Goal: Task Accomplishment & Management: Manage account settings

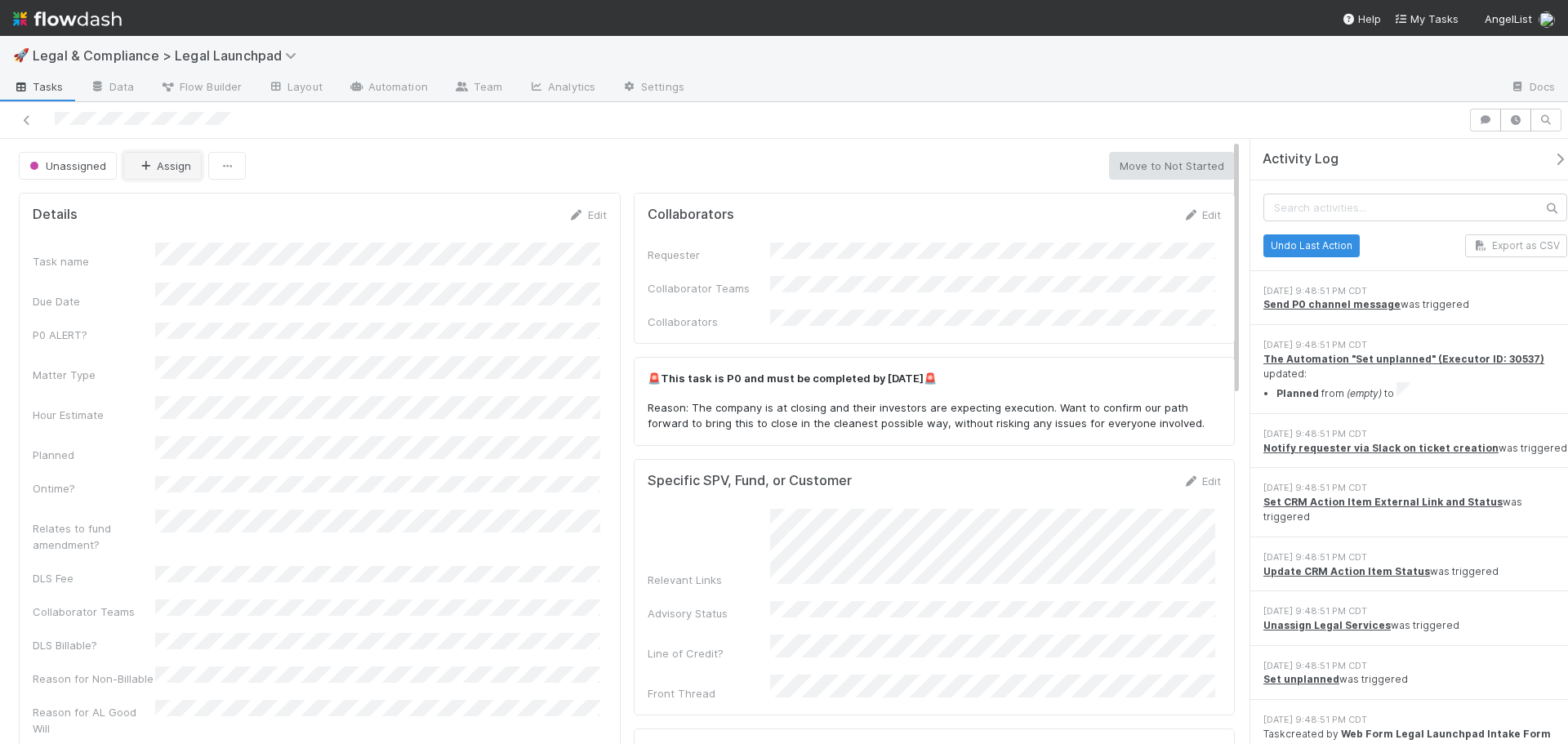
click at [164, 172] on button "Assign" at bounding box center [162, 166] width 78 height 28
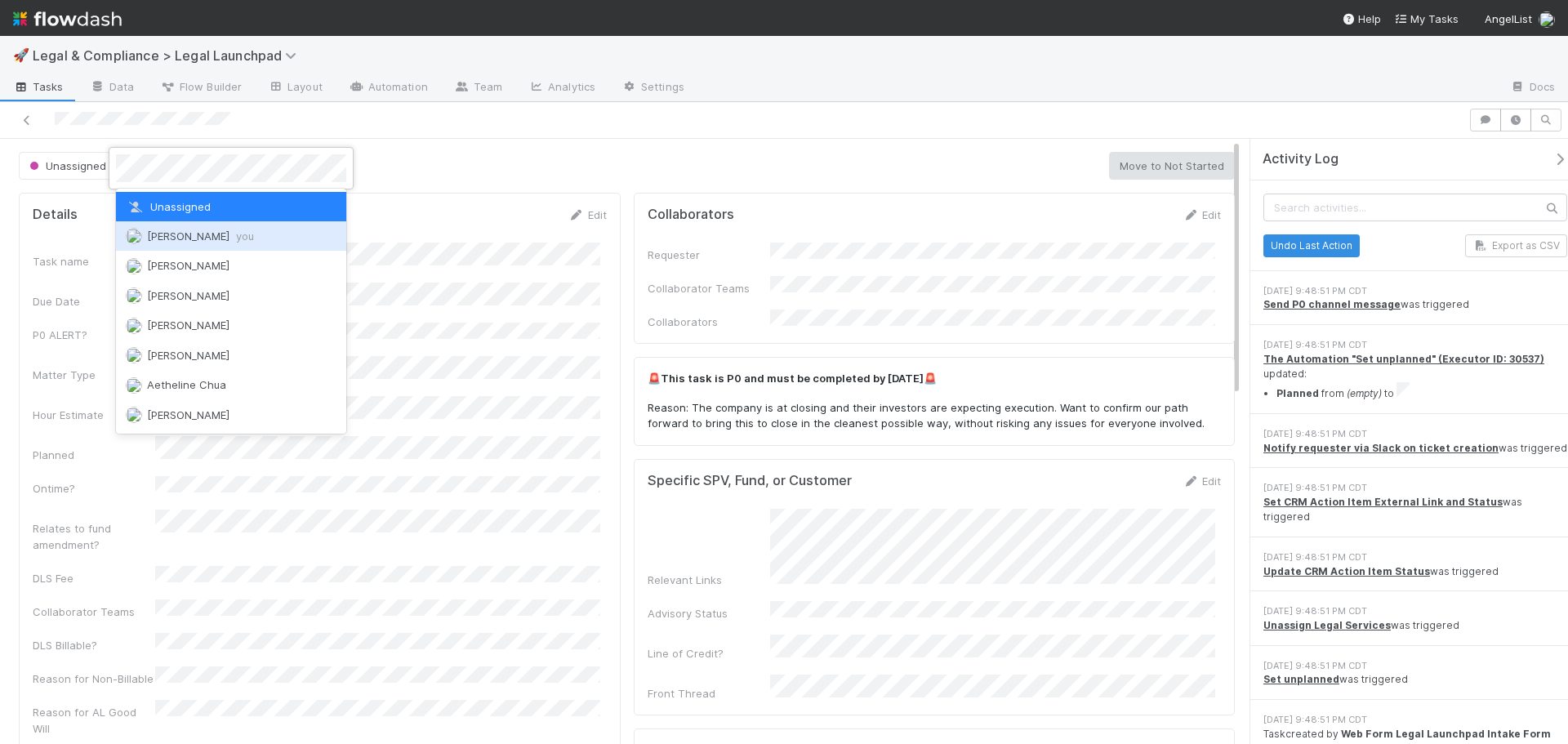
click at [203, 229] on span "Emmett Carrier you" at bounding box center [200, 236] width 107 height 13
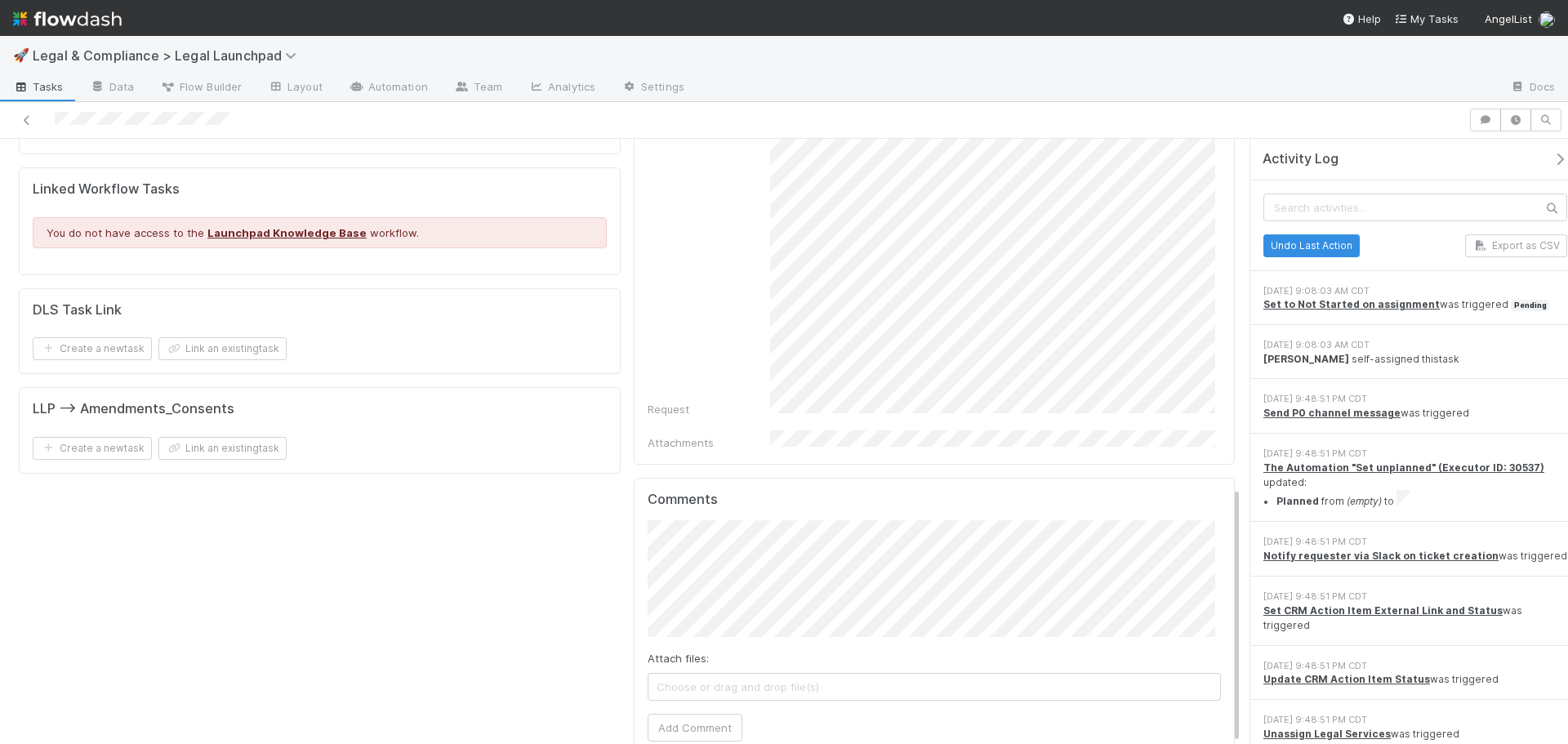
scroll to position [817, 0]
click at [732, 558] on button "Vish Khamamkar" at bounding box center [714, 547] width 123 height 23
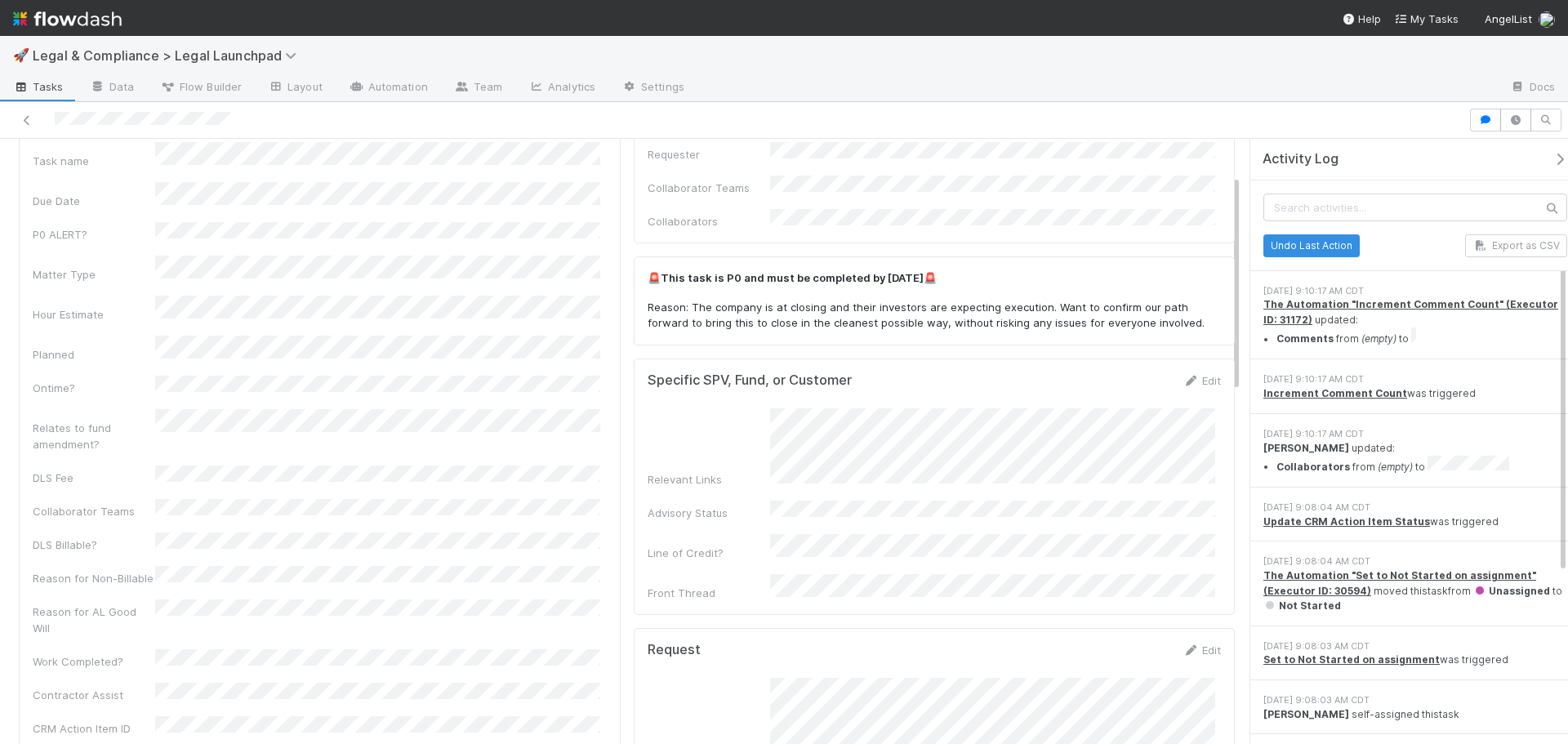
scroll to position [0, 0]
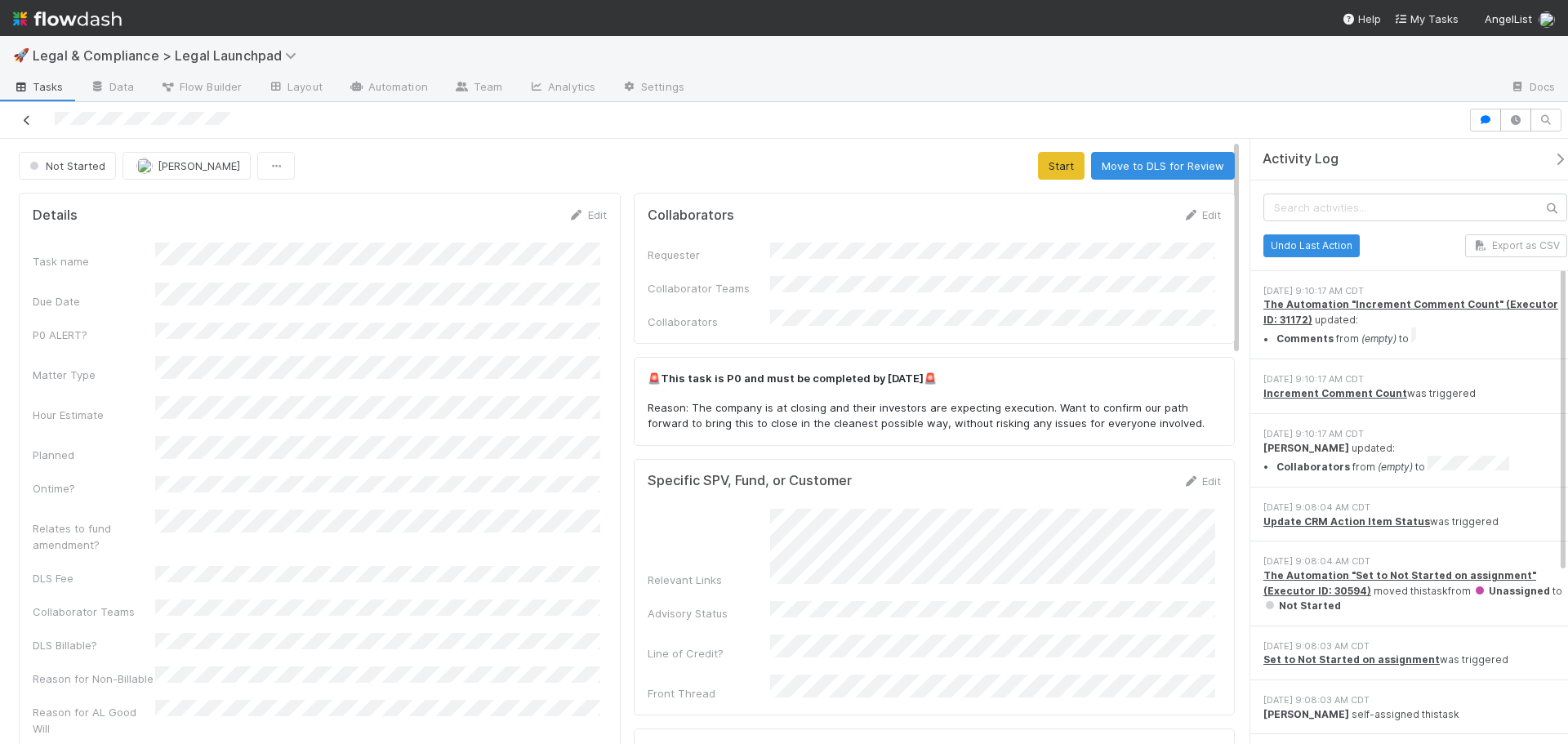
click at [23, 119] on icon at bounding box center [27, 120] width 17 height 10
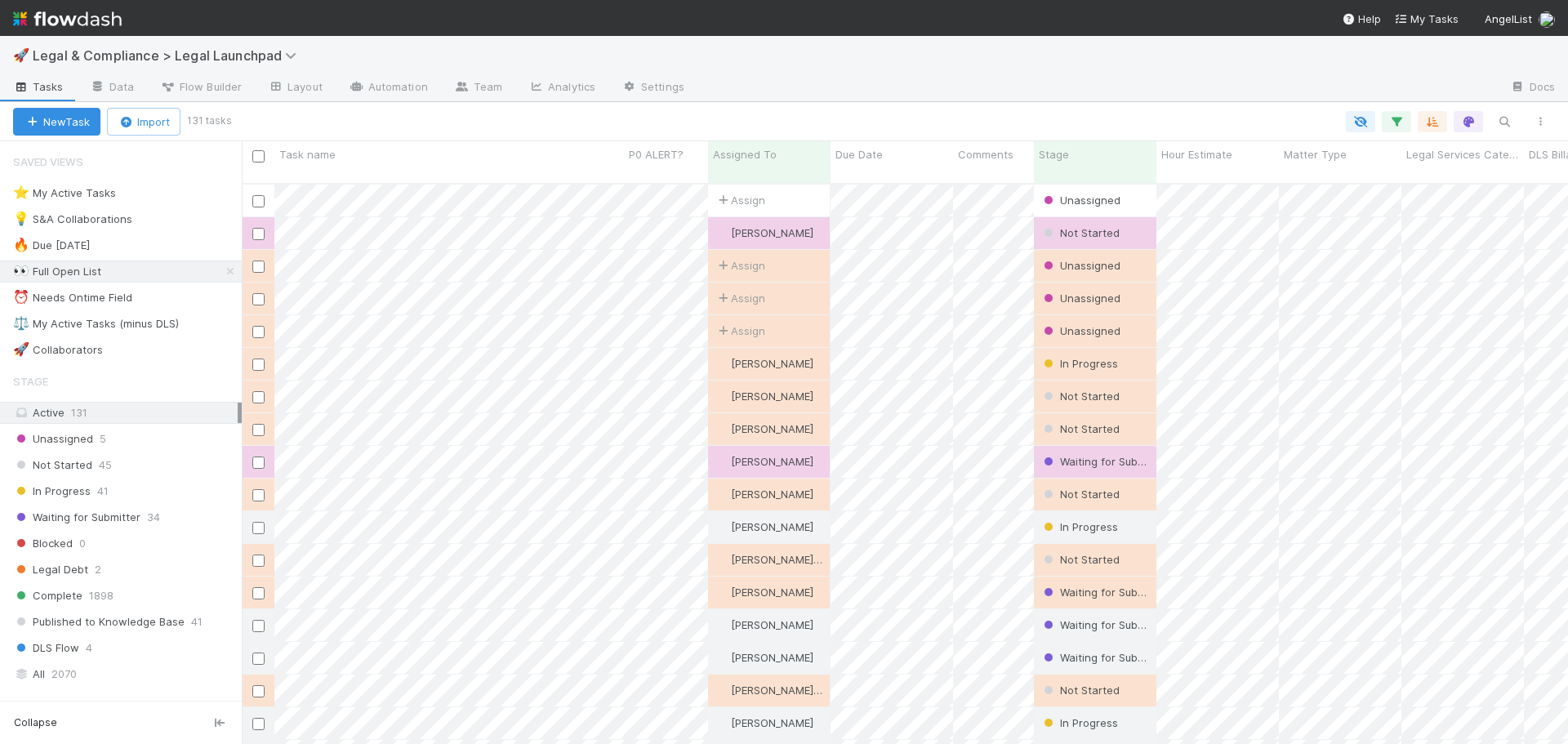
scroll to position [562, 1314]
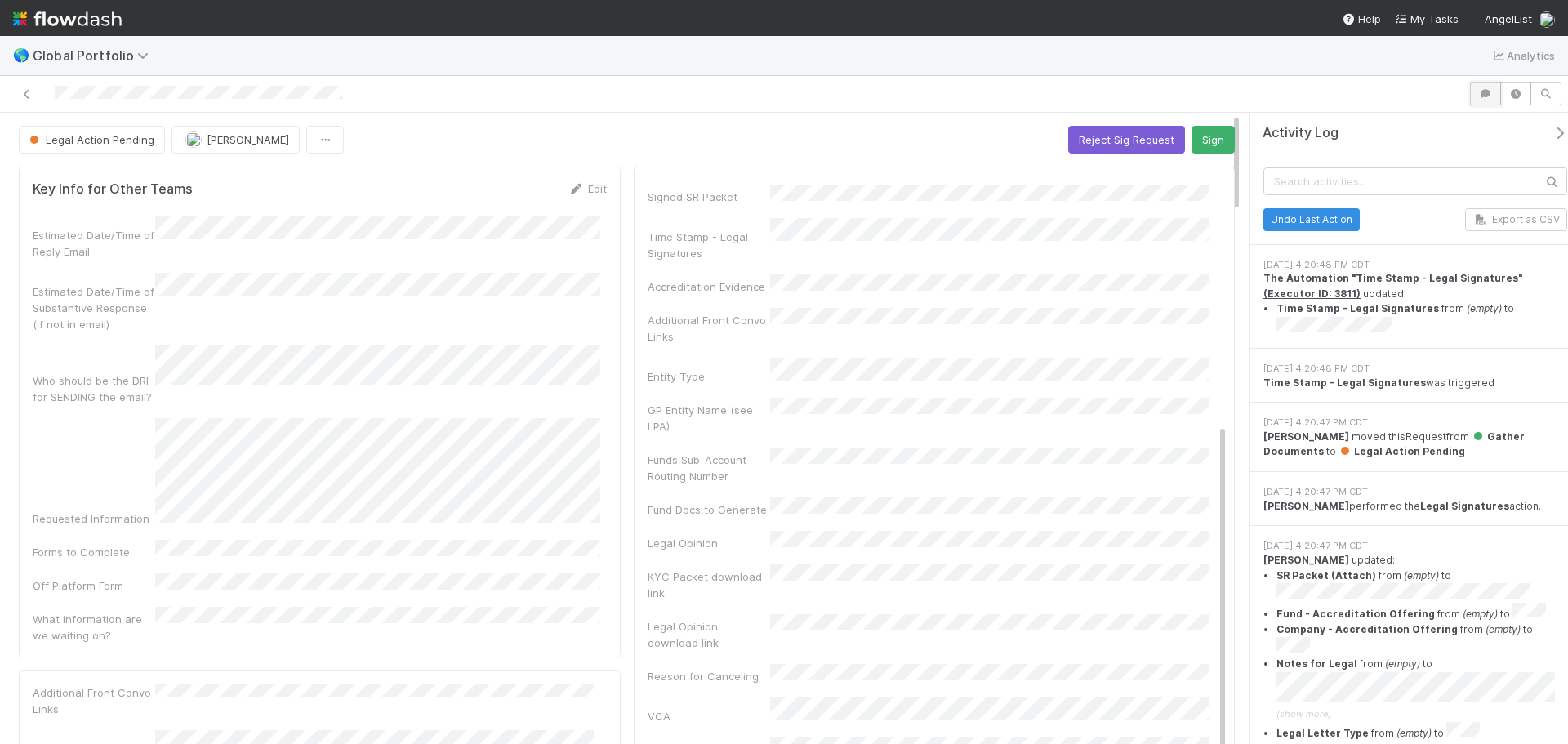
click at [1491, 97] on icon "button" at bounding box center [1485, 94] width 17 height 10
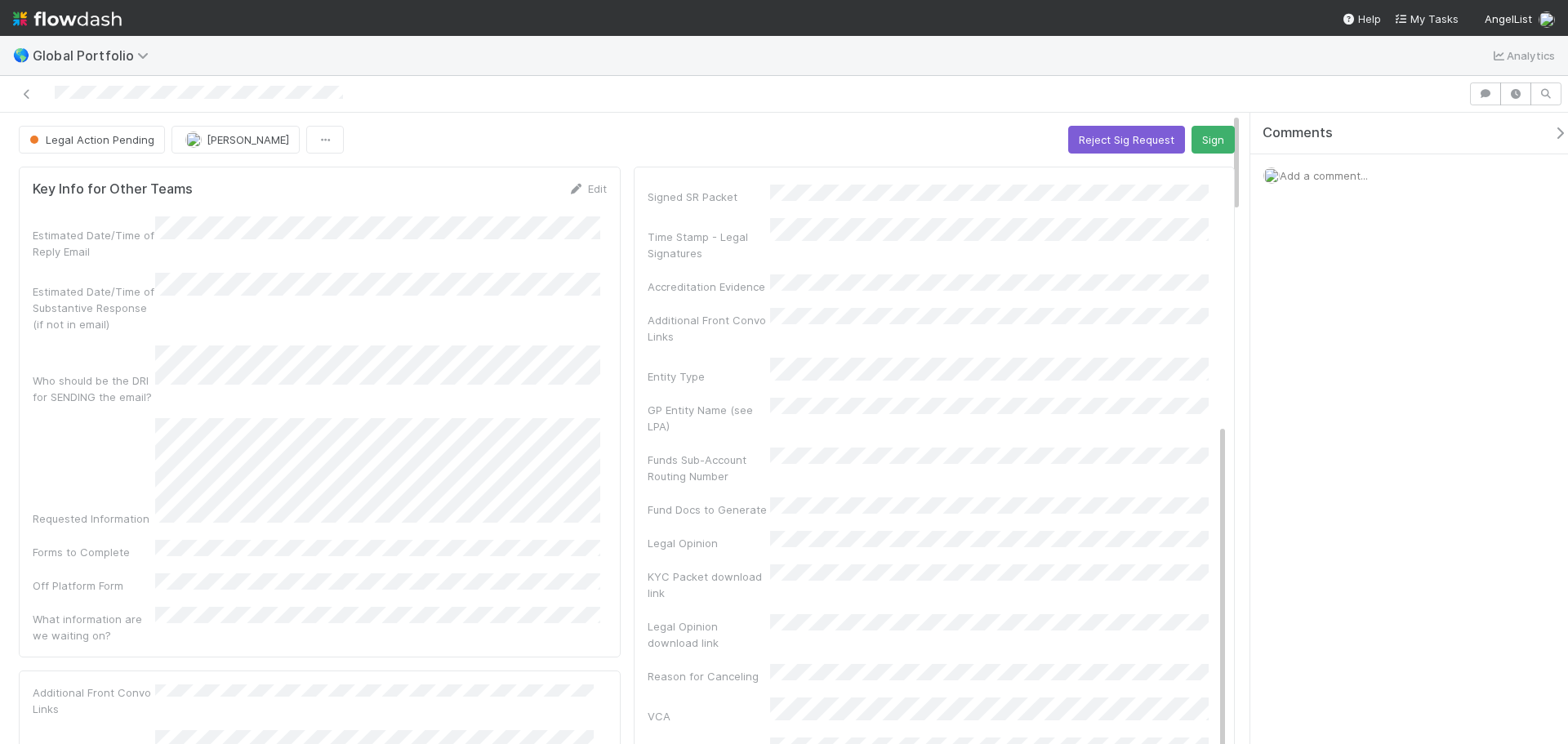
click at [1336, 173] on span "Add a comment..." at bounding box center [1323, 176] width 88 height 13
click at [1372, 288] on span "Maranatha Kure" at bounding box center [1359, 284] width 83 height 13
click at [1337, 441] on button "Add Comment" at bounding box center [1324, 444] width 95 height 28
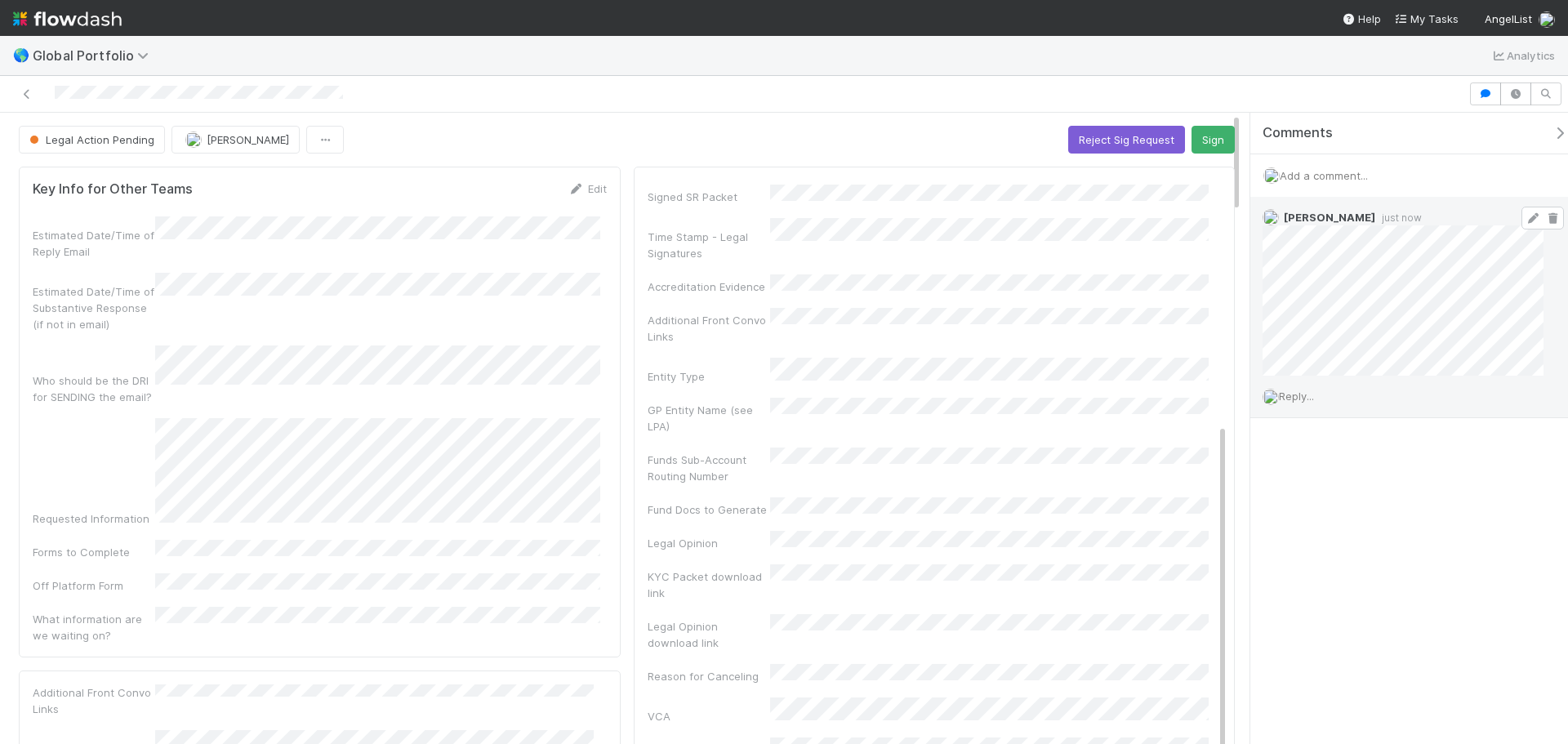
click at [1524, 223] on icon at bounding box center [1533, 218] width 17 height 10
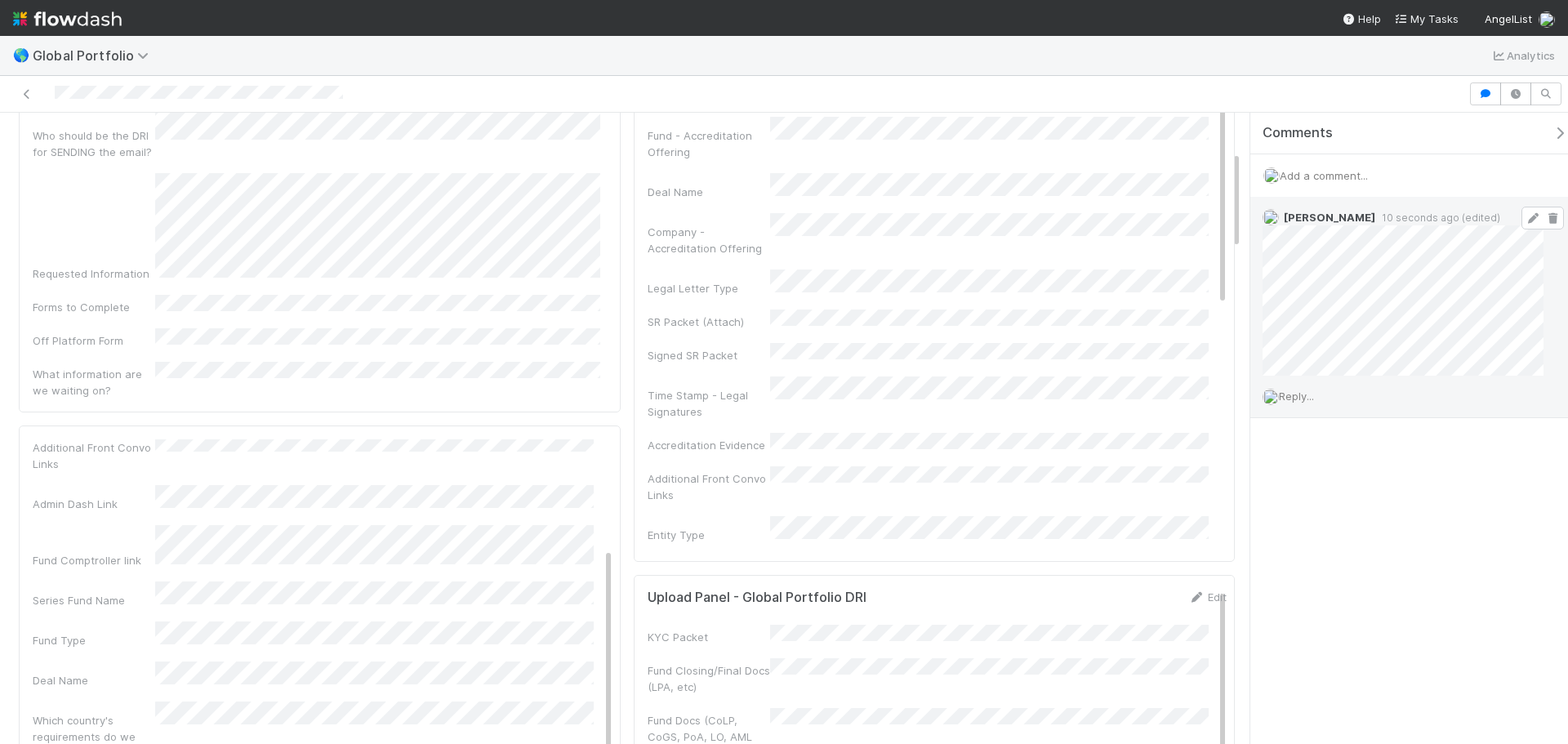
click at [1524, 215] on icon at bounding box center [1533, 218] width 17 height 10
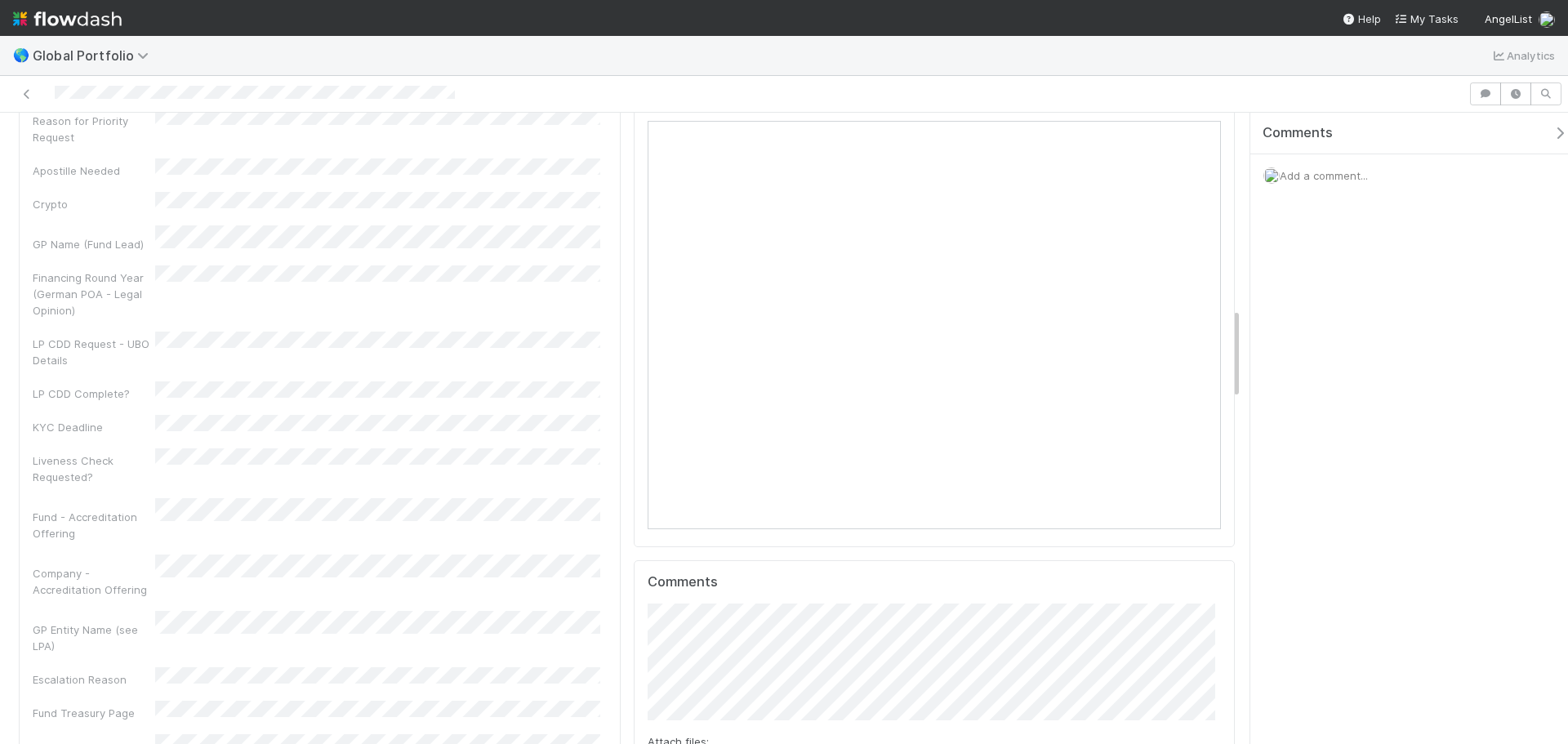
scroll to position [1143, 0]
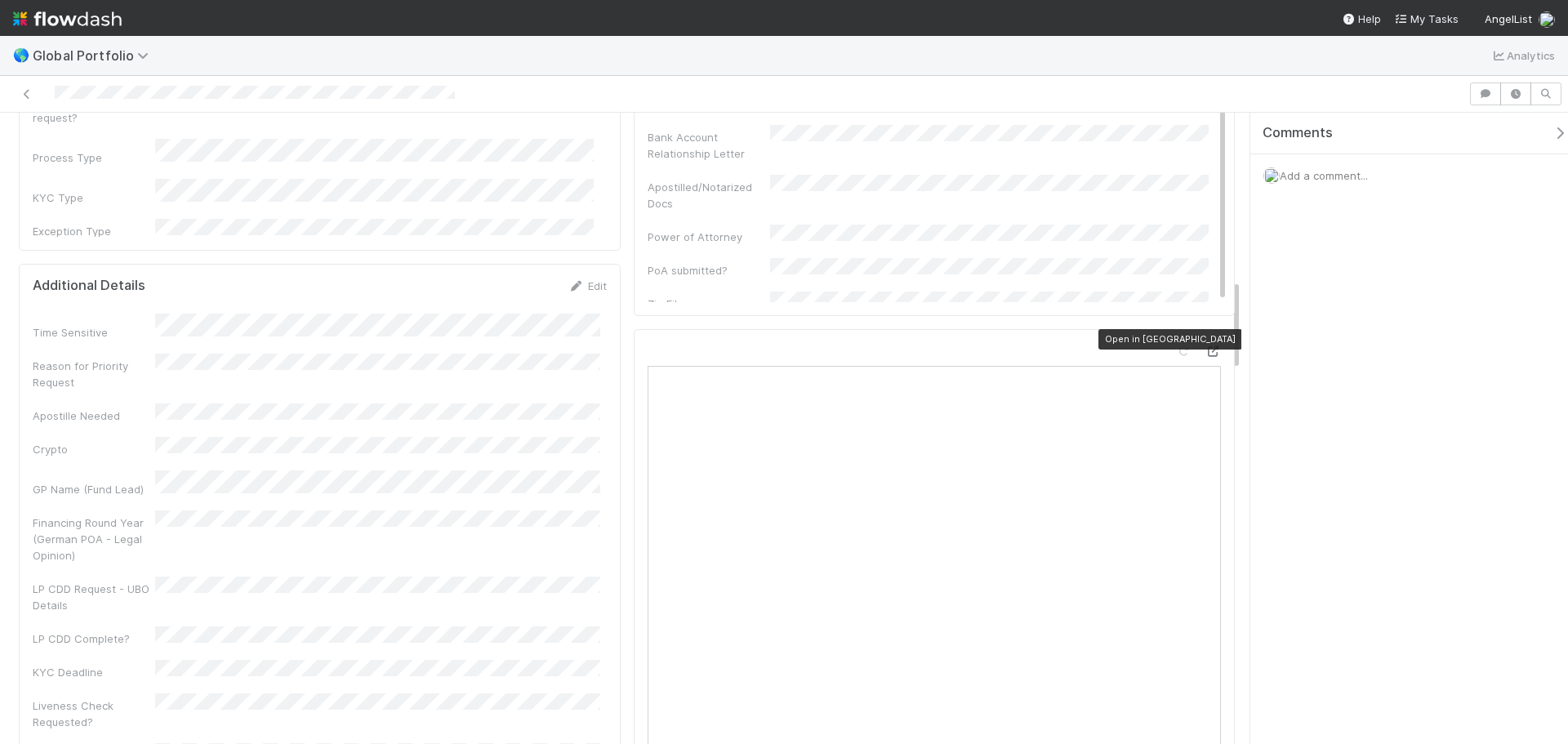
click at [1204, 346] on icon at bounding box center [1212, 351] width 17 height 10
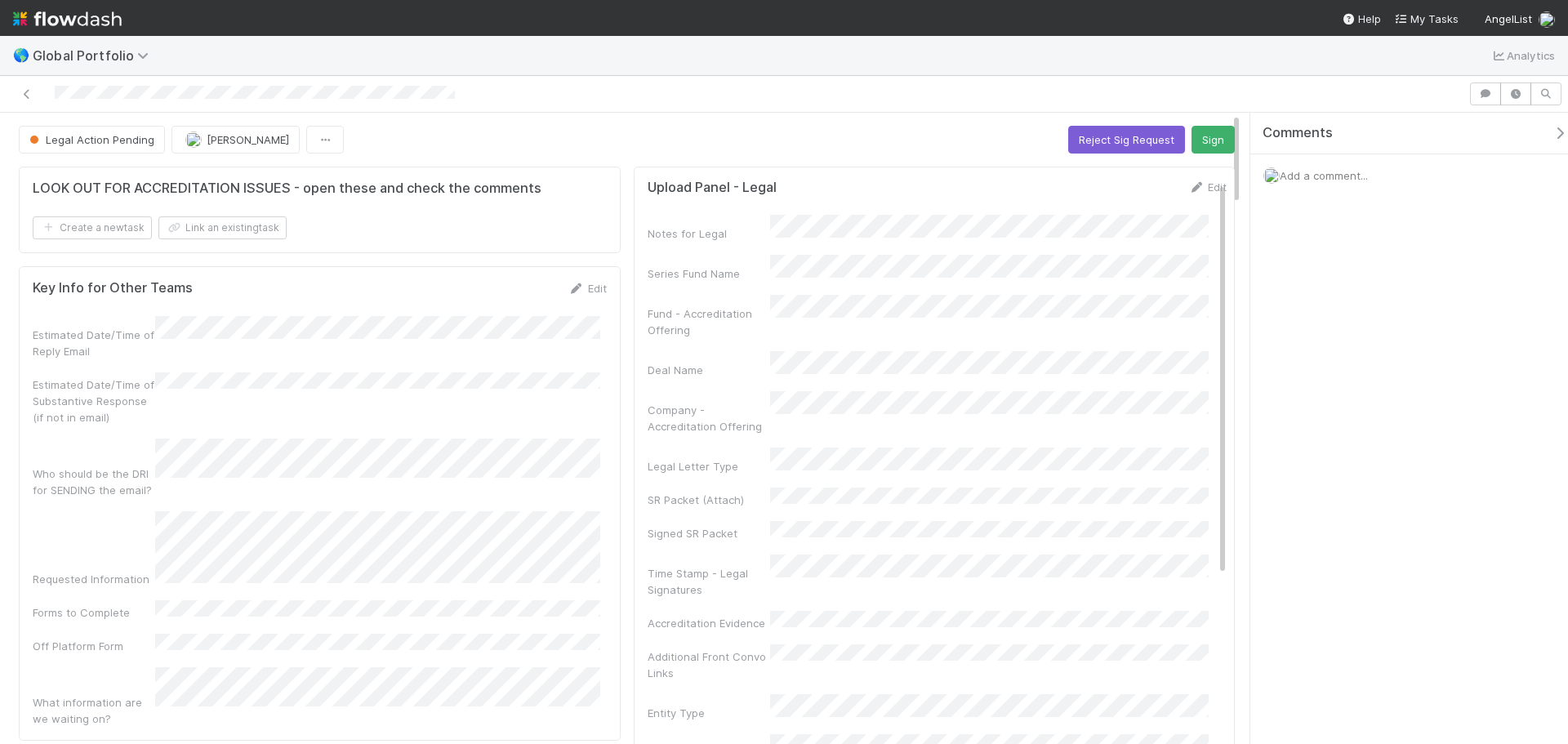
scroll to position [0, 0]
click at [1216, 139] on button "Sign" at bounding box center [1212, 139] width 44 height 28
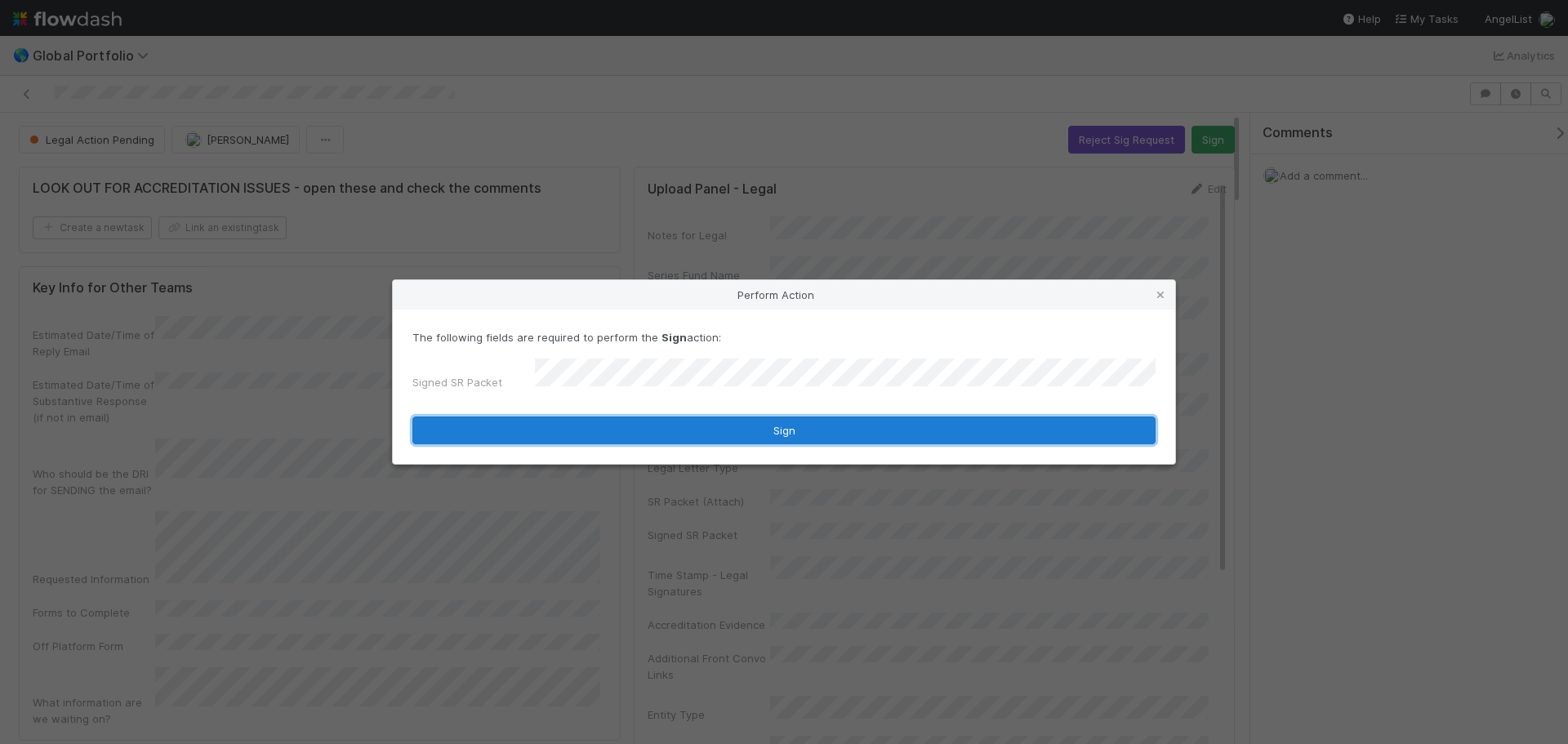
click at [858, 431] on button "Sign" at bounding box center [784, 431] width 743 height 28
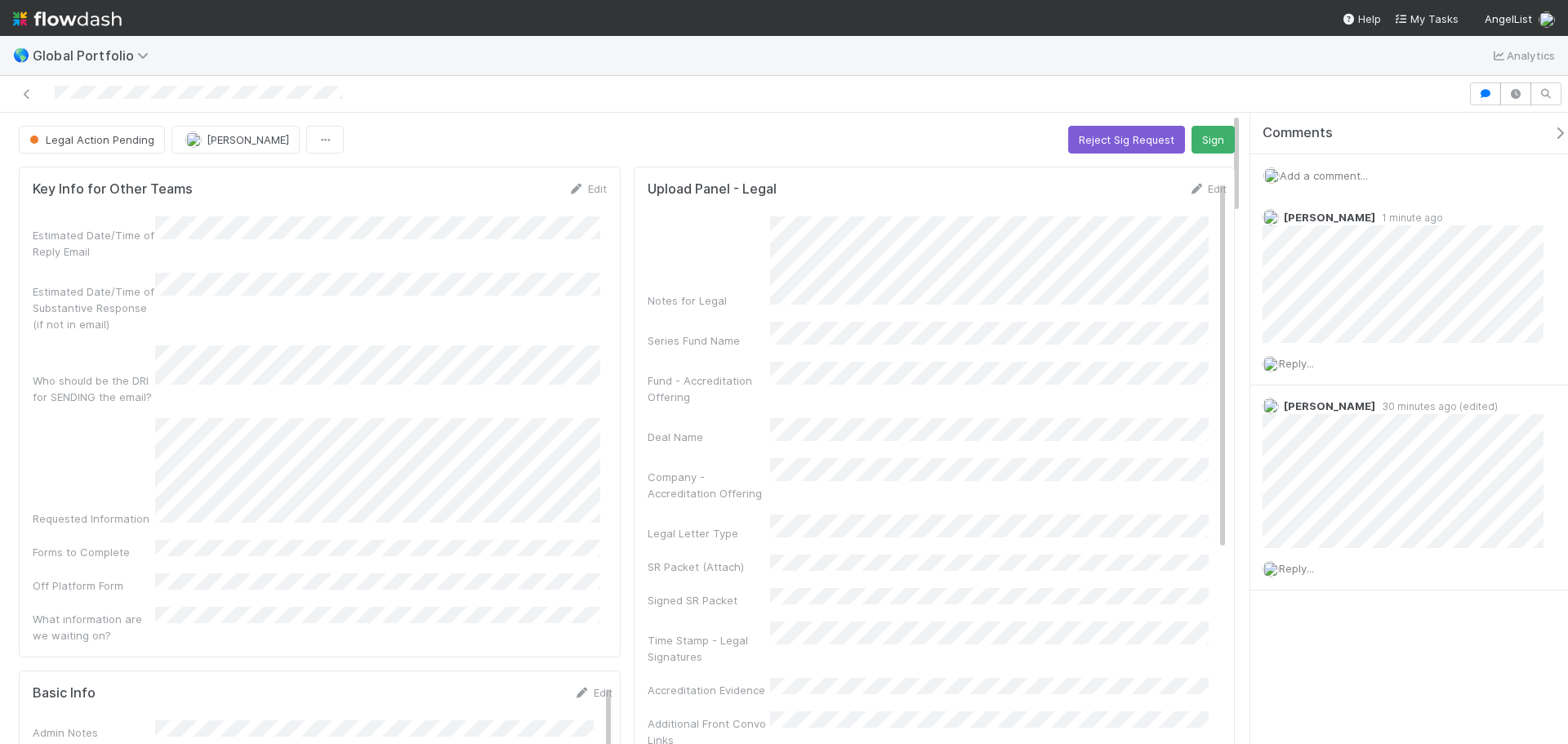
click at [1318, 174] on span "Add a comment..." at bounding box center [1323, 176] width 88 height 13
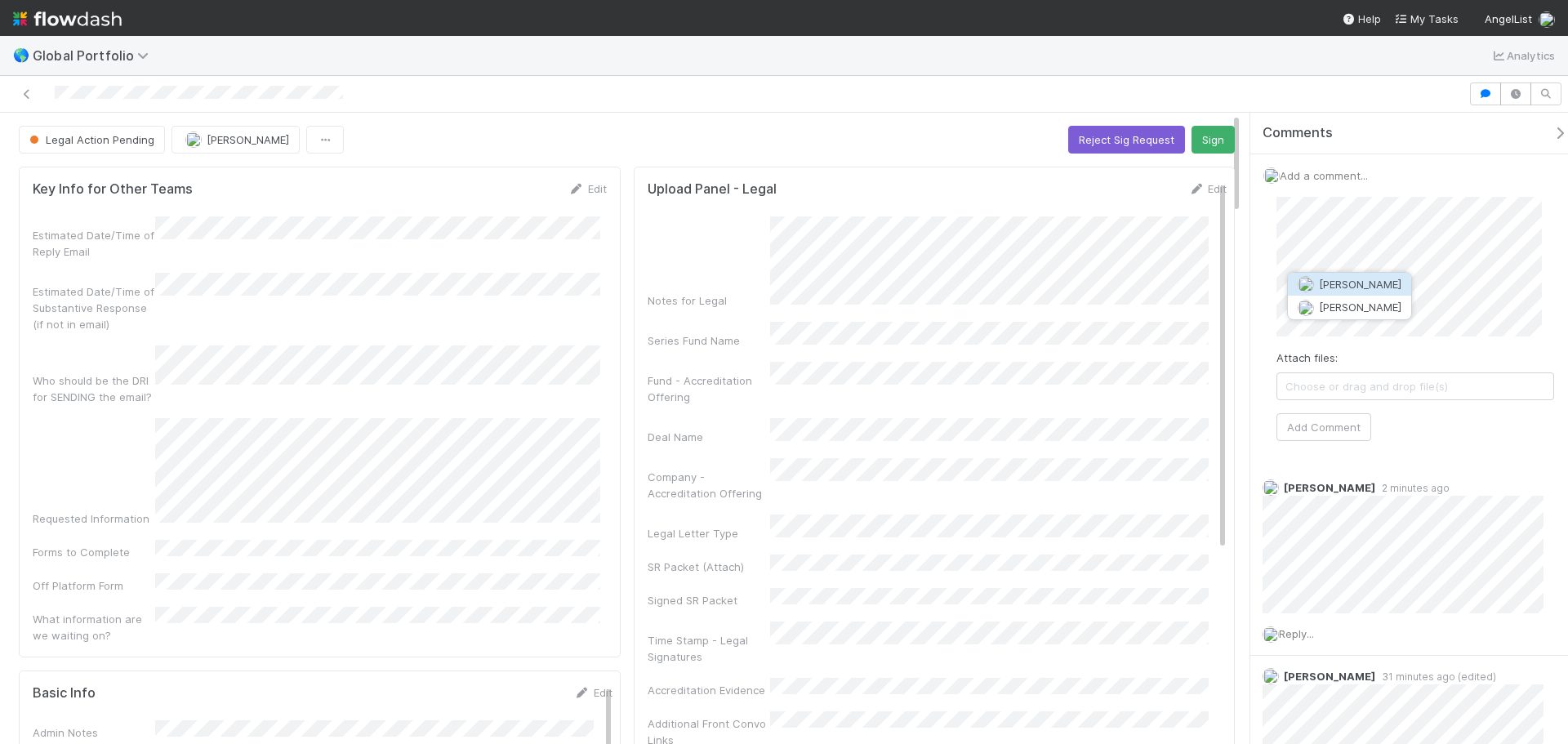
click at [1376, 287] on span "Maranatha Kure" at bounding box center [1359, 284] width 83 height 13
click at [1322, 433] on button "Add Comment" at bounding box center [1324, 427] width 95 height 28
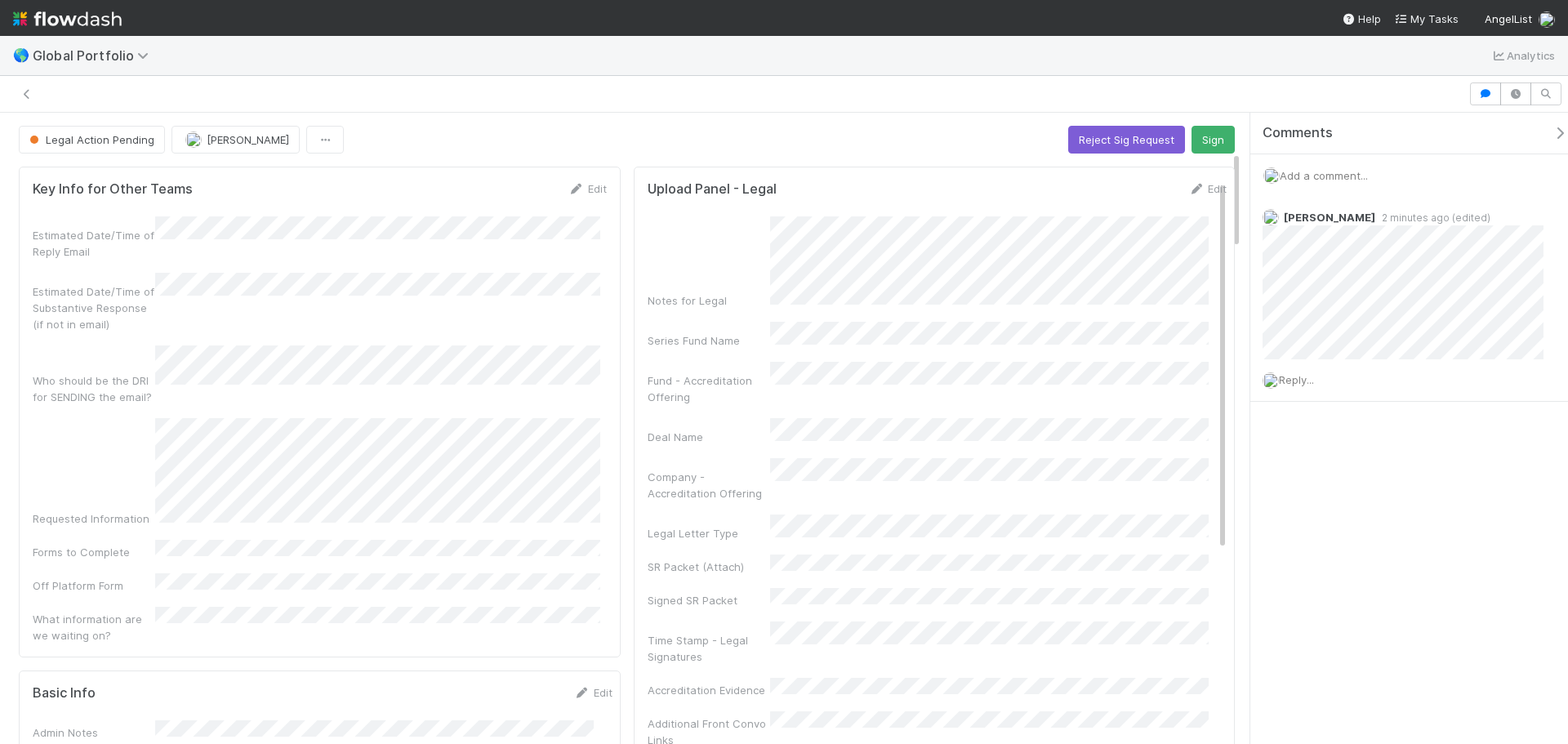
scroll to position [0, 12803]
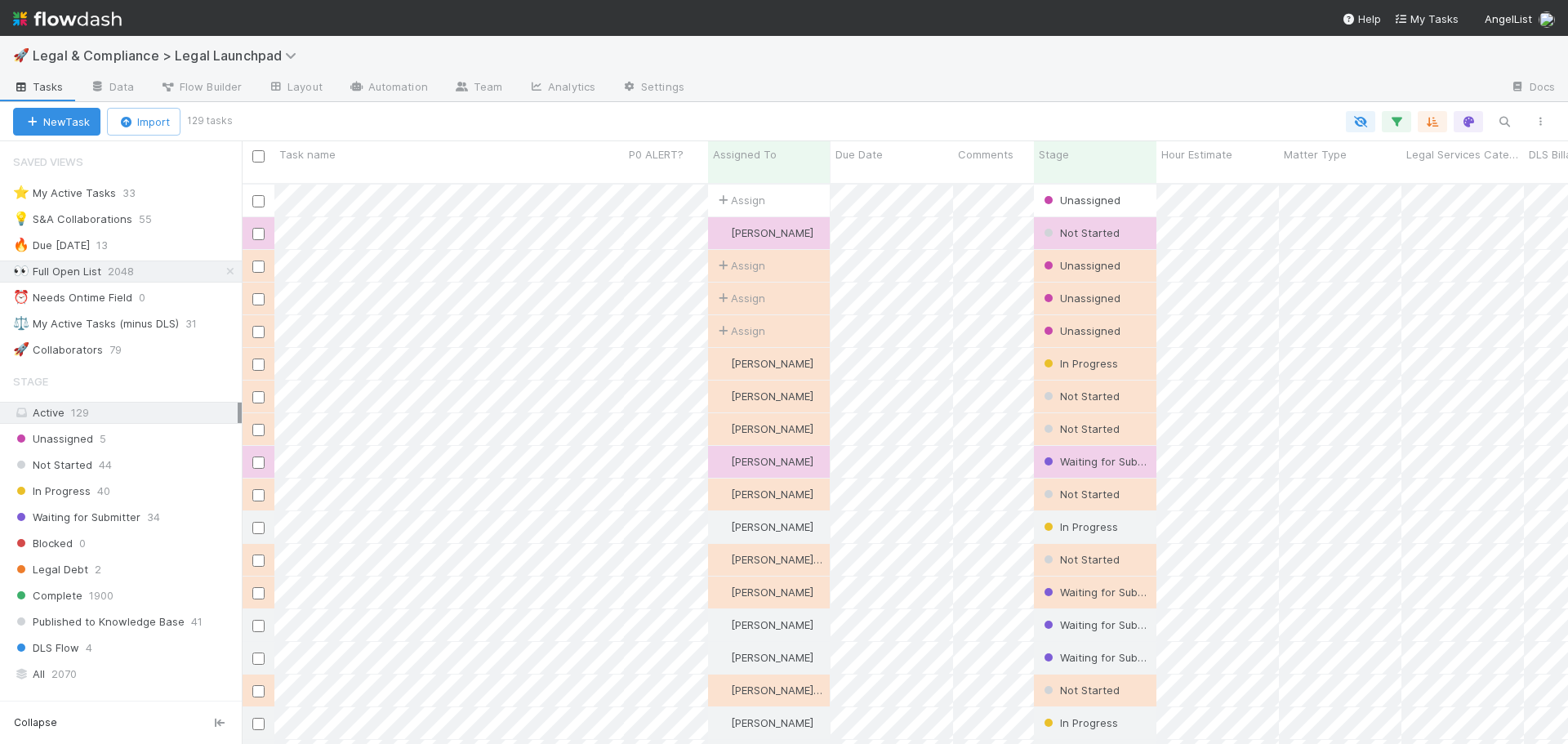
scroll to position [13, 13]
click at [123, 322] on div "⚖️ My Active Tasks (minus DLS)" at bounding box center [96, 324] width 166 height 20
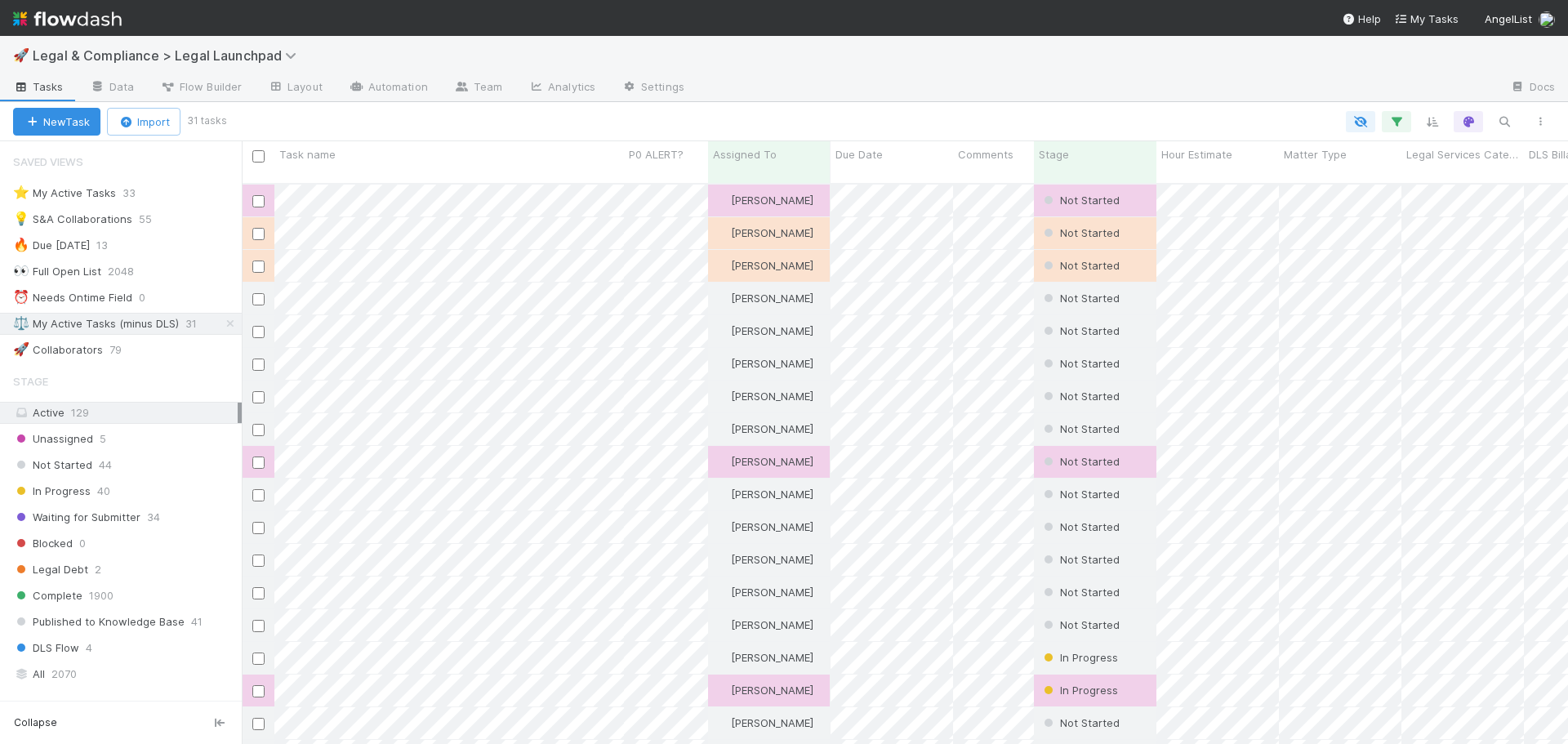
scroll to position [562, 1314]
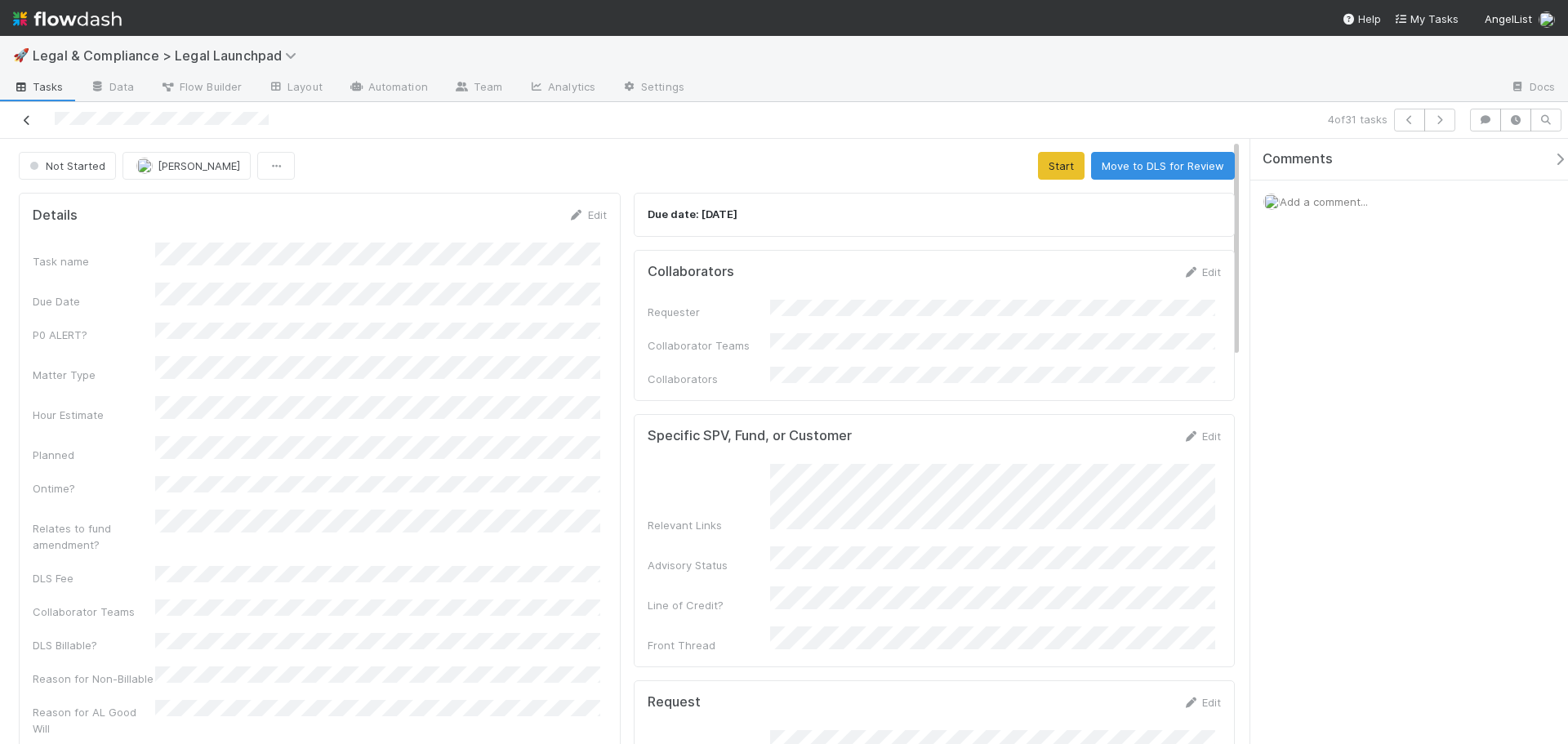
click at [26, 124] on icon at bounding box center [27, 120] width 17 height 10
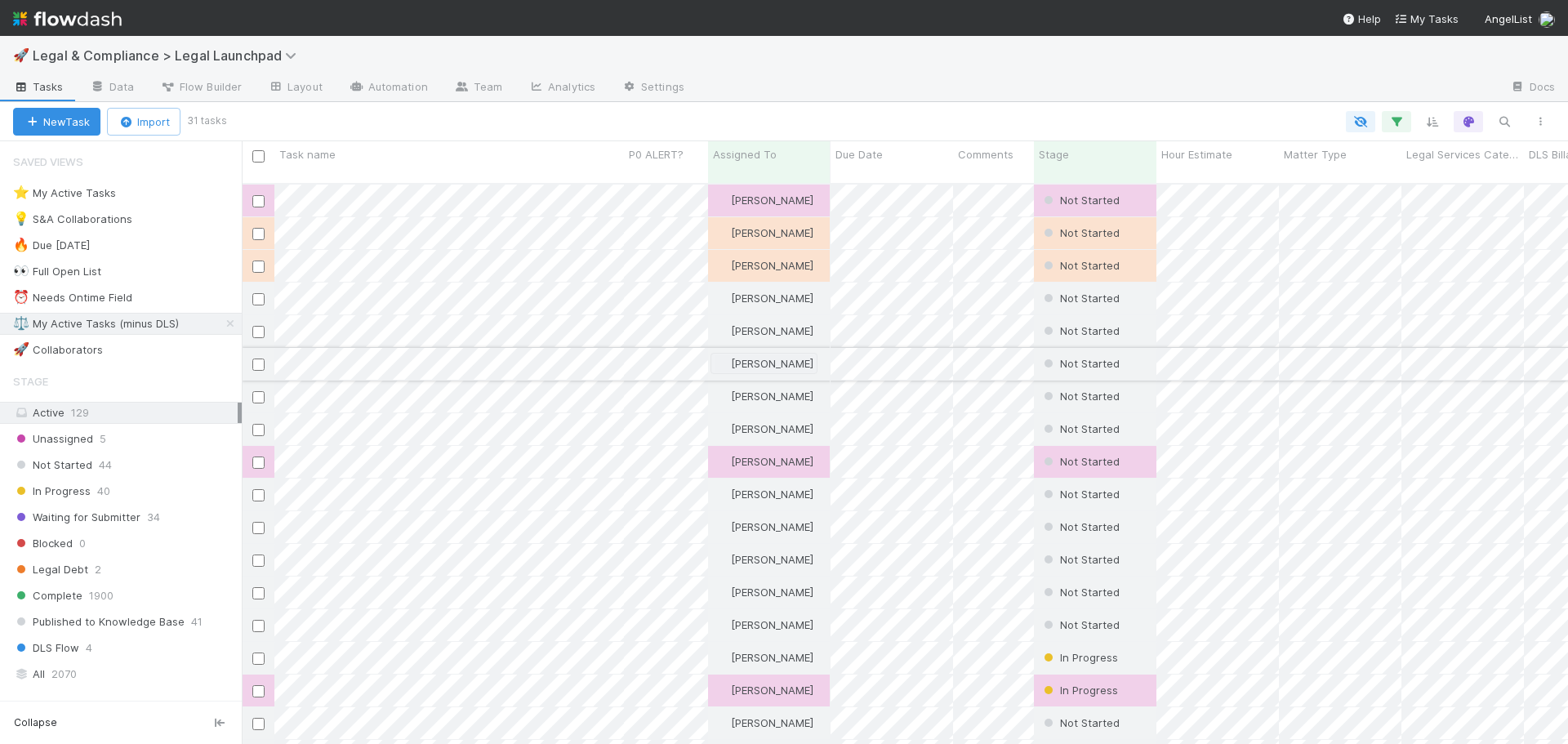
scroll to position [562, 1314]
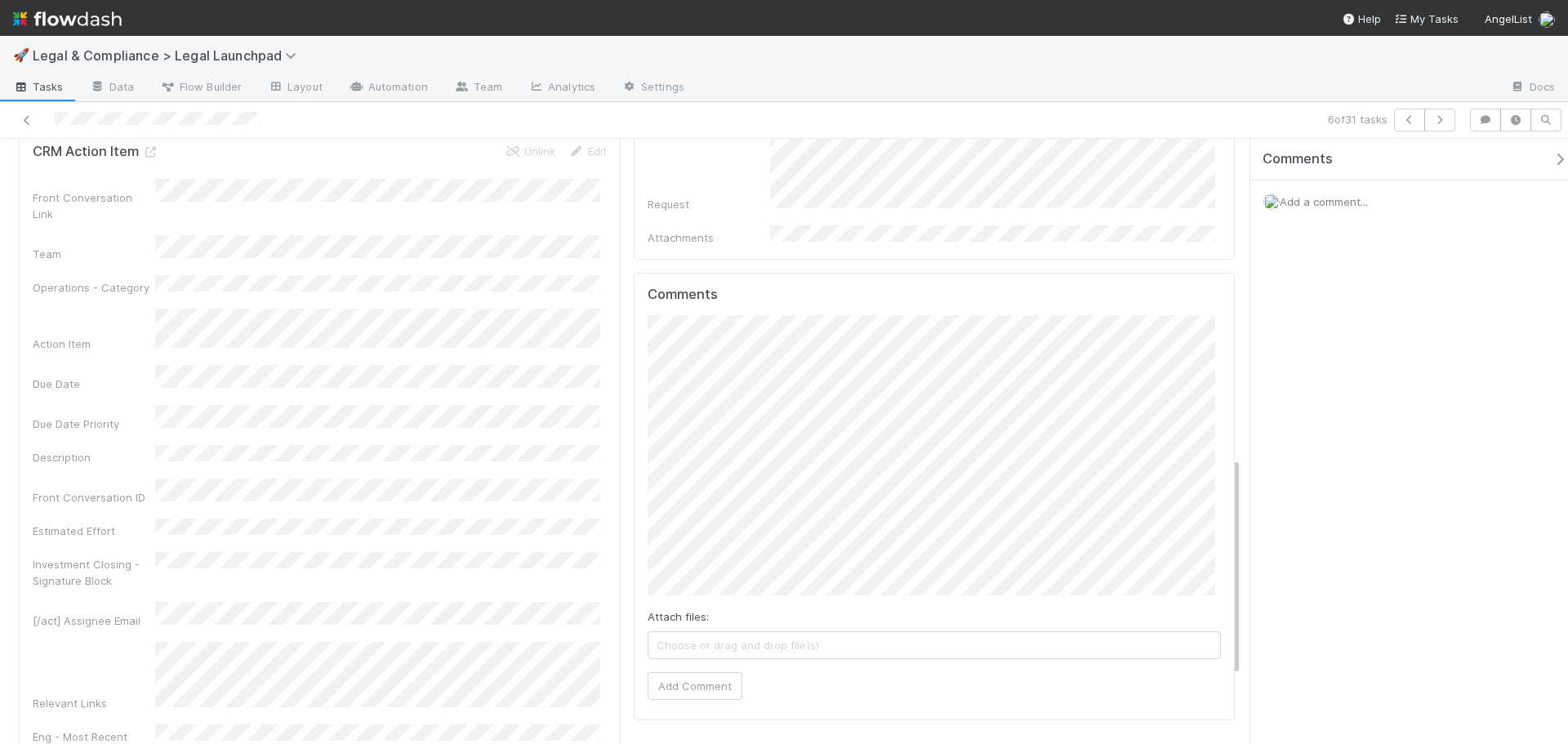
scroll to position [898, 0]
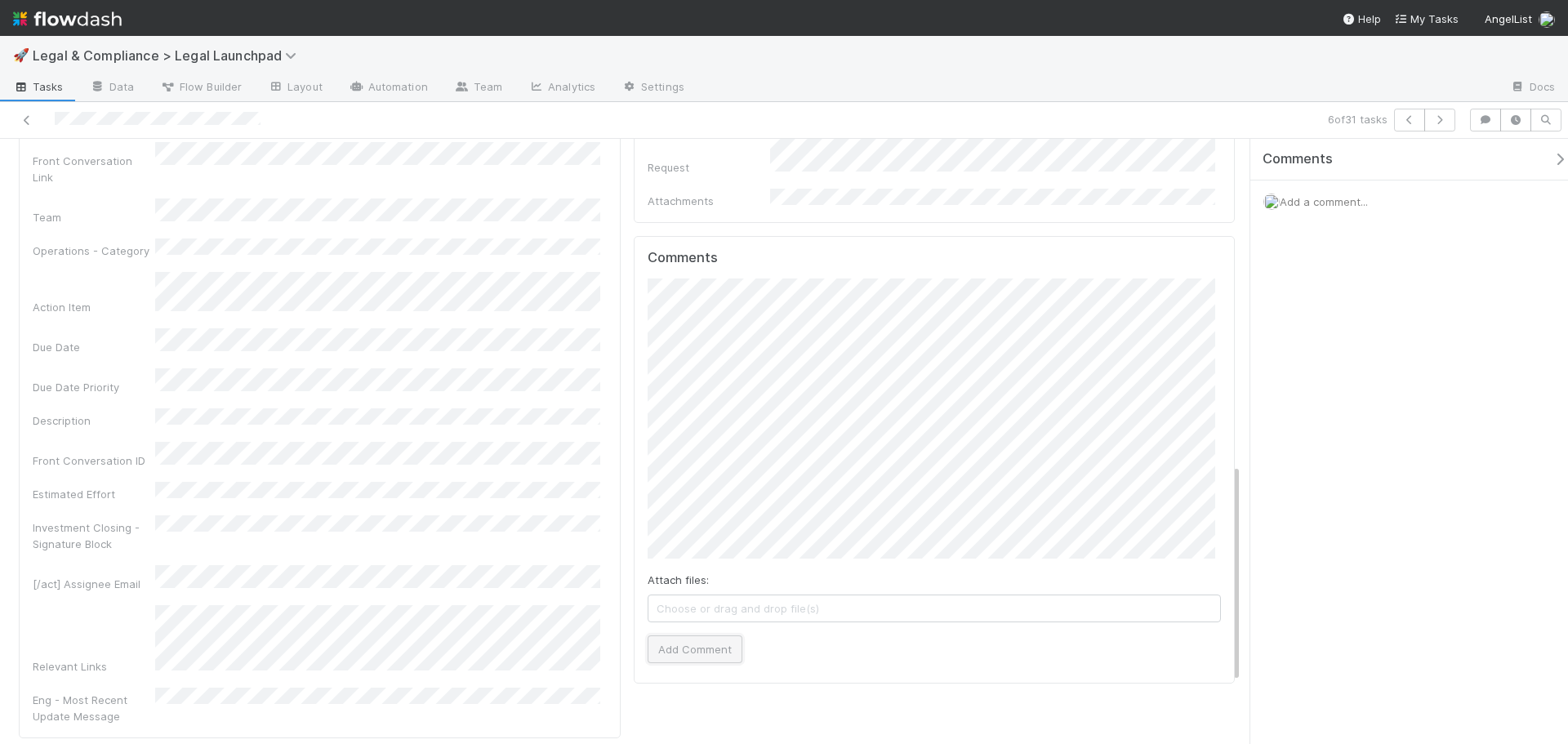
click at [707, 635] on button "Add Comment" at bounding box center [694, 649] width 95 height 28
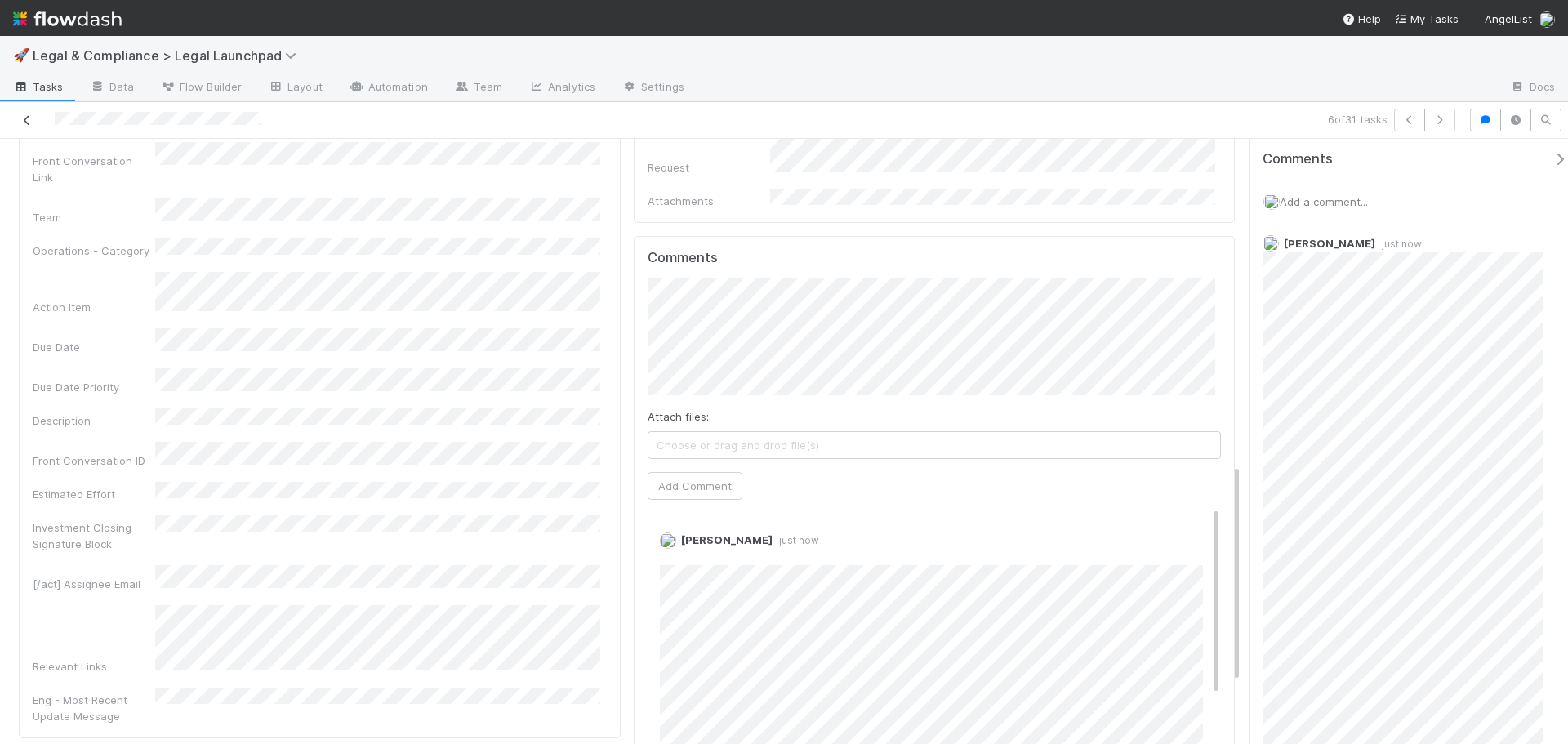
click at [26, 118] on icon at bounding box center [27, 120] width 17 height 10
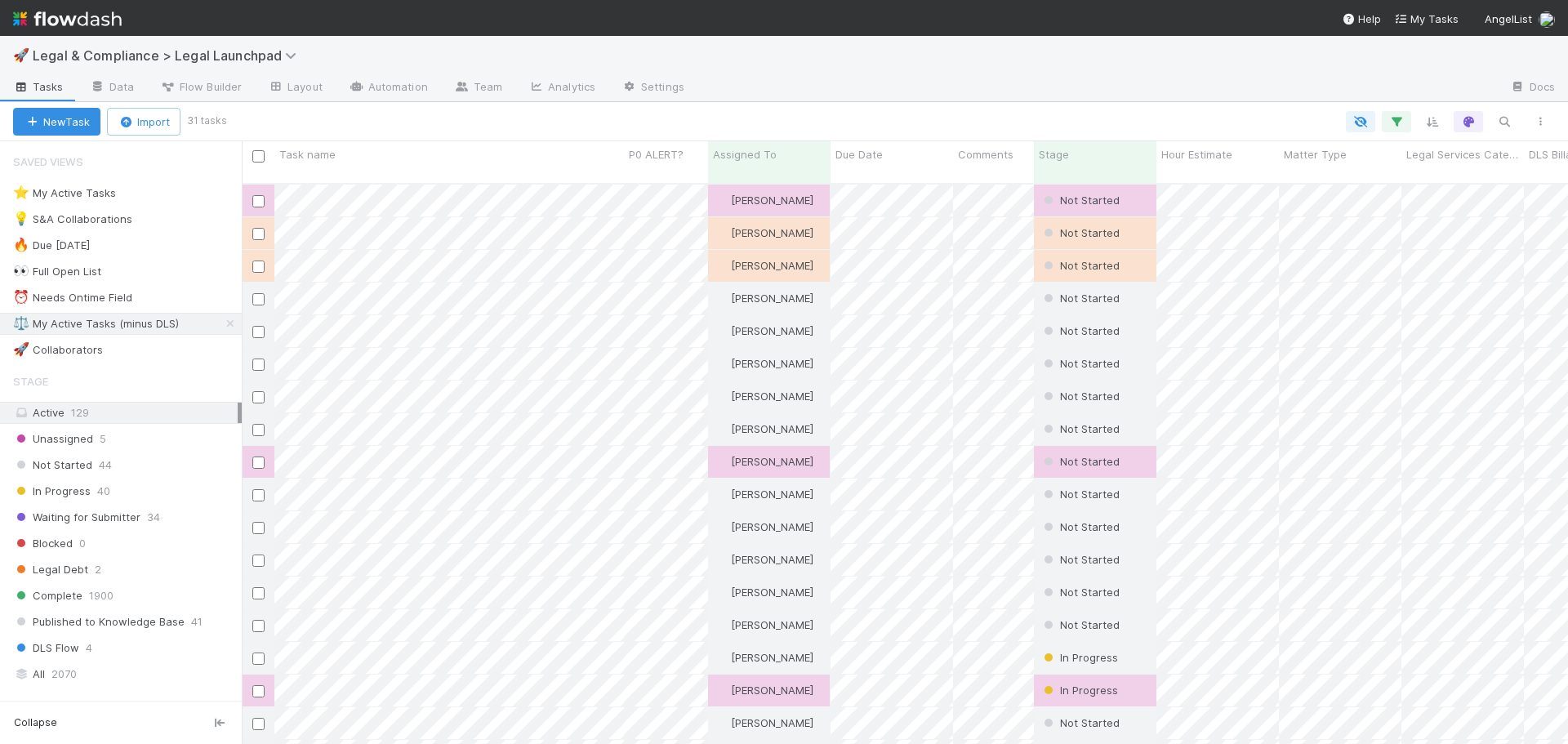
scroll to position [562, 1314]
click at [163, 322] on div "⚖️ My Active Tasks (minus DLS)" at bounding box center [96, 324] width 166 height 20
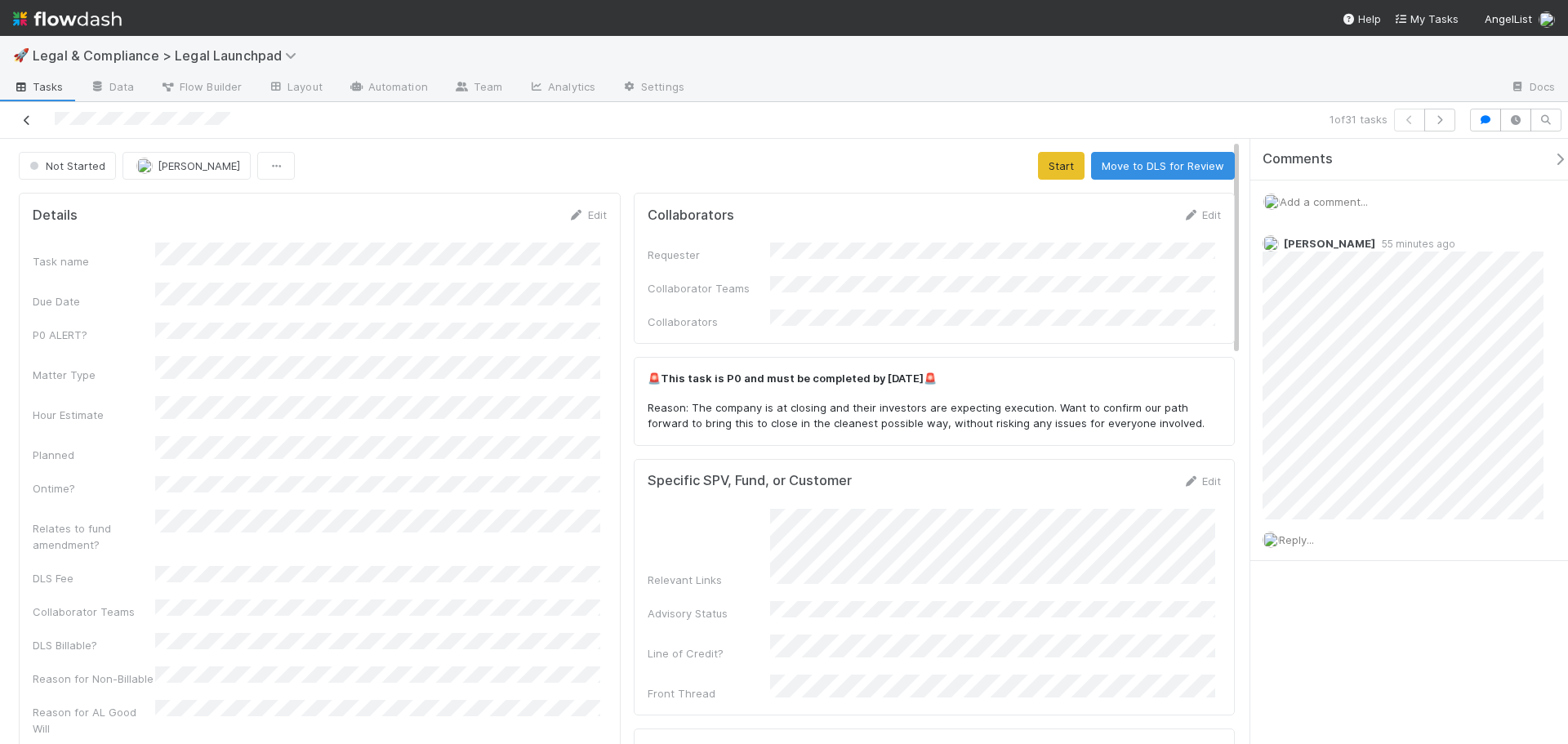
click at [31, 121] on icon at bounding box center [27, 120] width 17 height 10
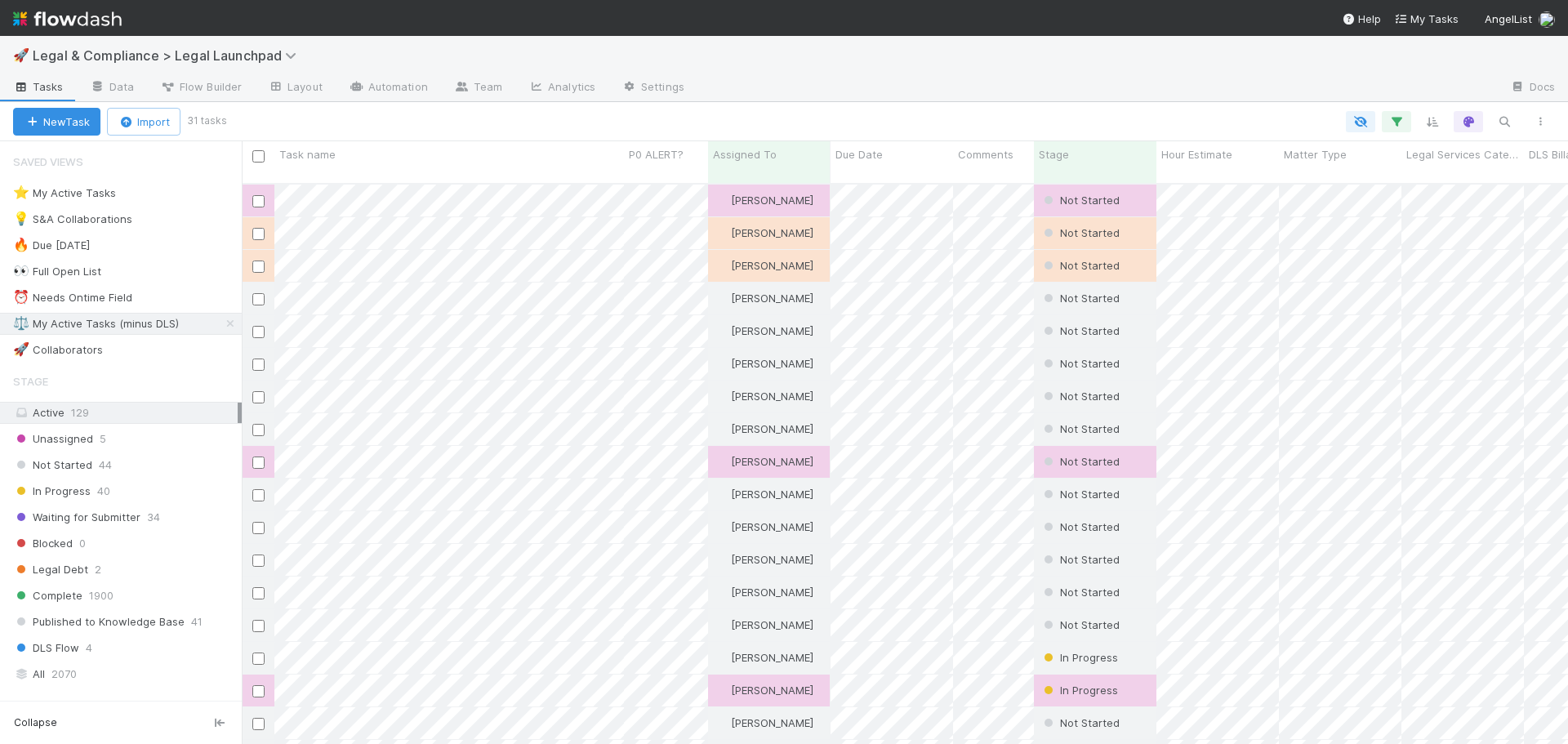
scroll to position [562, 1314]
click at [107, 444] on div "Unassigned 5" at bounding box center [127, 439] width 228 height 20
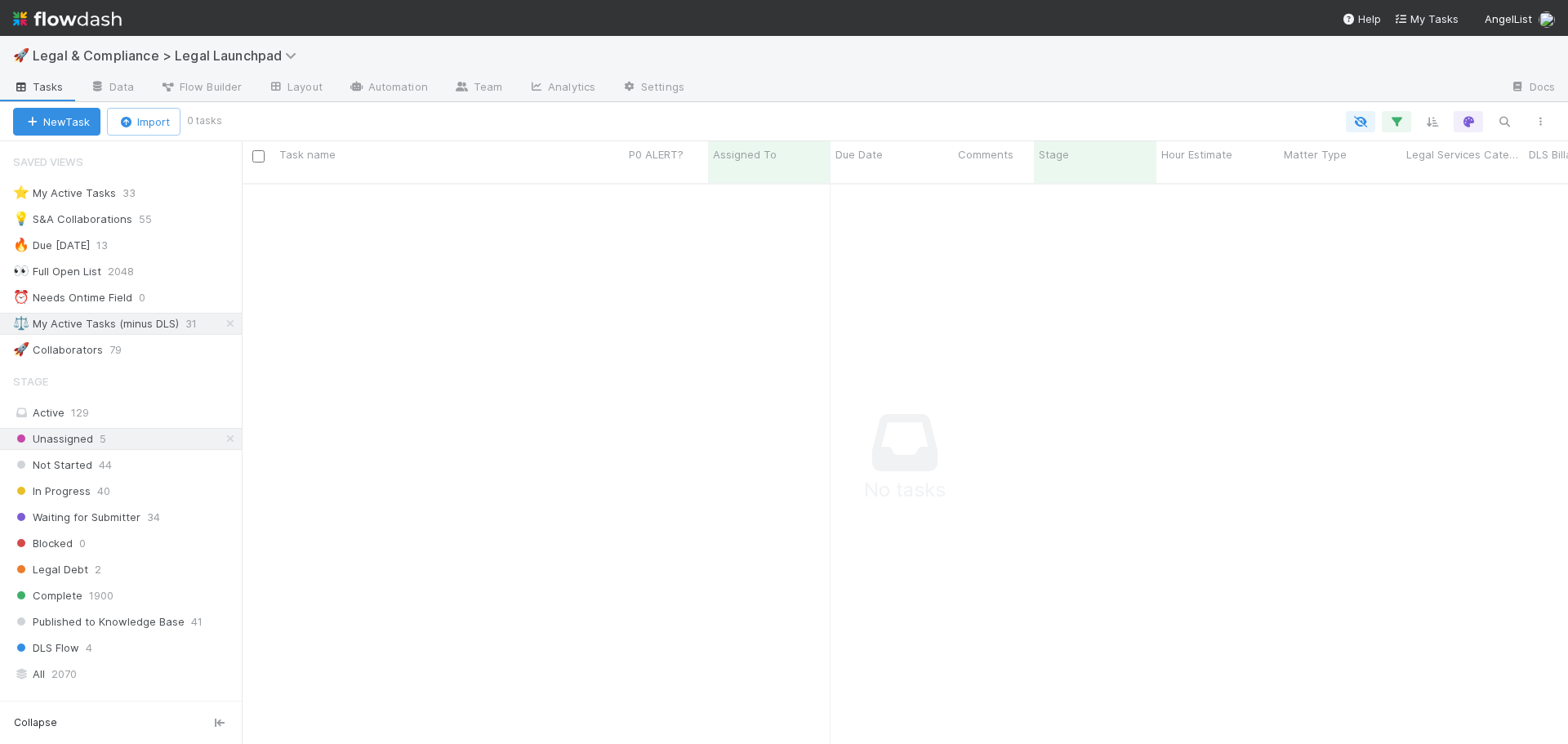
scroll to position [550, 1314]
click at [222, 321] on icon at bounding box center [230, 323] width 17 height 10
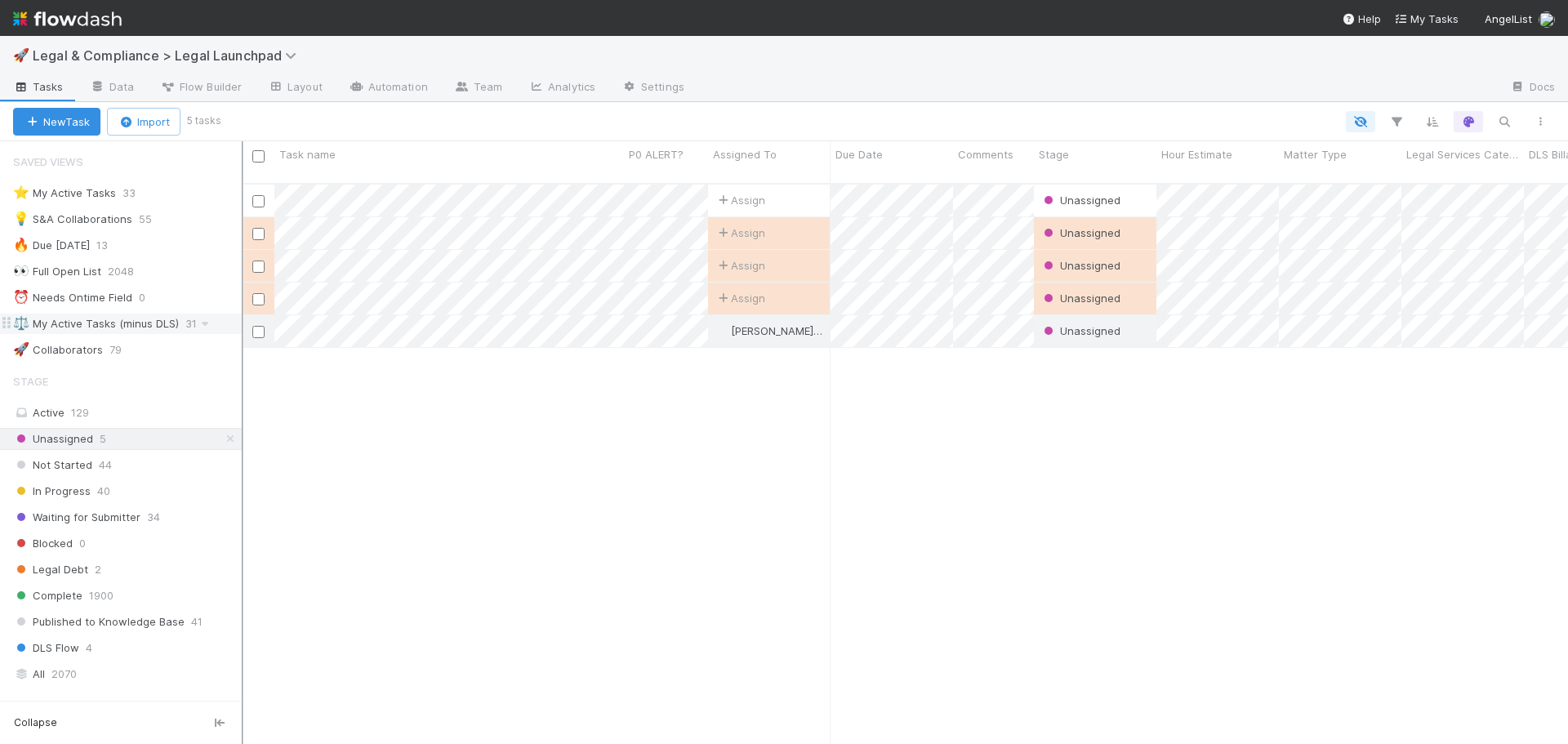
scroll to position [562, 1314]
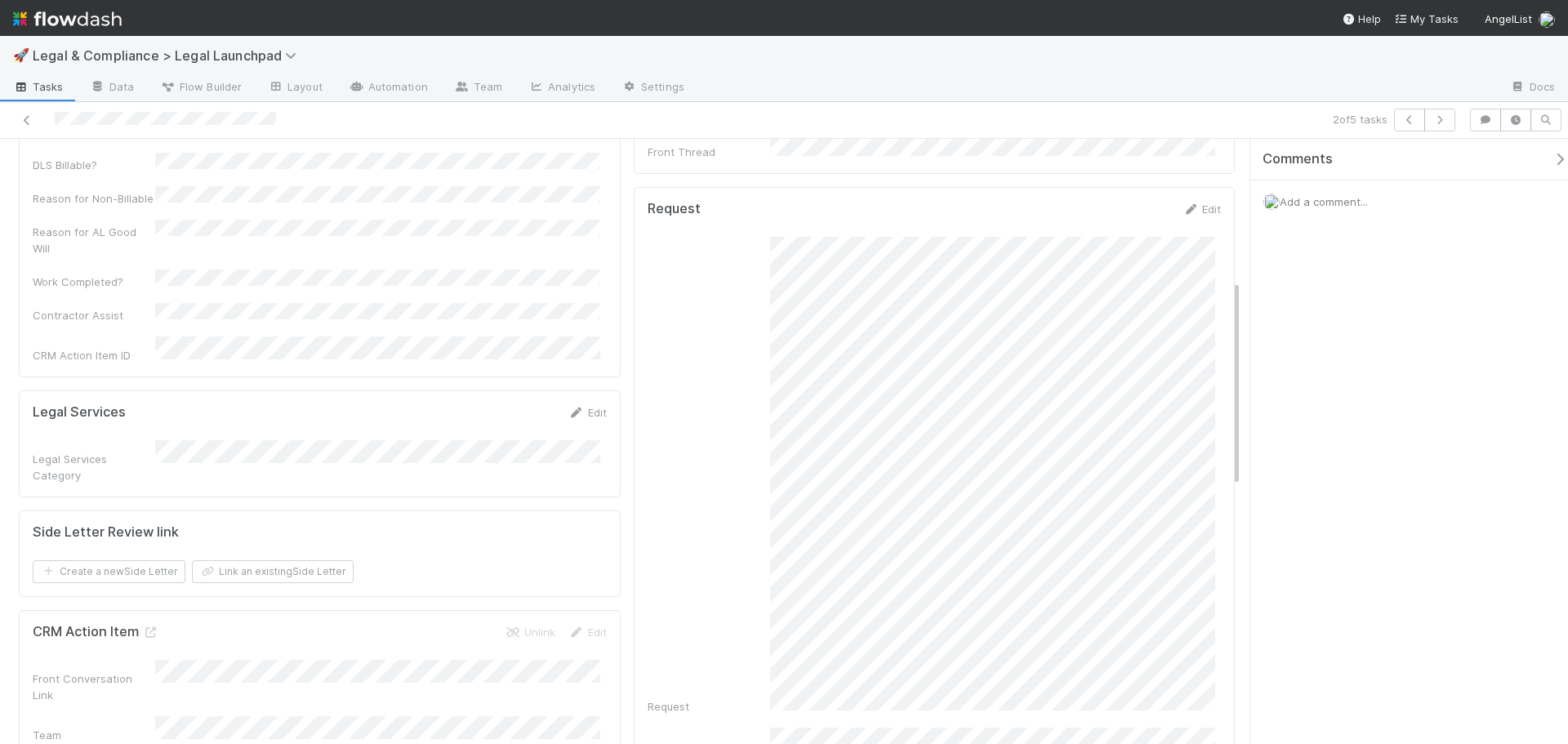
scroll to position [409, 0]
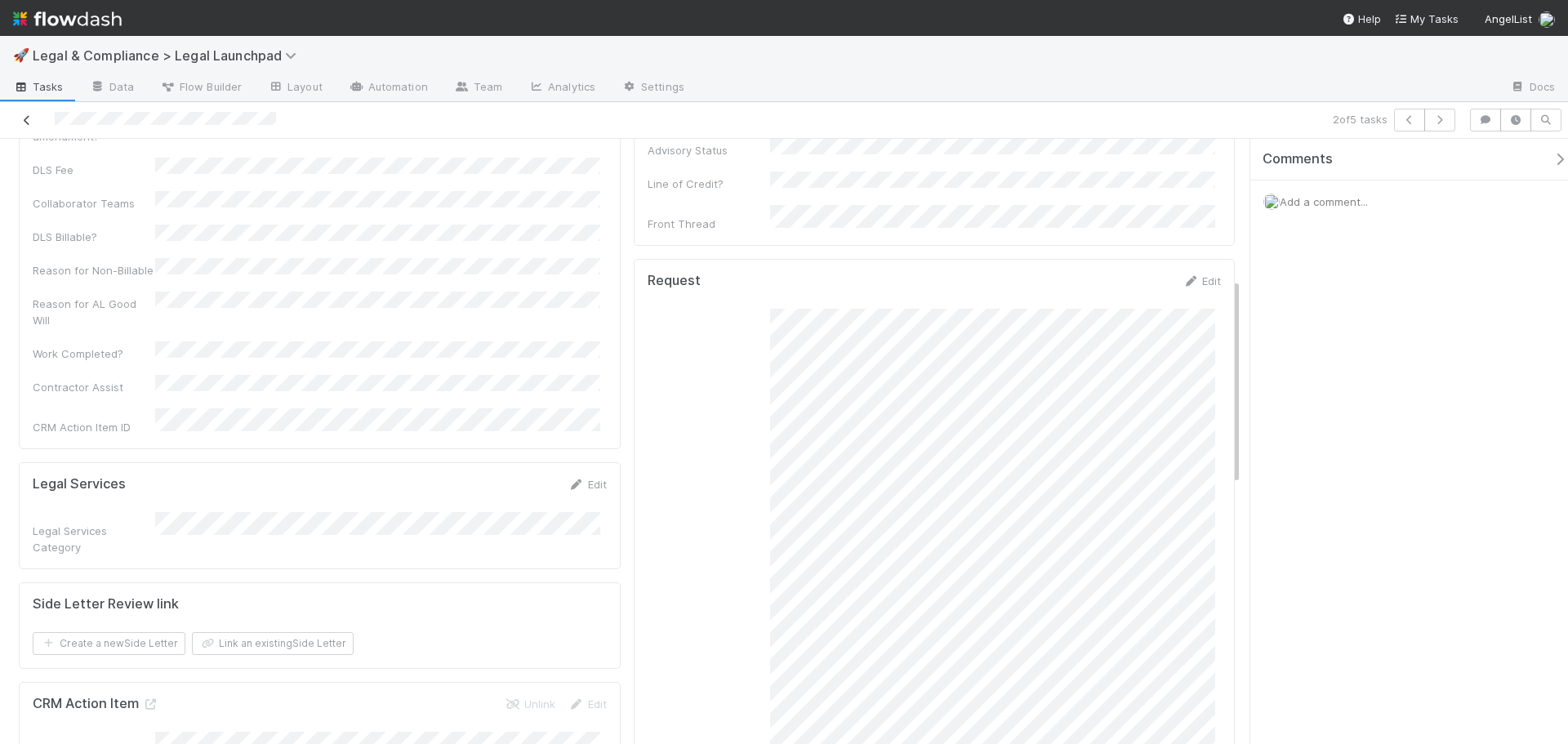
click at [27, 121] on icon at bounding box center [27, 120] width 17 height 10
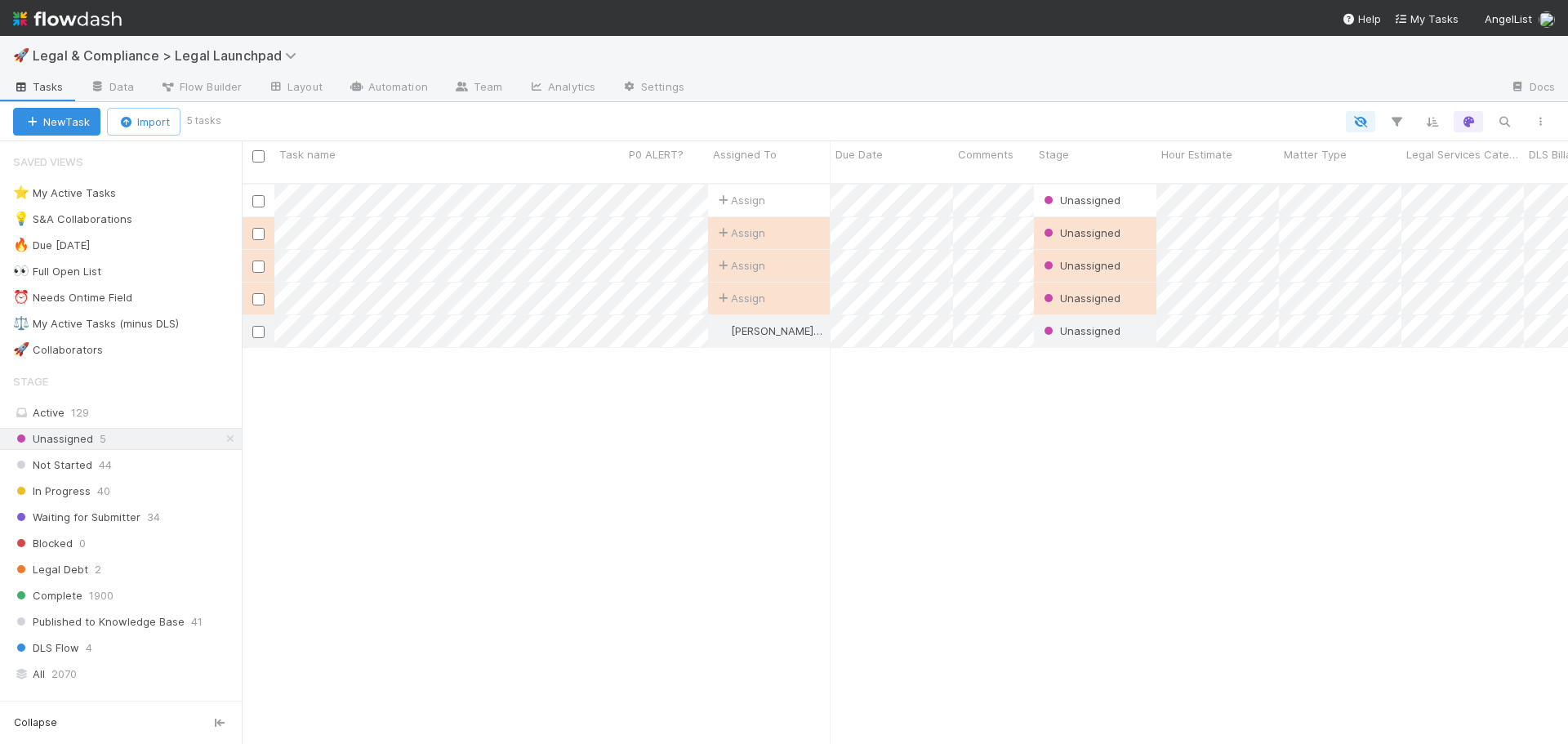
scroll to position [562, 1314]
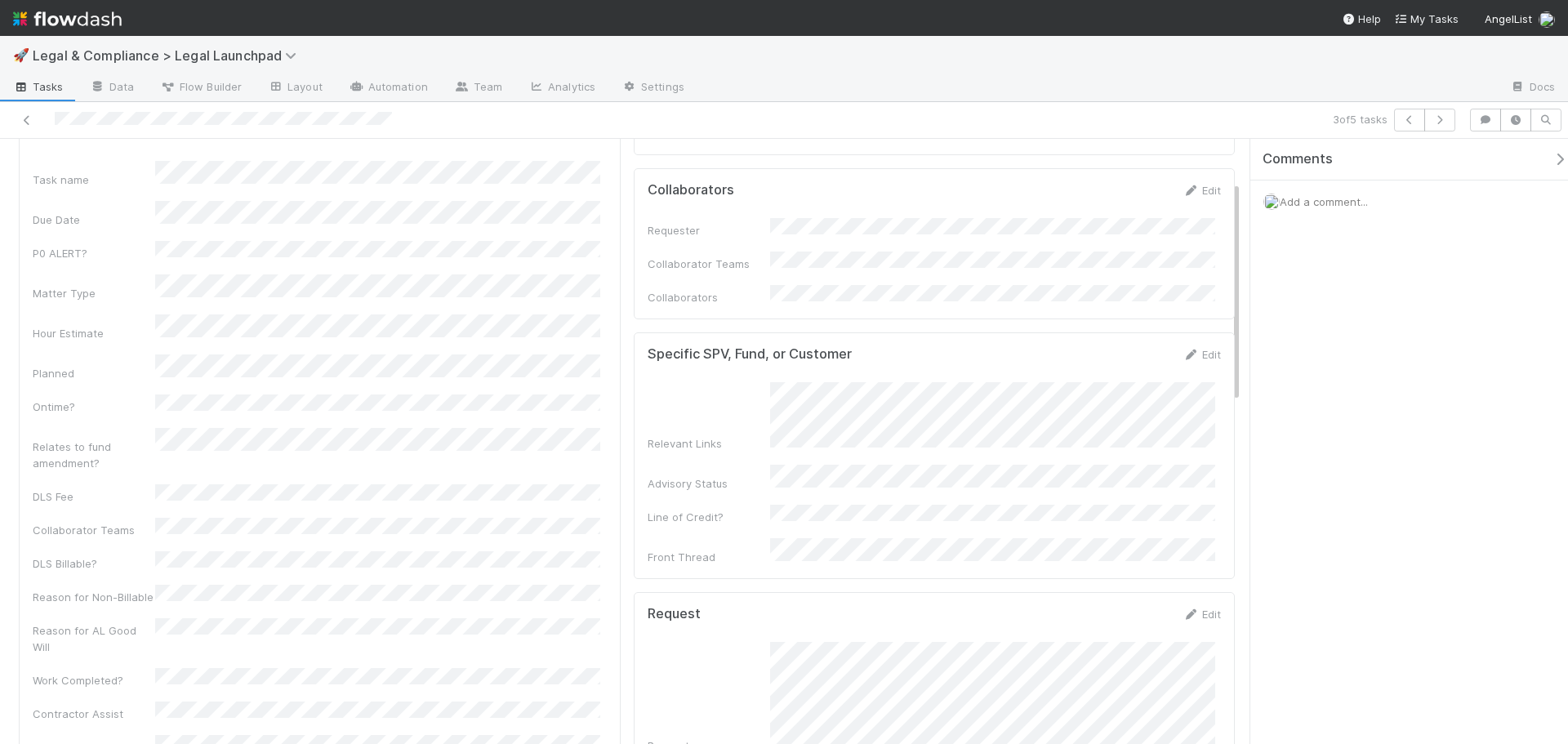
scroll to position [163, 0]
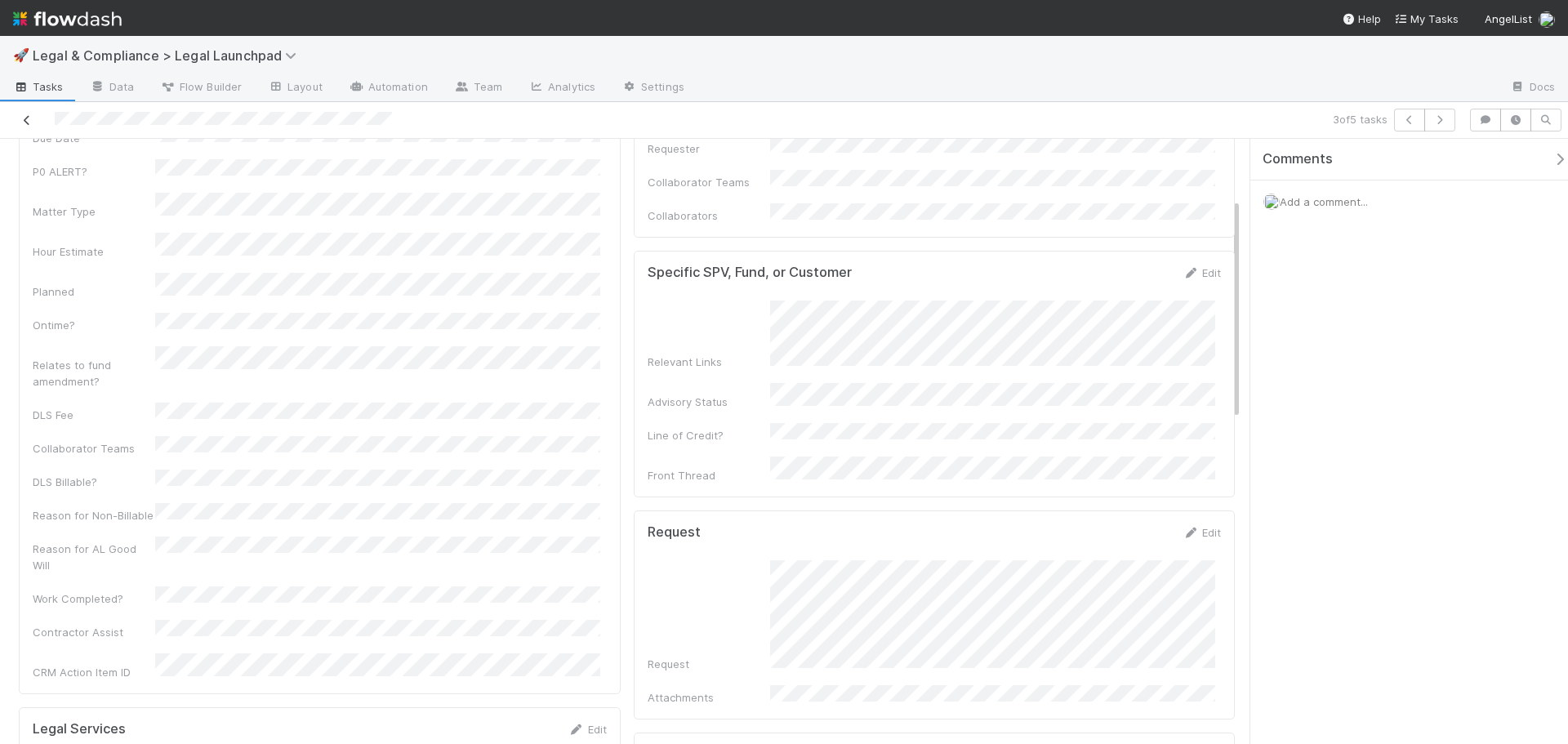
click at [27, 118] on icon at bounding box center [27, 120] width 17 height 10
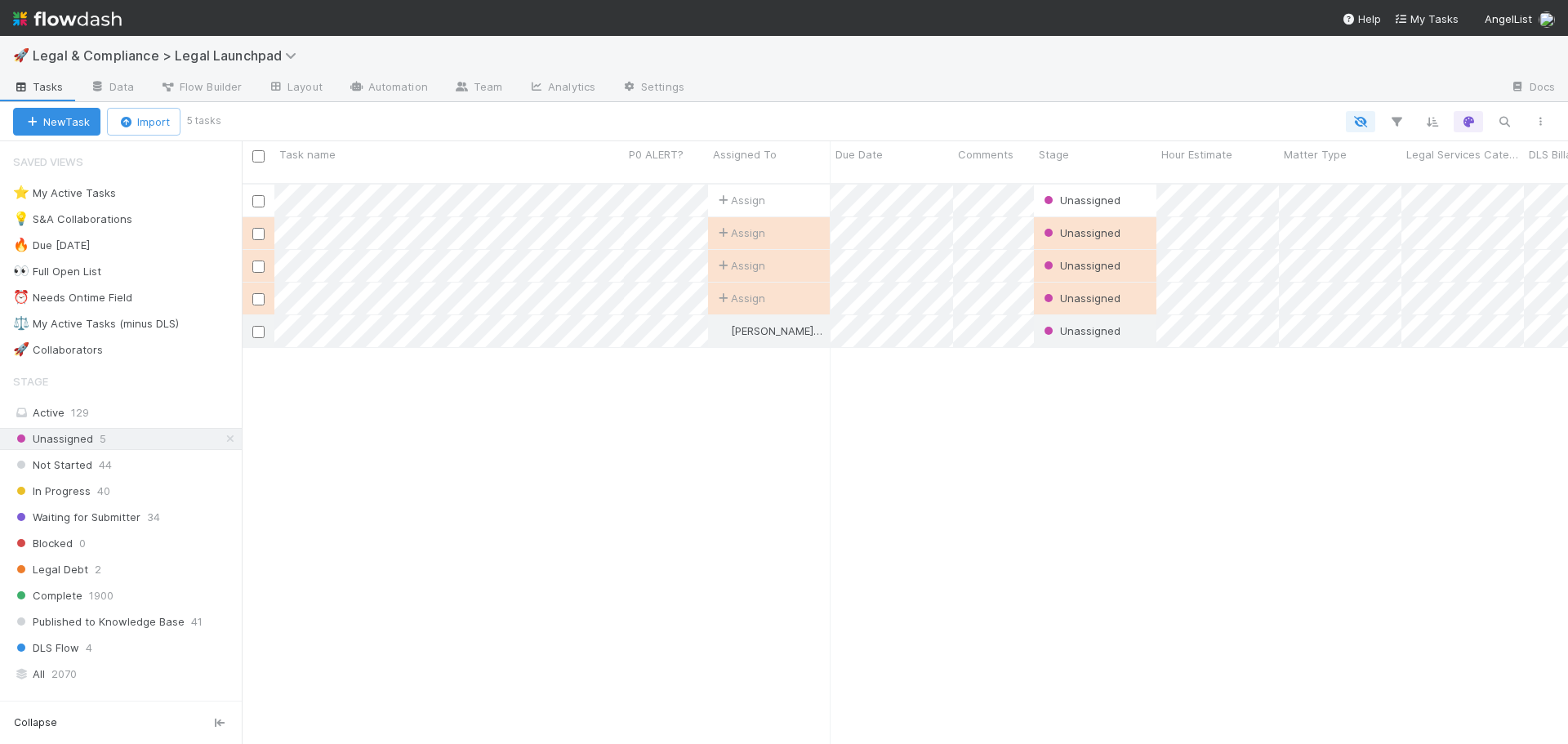
scroll to position [562, 1314]
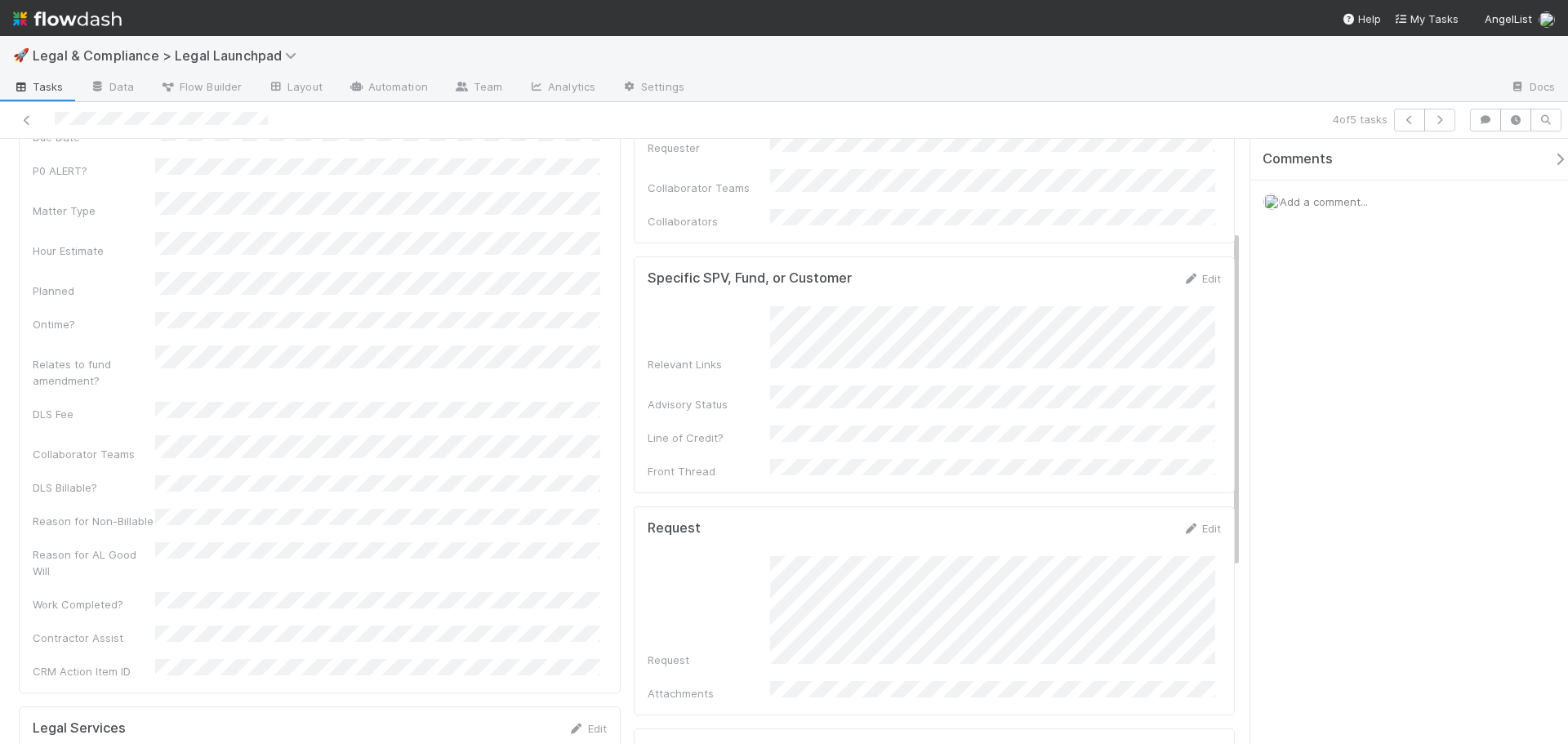
scroll to position [163, 0]
click at [25, 118] on icon at bounding box center [27, 120] width 17 height 10
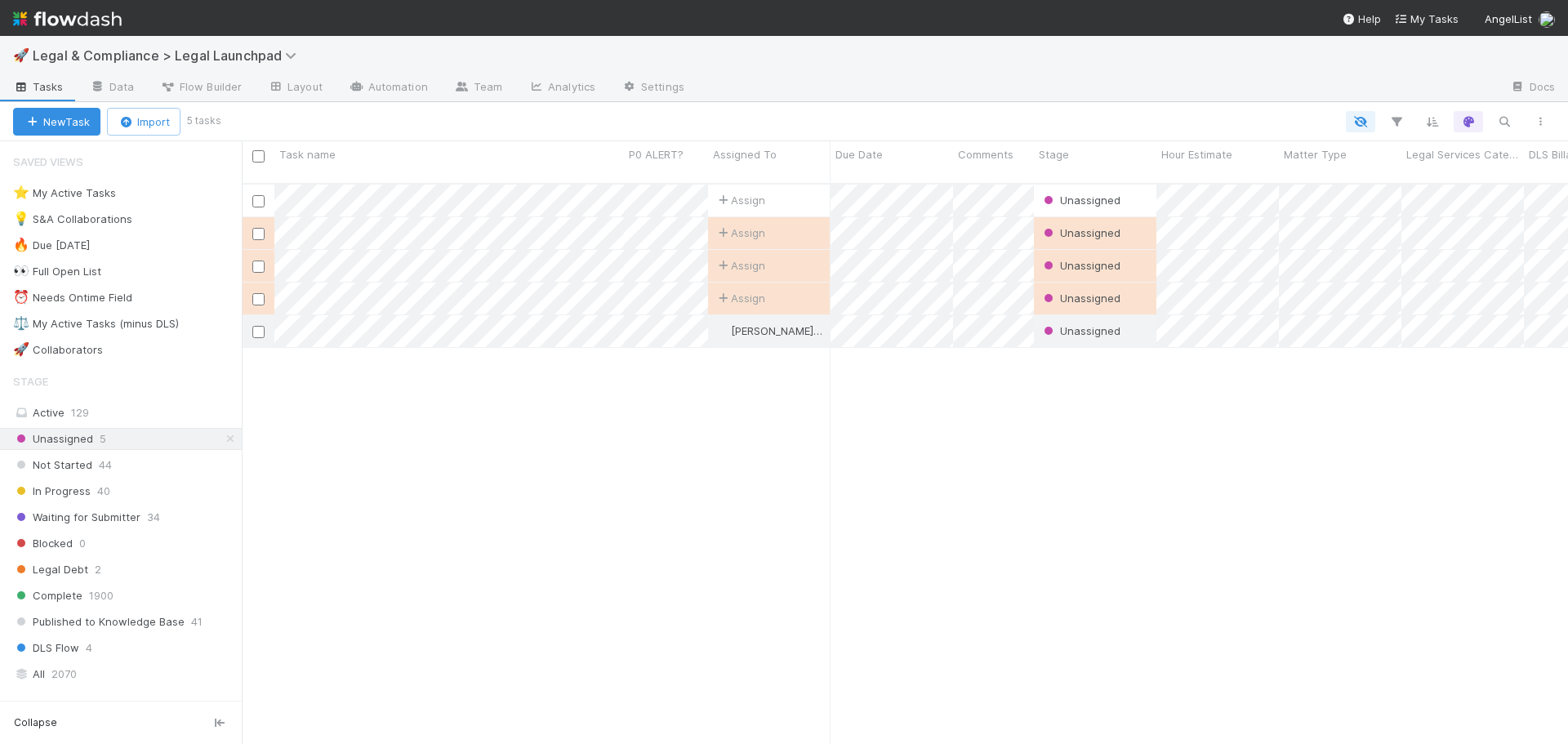
scroll to position [562, 1314]
click at [147, 322] on div "⚖️ My Active Tasks (minus DLS)" at bounding box center [96, 324] width 166 height 20
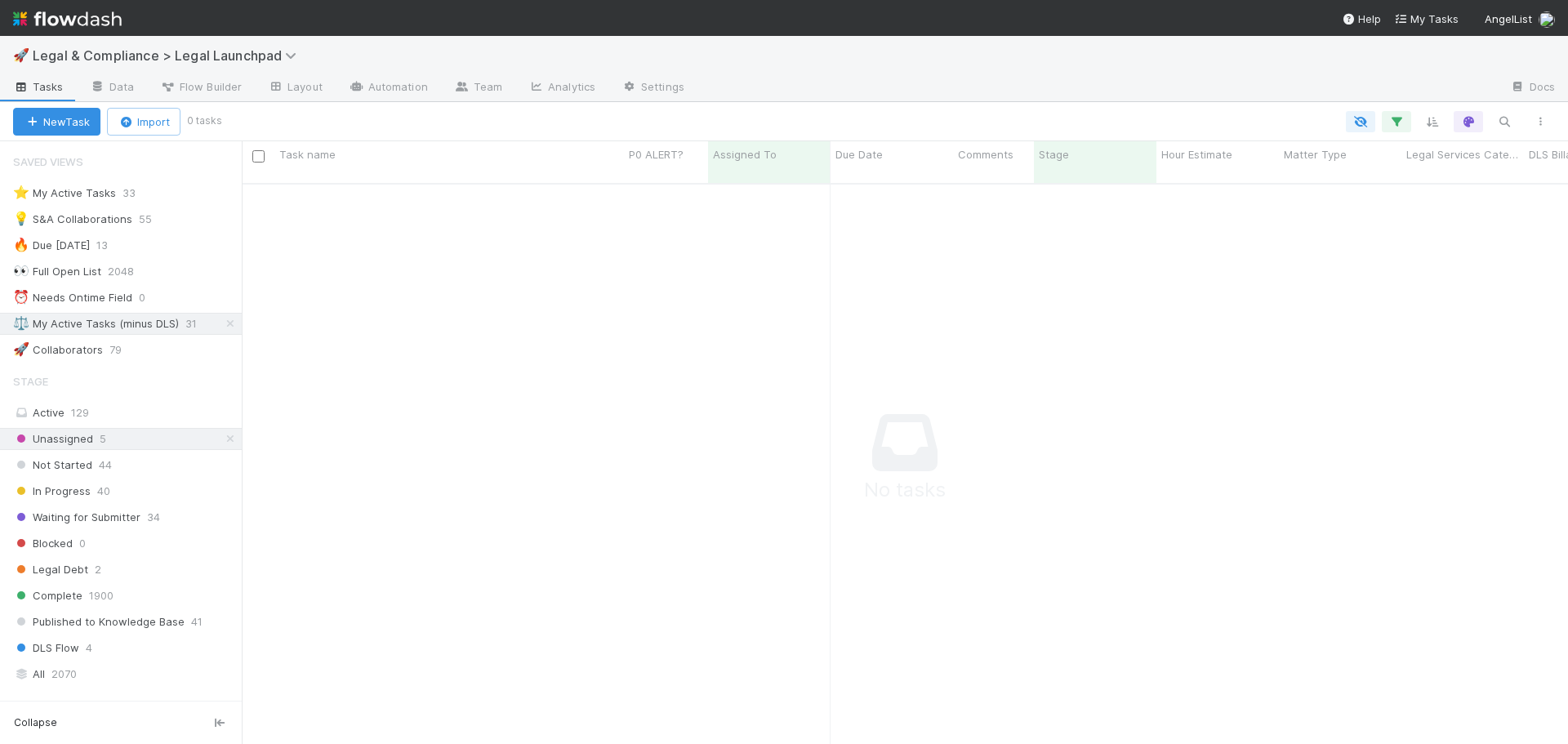
scroll to position [550, 1314]
click at [222, 444] on icon at bounding box center [230, 438] width 17 height 10
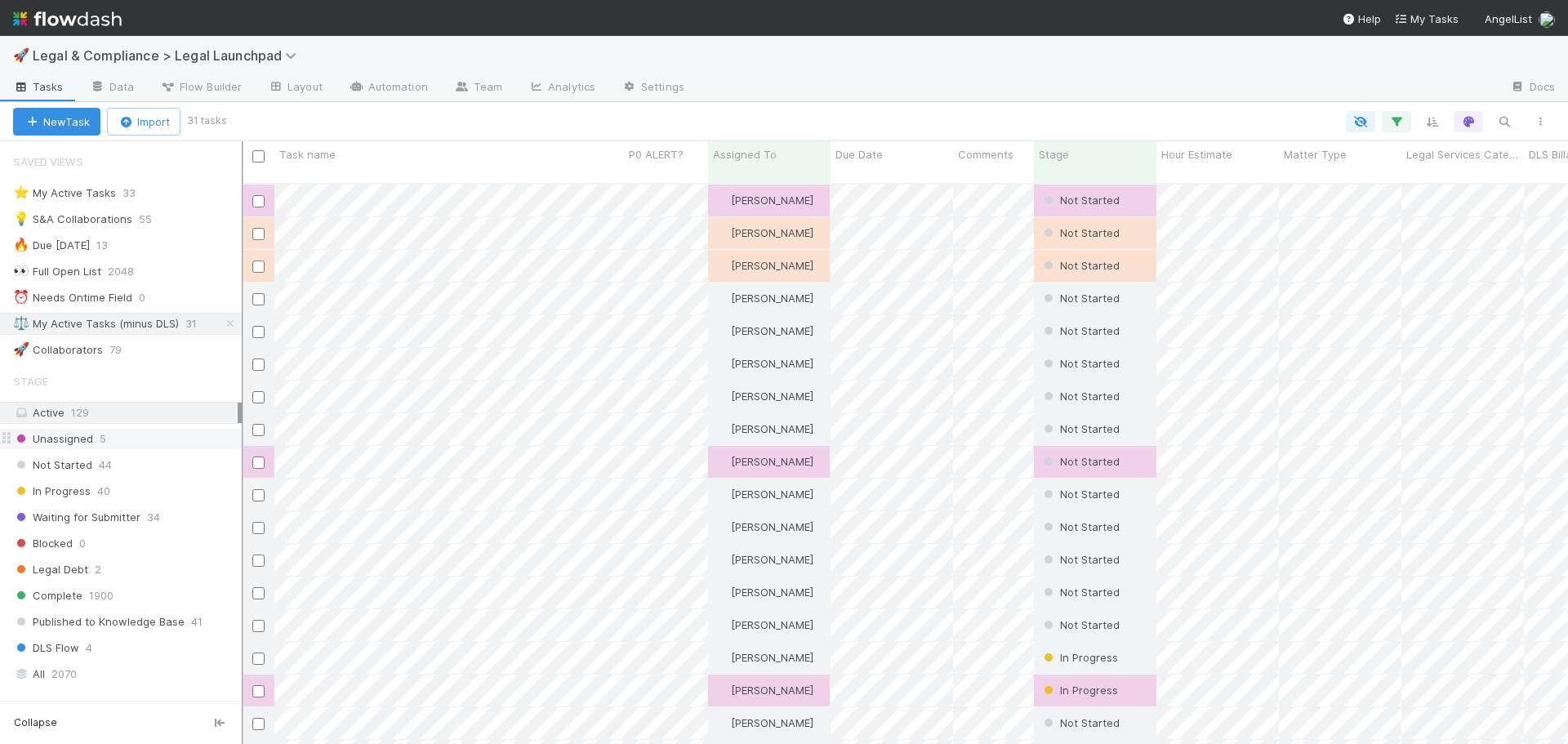
scroll to position [562, 1314]
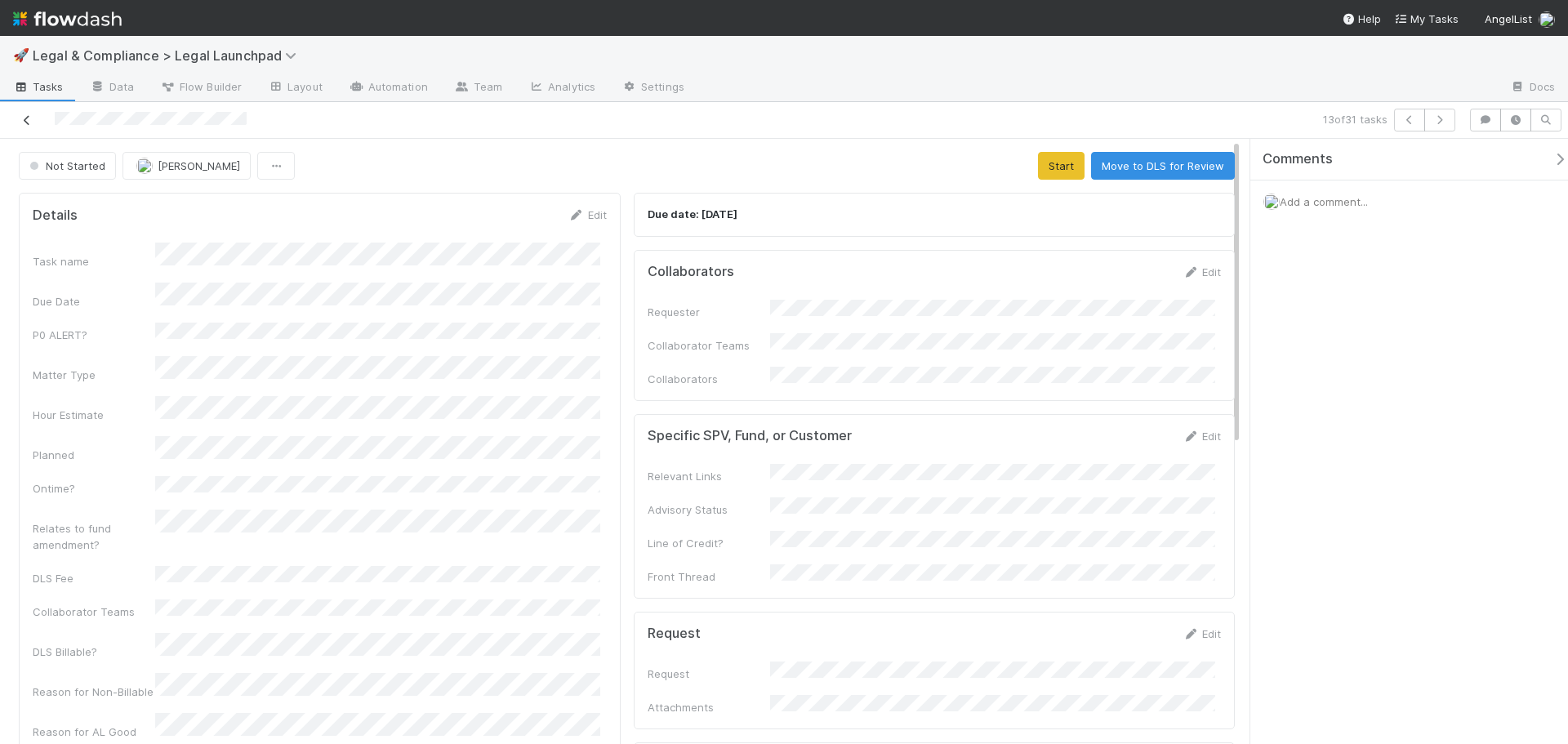
click at [24, 112] on link at bounding box center [27, 120] width 17 height 17
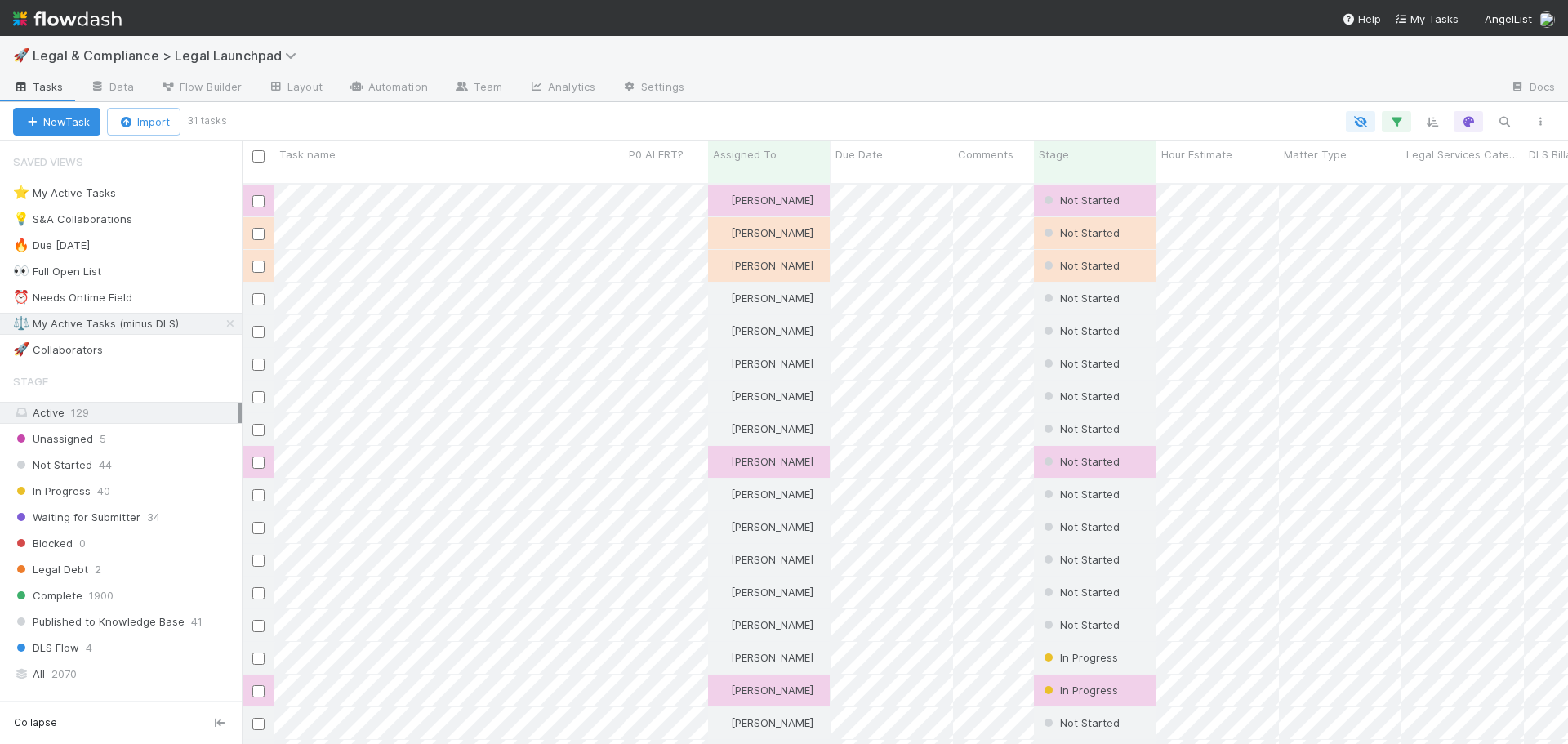
scroll to position [562, 1314]
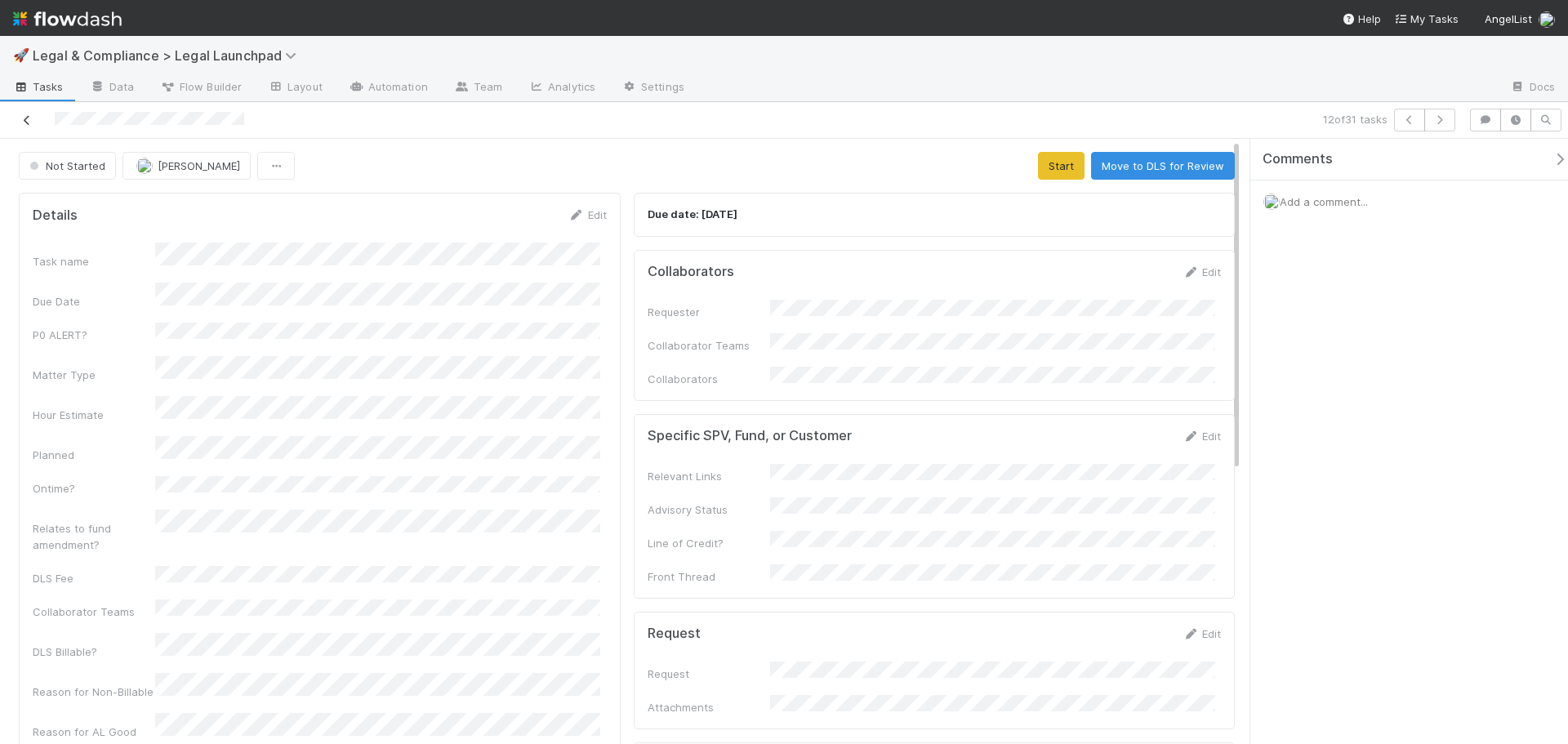
click at [20, 117] on icon at bounding box center [27, 120] width 17 height 10
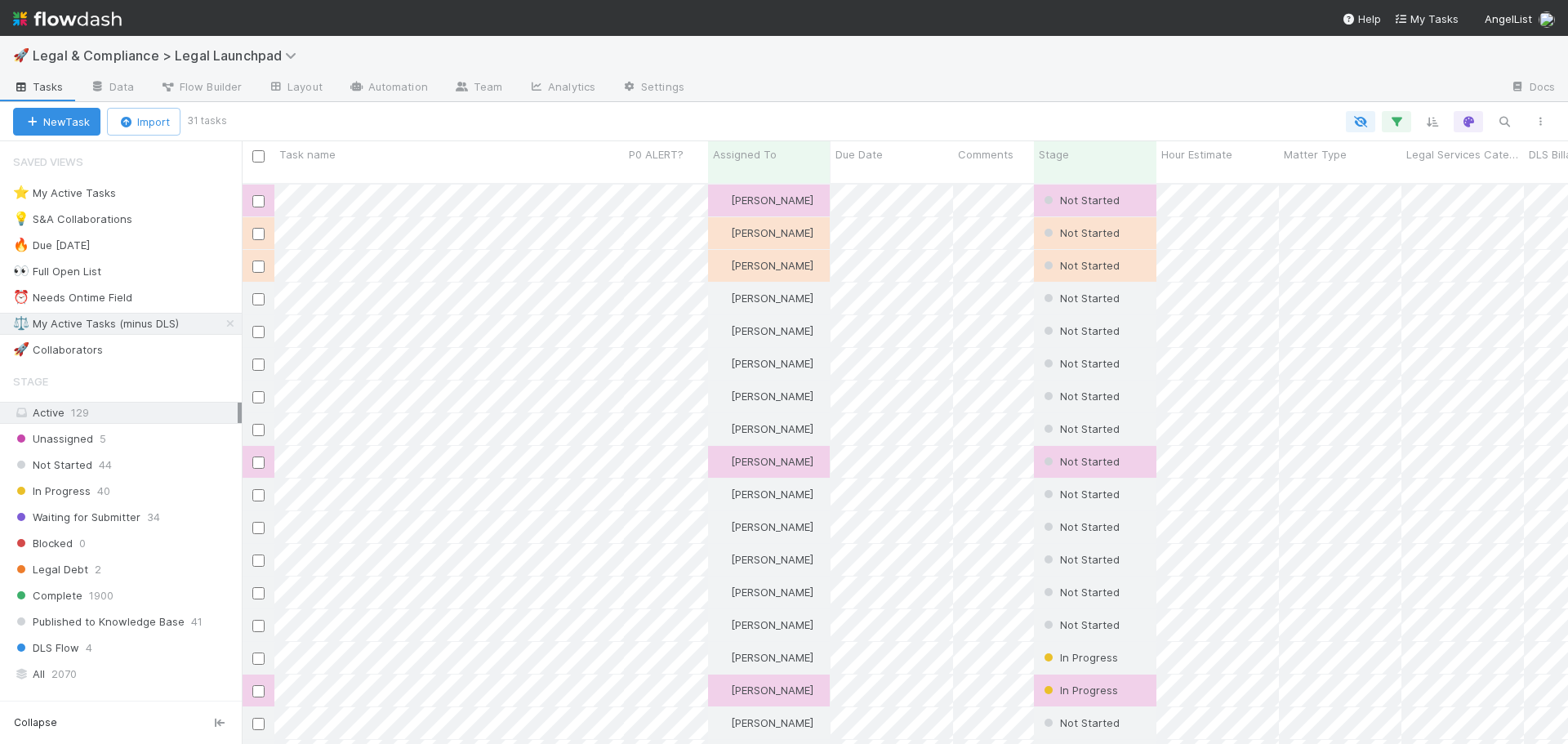
scroll to position [562, 1314]
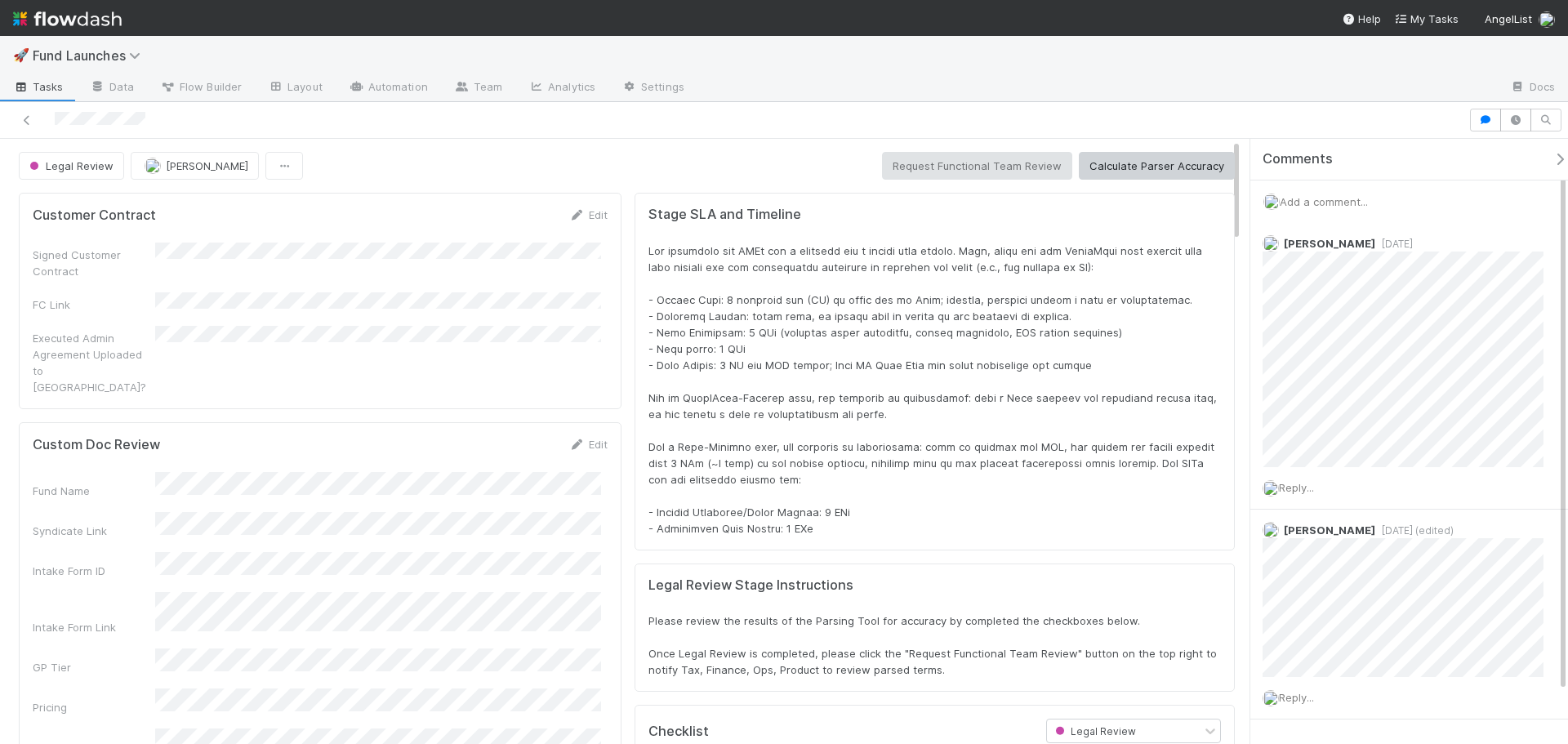
click at [634, 167] on div "Legal Review [PERSON_NAME] Request Functional Team Review Calculate Parser Accu…" at bounding box center [627, 166] width 1216 height 28
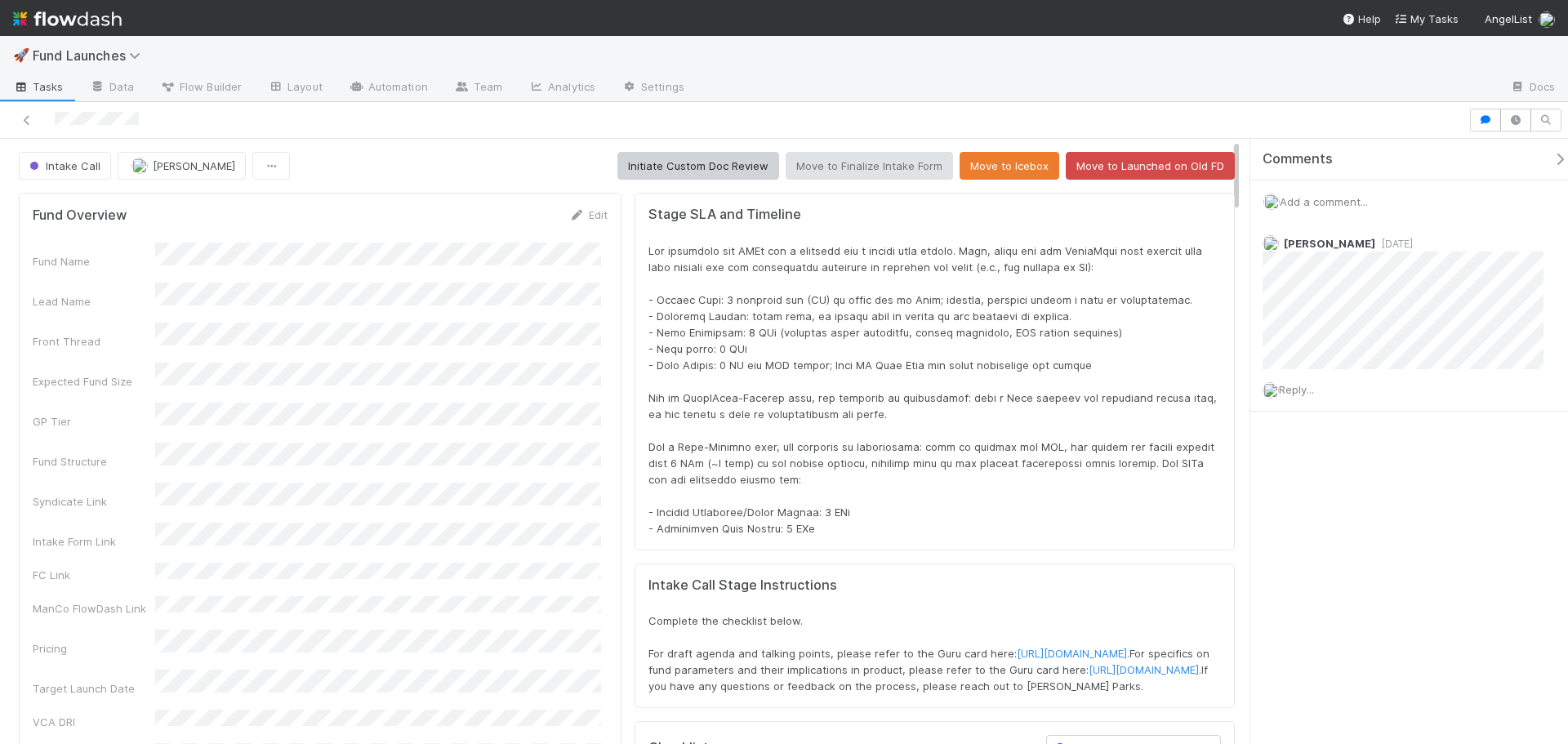
scroll to position [320, 1163]
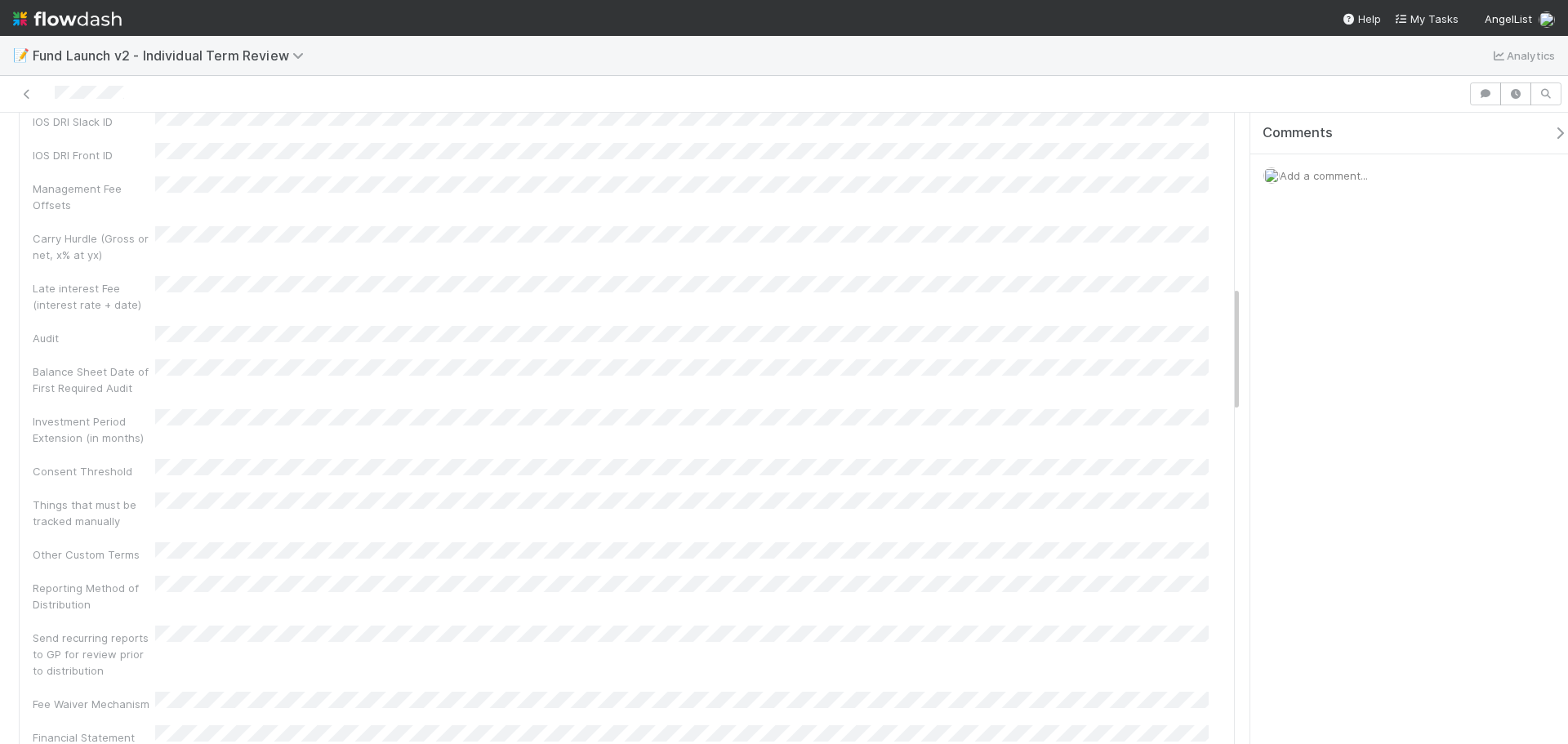
scroll to position [1879, 0]
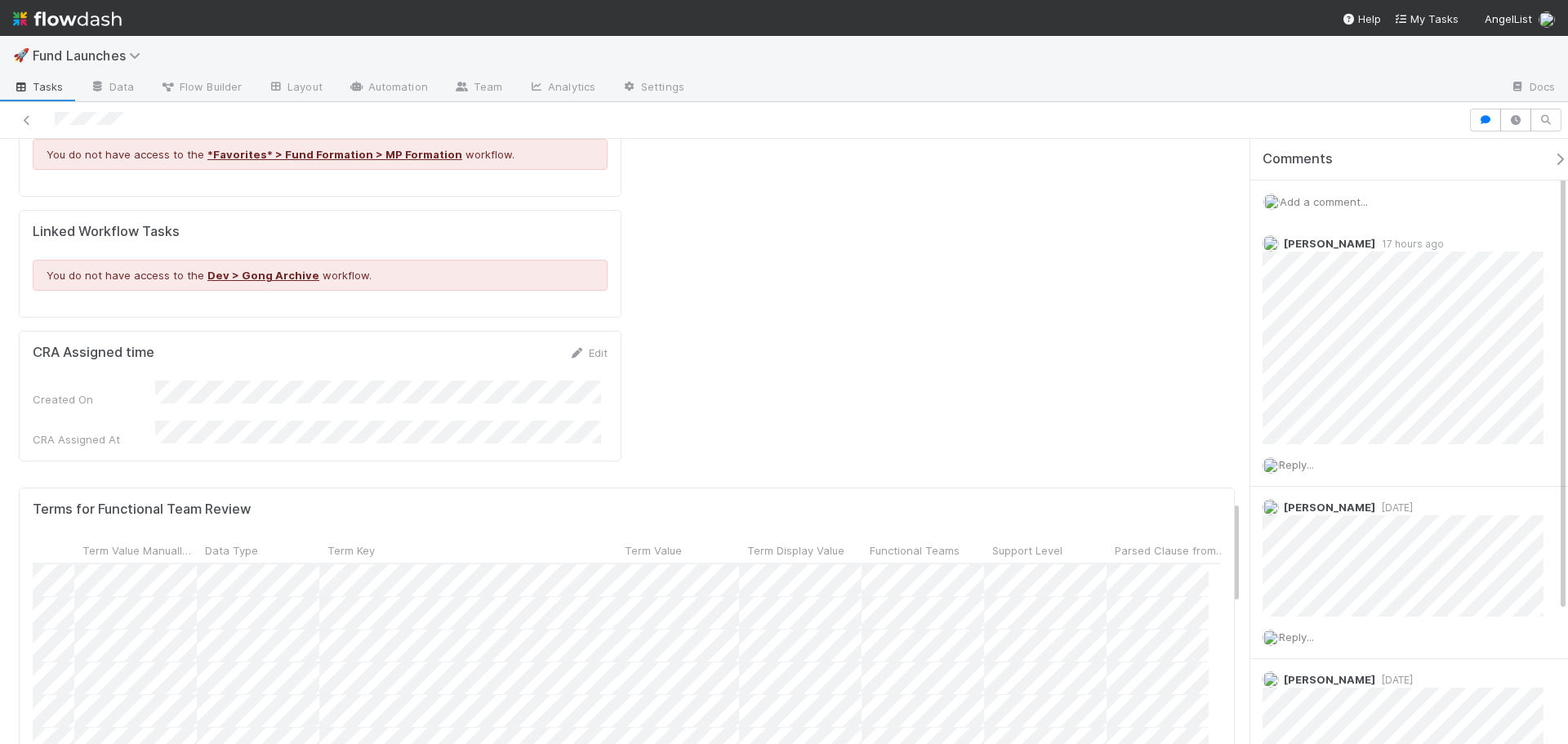
scroll to position [0, 179]
click at [370, 283] on div at bounding box center [784, 372] width 1568 height 744
click at [673, 396] on div at bounding box center [784, 372] width 1568 height 744
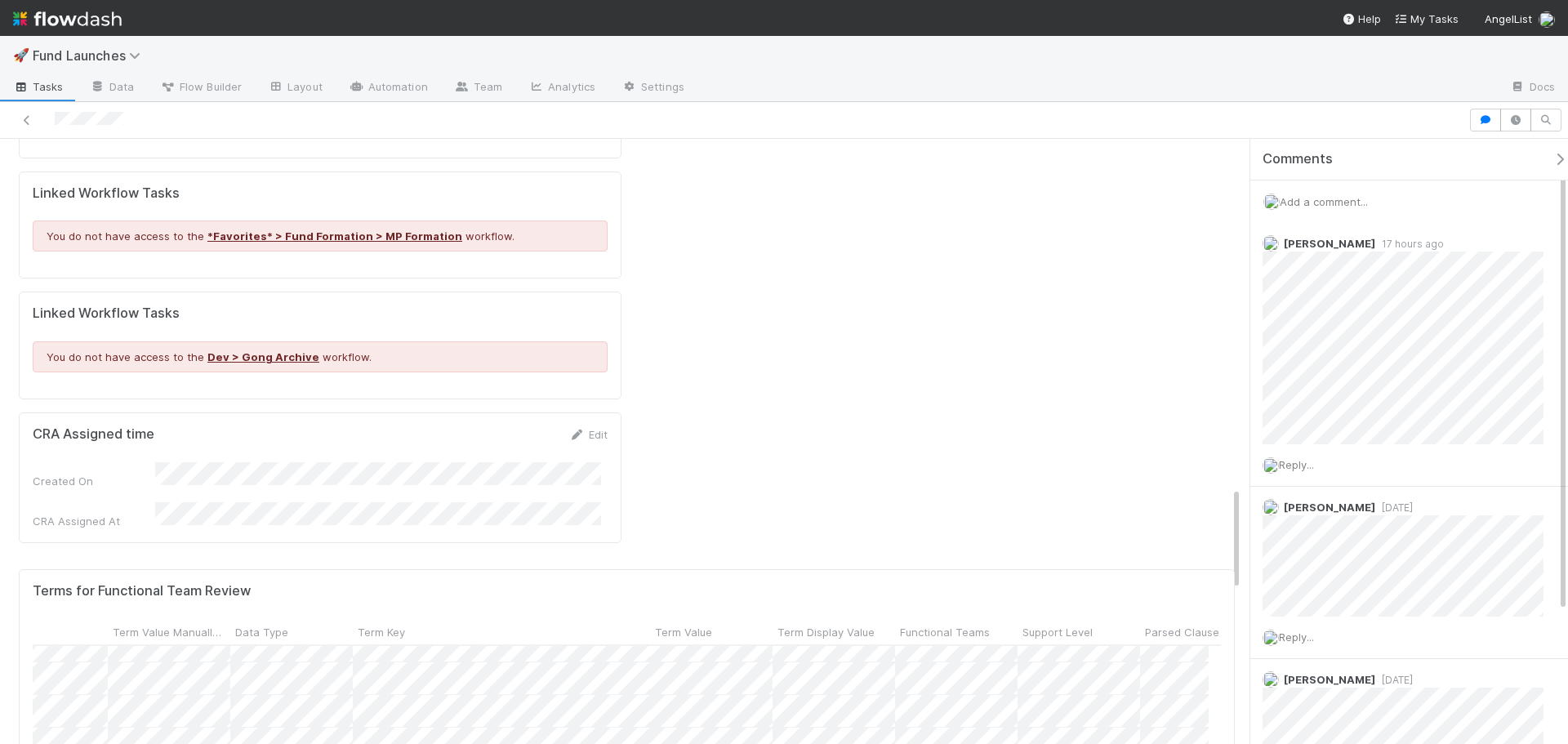
scroll to position [82, 162]
click at [538, 478] on div at bounding box center [784, 372] width 1568 height 744
click at [946, 376] on div at bounding box center [784, 372] width 1568 height 744
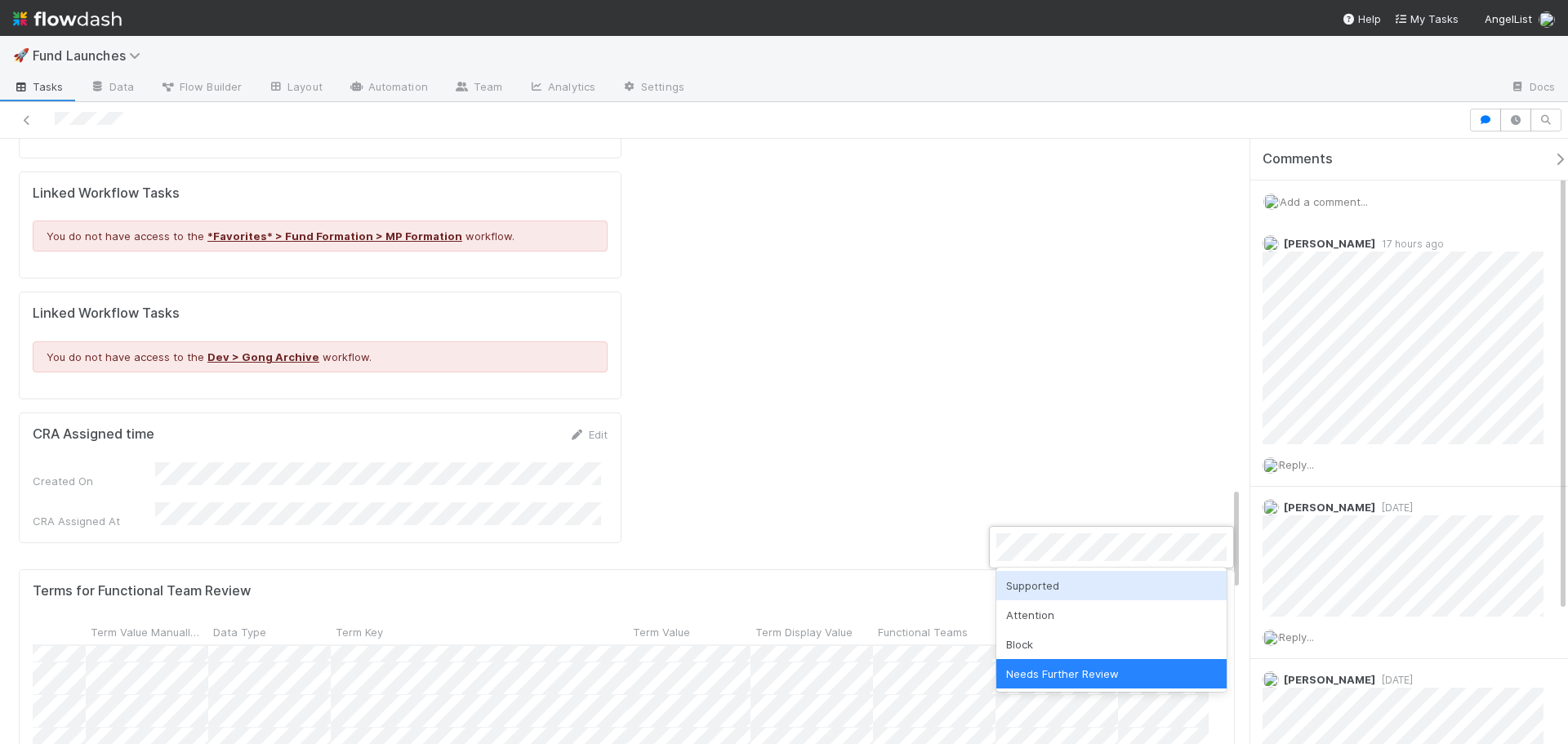
click at [1051, 583] on div "Supported" at bounding box center [1111, 586] width 230 height 30
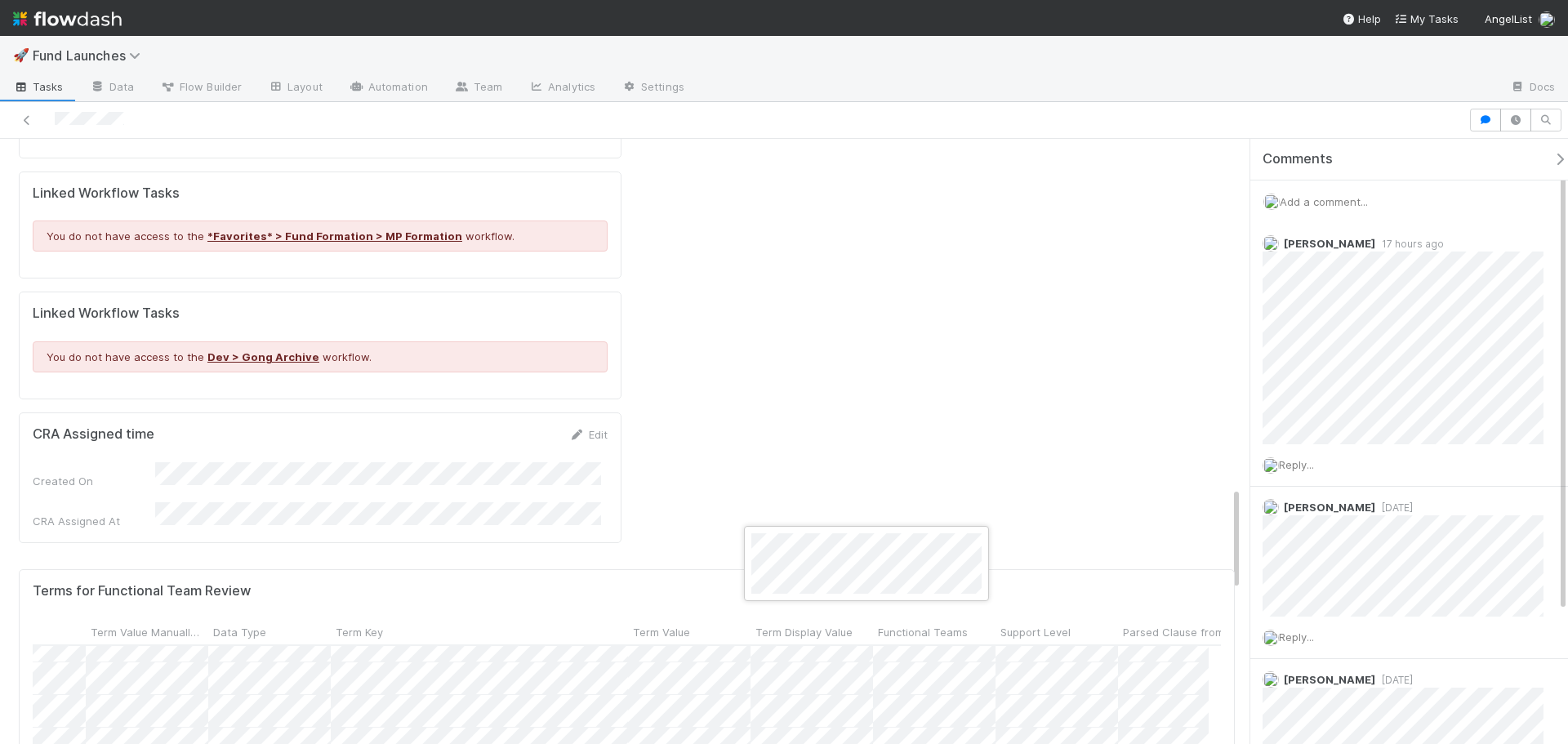
click at [881, 347] on div at bounding box center [784, 372] width 1568 height 744
click at [793, 350] on div at bounding box center [784, 372] width 1568 height 744
click at [201, 613] on div at bounding box center [784, 372] width 1568 height 744
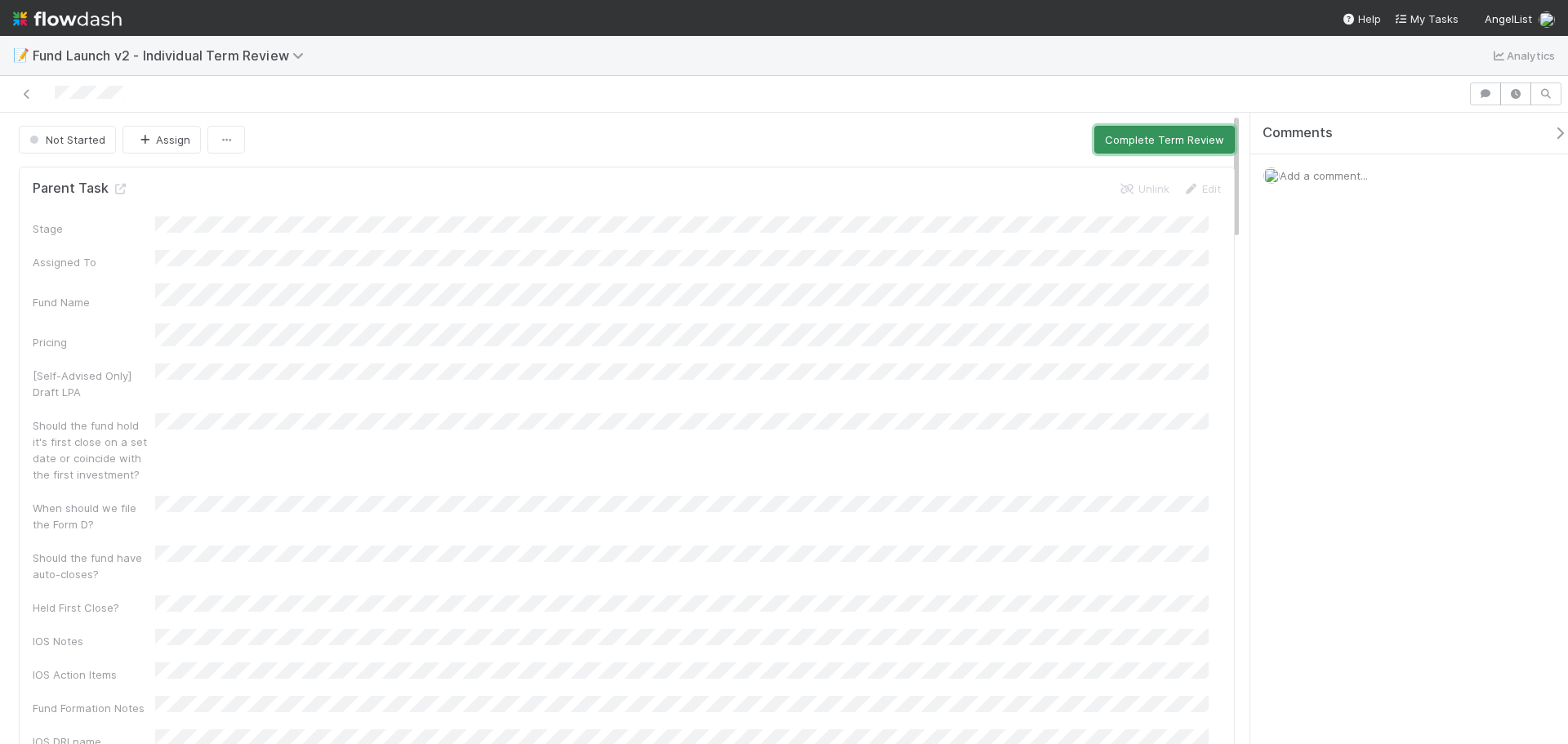
click at [1160, 134] on button "Complete Term Review" at bounding box center [1163, 139] width 140 height 28
click at [1126, 136] on button "Complete Term Review" at bounding box center [1163, 139] width 140 height 28
click at [1135, 137] on button "Complete Term Review" at bounding box center [1163, 139] width 140 height 28
click at [1134, 142] on button "Complete Term Review" at bounding box center [1163, 139] width 140 height 28
click at [1134, 139] on button "Complete Term Review" at bounding box center [1163, 139] width 140 height 28
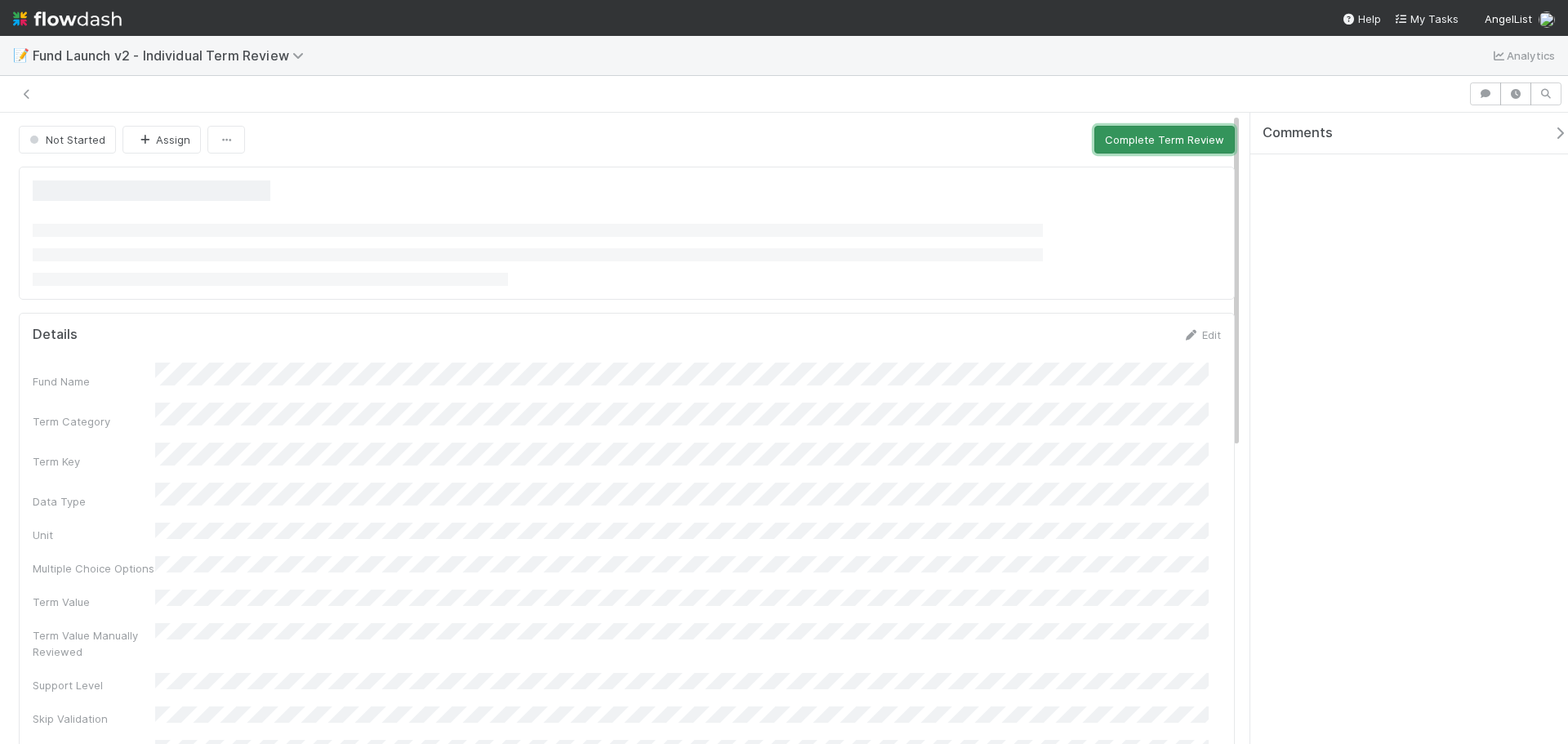
click at [1118, 143] on button "Complete Term Review" at bounding box center [1163, 139] width 140 height 28
click at [1148, 139] on button "Complete Term Review" at bounding box center [1163, 139] width 140 height 28
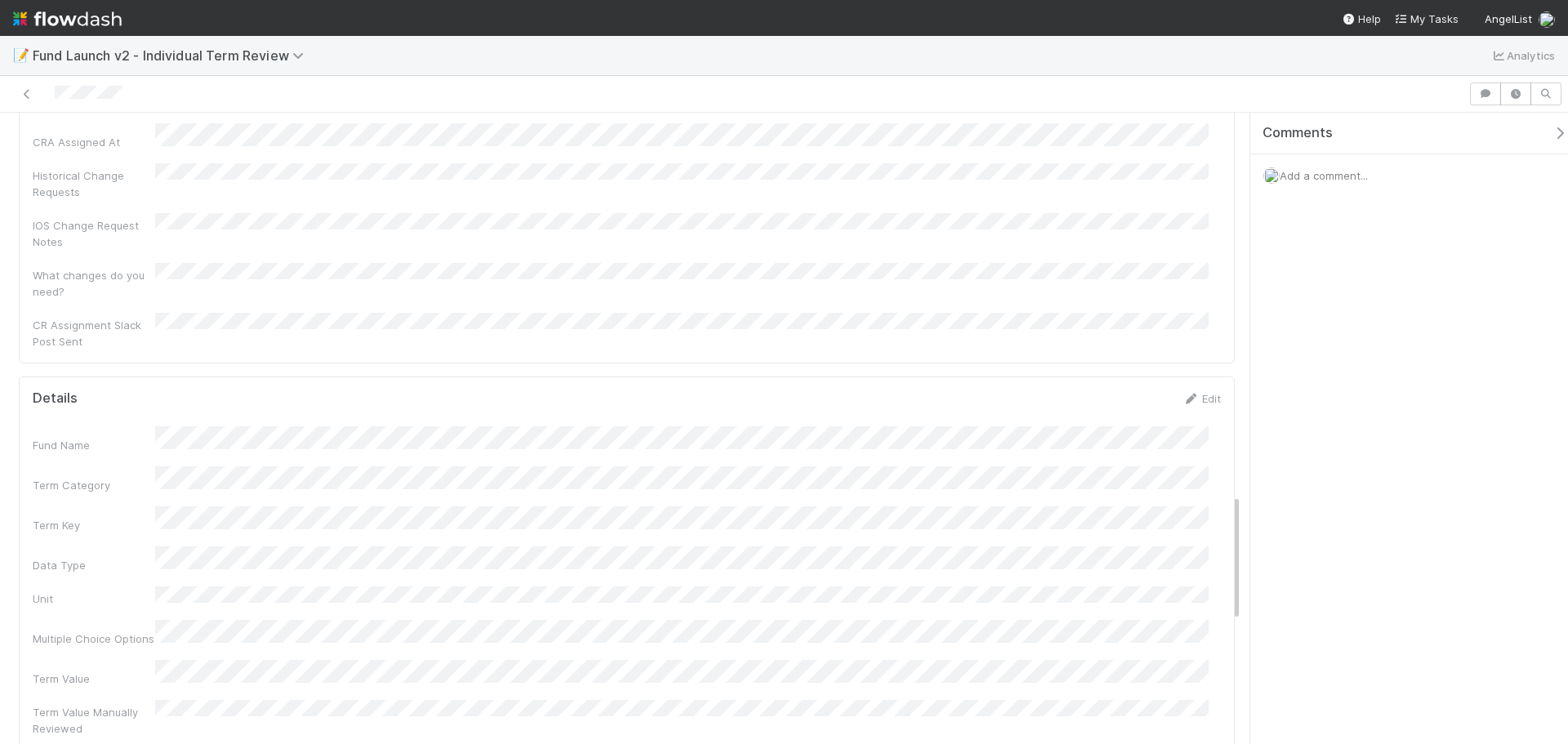
scroll to position [1961, 0]
click at [1130, 292] on button "Save" at bounding box center [1134, 306] width 46 height 28
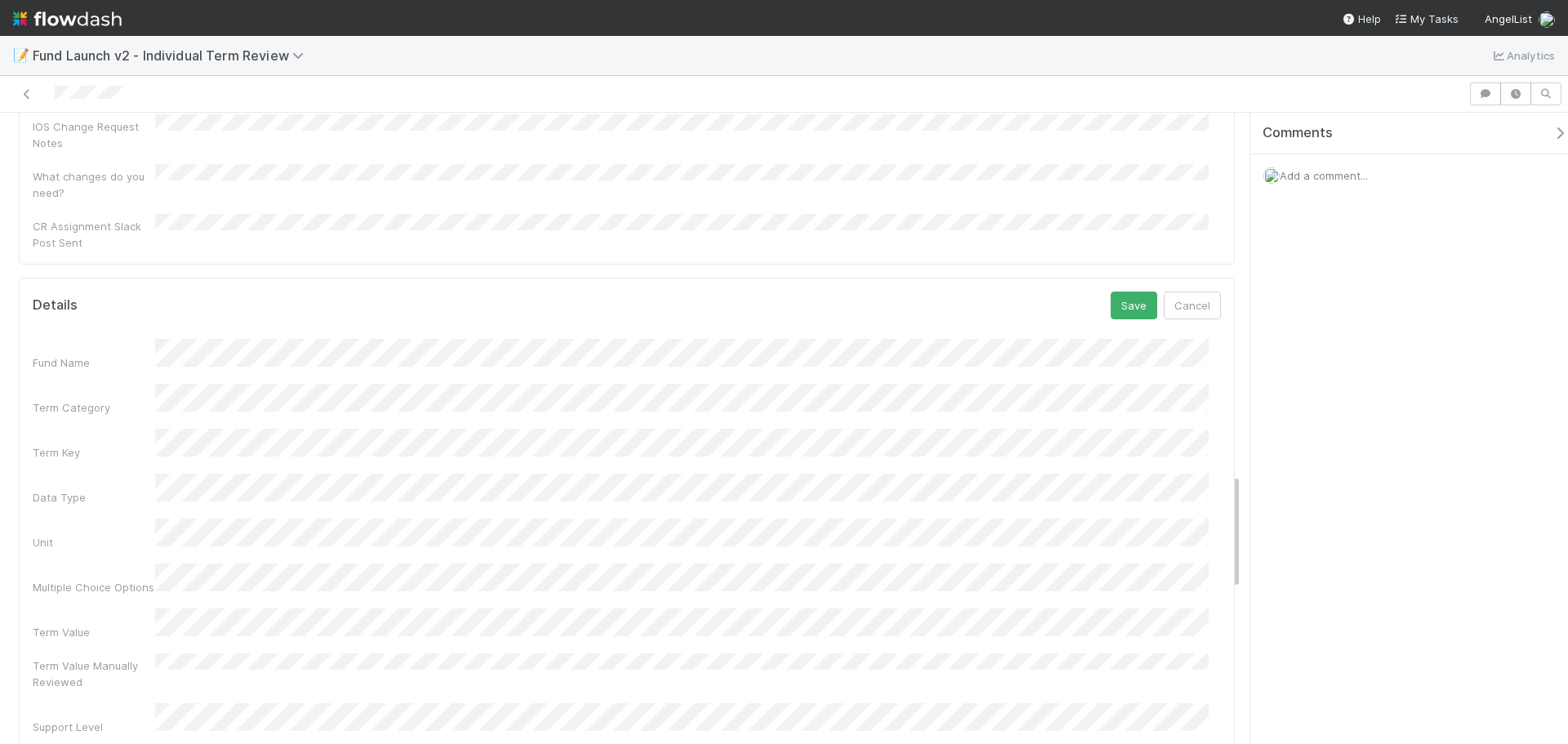
click at [1424, 597] on div "Comments Add a comment..." at bounding box center [1408, 428] width 317 height 632
click at [1442, 576] on div "Comments Add a comment..." at bounding box center [1408, 428] width 317 height 632
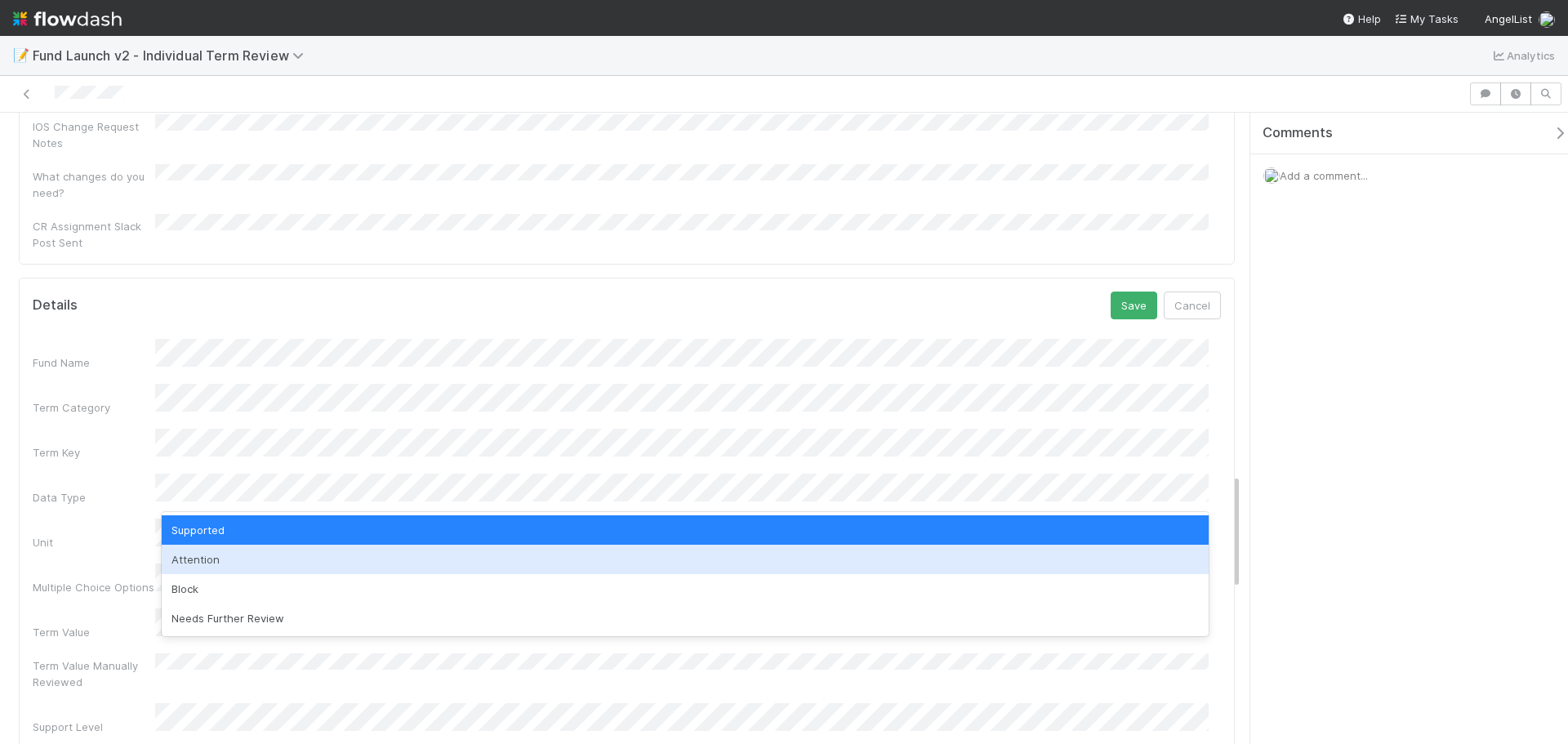
click at [288, 559] on div "Attention" at bounding box center [684, 560] width 1046 height 30
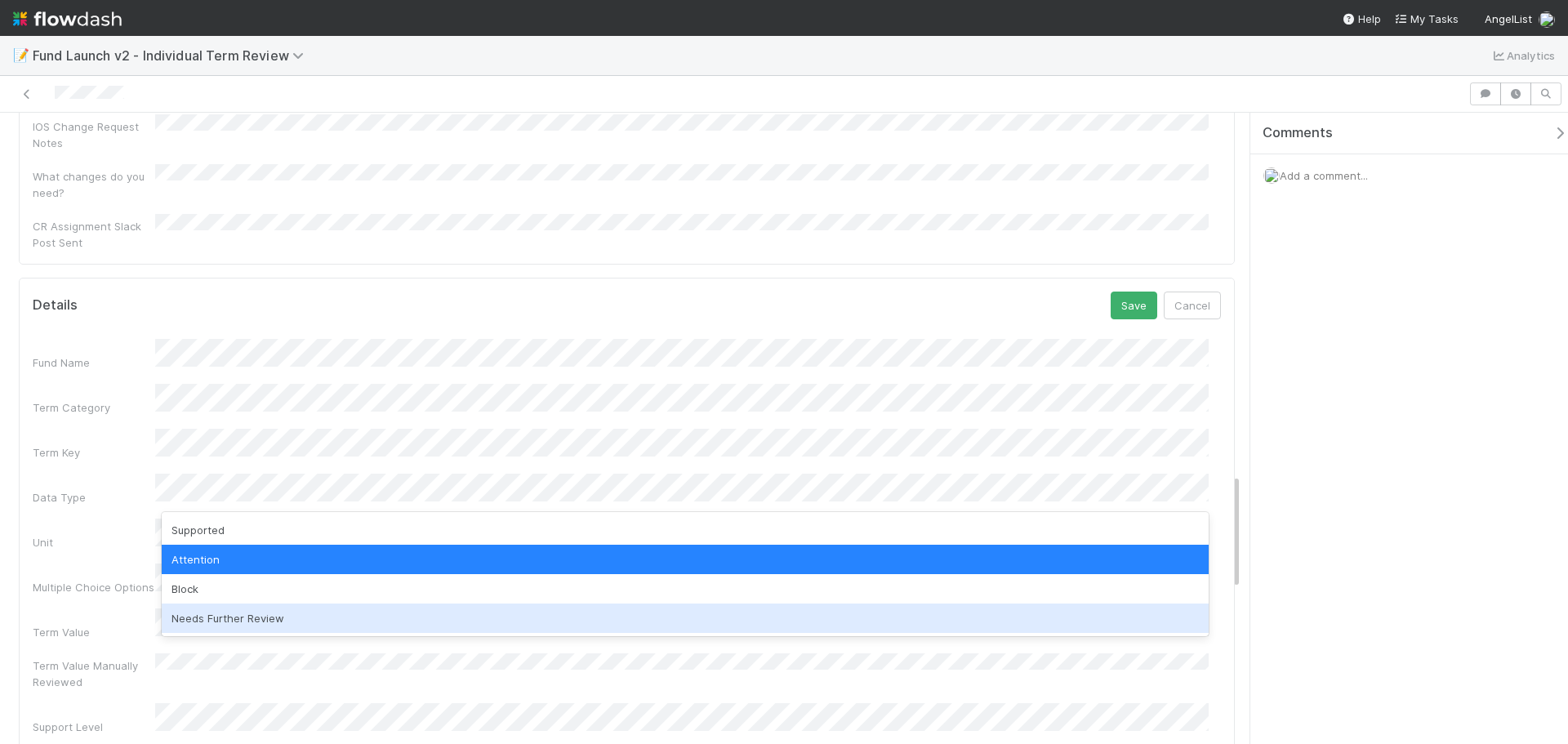
click at [296, 615] on div "Needs Further Review" at bounding box center [684, 619] width 1046 height 30
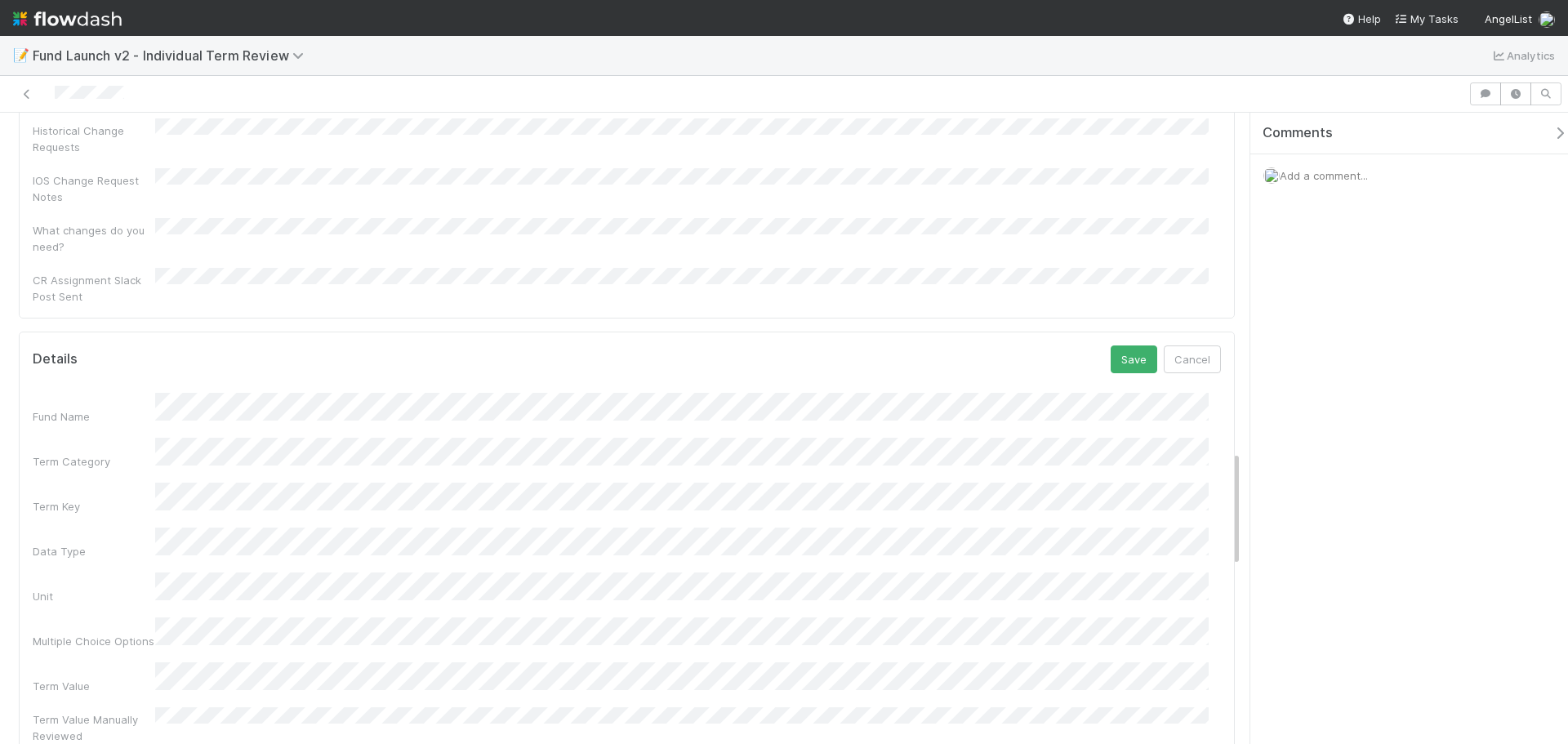
scroll to position [1803, 0]
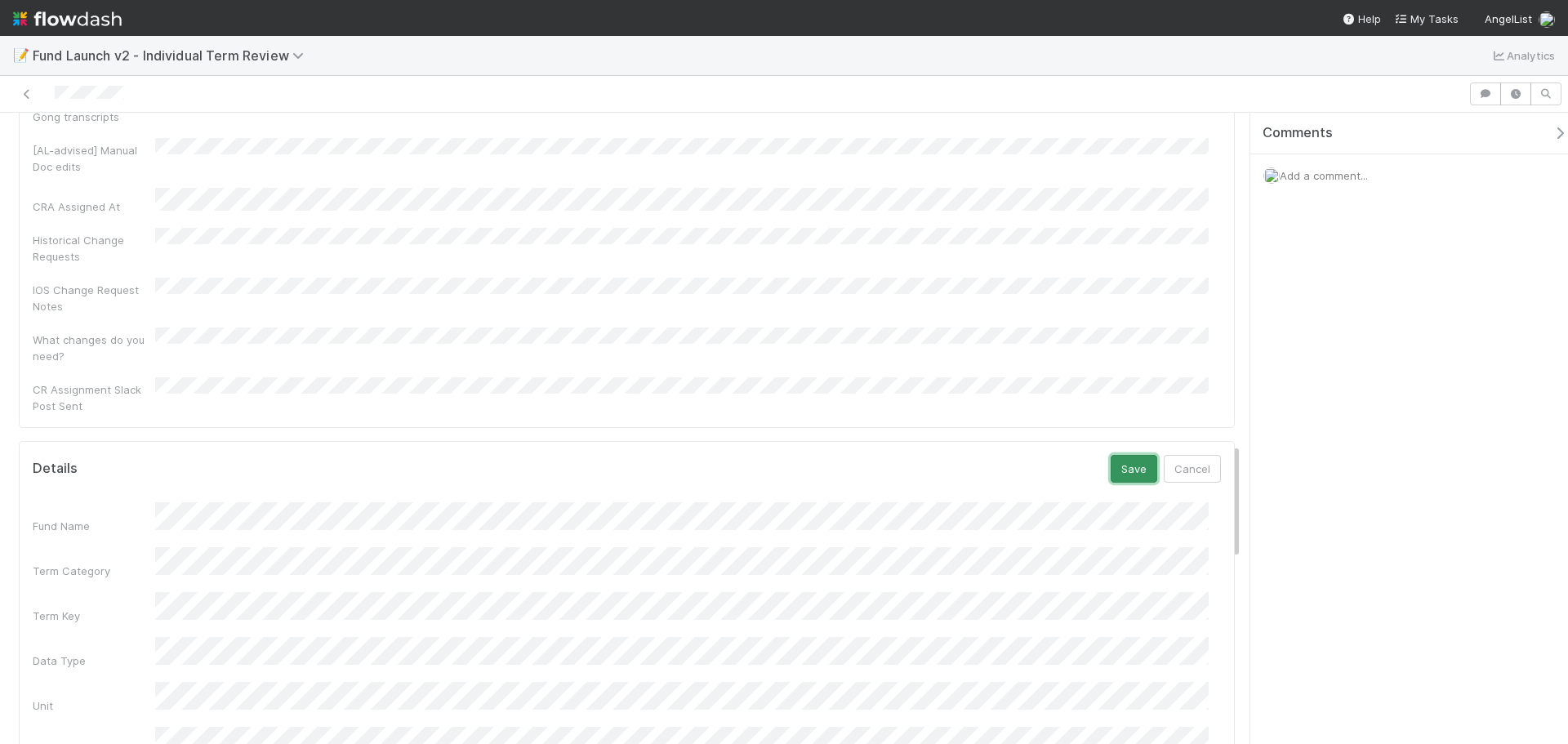
click at [1134, 455] on button "Save" at bounding box center [1134, 469] width 46 height 28
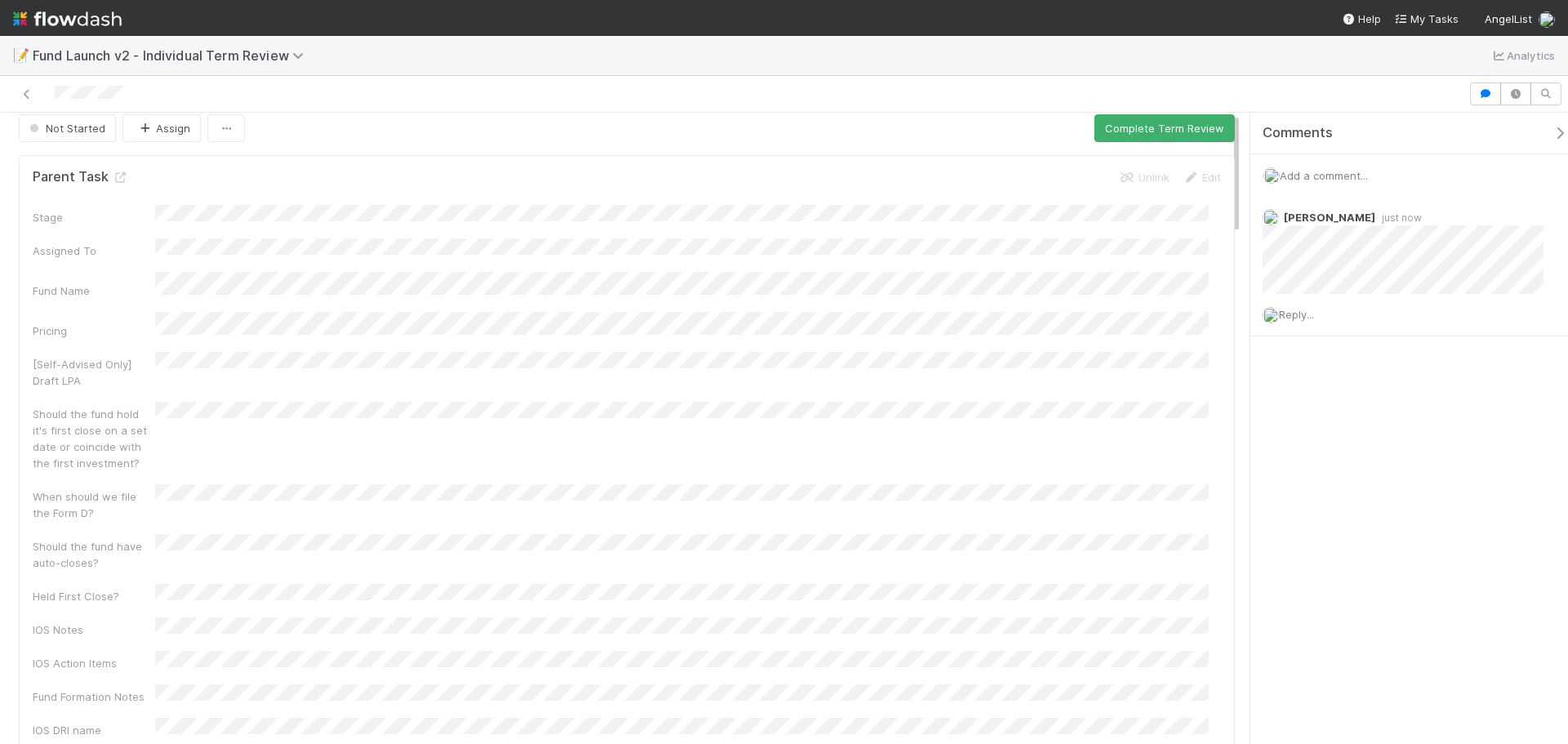
scroll to position [0, 0]
click at [1157, 133] on button "Complete Term Review" at bounding box center [1163, 139] width 140 height 28
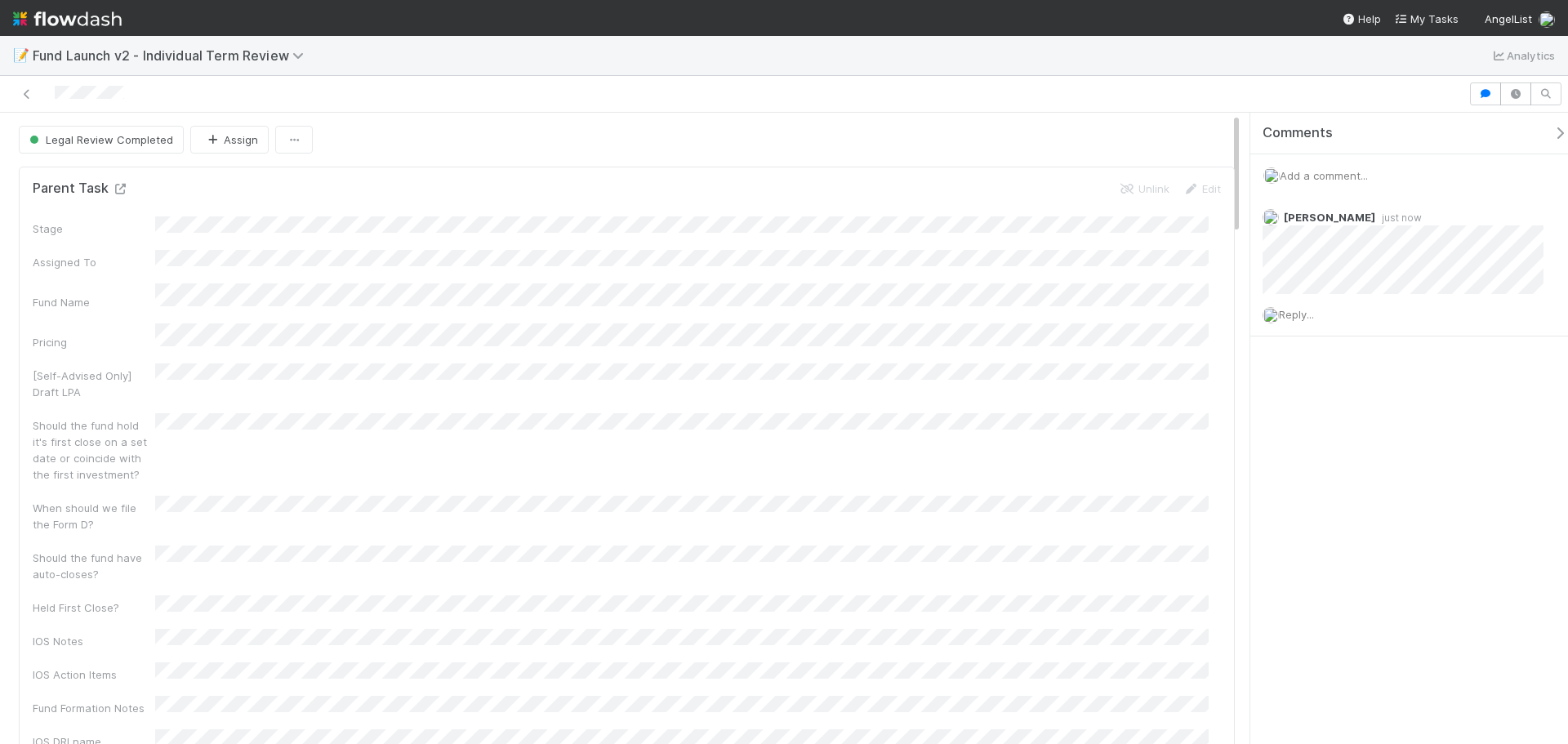
click at [117, 187] on icon at bounding box center [120, 189] width 17 height 10
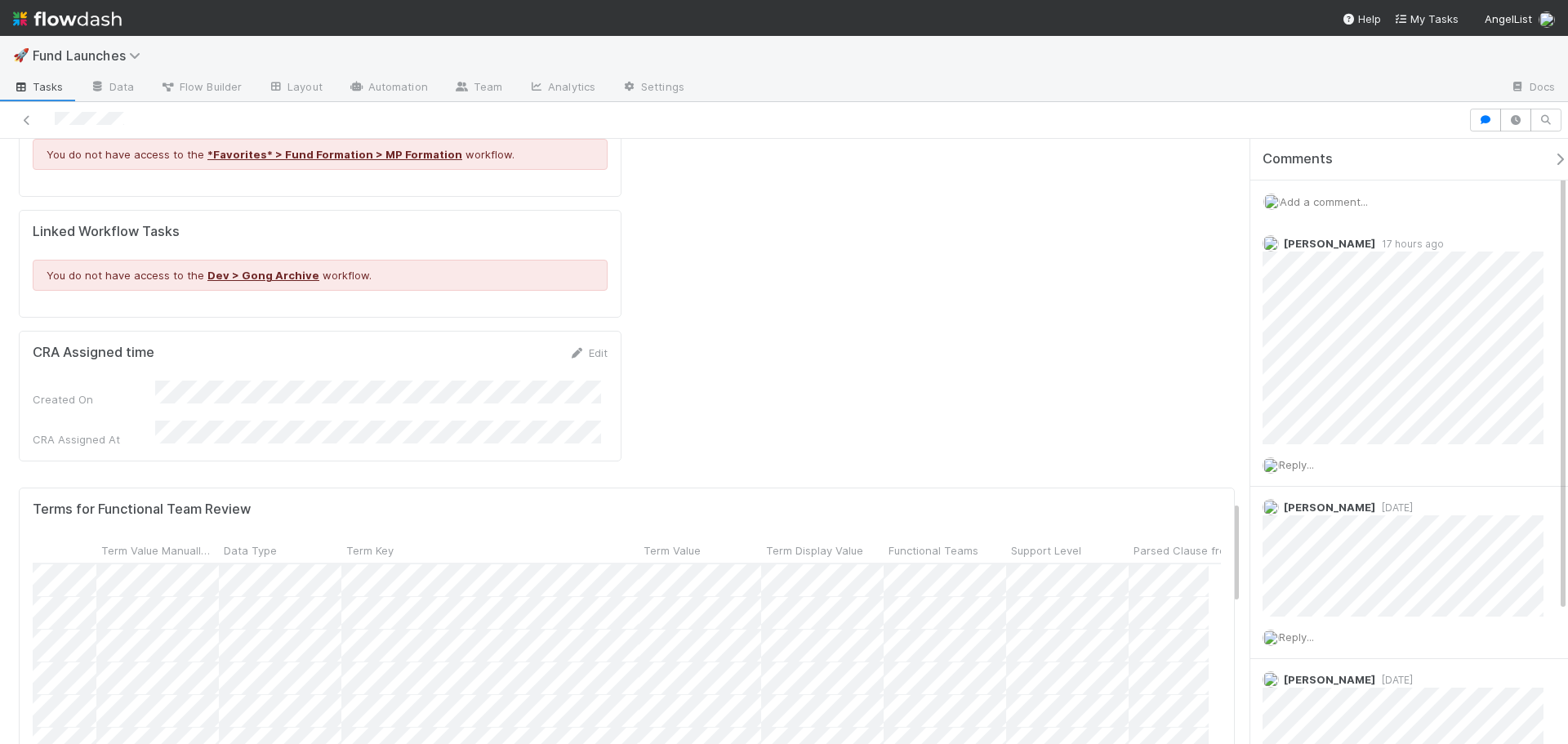
scroll to position [0, 227]
click at [823, 698] on div at bounding box center [784, 372] width 1568 height 744
click at [830, 694] on div at bounding box center [784, 372] width 1568 height 744
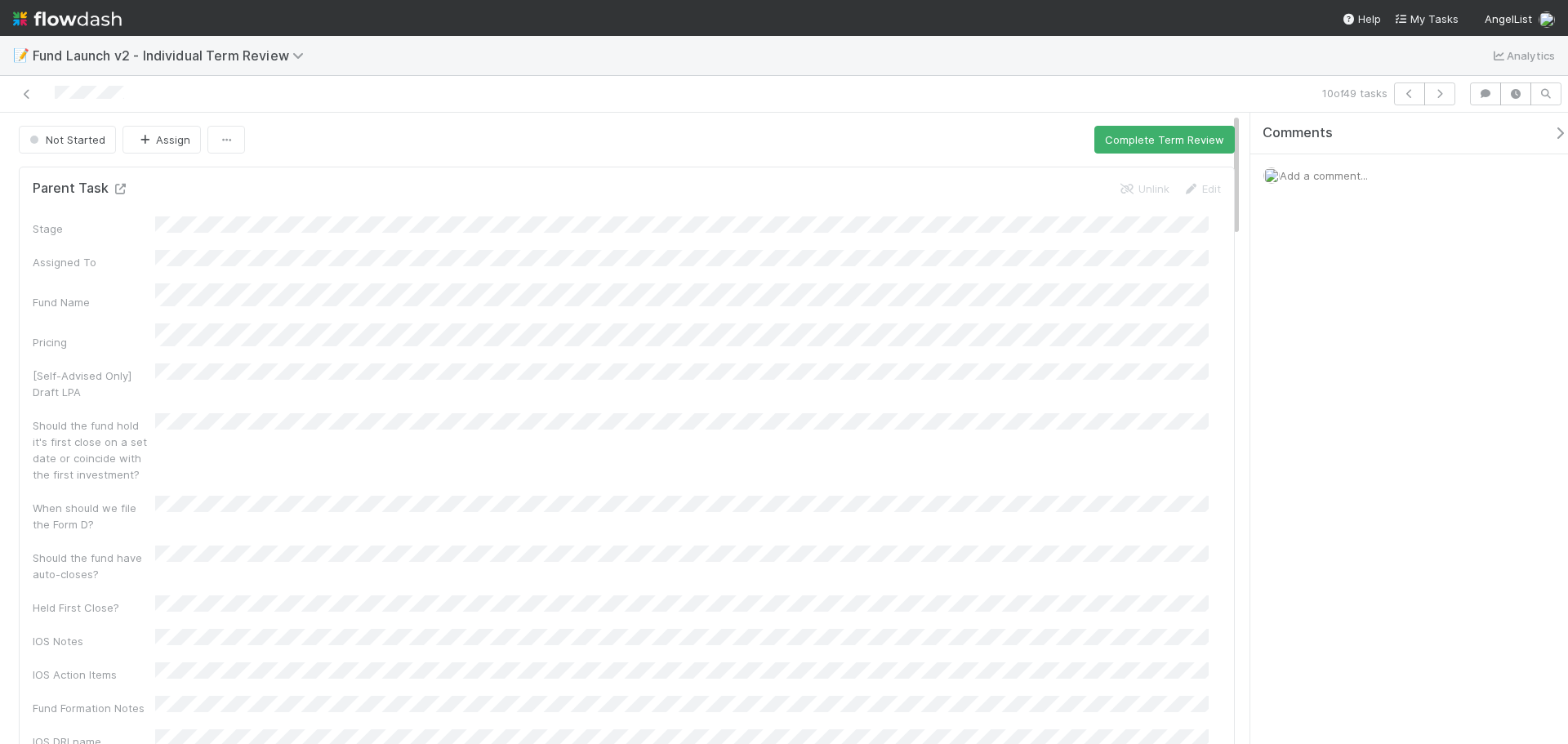
click at [115, 185] on icon at bounding box center [120, 189] width 17 height 10
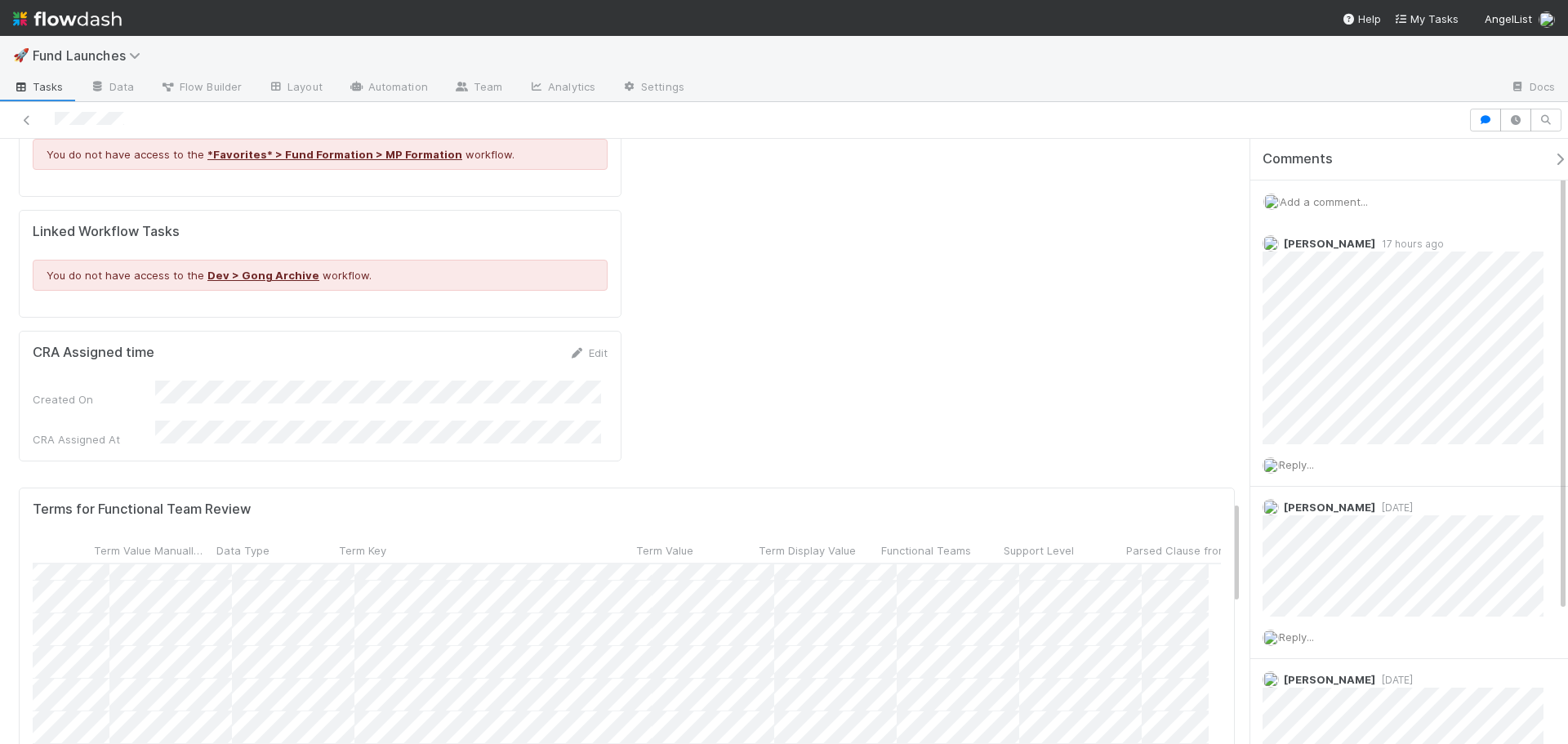
scroll to position [82, 159]
click at [825, 698] on div at bounding box center [784, 372] width 1568 height 744
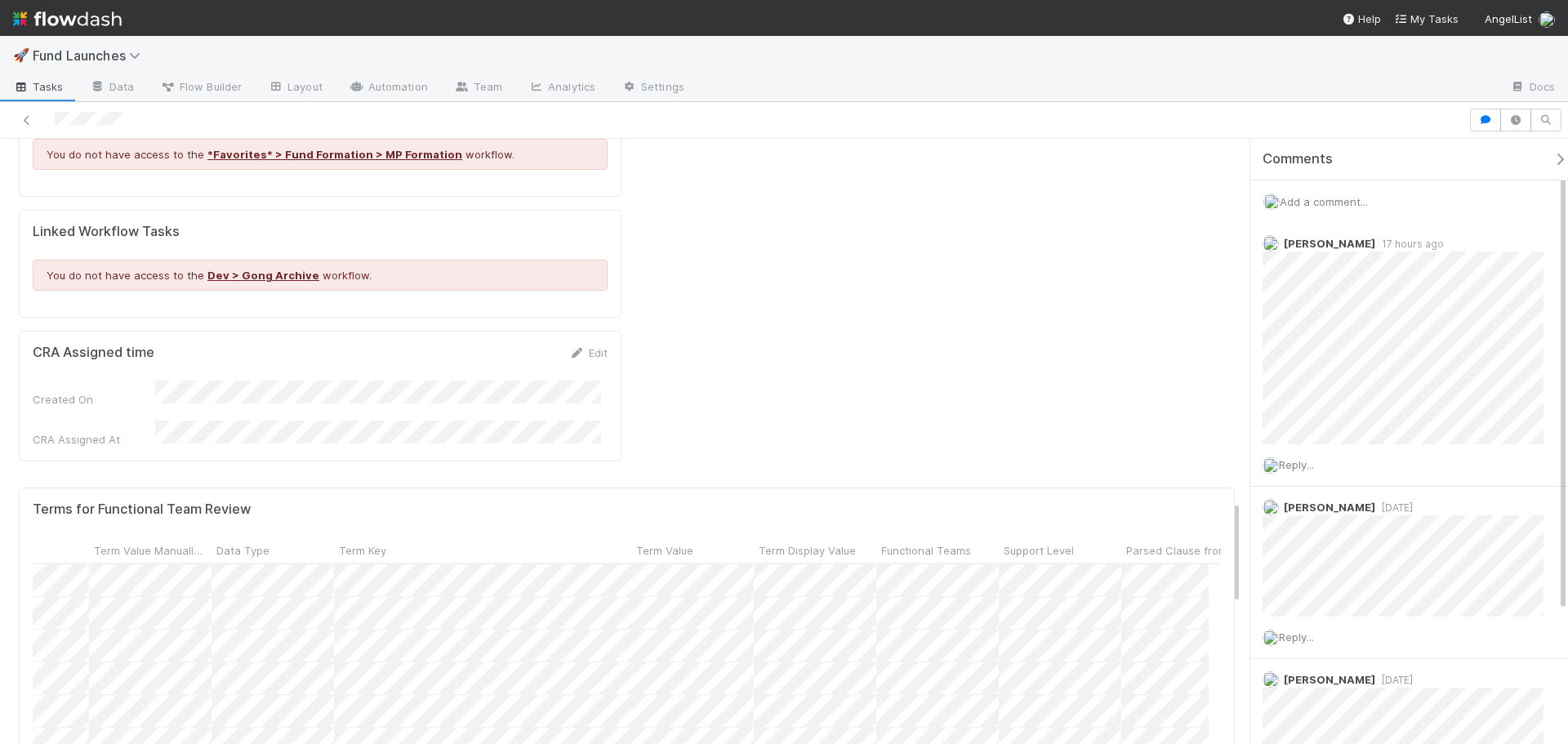
click at [796, 680] on form "Terms for Functional Team Review Term Category Term Value Manually Reviewed Dat…" at bounding box center [627, 717] width 1188 height 431
click at [890, 700] on div at bounding box center [784, 372] width 1568 height 744
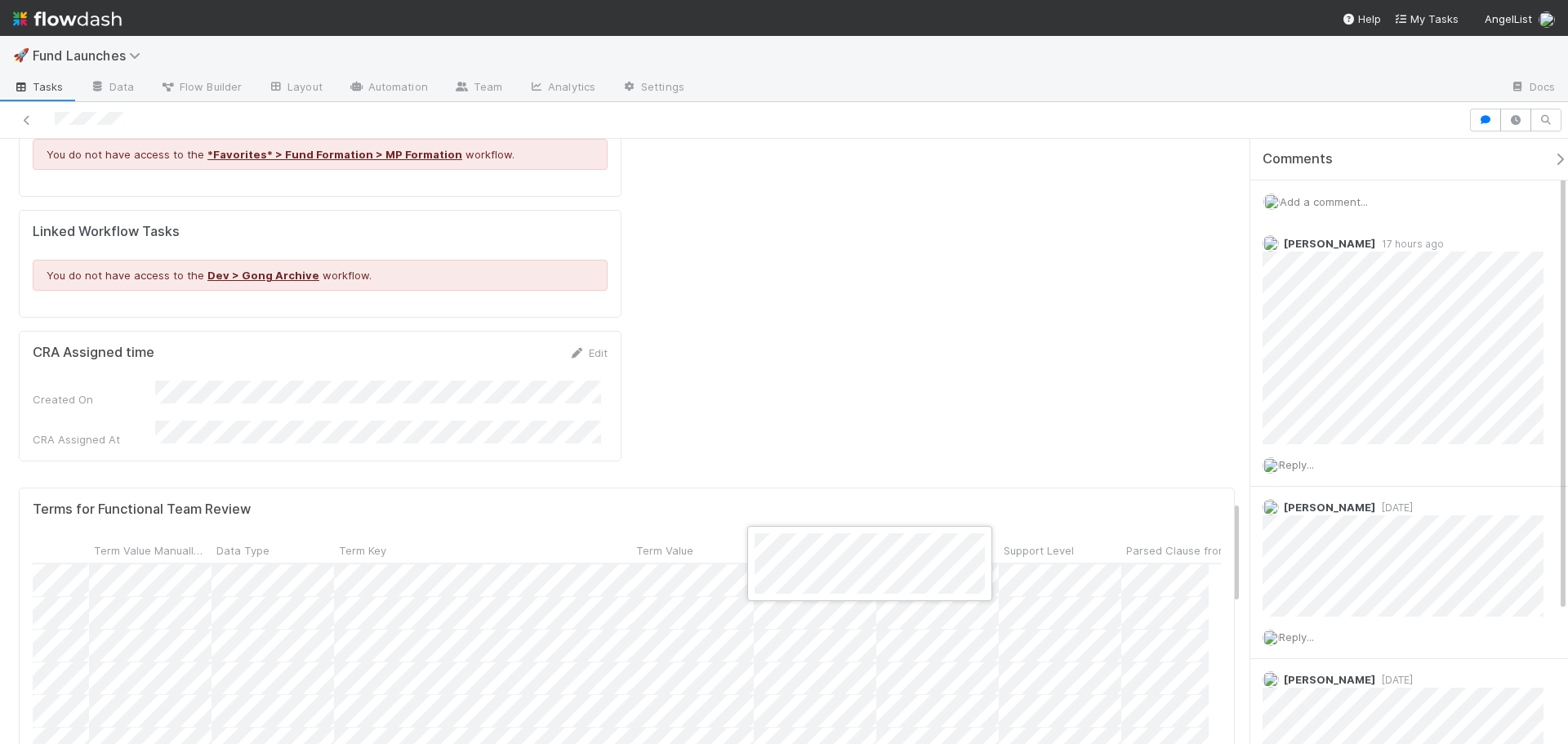
click at [862, 718] on div at bounding box center [784, 372] width 1568 height 744
click at [797, 686] on div at bounding box center [784, 372] width 1568 height 744
click at [996, 698] on div at bounding box center [784, 372] width 1568 height 744
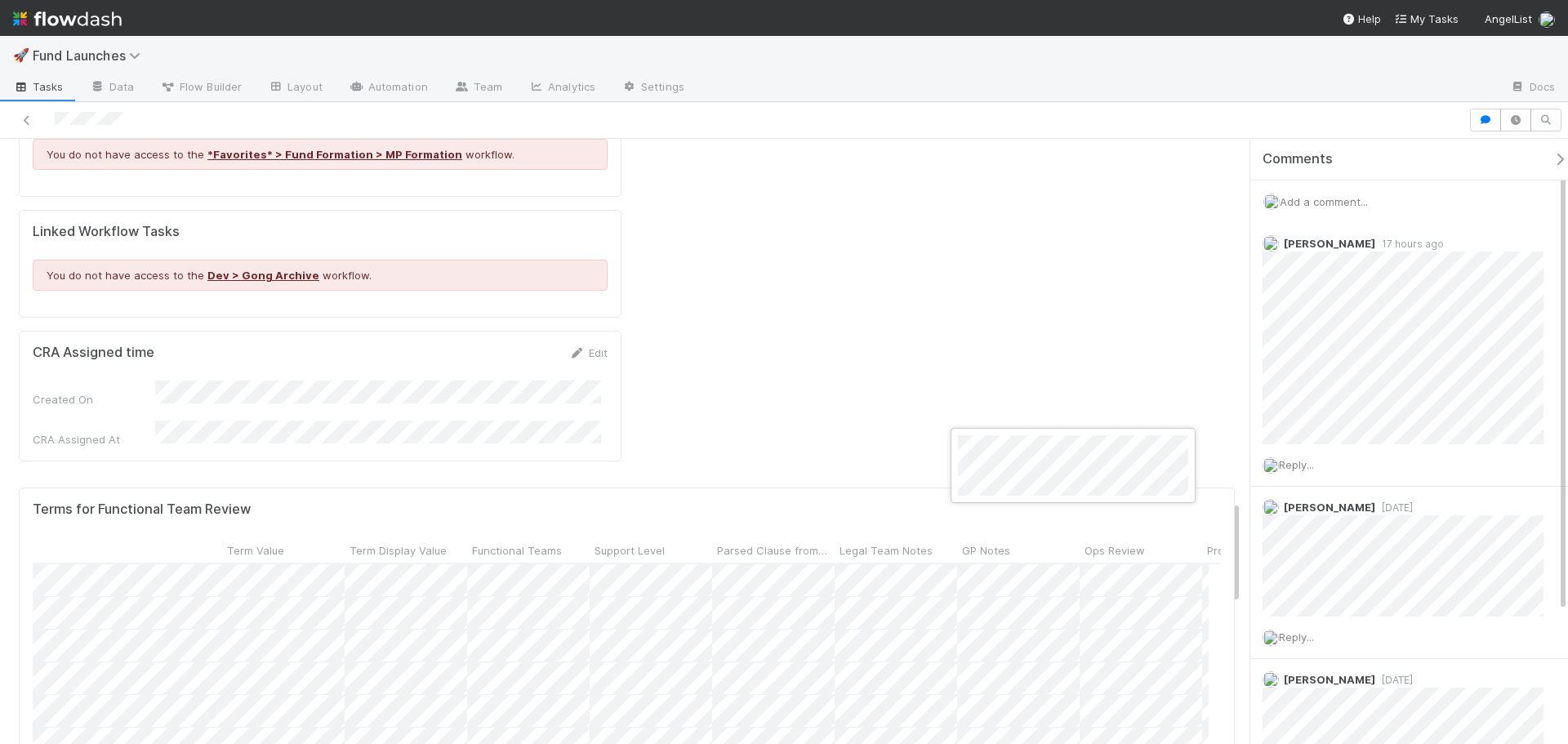
click at [995, 698] on div at bounding box center [784, 372] width 1568 height 744
click at [1108, 232] on div at bounding box center [784, 372] width 1568 height 744
click at [1108, 232] on div at bounding box center [784, 372] width 1568 height 744
click at [997, 701] on div at bounding box center [784, 372] width 1568 height 744
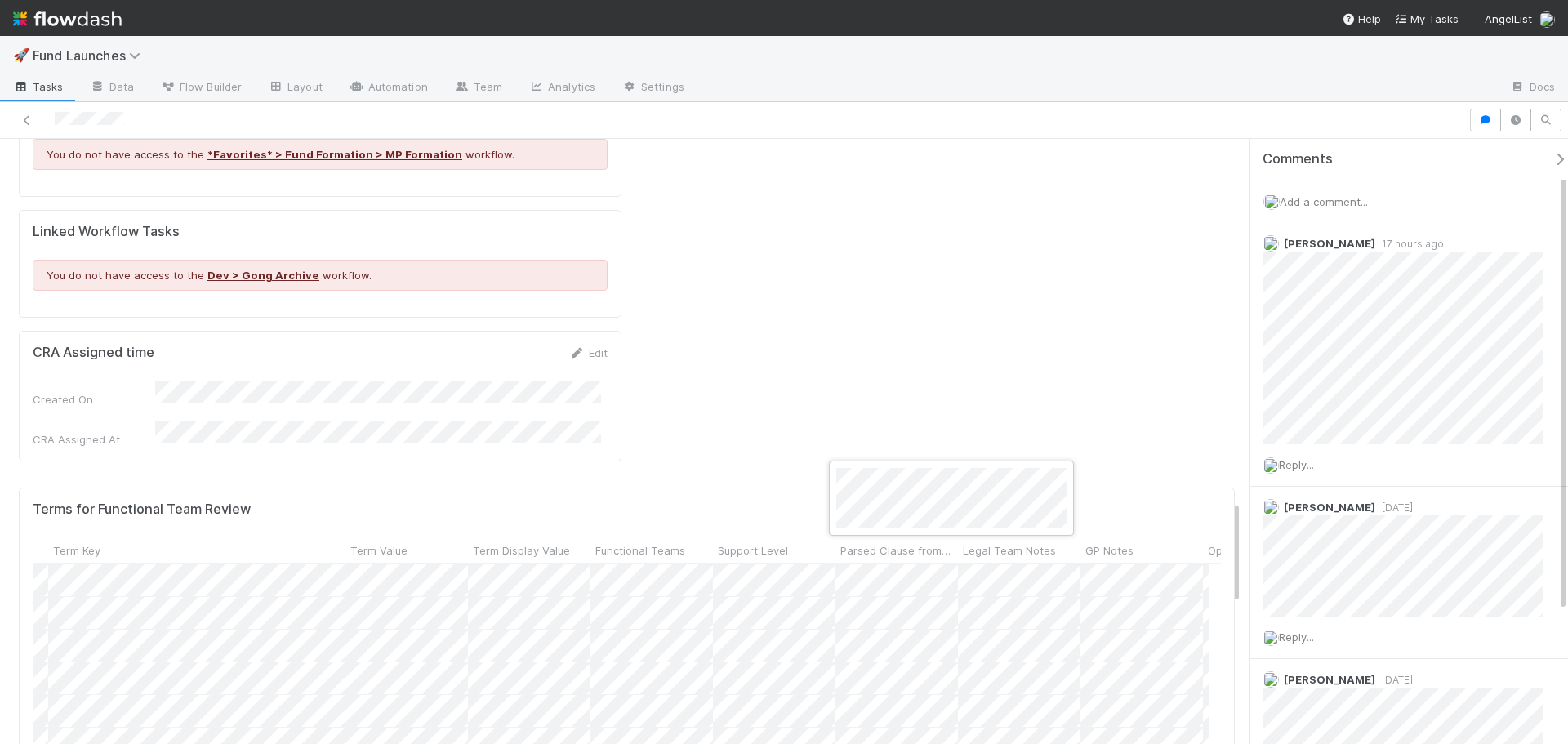
click at [955, 695] on div at bounding box center [784, 372] width 1568 height 744
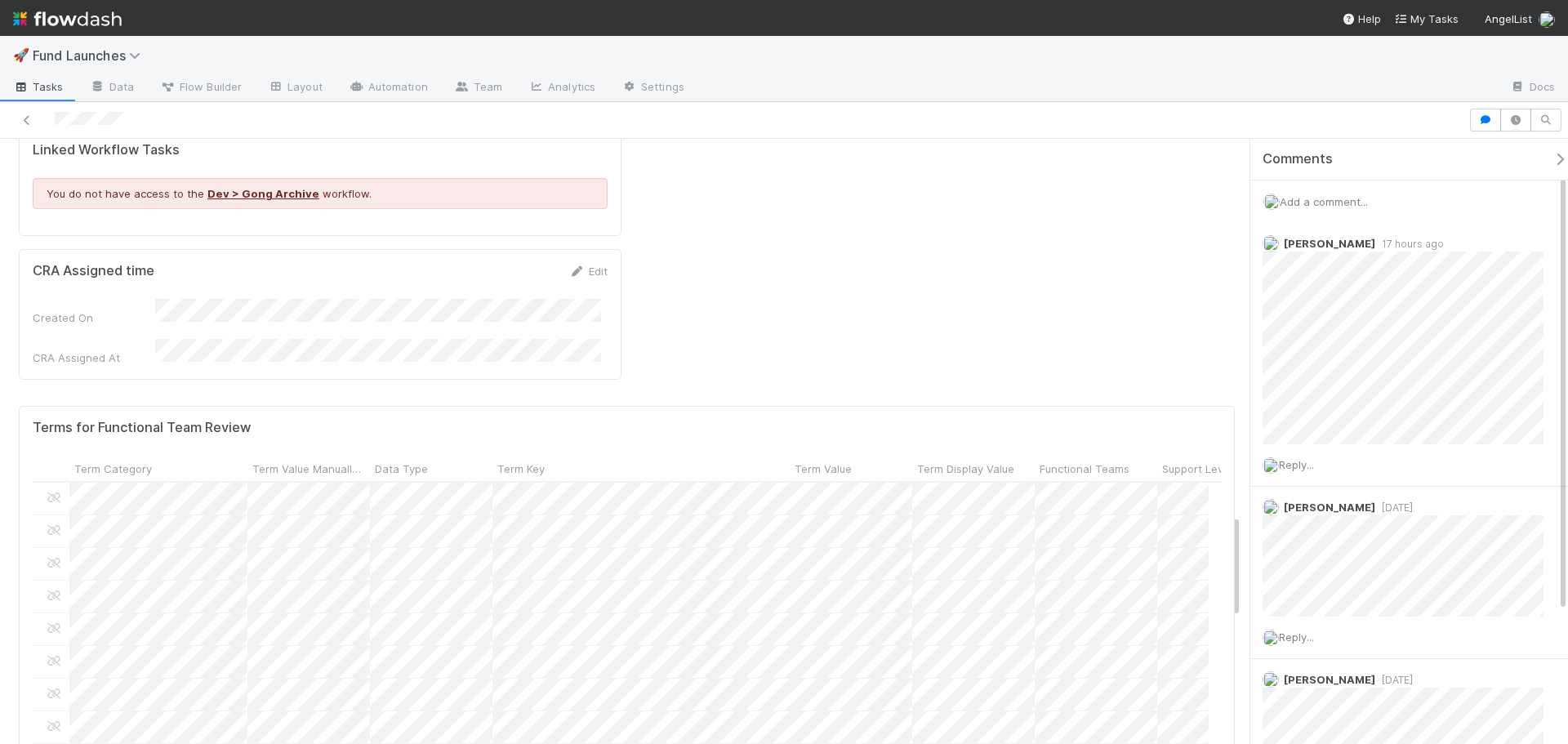
scroll to position [327, 119]
click at [755, 627] on div at bounding box center [784, 372] width 1568 height 744
click at [822, 600] on div at bounding box center [784, 372] width 1568 height 744
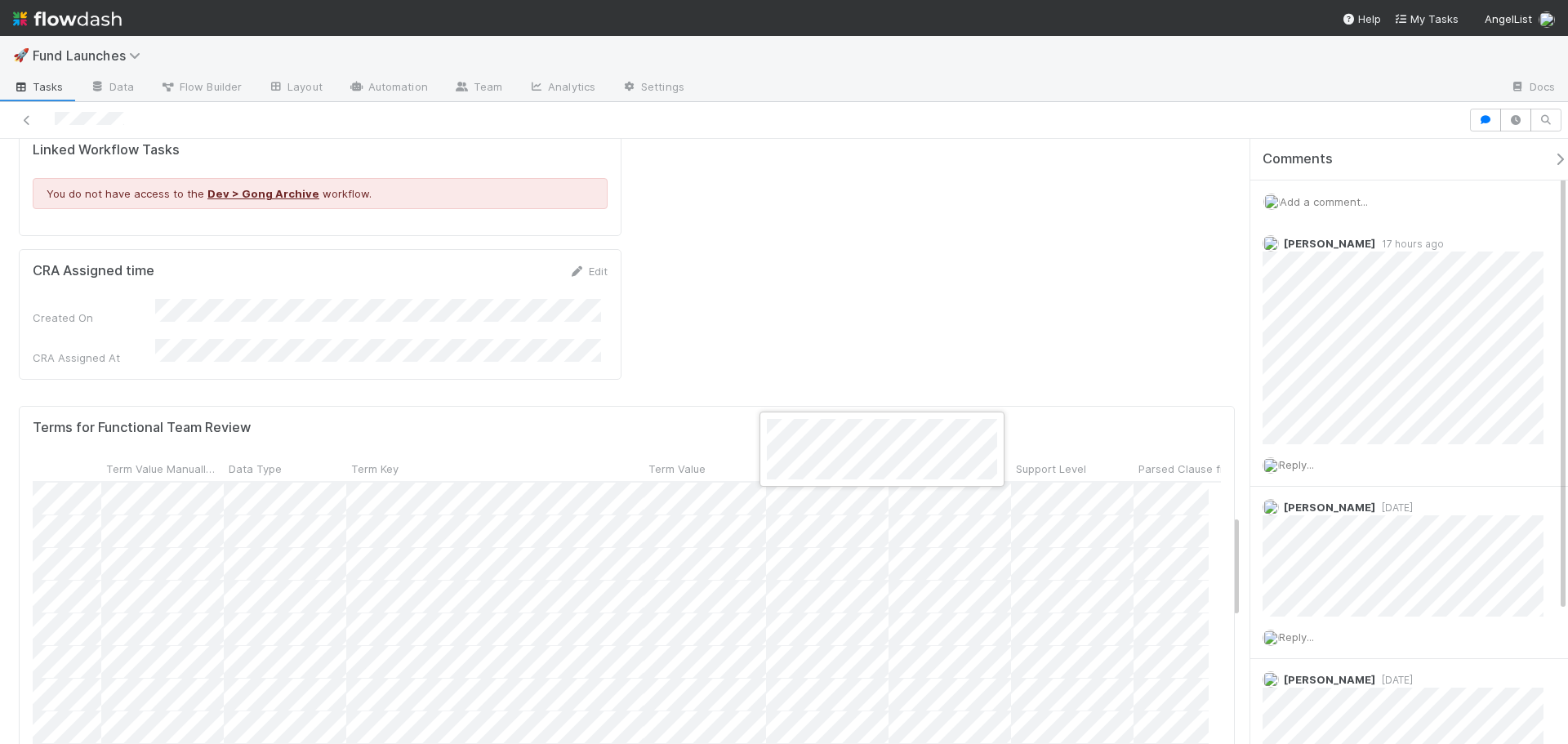
click at [843, 615] on div at bounding box center [784, 372] width 1568 height 744
click at [900, 627] on div at bounding box center [784, 372] width 1568 height 744
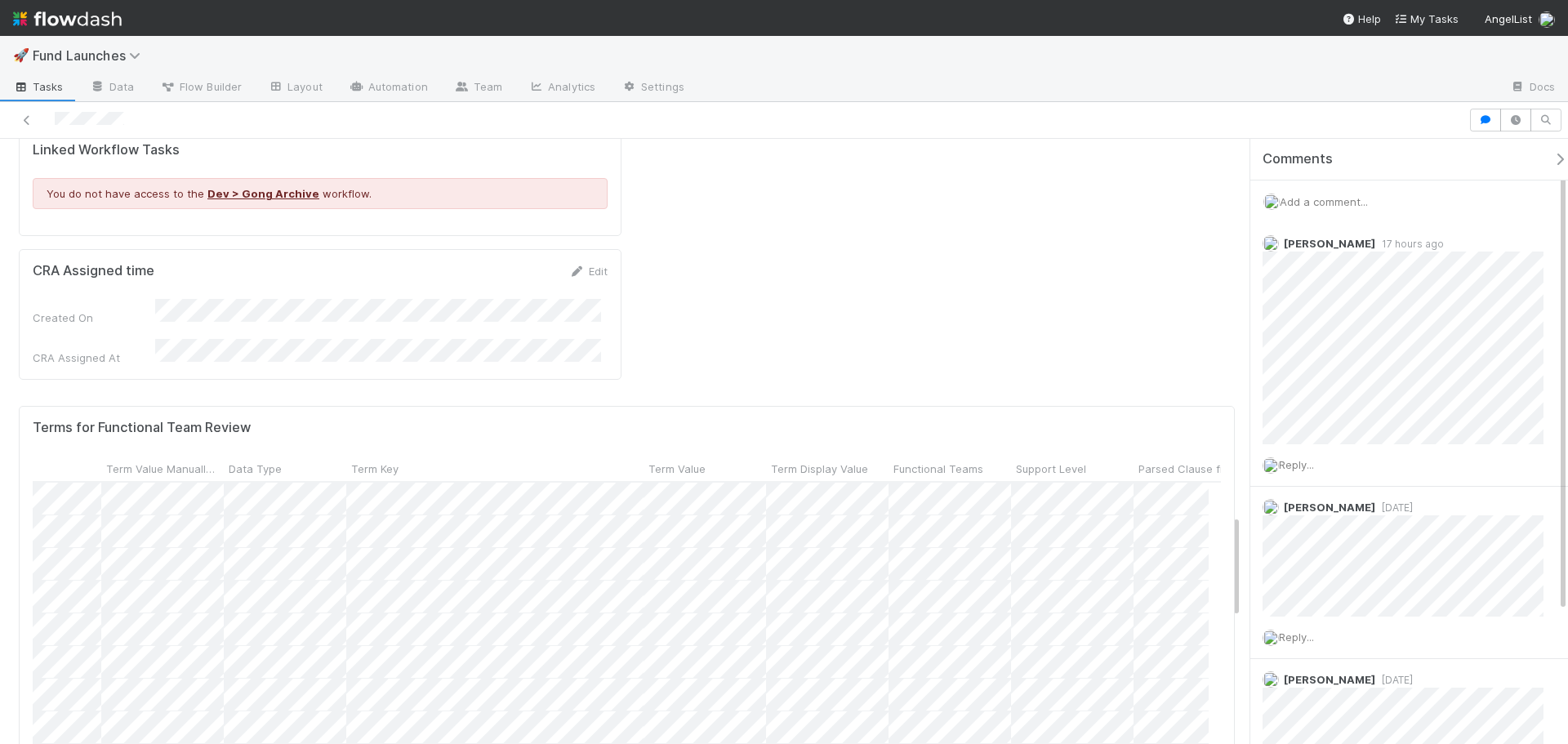
click at [577, 422] on div at bounding box center [784, 372] width 1568 height 744
click at [838, 592] on div at bounding box center [784, 372] width 1568 height 744
click at [838, 592] on form "Terms for Functional Team Review Term Category Term Value Manually Reviewed Dat…" at bounding box center [627, 635] width 1188 height 431
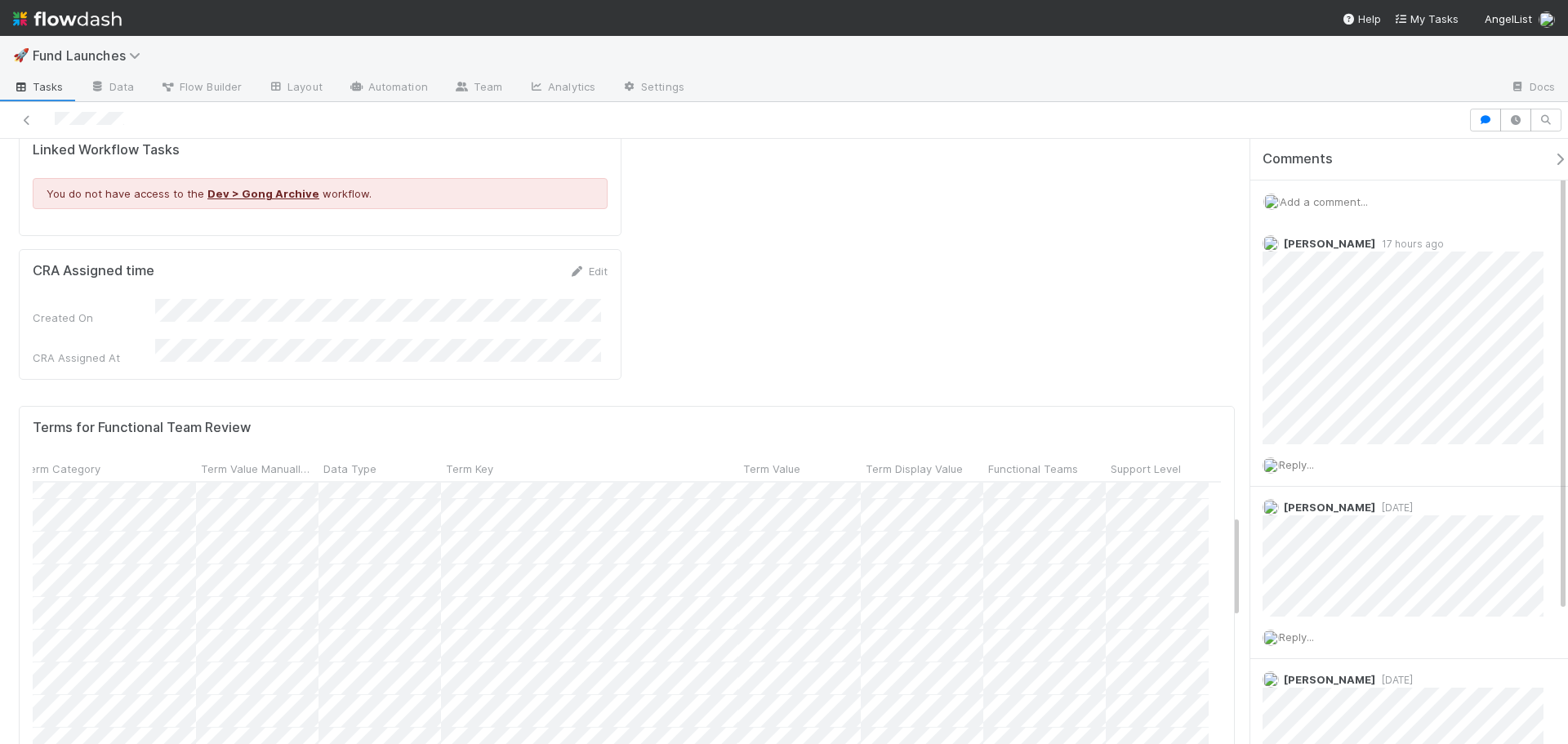
scroll to position [572, 21]
click at [859, 610] on div at bounding box center [784, 372] width 1568 height 744
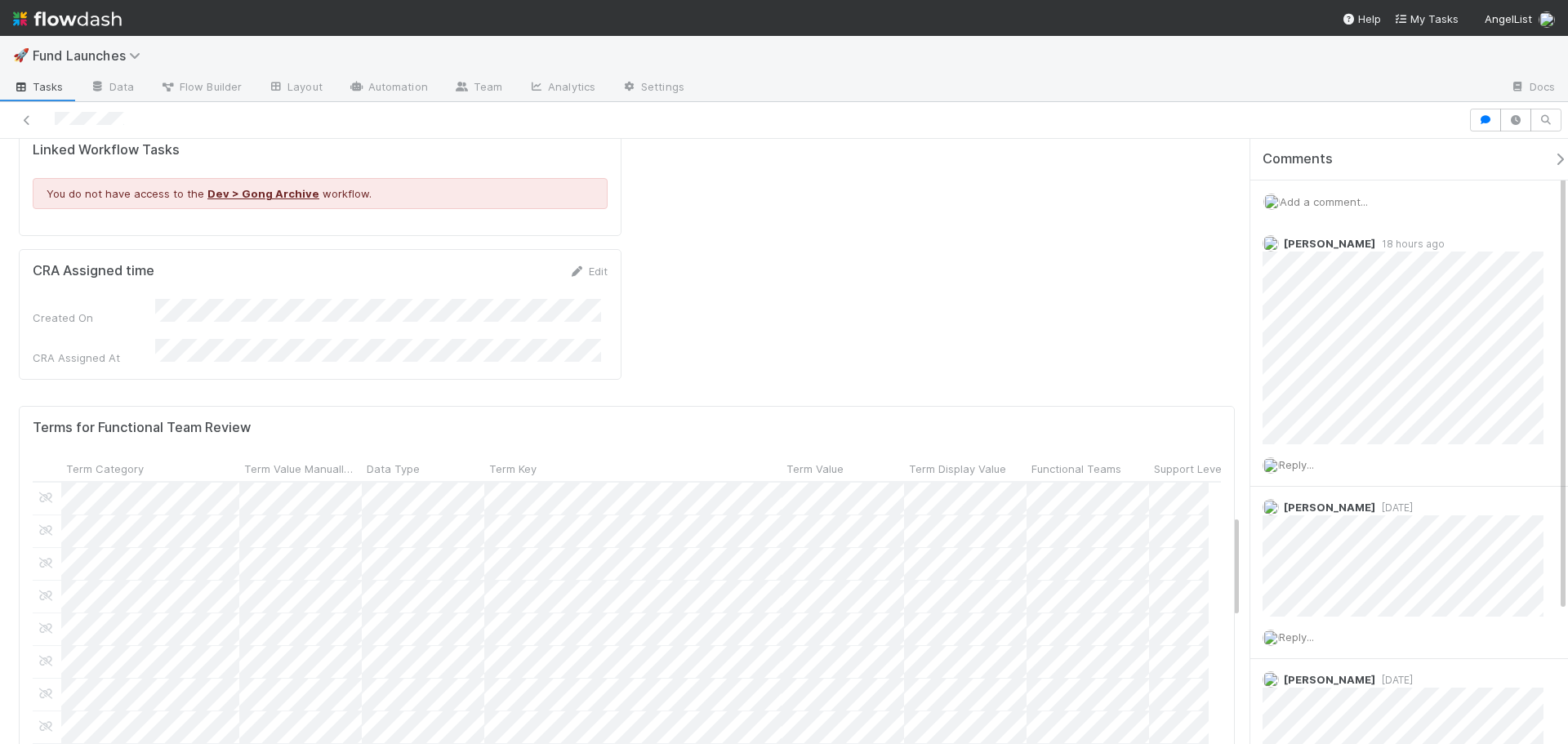
scroll to position [654, 0]
click at [886, 655] on div at bounding box center [784, 372] width 1568 height 744
click at [665, 633] on div "Terms for Functional Team Review Term Category Term Value Manually Reviewed Dat…" at bounding box center [627, 635] width 1216 height 459
click at [662, 632] on div "Terms for Functional Team Review Term Category Term Value Manually Reviewed Dat…" at bounding box center [627, 635] width 1216 height 459
drag, startPoint x: 784, startPoint y: 638, endPoint x: 781, endPoint y: 625, distance: 13.3
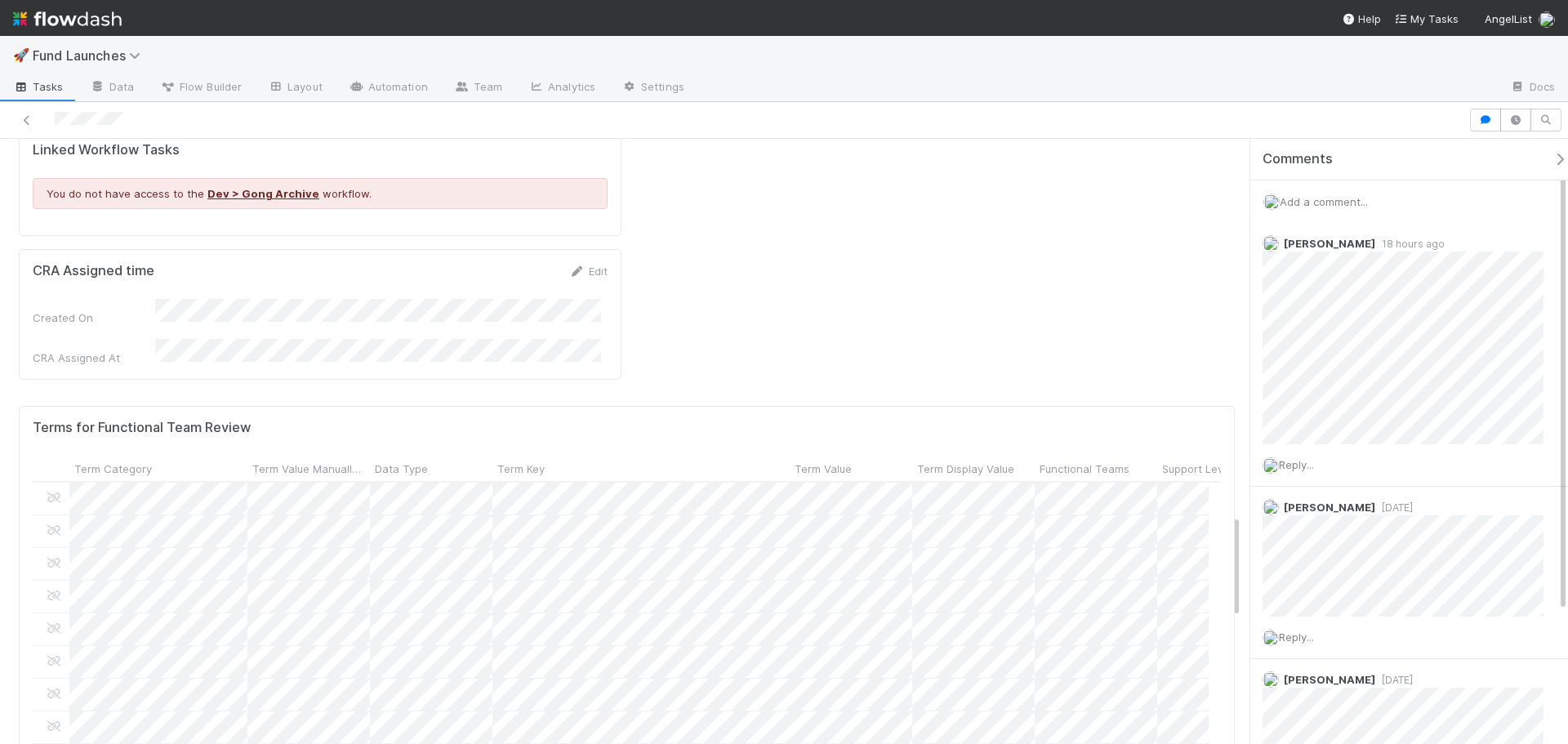
click at [784, 638] on div "Terms for Functional Team Review Term Category Term Value Manually Reviewed Dat…" at bounding box center [627, 635] width 1216 height 459
click at [983, 462] on div at bounding box center [784, 372] width 1568 height 744
click at [1033, 647] on div at bounding box center [784, 372] width 1568 height 744
click at [1037, 643] on div at bounding box center [784, 372] width 1568 height 744
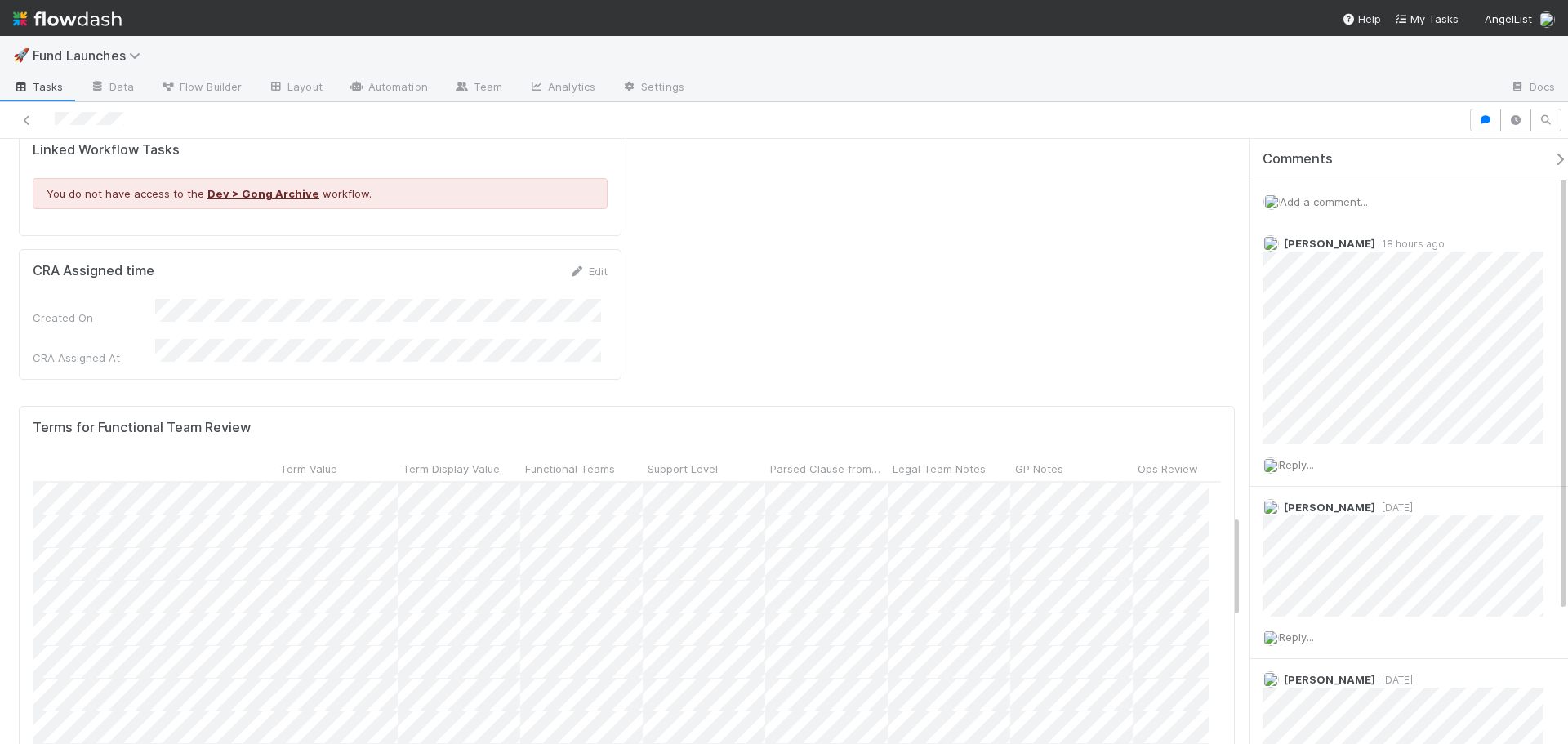
scroll to position [0, 556]
click at [934, 620] on div at bounding box center [784, 372] width 1568 height 744
click at [918, 615] on div at bounding box center [784, 372] width 1568 height 744
click at [846, 627] on div at bounding box center [784, 372] width 1568 height 744
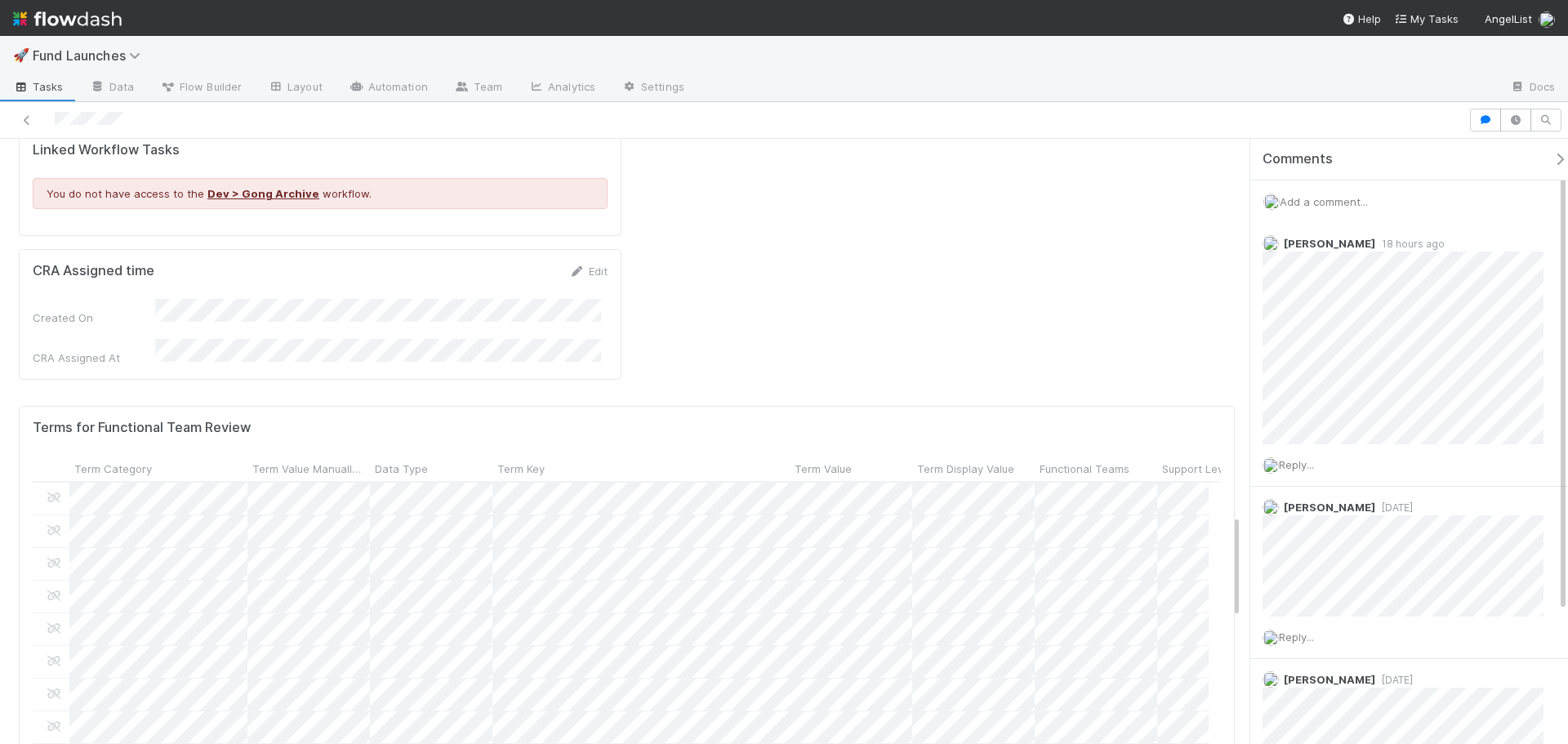
click at [846, 627] on div "Terms for Functional Team Review Term Category Term Value Manually Reviewed Dat…" at bounding box center [627, 635] width 1216 height 459
click at [893, 630] on div at bounding box center [784, 372] width 1568 height 744
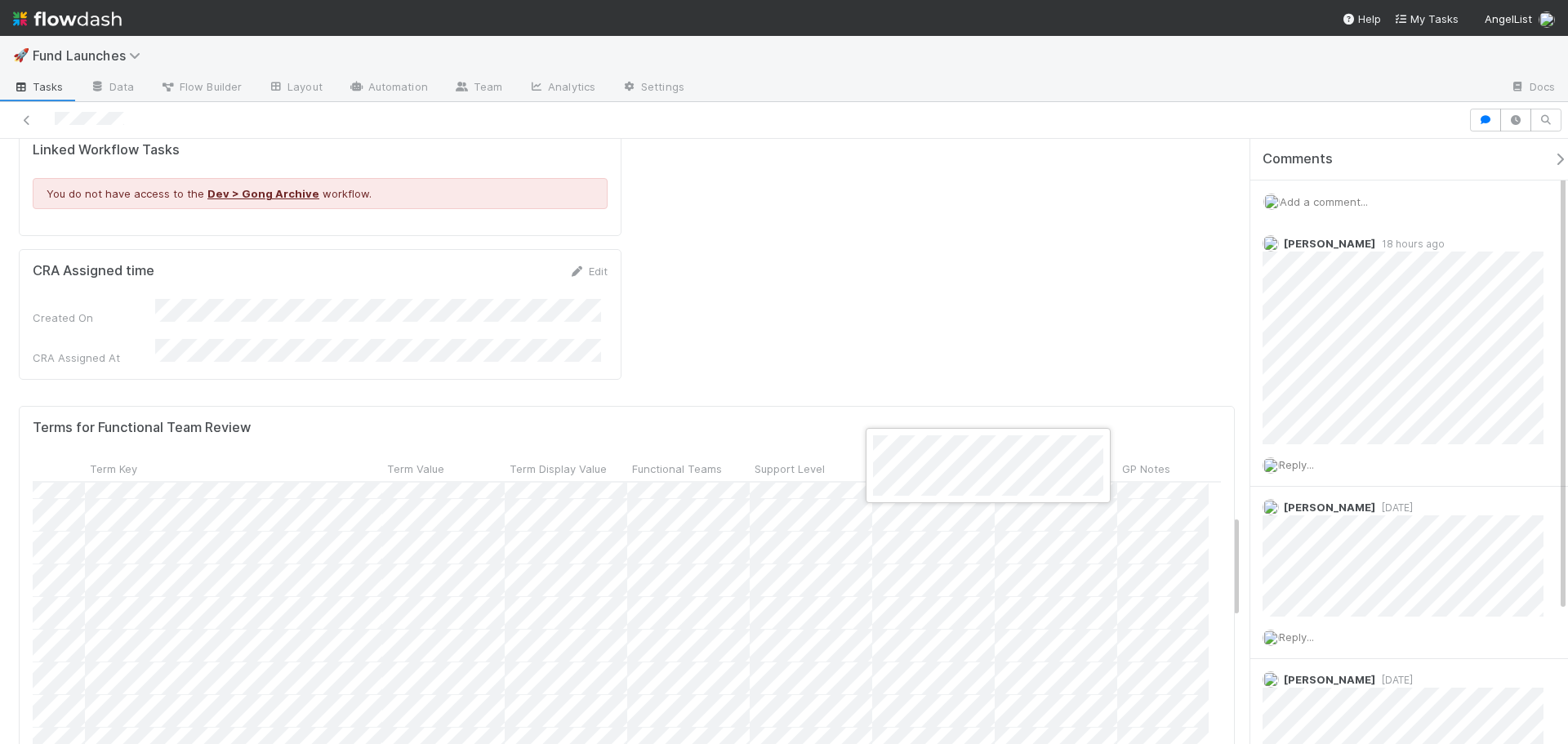
click at [966, 633] on div at bounding box center [784, 372] width 1568 height 744
click at [936, 632] on div at bounding box center [784, 372] width 1568 height 744
click at [827, 620] on div at bounding box center [784, 372] width 1568 height 744
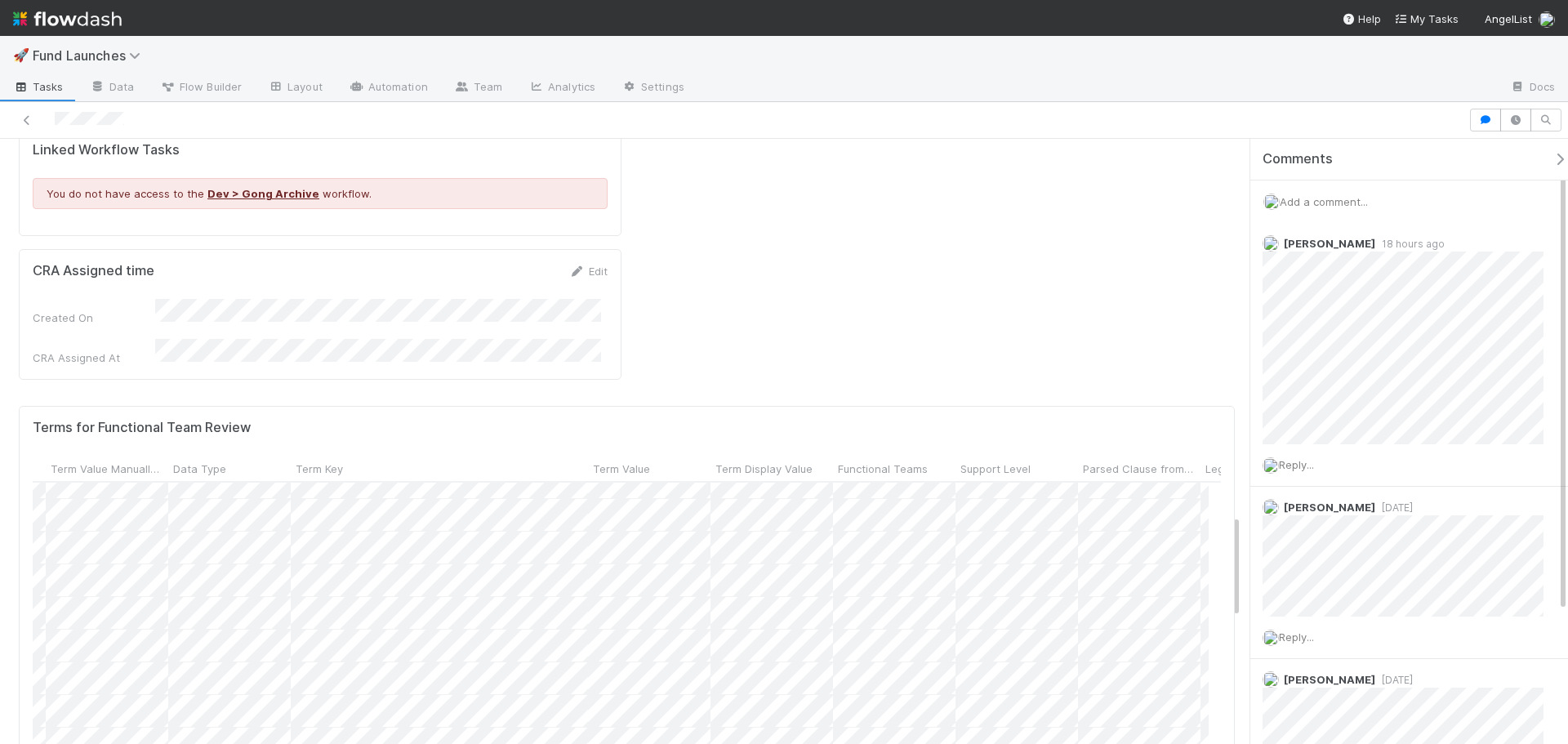
click at [766, 600] on form "Terms for Functional Team Review Term Category Term Value Manually Reviewed Dat…" at bounding box center [627, 635] width 1188 height 431
click at [620, 600] on form "Terms for Functional Team Review Term Category Term Value Manually Reviewed Dat…" at bounding box center [627, 635] width 1188 height 431
click at [858, 631] on div at bounding box center [784, 372] width 1568 height 744
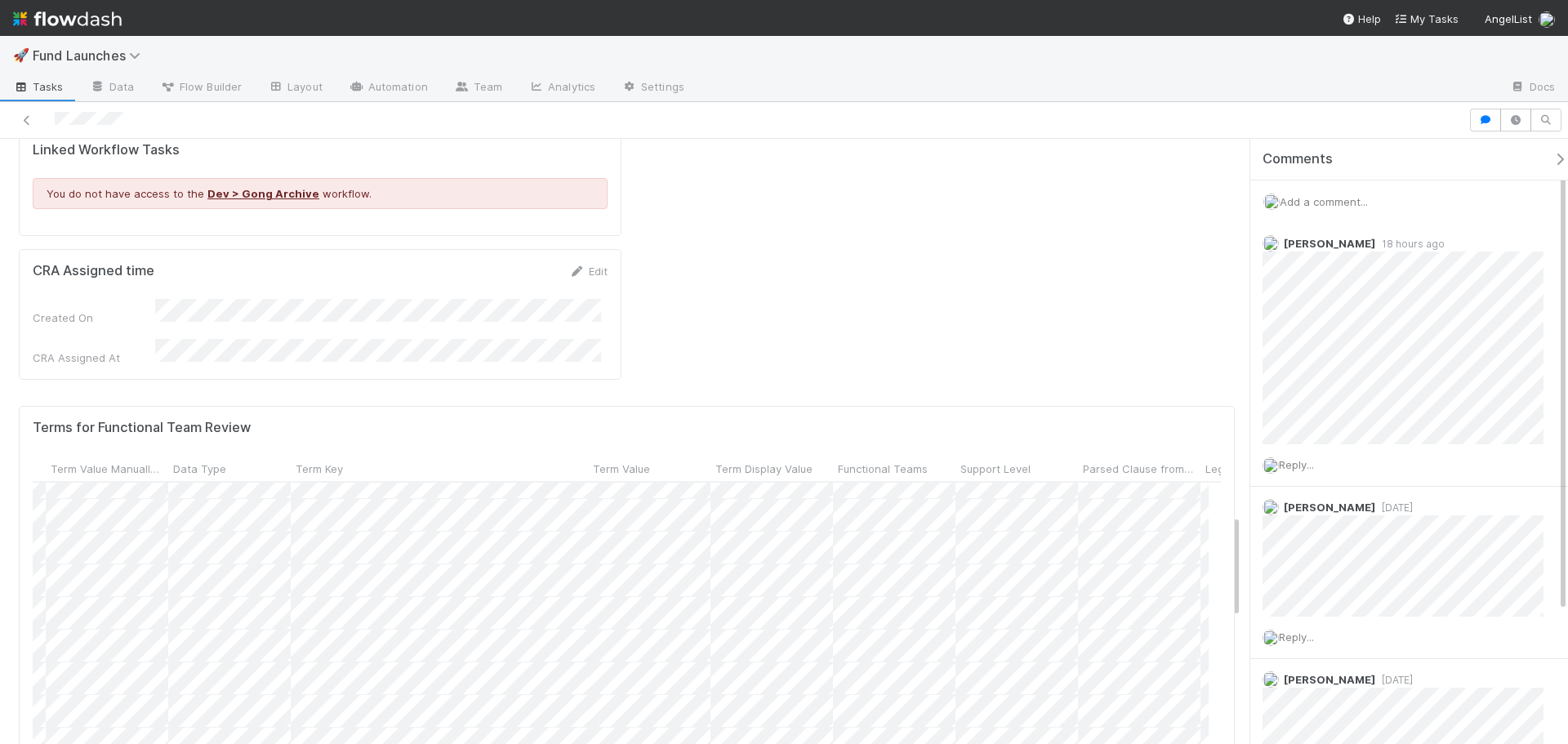
click at [858, 631] on div "Terms for Functional Team Review Term Category Term Value Manually Reviewed Dat…" at bounding box center [627, 635] width 1216 height 459
click at [860, 630] on div "Terms for Functional Team Review Term Category Term Value Manually Reviewed Dat…" at bounding box center [627, 635] width 1216 height 459
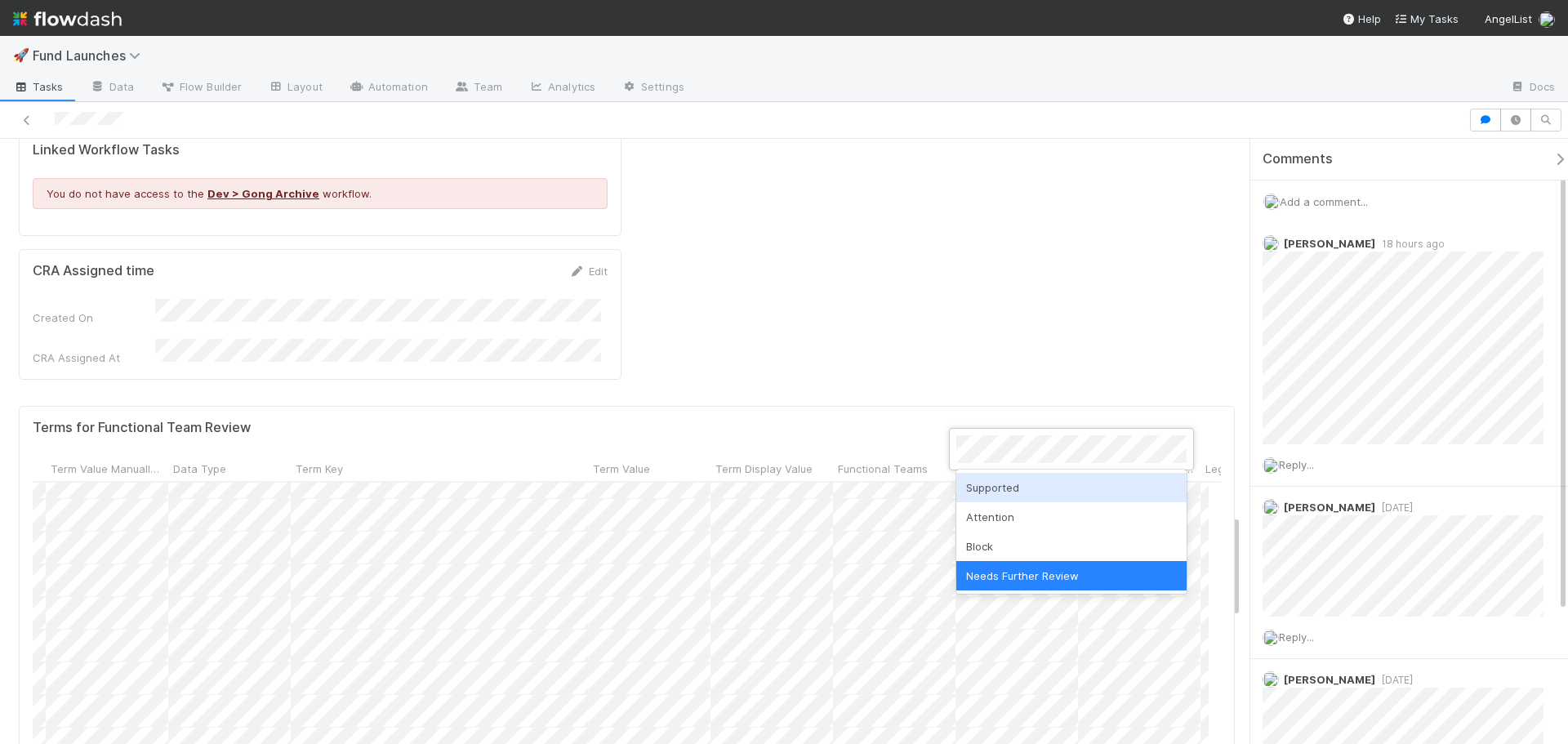
click at [999, 477] on div "Supported" at bounding box center [1071, 488] width 230 height 30
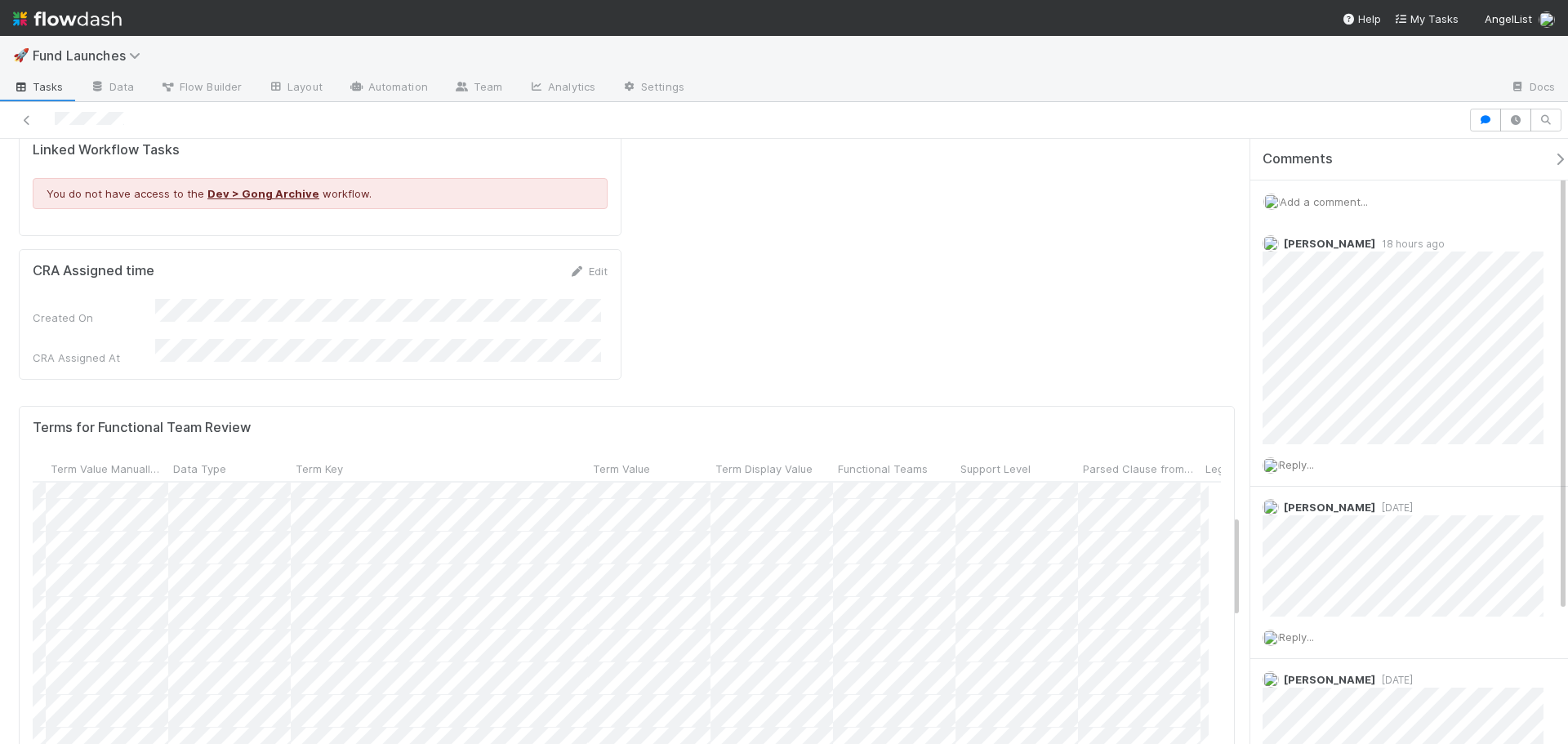
click at [769, 615] on div at bounding box center [784, 372] width 1568 height 744
click at [857, 618] on div at bounding box center [784, 372] width 1568 height 744
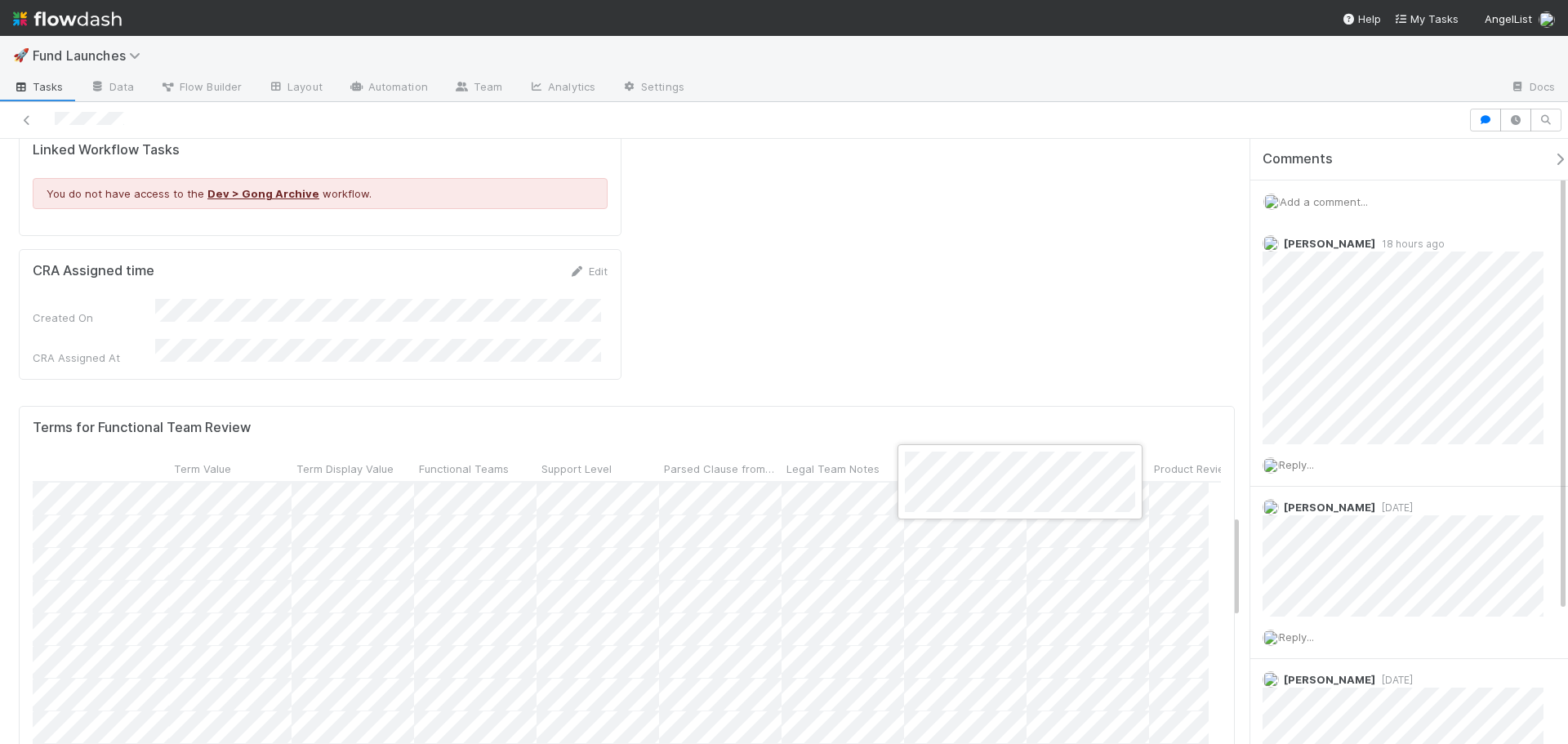
click at [834, 645] on div at bounding box center [784, 372] width 1568 height 744
click at [937, 654] on div at bounding box center [784, 372] width 1568 height 744
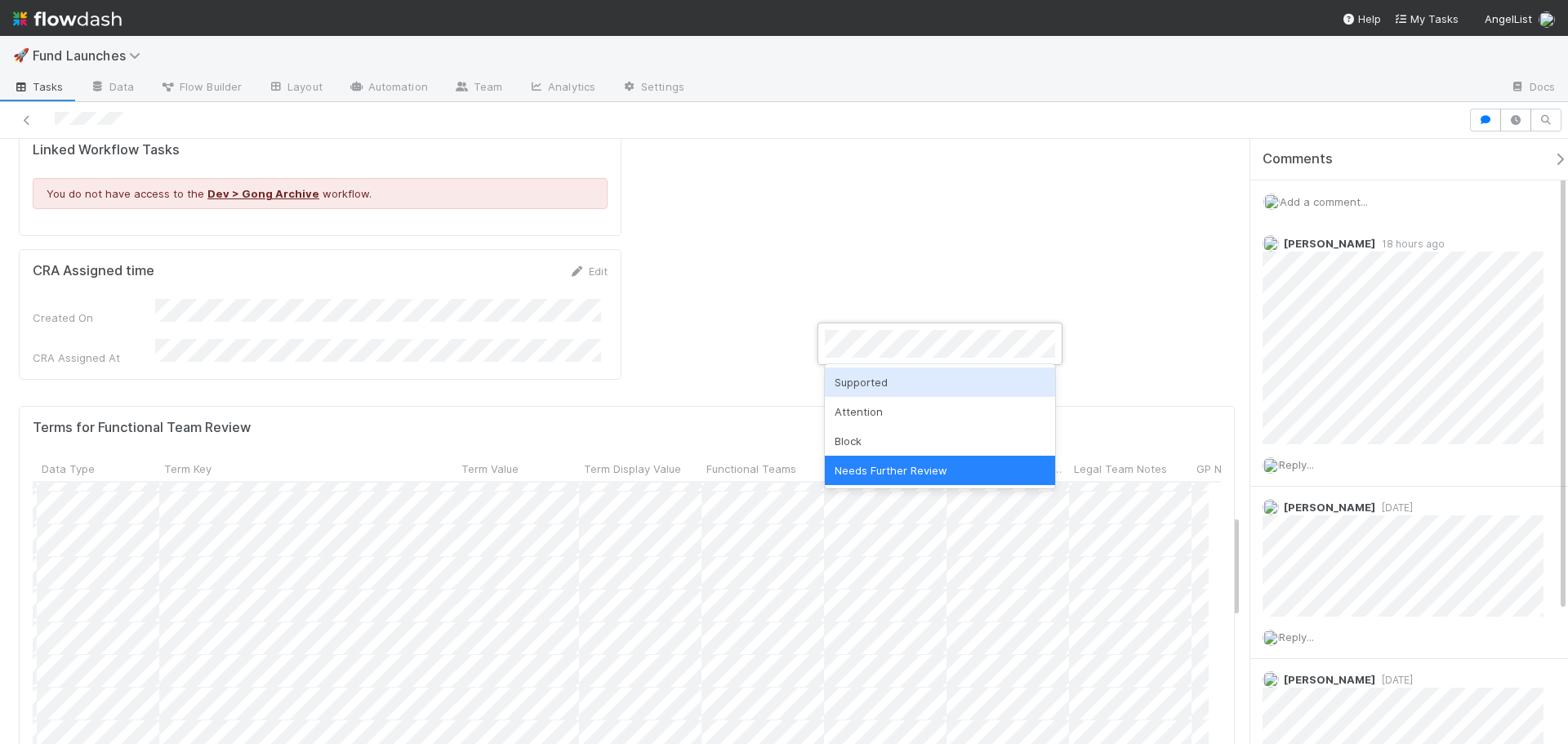
click at [875, 377] on div "Supported" at bounding box center [940, 383] width 230 height 30
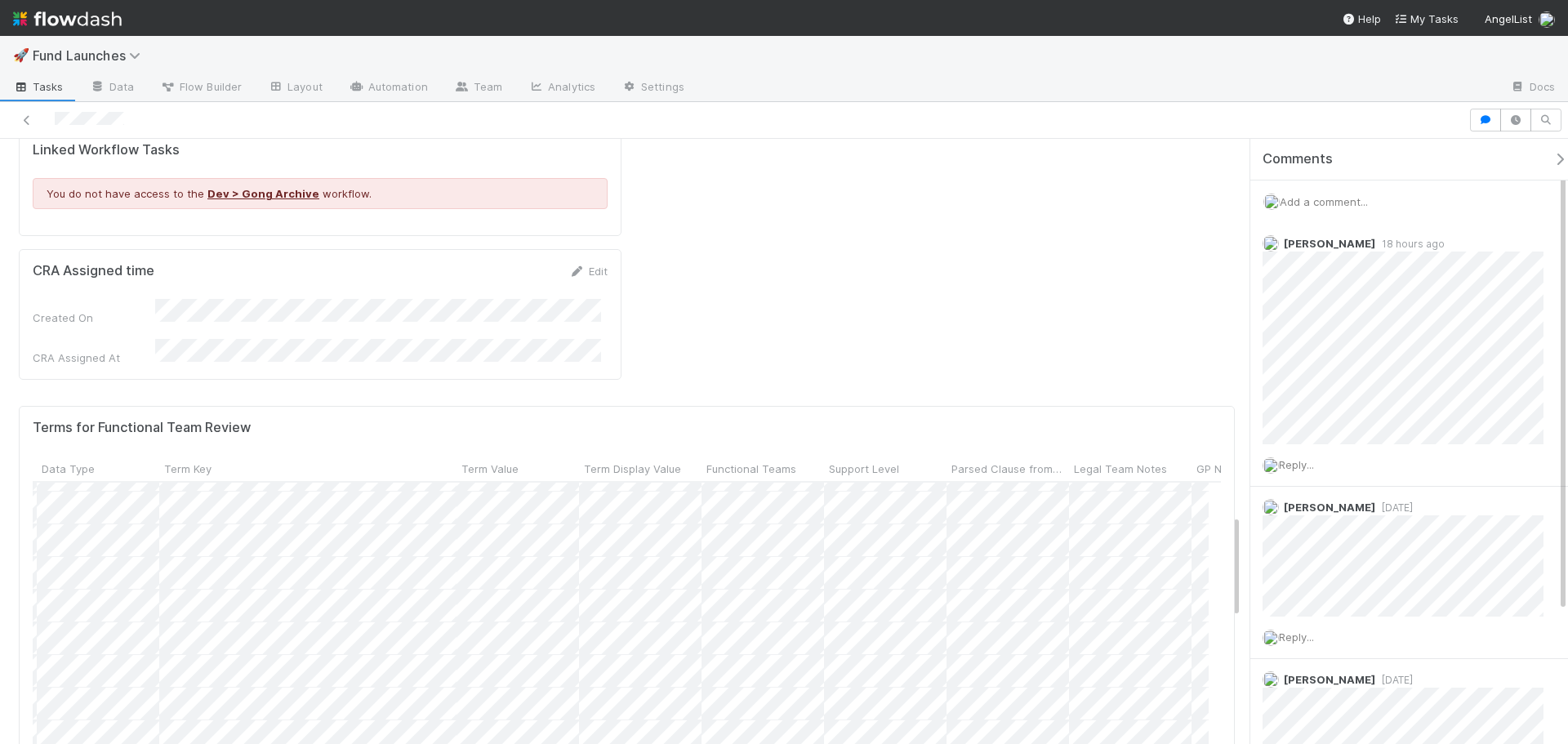
click at [868, 623] on div at bounding box center [784, 372] width 1568 height 744
click at [822, 328] on div at bounding box center [784, 372] width 1568 height 744
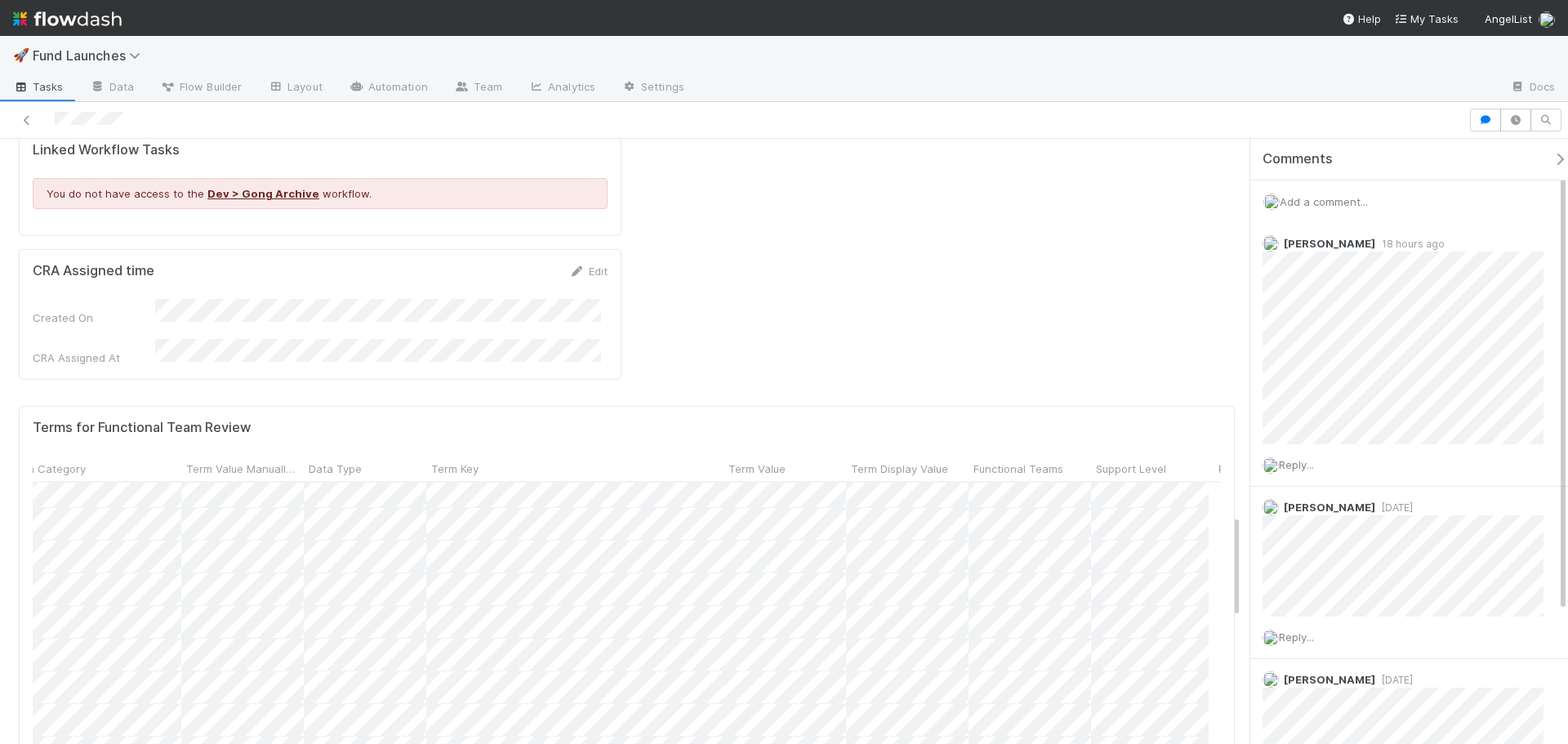
scroll to position [1118, 178]
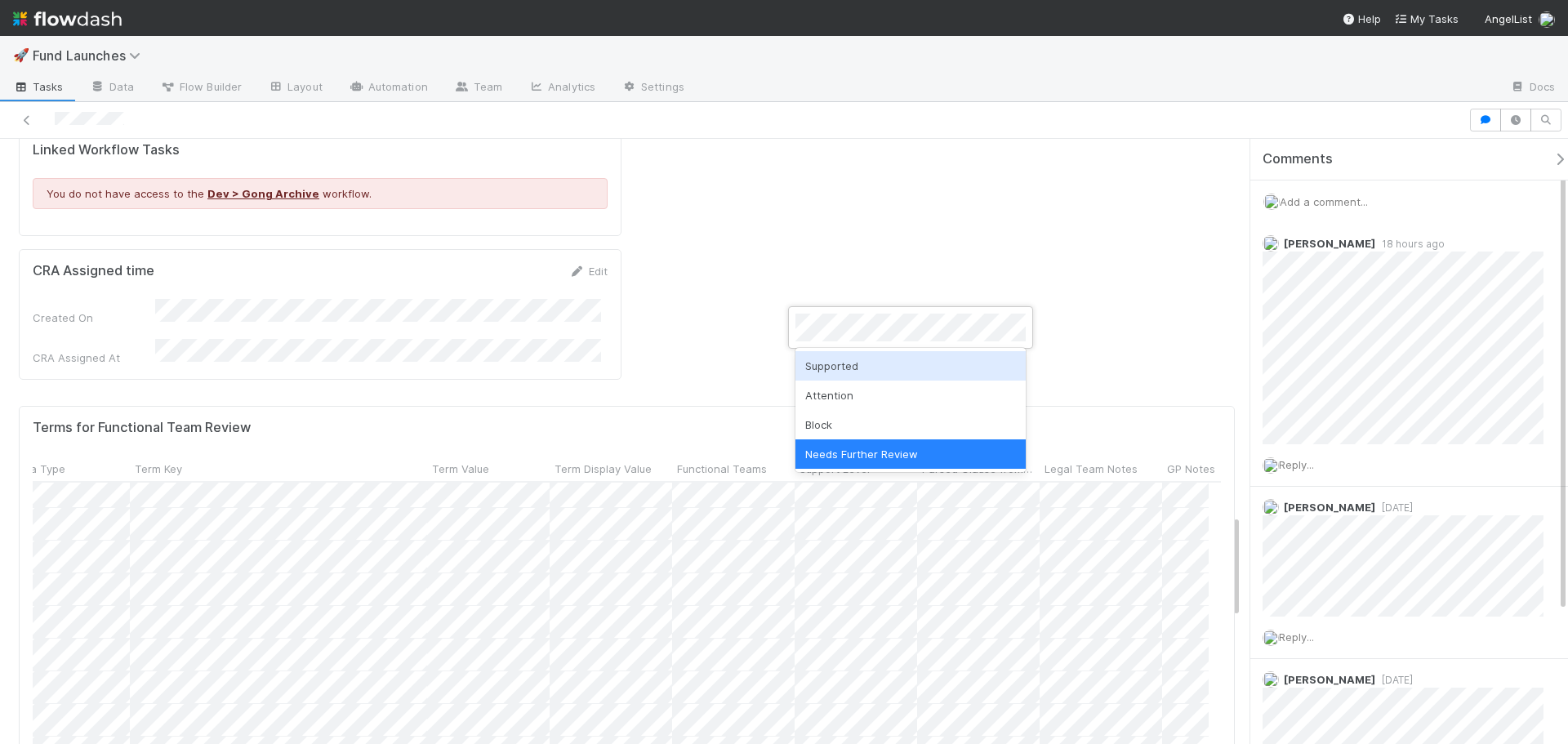
click at [840, 359] on div "Supported" at bounding box center [911, 366] width 230 height 30
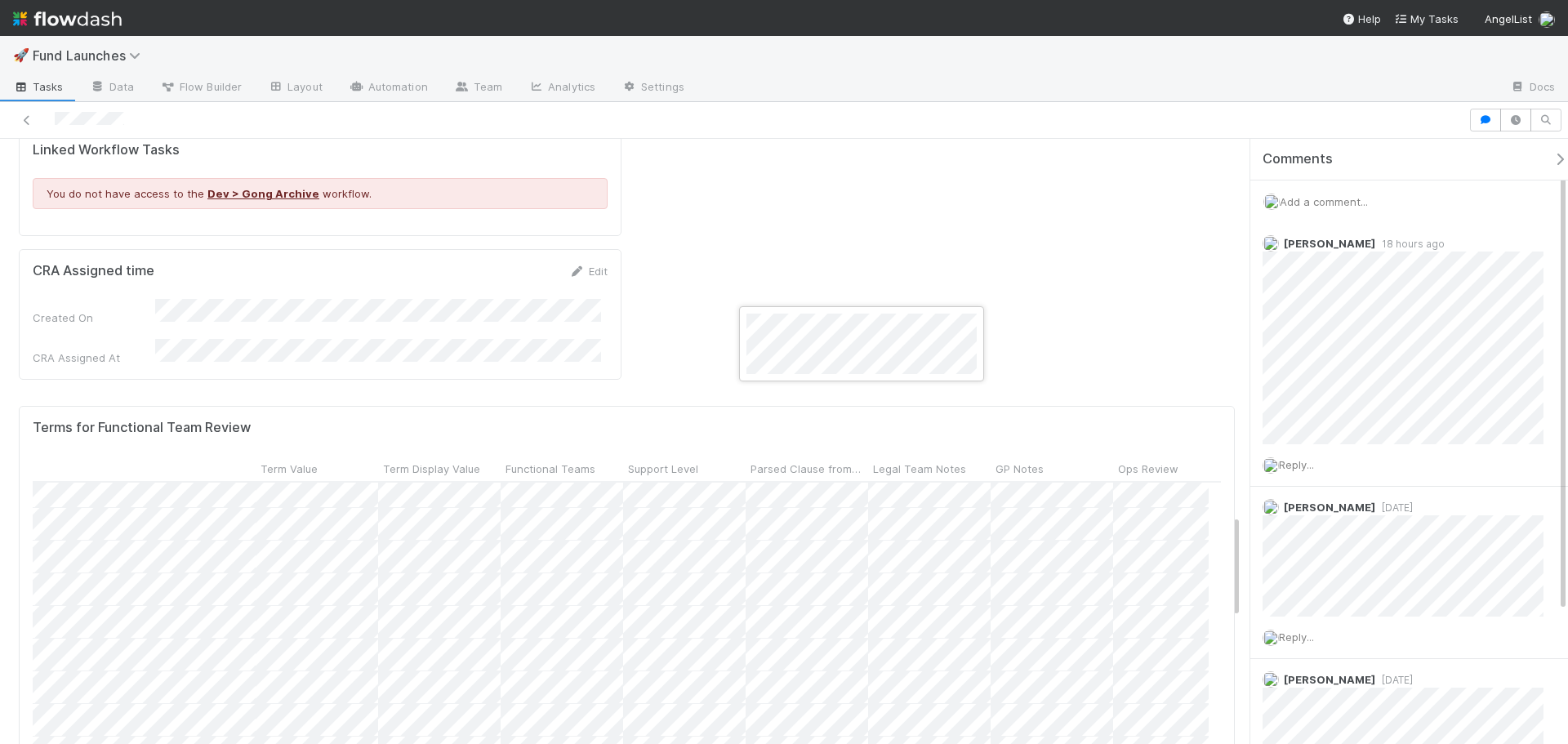
click at [944, 612] on div at bounding box center [784, 372] width 1568 height 744
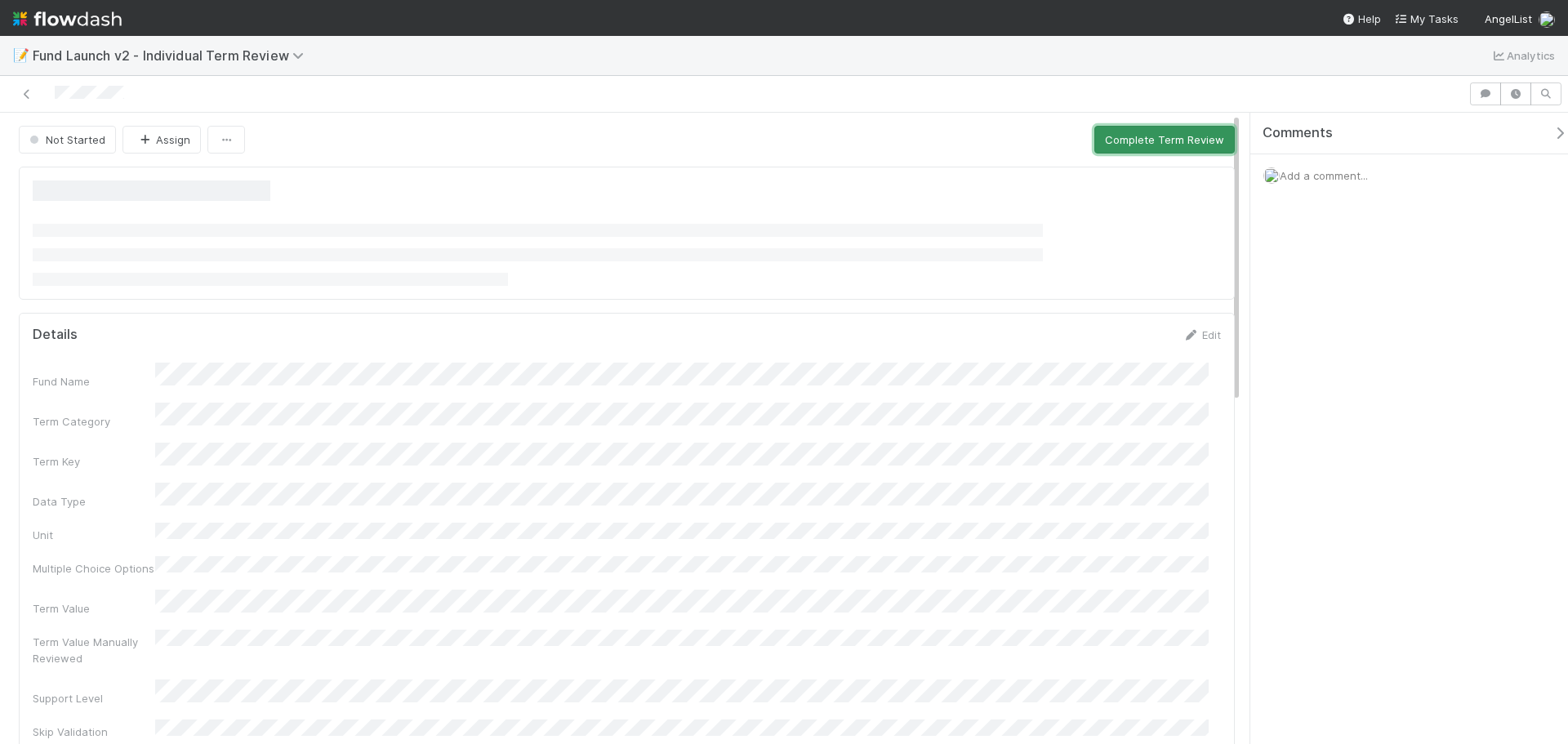
click at [1133, 139] on button "Complete Term Review" at bounding box center [1163, 139] width 140 height 28
click at [1114, 137] on button "Complete Term Review" at bounding box center [1163, 139] width 140 height 28
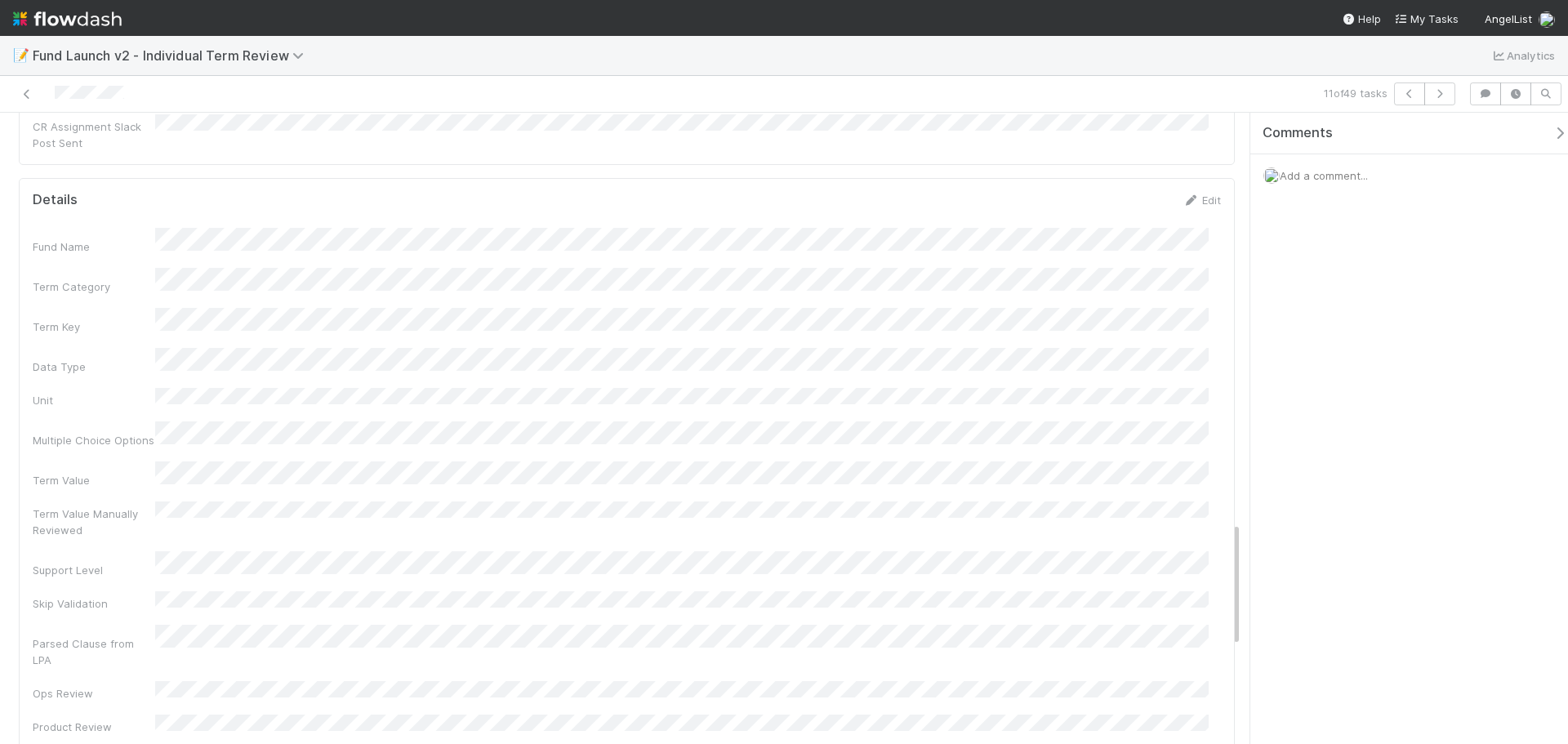
scroll to position [2091, 0]
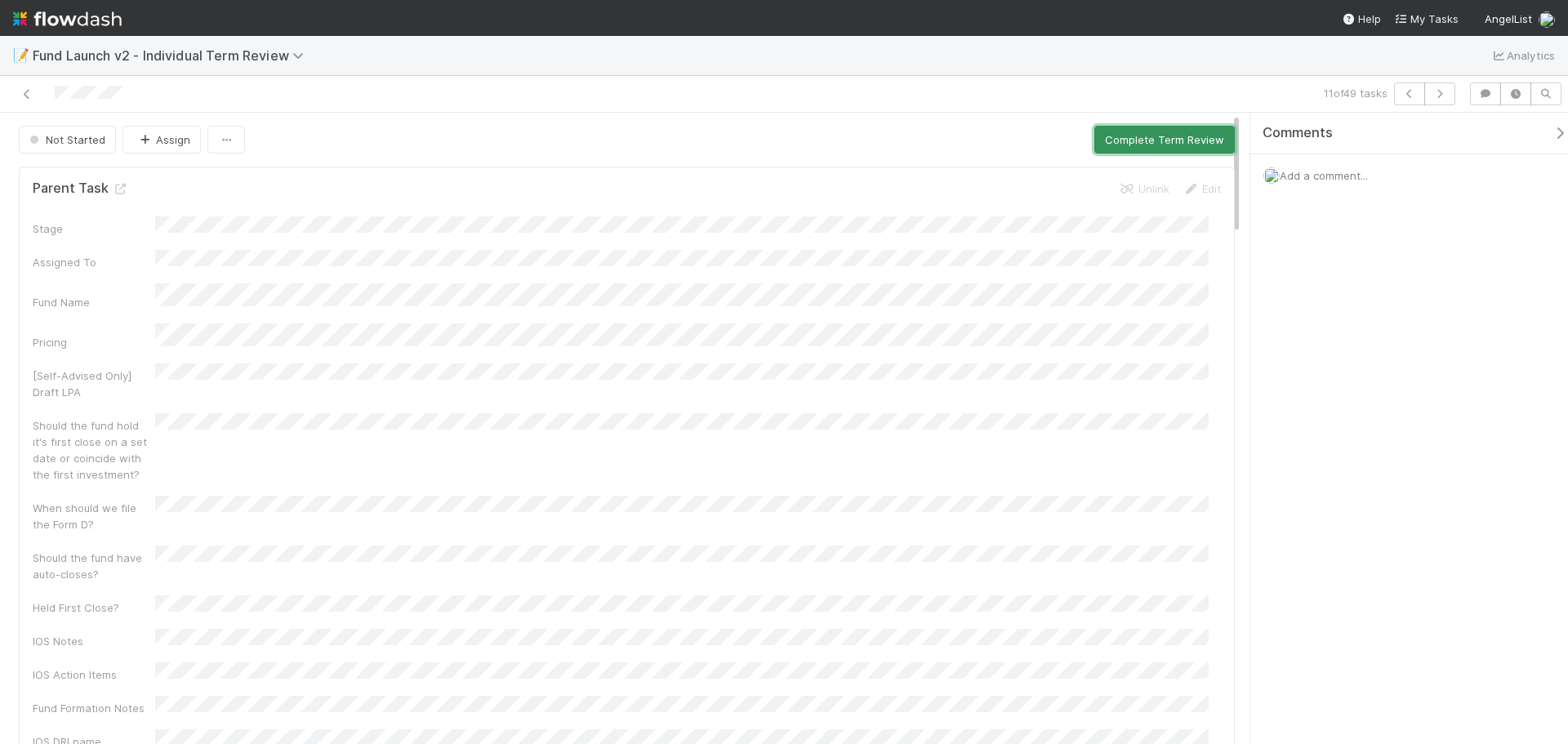
click at [1146, 148] on button "Complete Term Review" at bounding box center [1163, 139] width 140 height 28
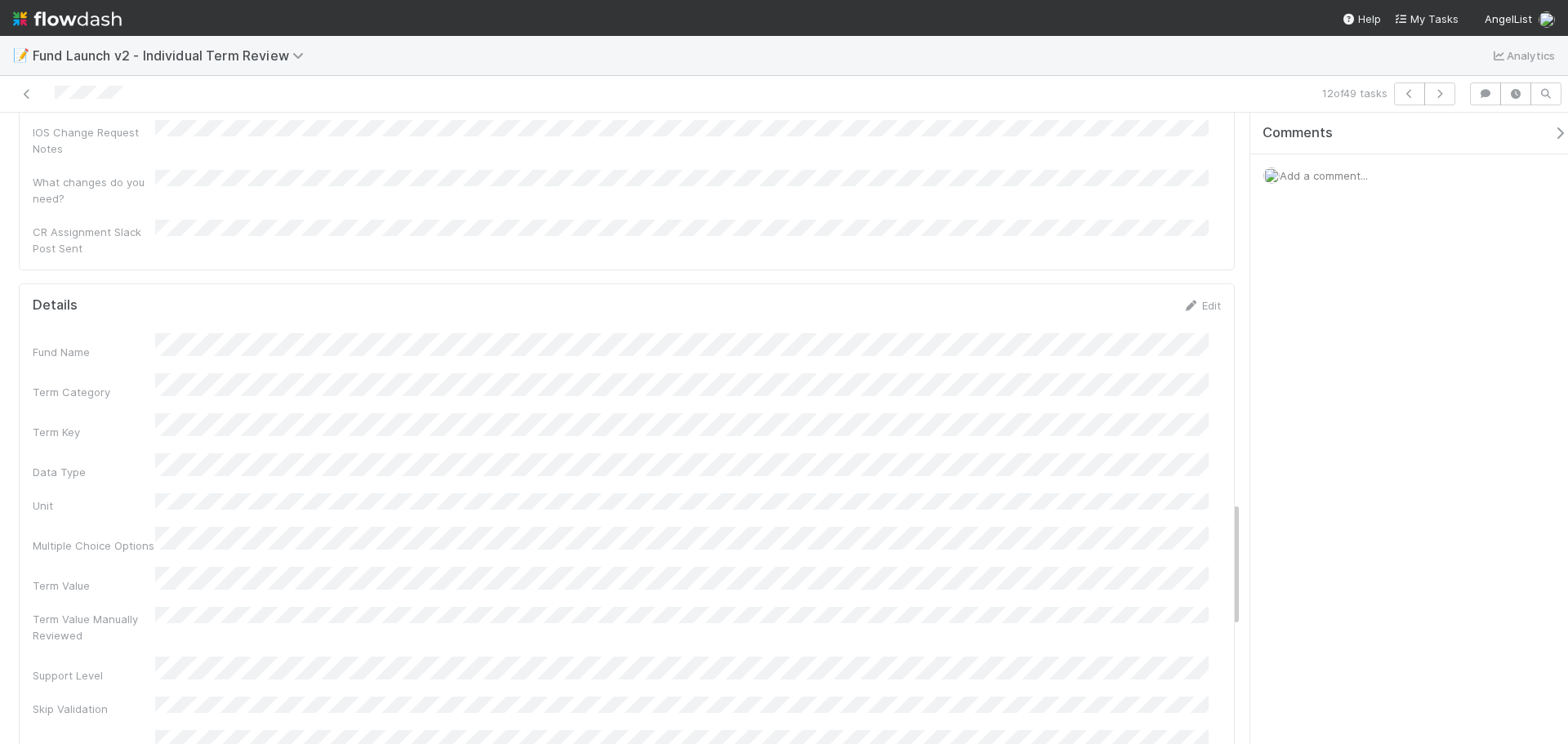
scroll to position [1966, 0]
click at [1113, 292] on button "Save" at bounding box center [1134, 306] width 46 height 28
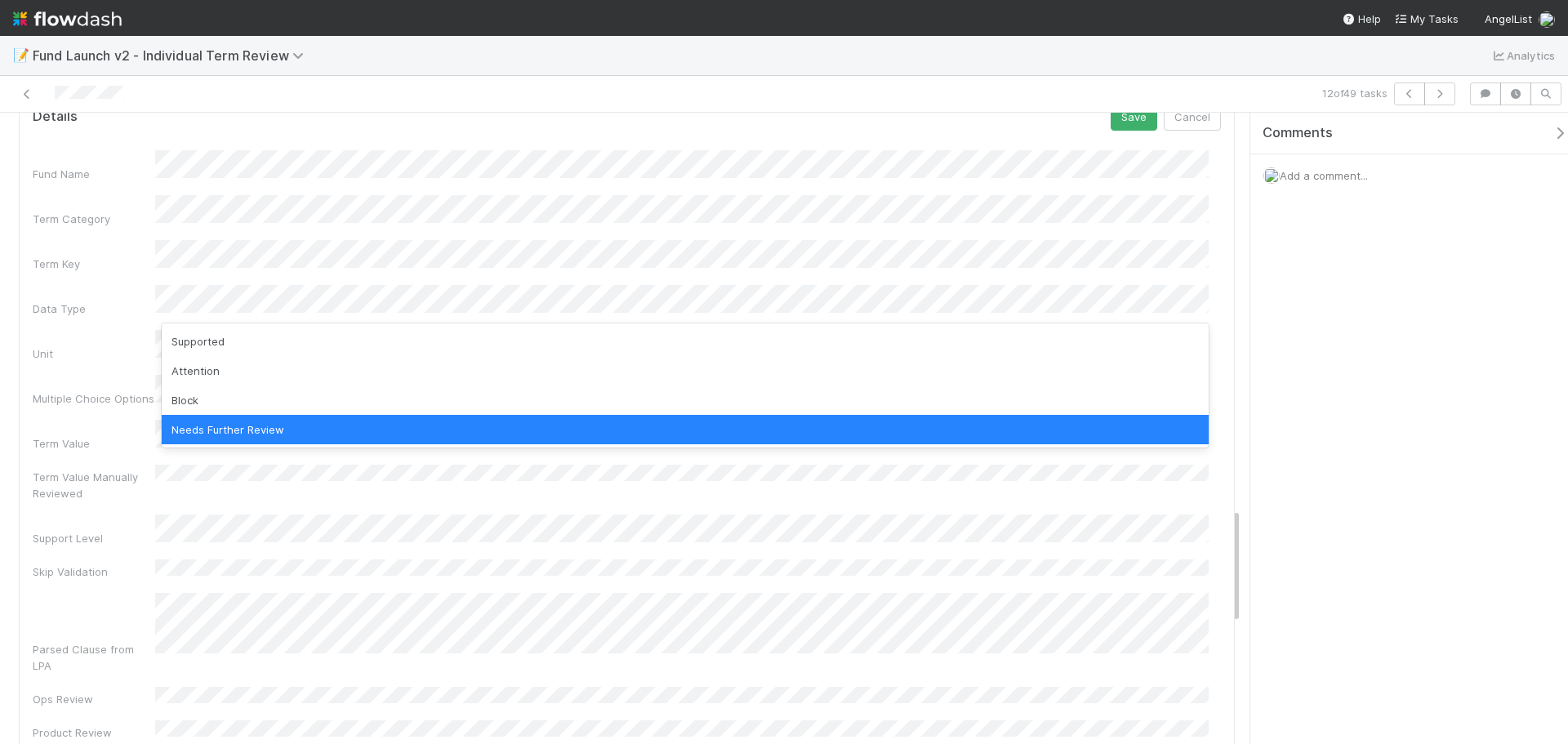
click at [304, 333] on div "Supported" at bounding box center [684, 342] width 1046 height 30
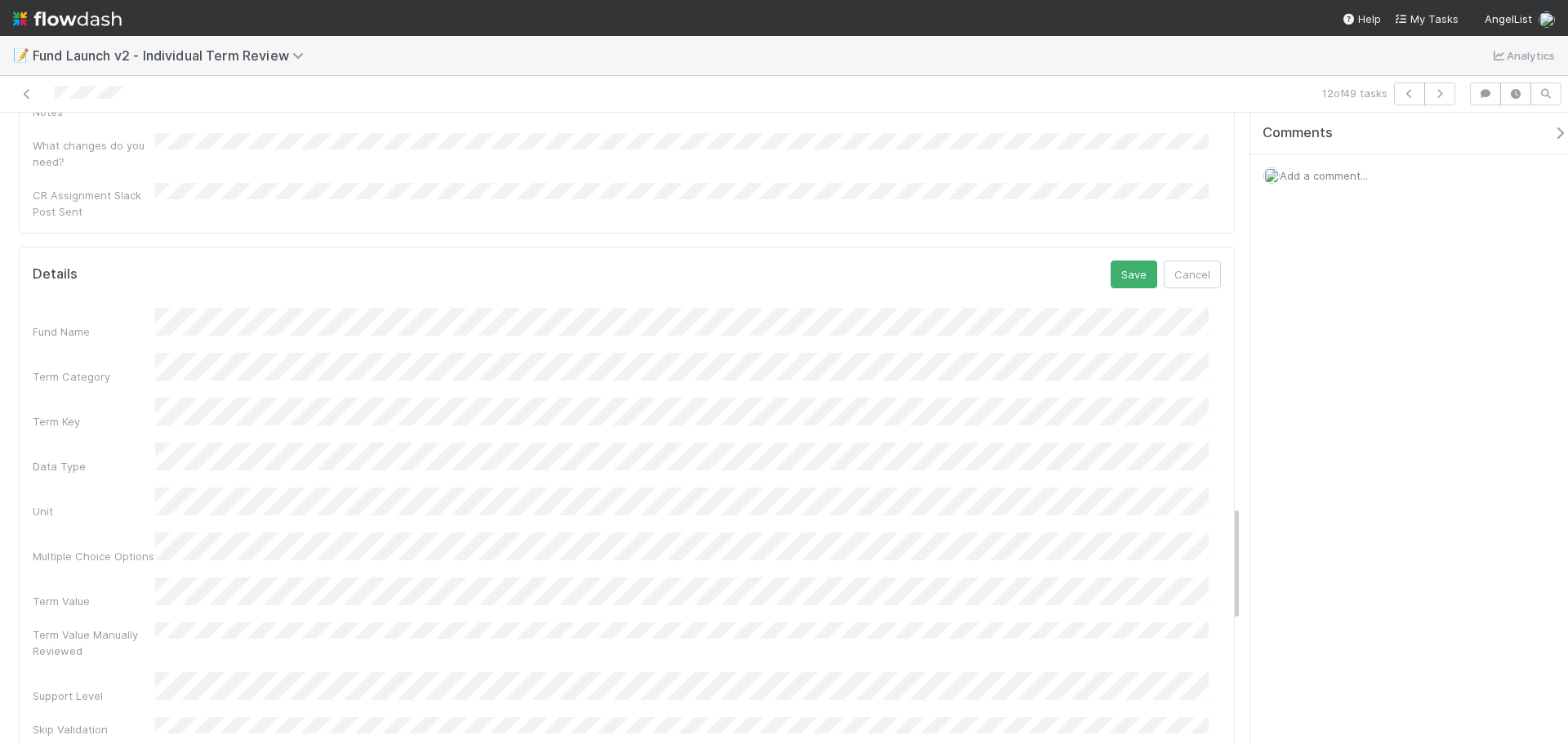
scroll to position [1664, 0]
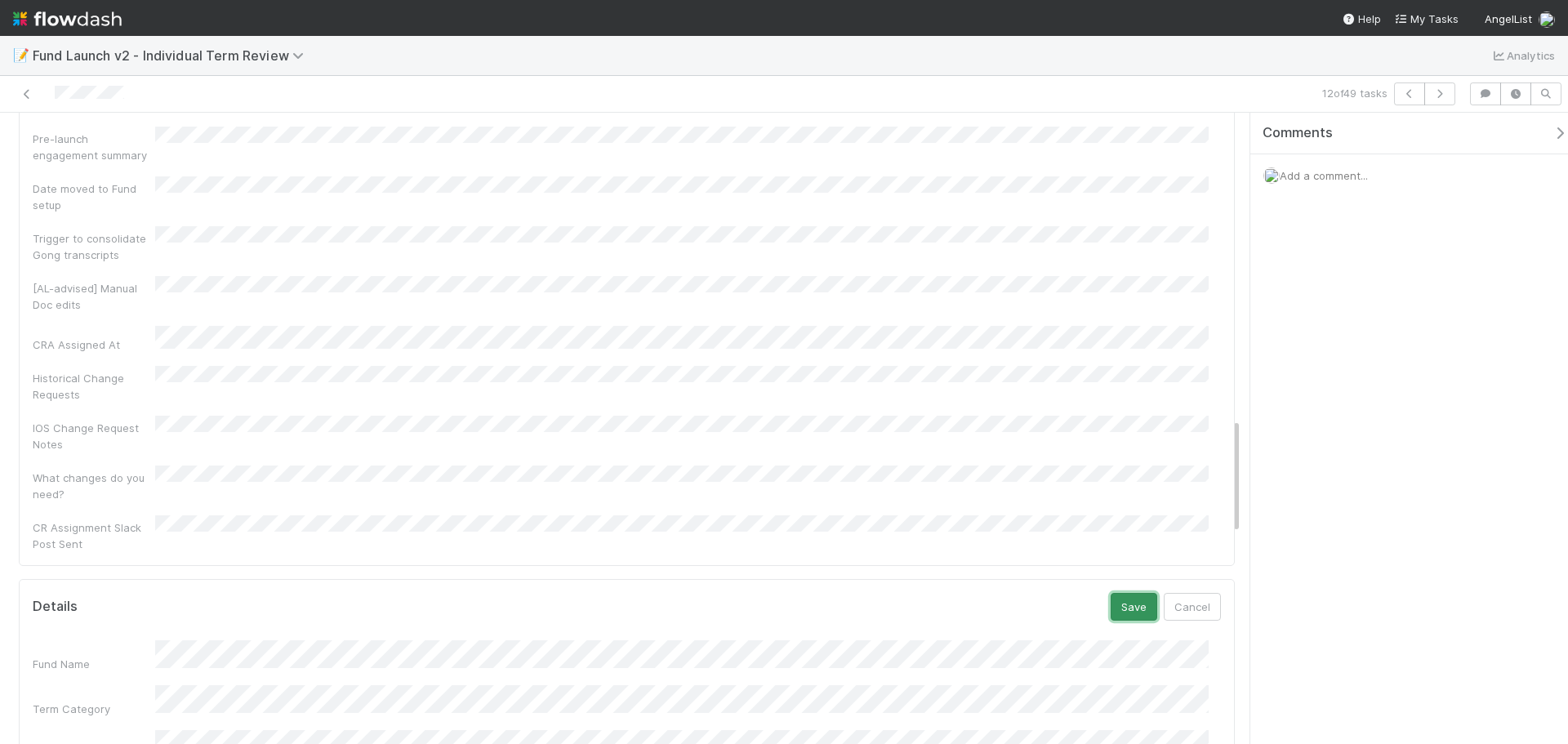
click at [1125, 593] on button "Save" at bounding box center [1134, 607] width 46 height 28
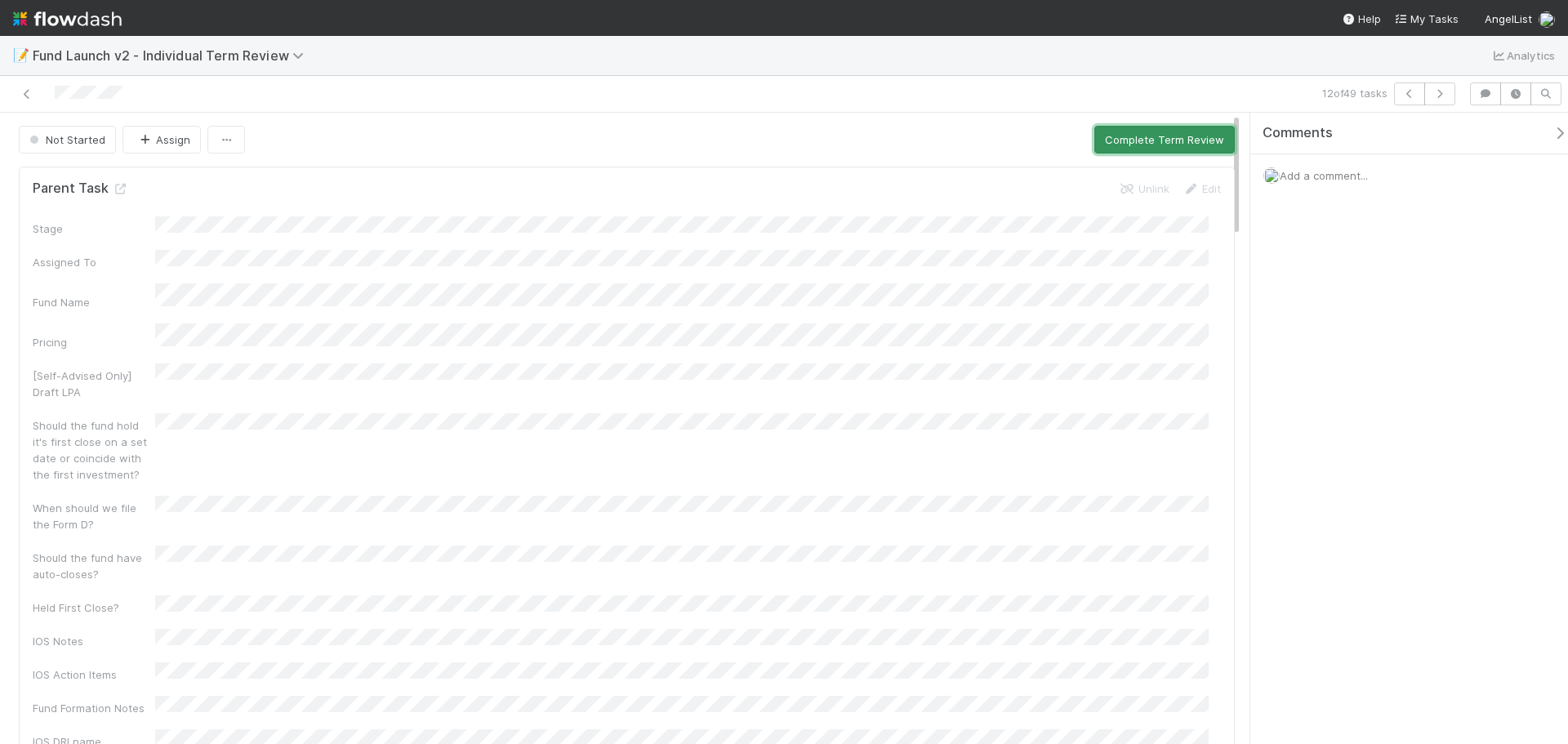
click at [1124, 138] on button "Complete Term Review" at bounding box center [1163, 139] width 140 height 28
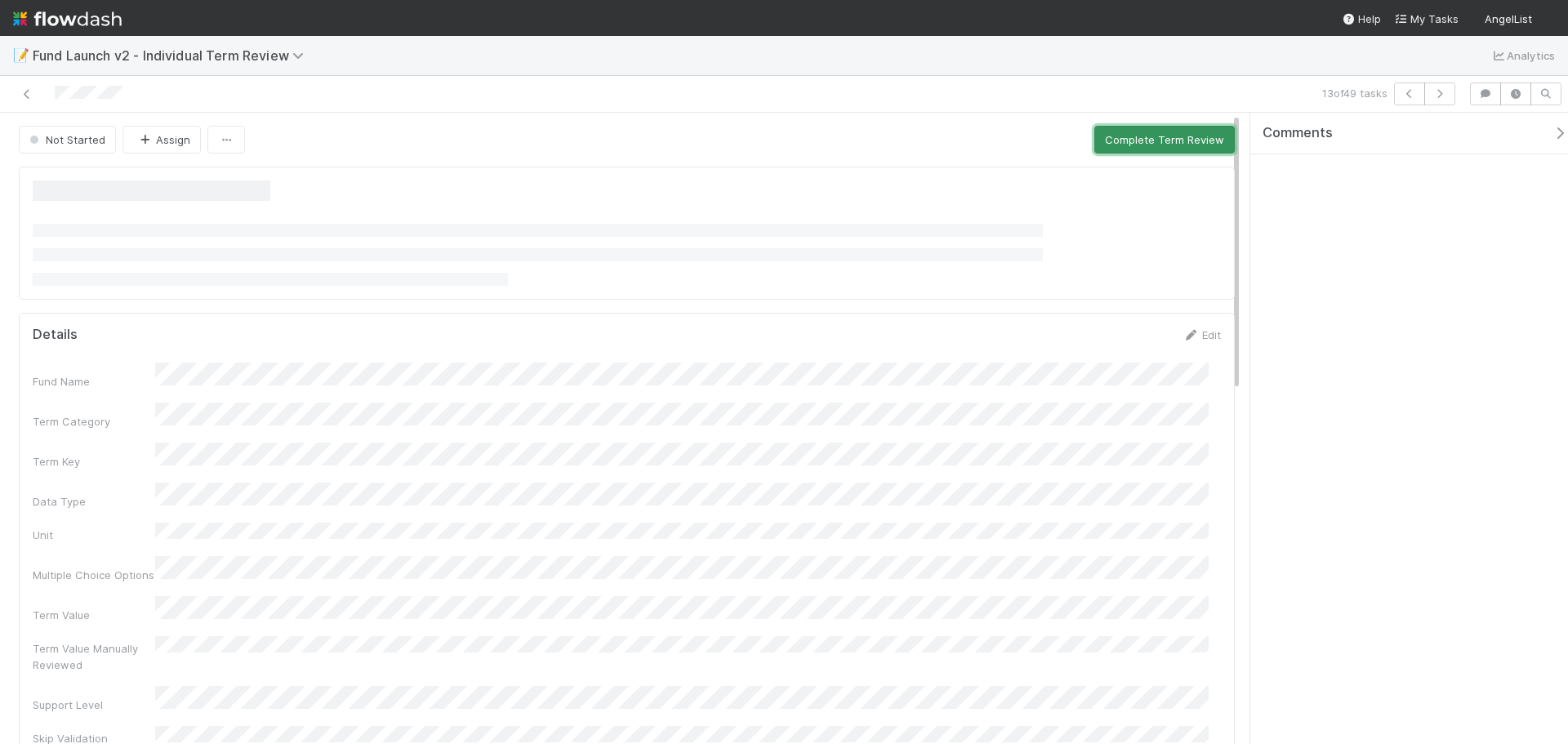
click at [1206, 133] on button "Complete Term Review" at bounding box center [1163, 139] width 140 height 28
click at [1179, 150] on button "Complete Term Review" at bounding box center [1163, 139] width 140 height 28
click at [1174, 145] on button "Complete Term Review" at bounding box center [1163, 139] width 140 height 28
click at [1161, 132] on button "Complete Term Review" at bounding box center [1163, 139] width 140 height 28
click at [1158, 131] on button "Complete Term Review" at bounding box center [1163, 139] width 140 height 28
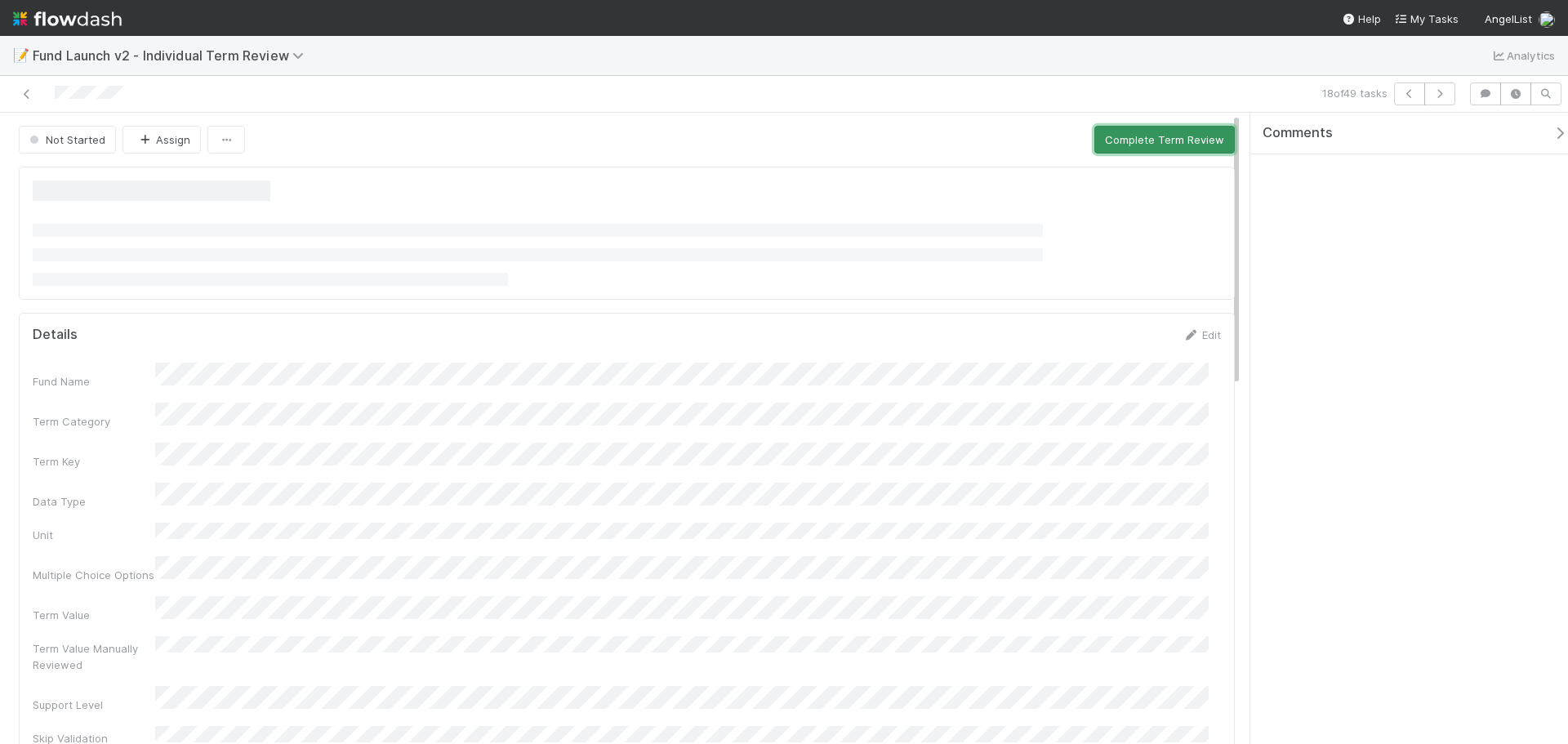
click at [1193, 132] on button "Complete Term Review" at bounding box center [1163, 139] width 140 height 28
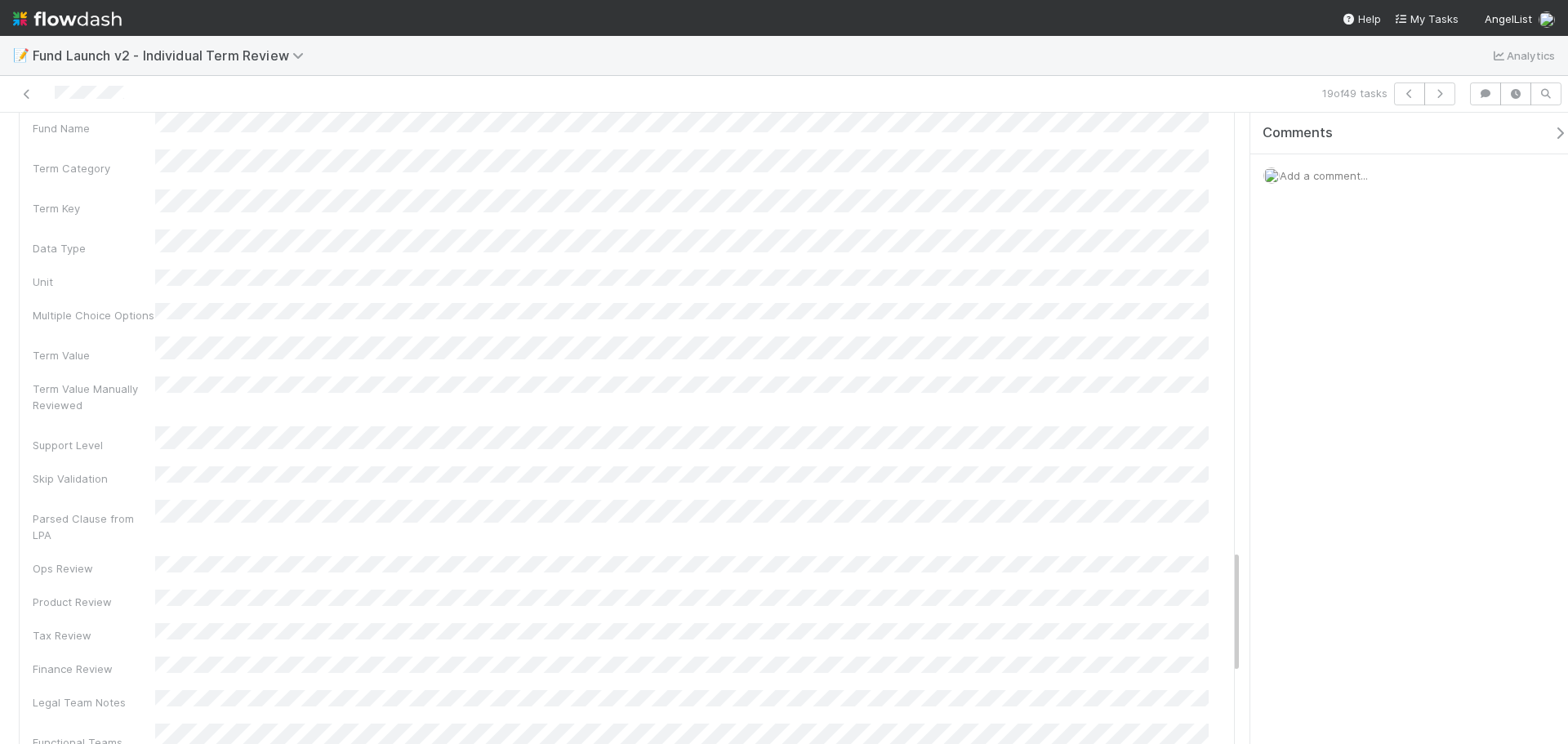
scroll to position [2065, 0]
click at [470, 414] on div "Fund Name Term Category Term Key Data Type Unit Multiple Choice Options Term Va…" at bounding box center [627, 669] width 1188 height 881
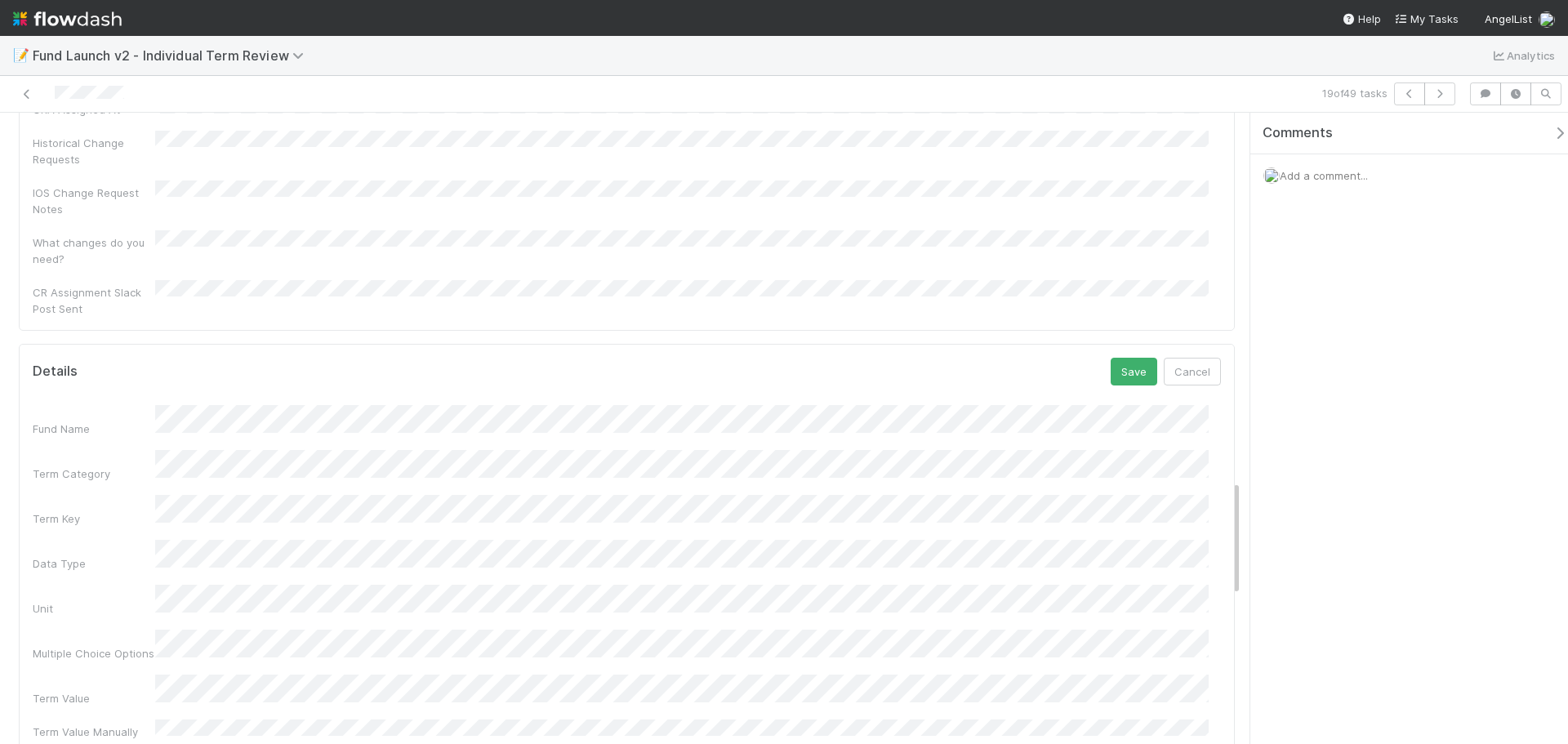
scroll to position [1599, 0]
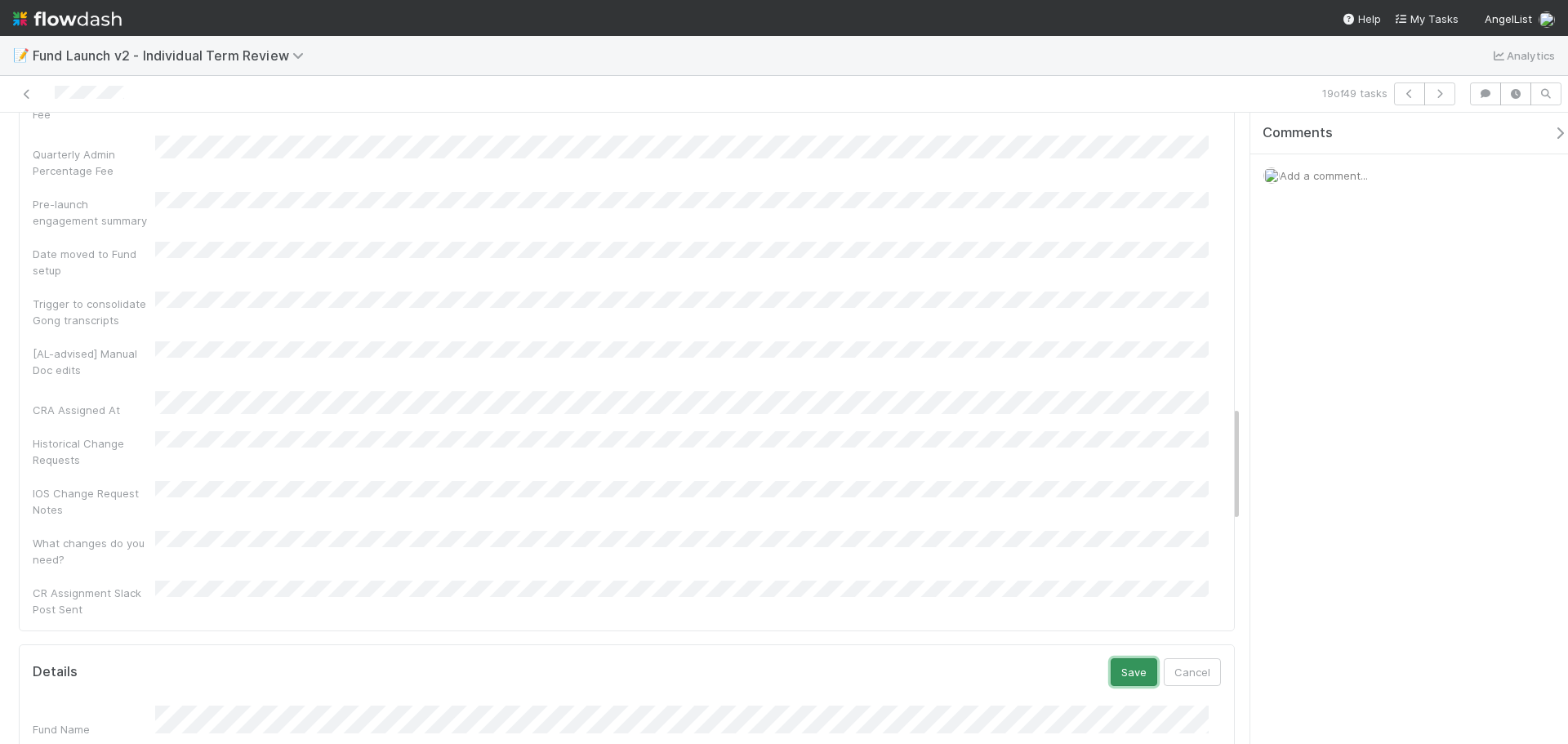
click at [1119, 659] on button "Save" at bounding box center [1134, 672] width 46 height 28
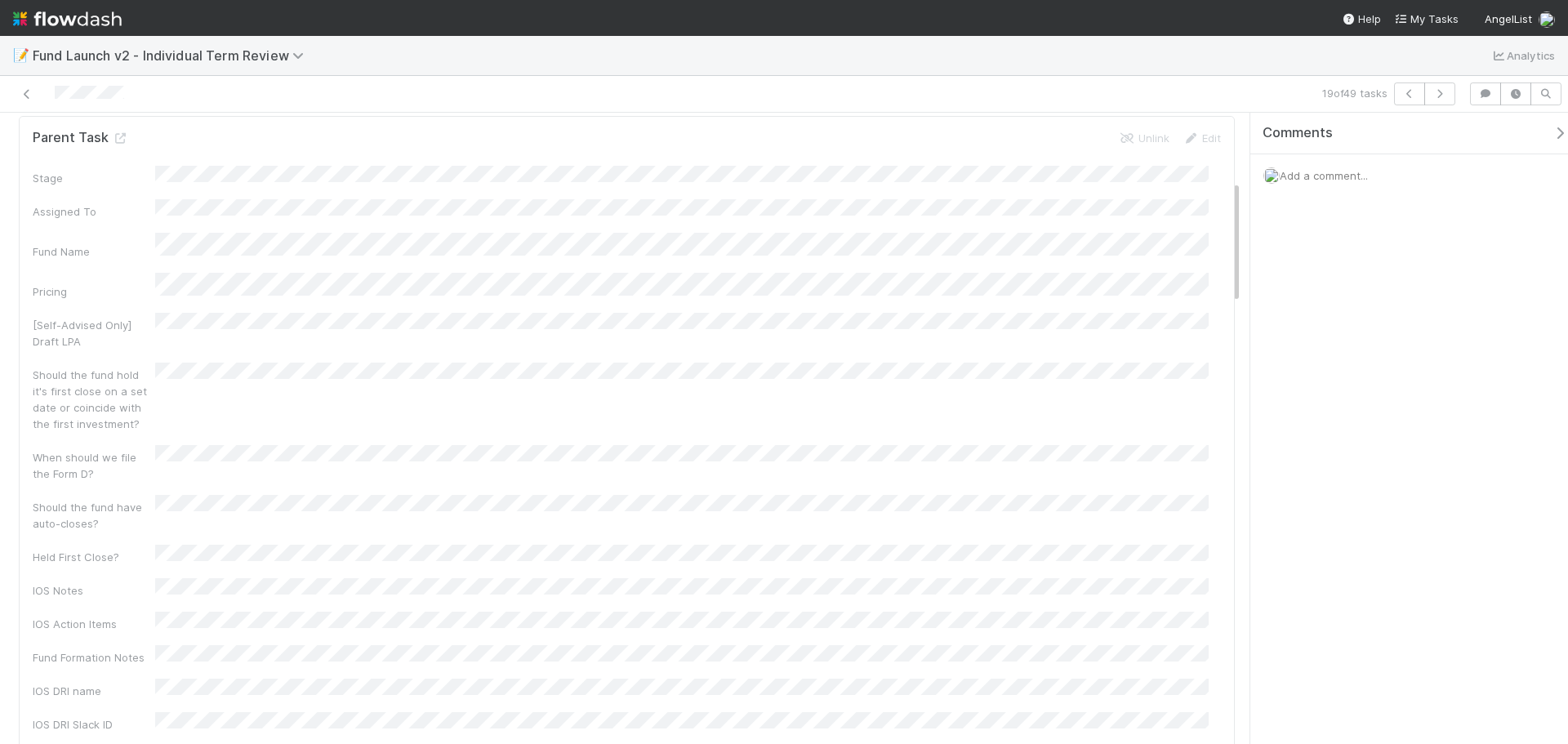
scroll to position [0, 0]
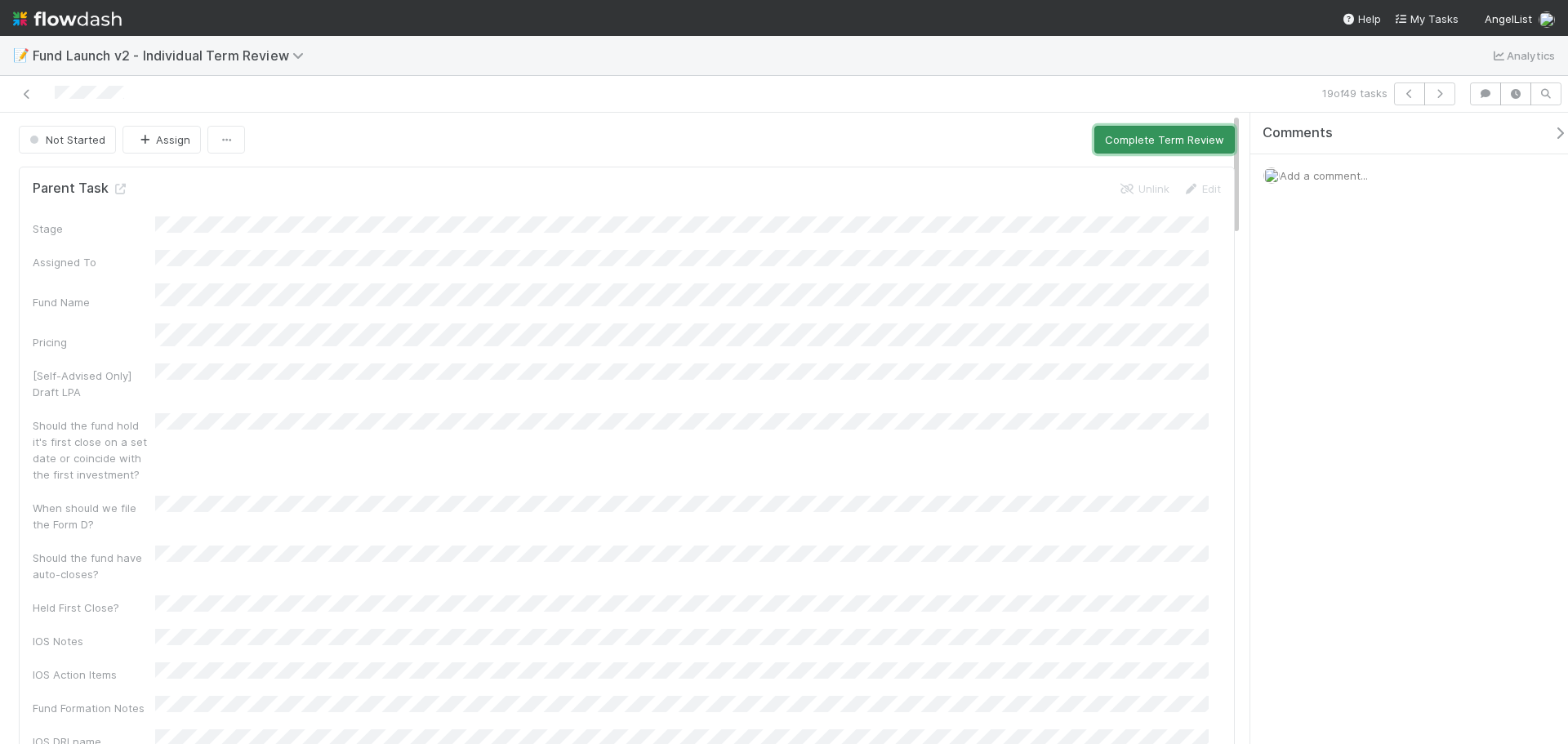
click at [1113, 138] on button "Complete Term Review" at bounding box center [1163, 139] width 140 height 28
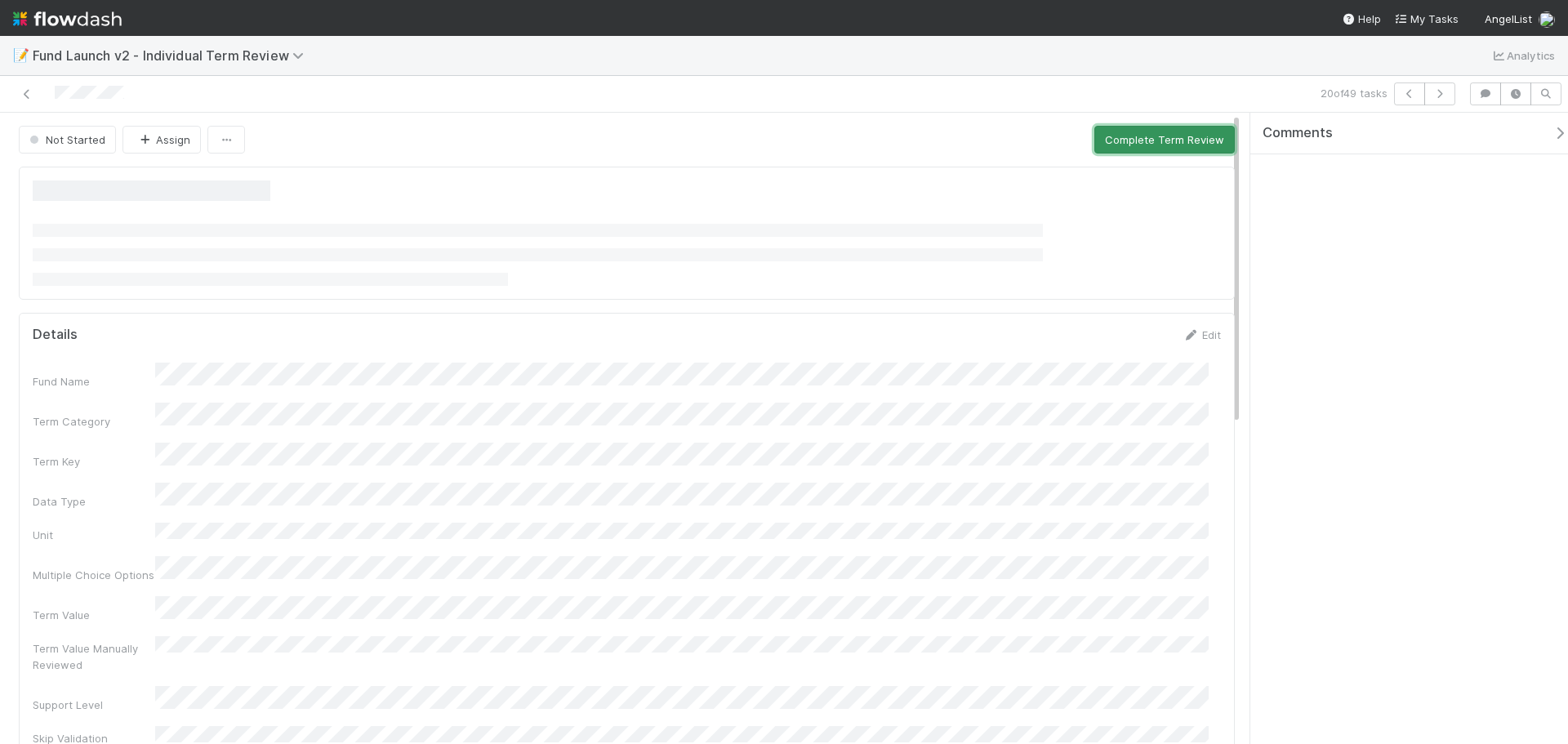
click at [1094, 137] on button "Complete Term Review" at bounding box center [1163, 139] width 140 height 28
click at [1124, 151] on button "Complete Term Review" at bounding box center [1163, 139] width 140 height 28
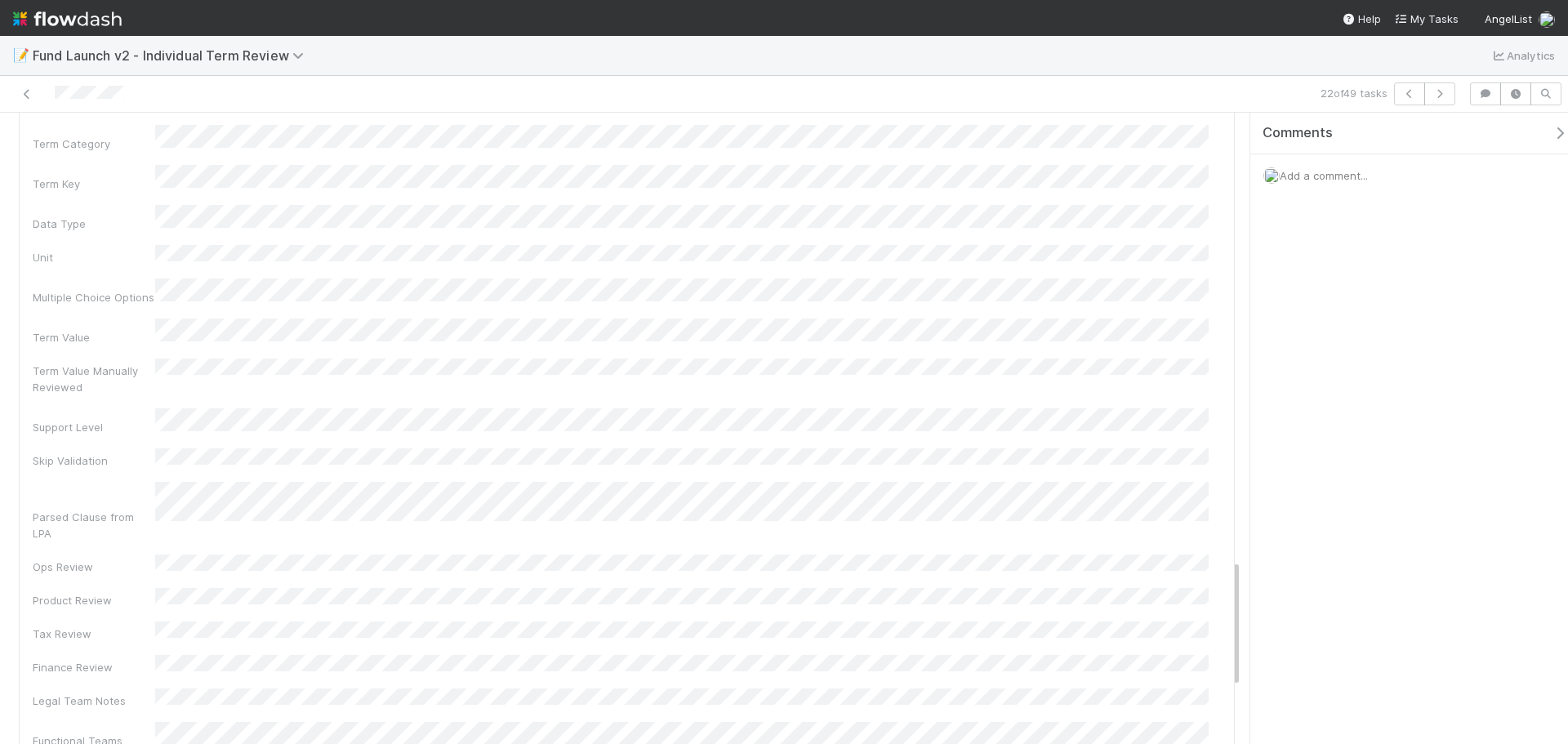
scroll to position [2260, 0]
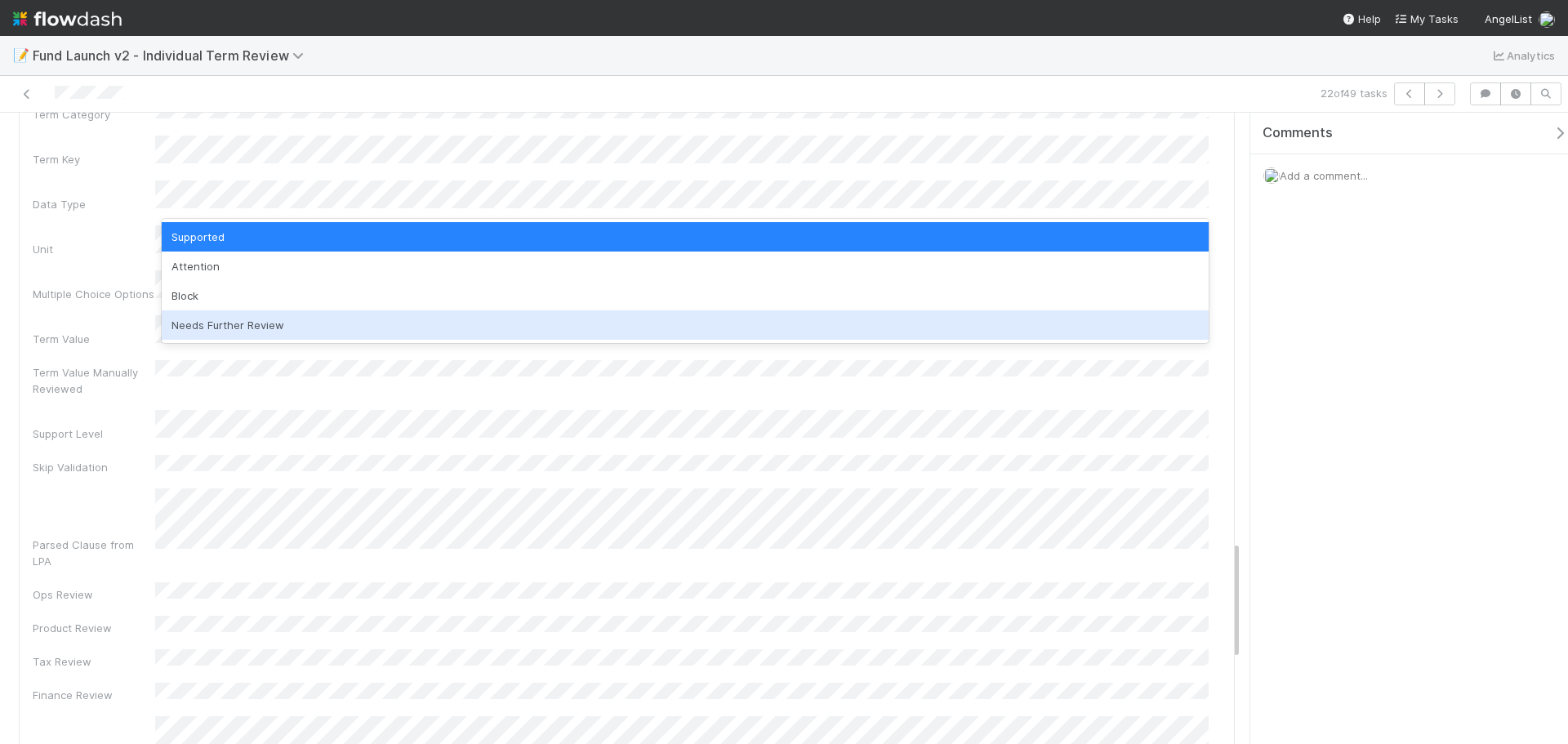
click at [264, 316] on div "Needs Further Review" at bounding box center [684, 325] width 1046 height 30
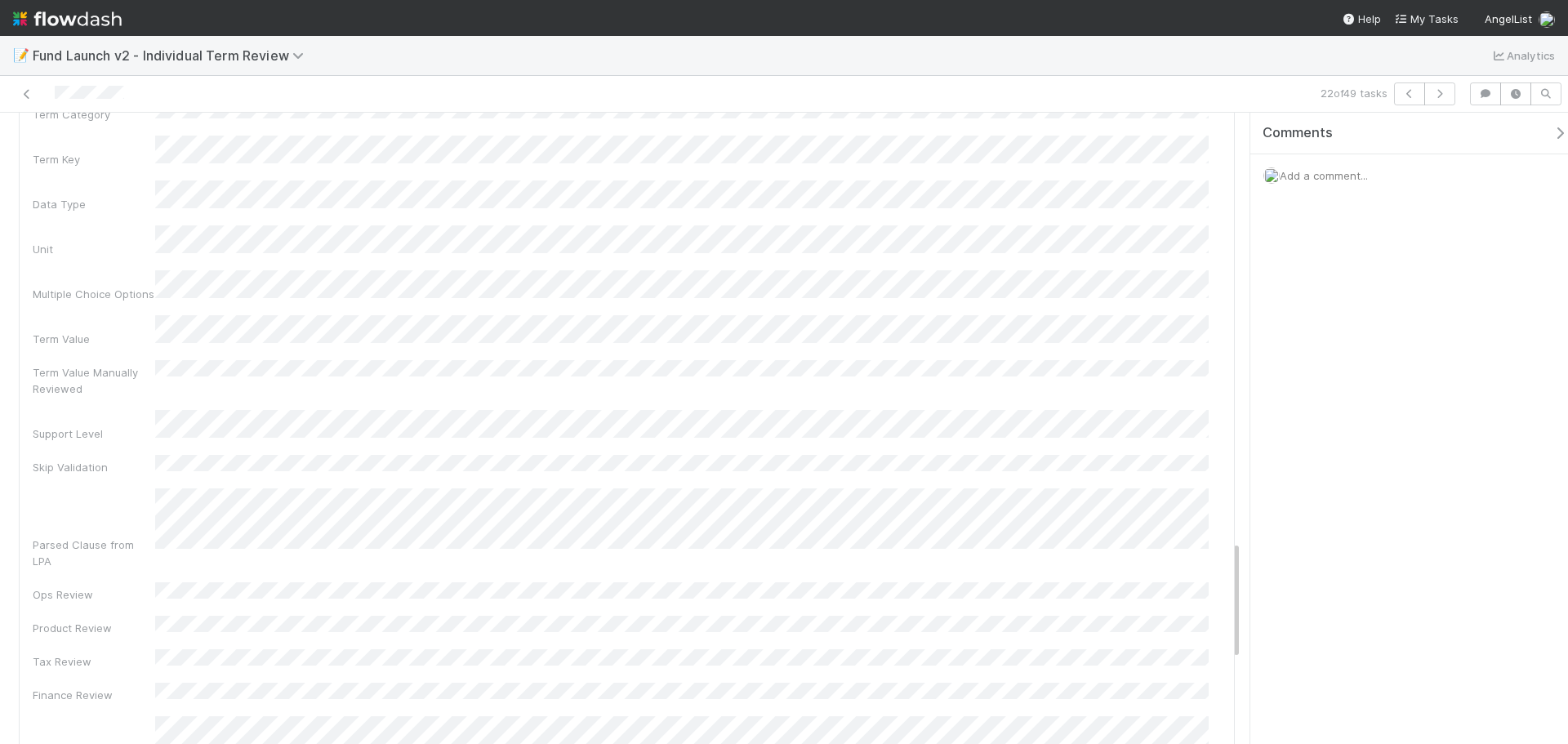
click at [312, 357] on div "Fund Name Term Category Term Key Data Type Unit Multiple Choice Options Term Va…" at bounding box center [627, 595] width 1188 height 1101
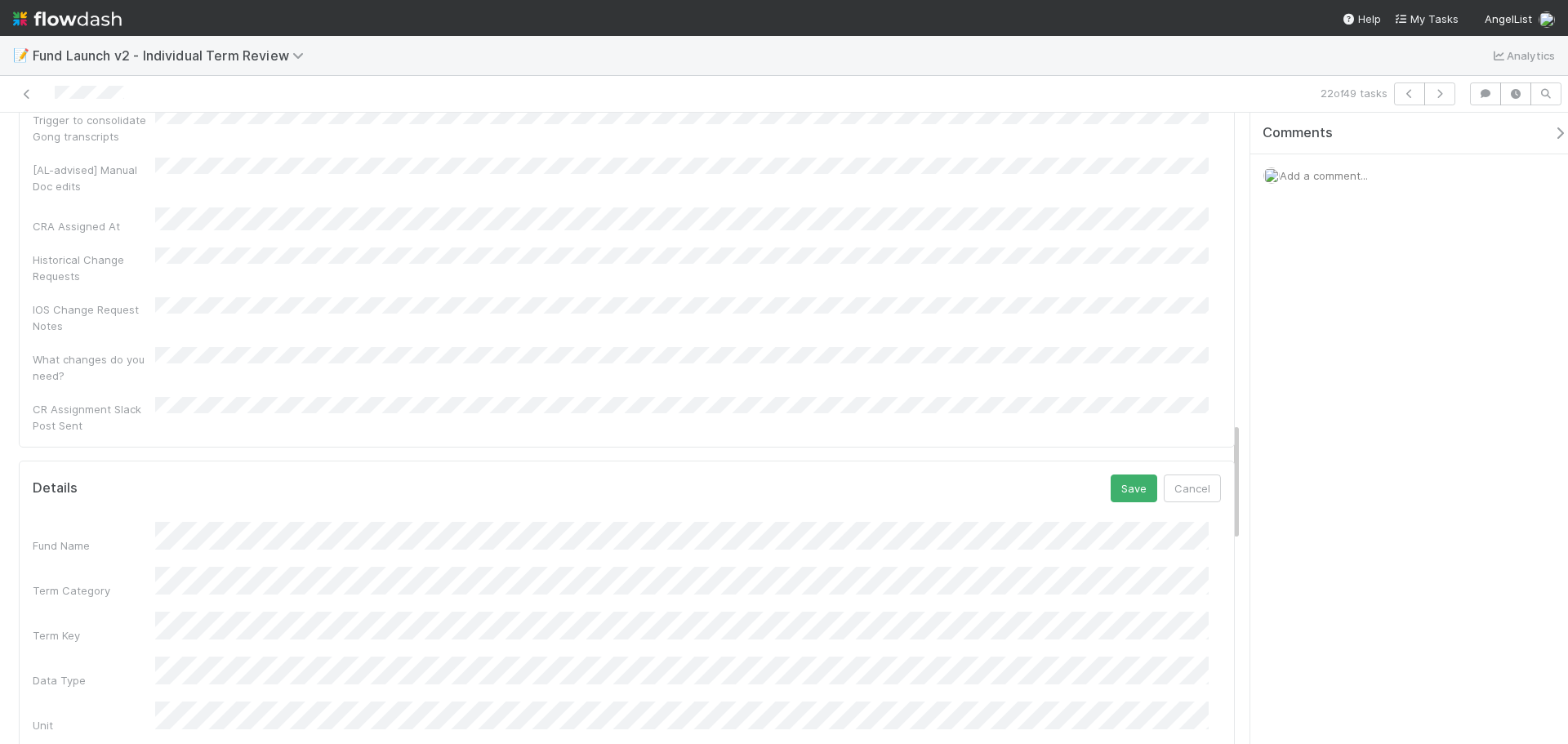
scroll to position [1634, 0]
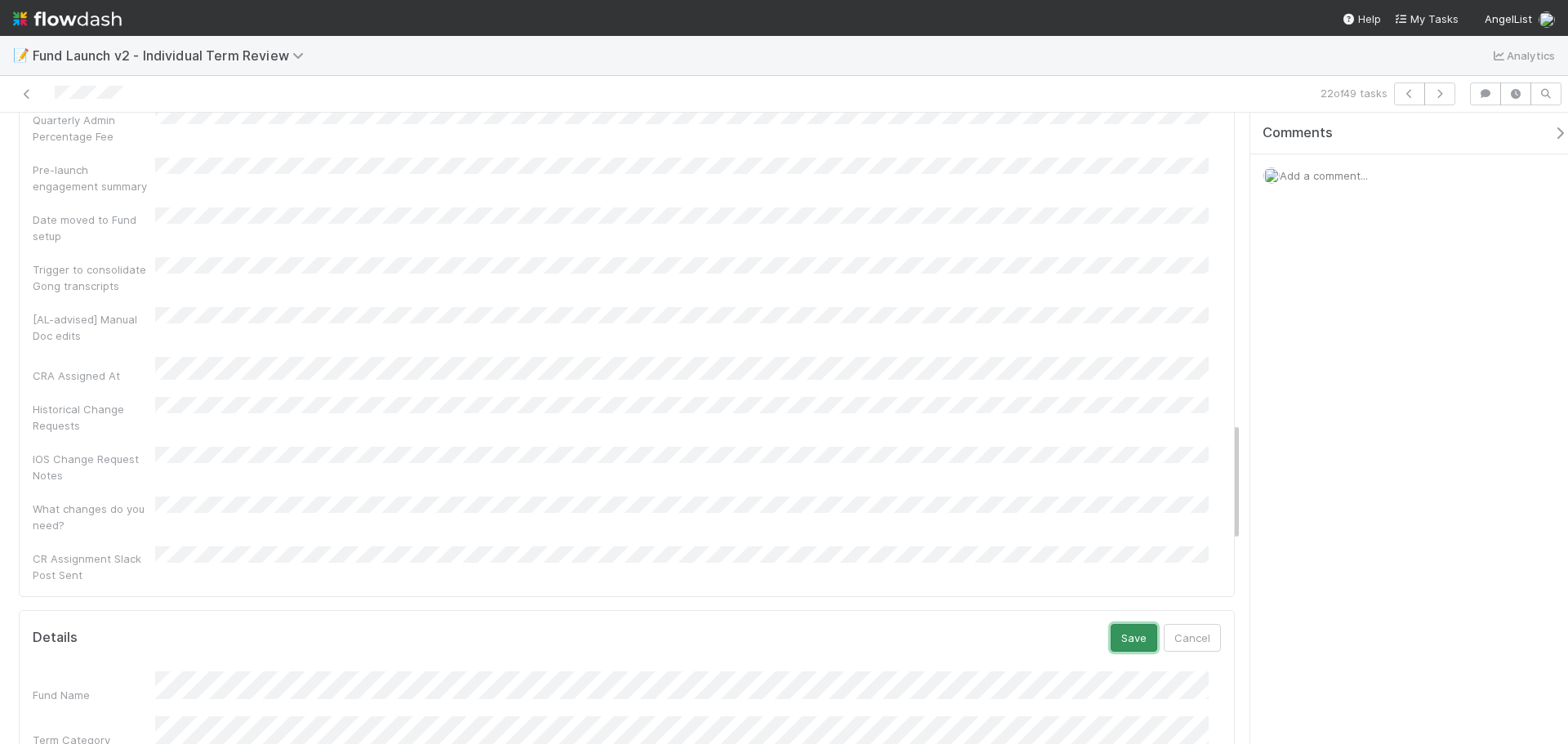
click at [1119, 624] on button "Save" at bounding box center [1134, 638] width 46 height 28
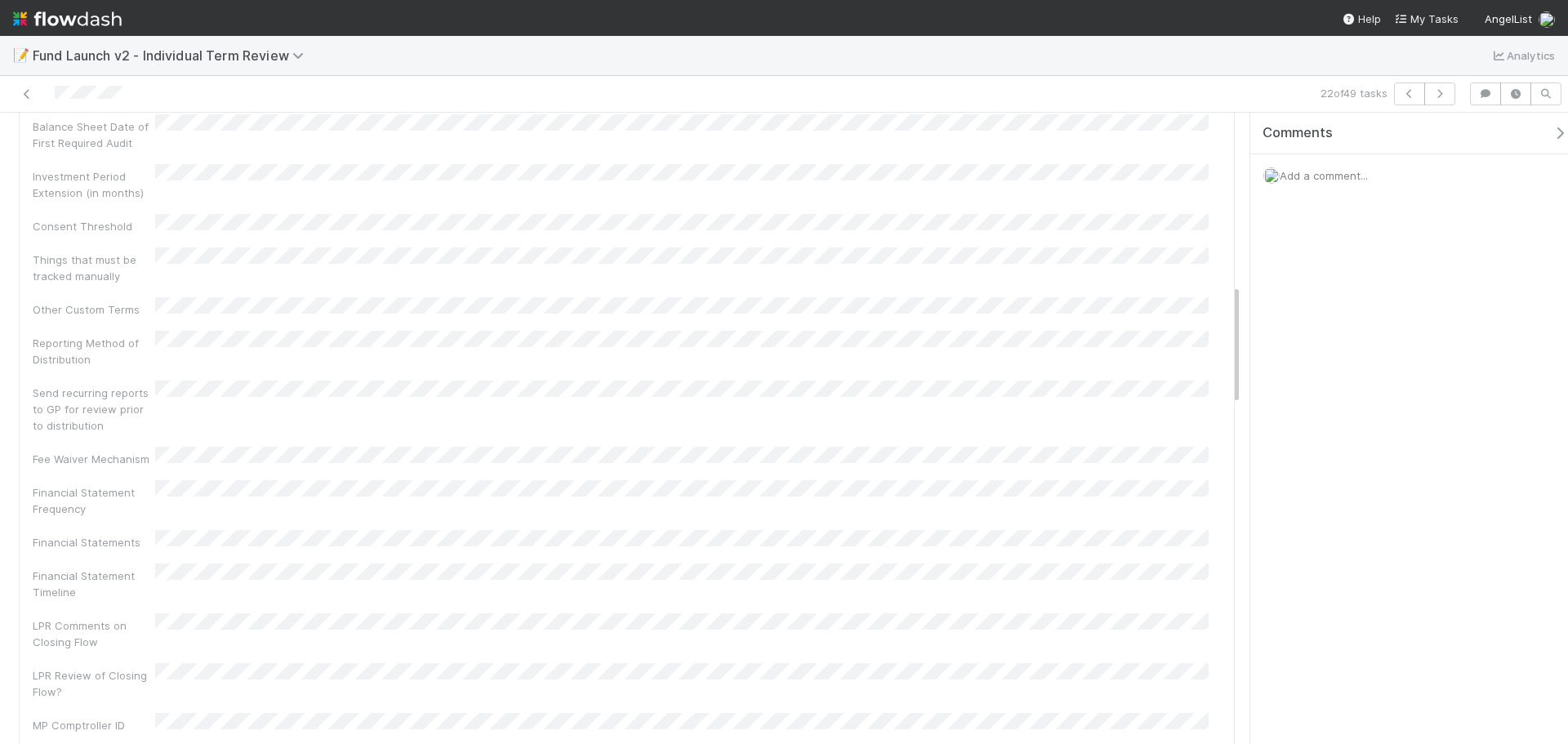
scroll to position [0, 0]
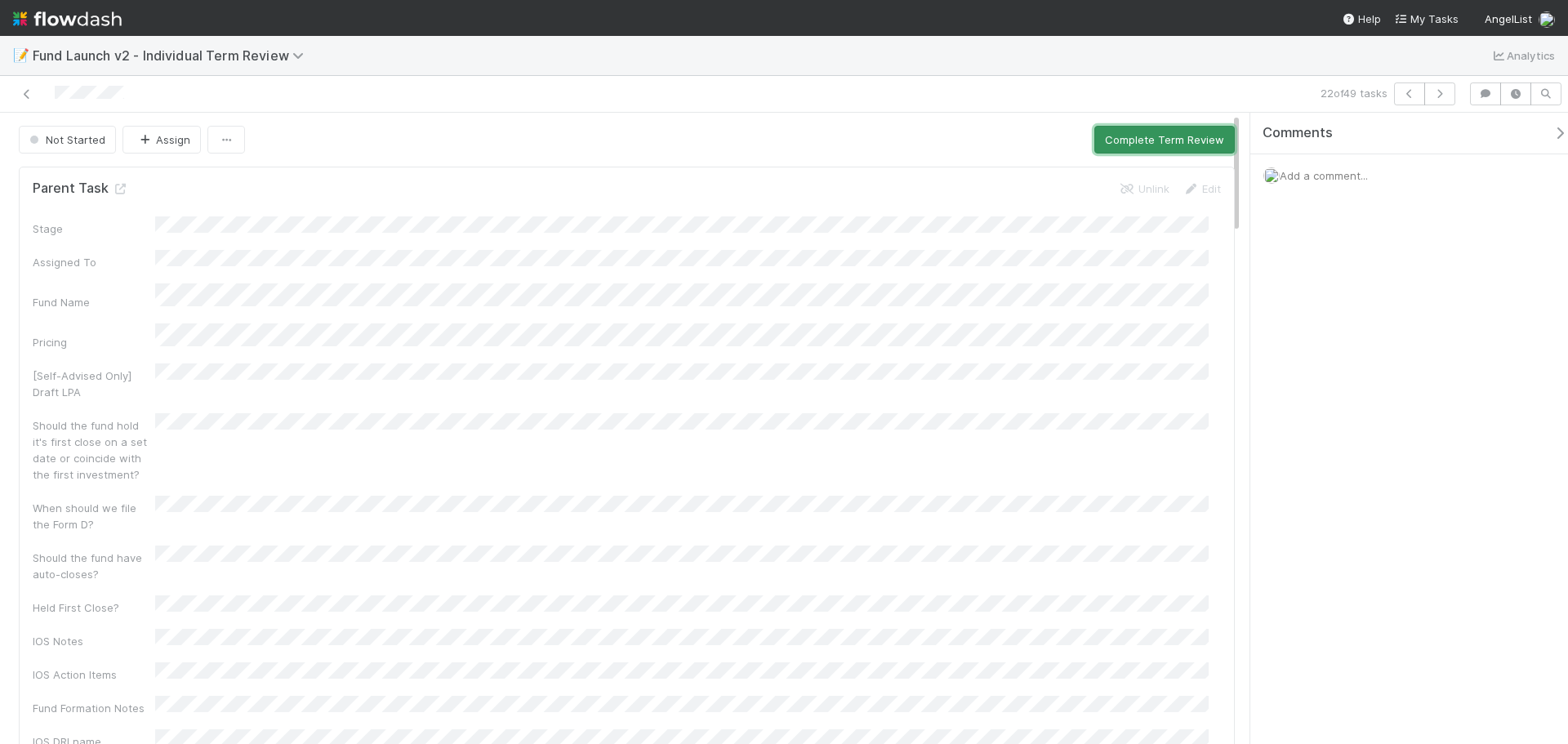
click at [1147, 148] on button "Complete Term Review" at bounding box center [1163, 139] width 140 height 28
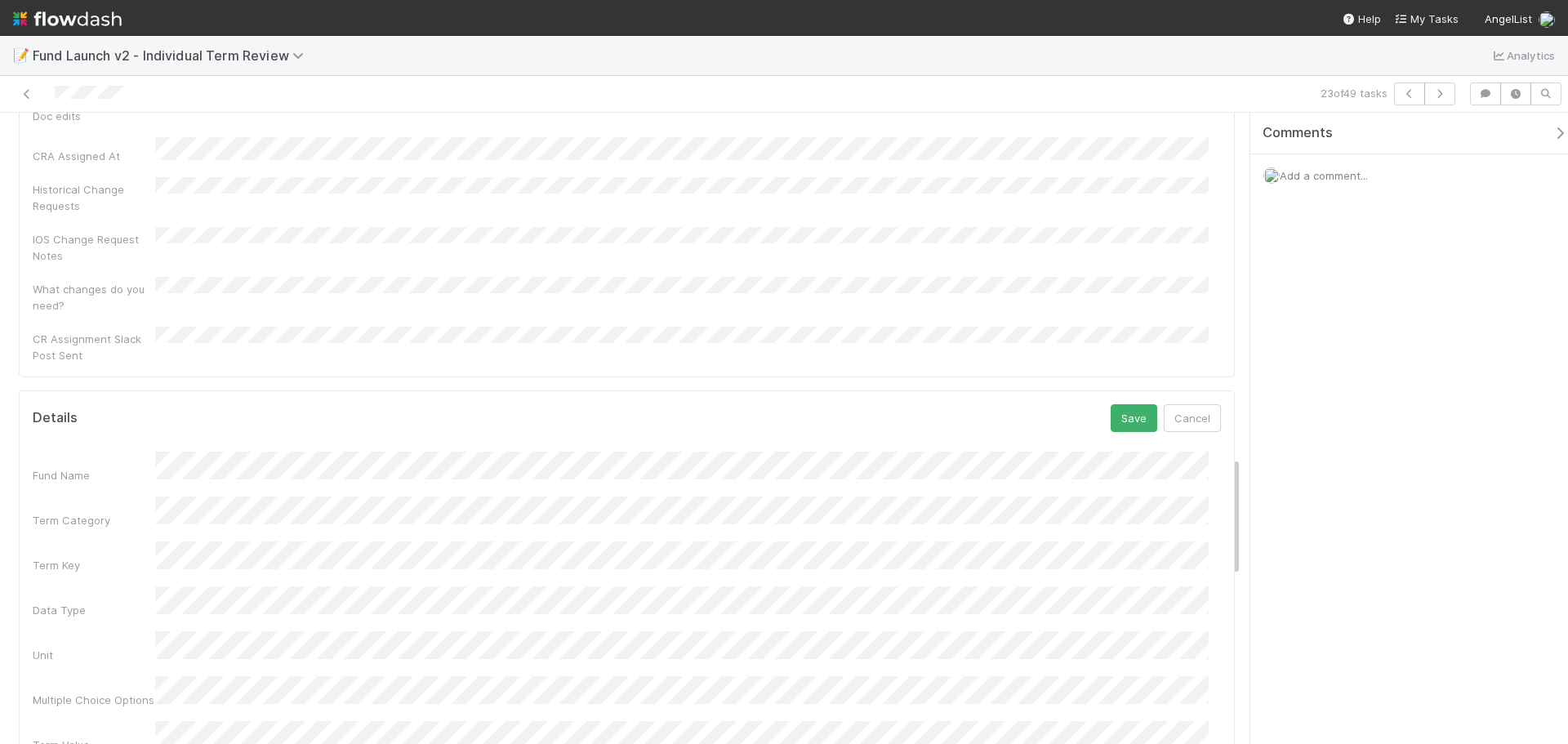
scroll to position [1817, 0]
click at [1114, 441] on button "Save" at bounding box center [1134, 455] width 46 height 28
click at [240, 278] on div "Fund Name Term Category Term Key Data Type Unit Multiple Choice Options Term Va…" at bounding box center [627, 591] width 1188 height 881
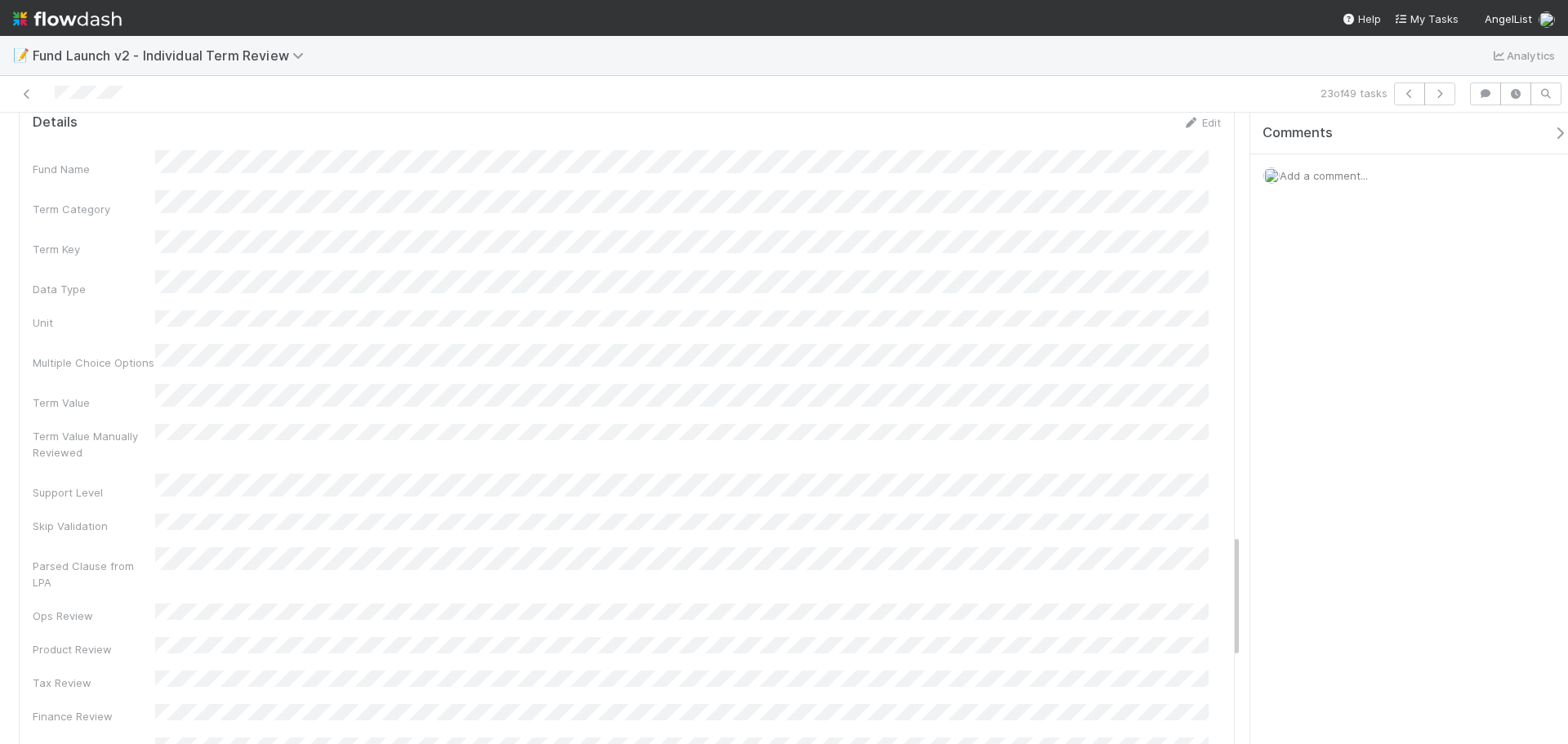
scroll to position [2180, 0]
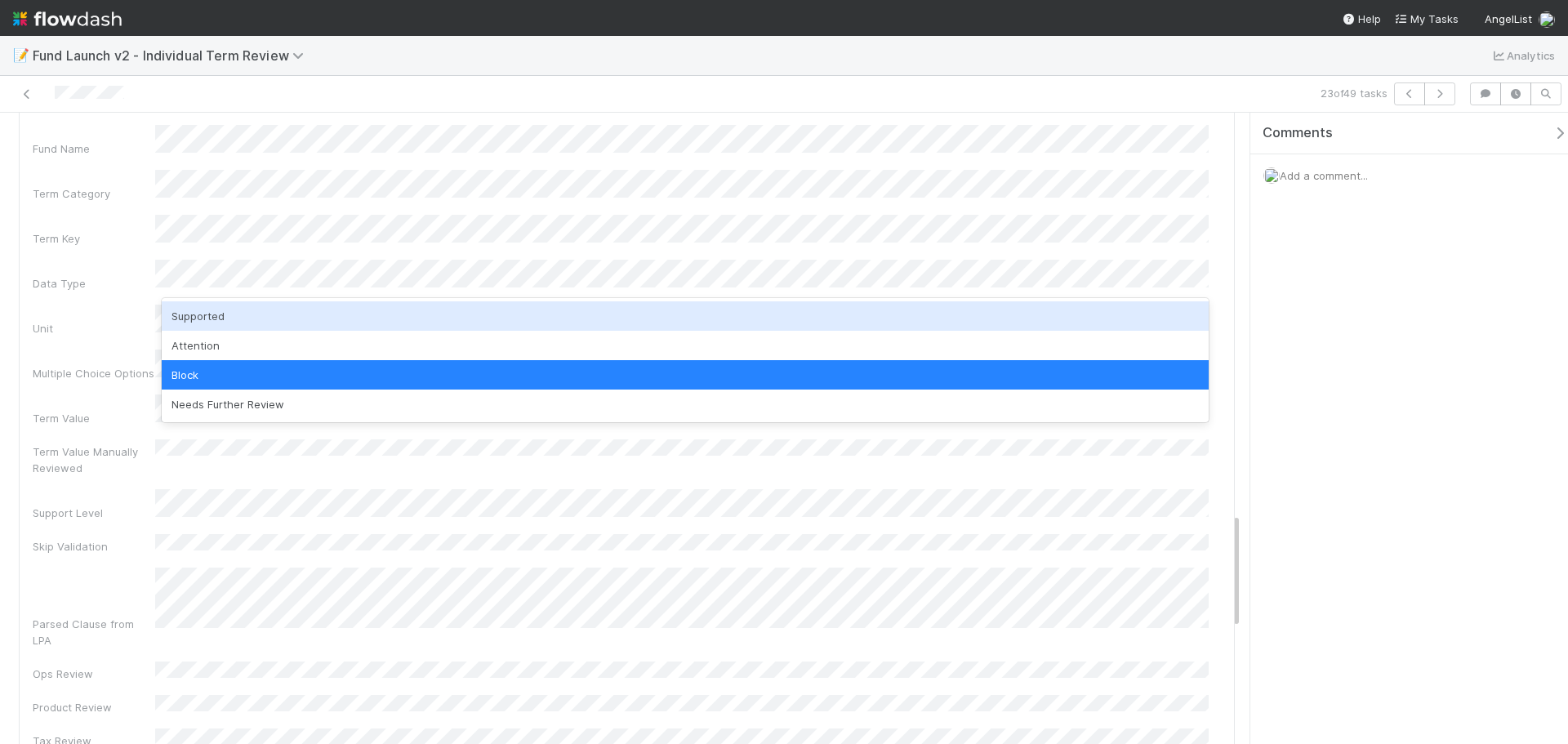
click at [236, 313] on div "Supported" at bounding box center [684, 317] width 1046 height 30
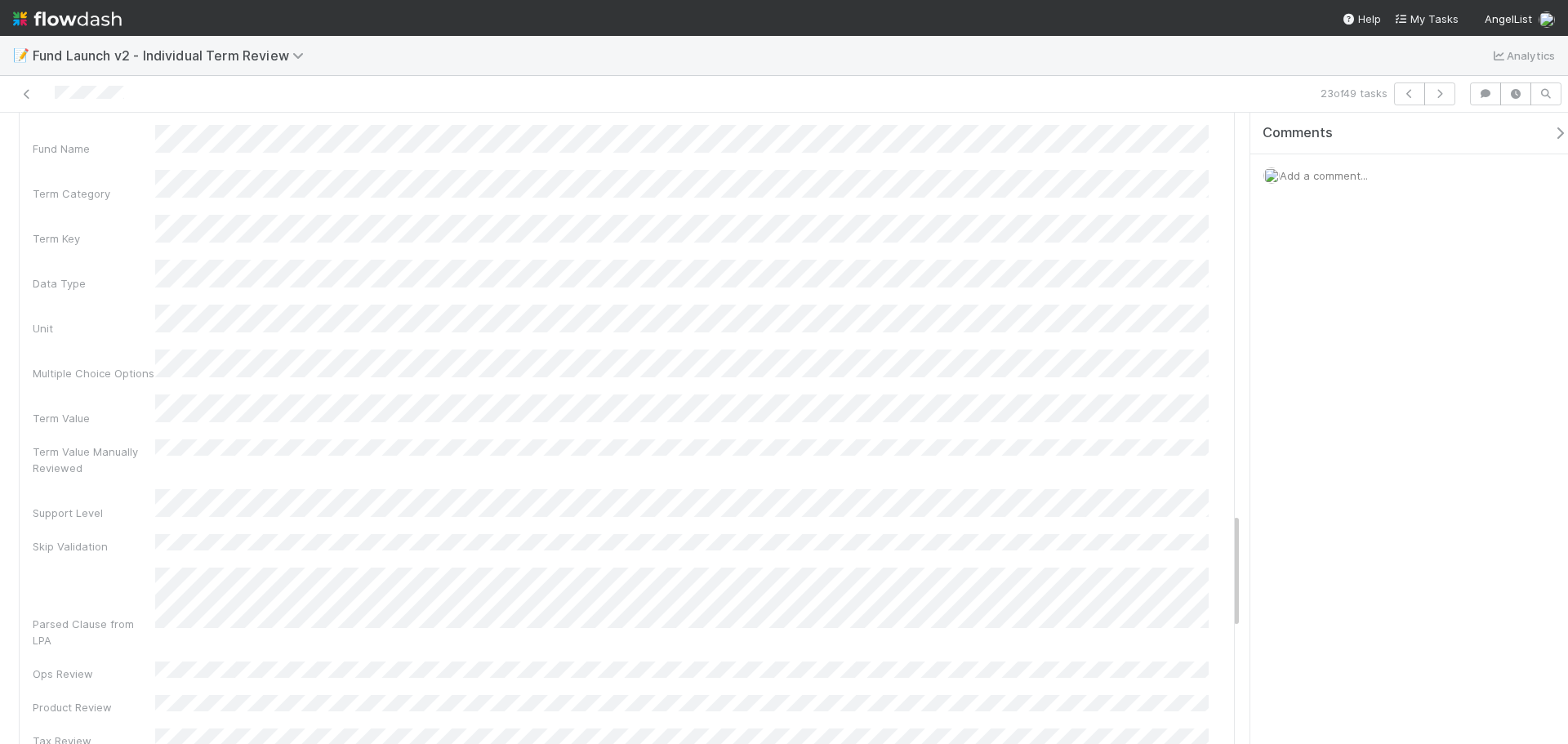
click at [123, 294] on div "Fund Name Term Category Term Key Data Type Unit Multiple Choice Options Term Va…" at bounding box center [627, 675] width 1188 height 1101
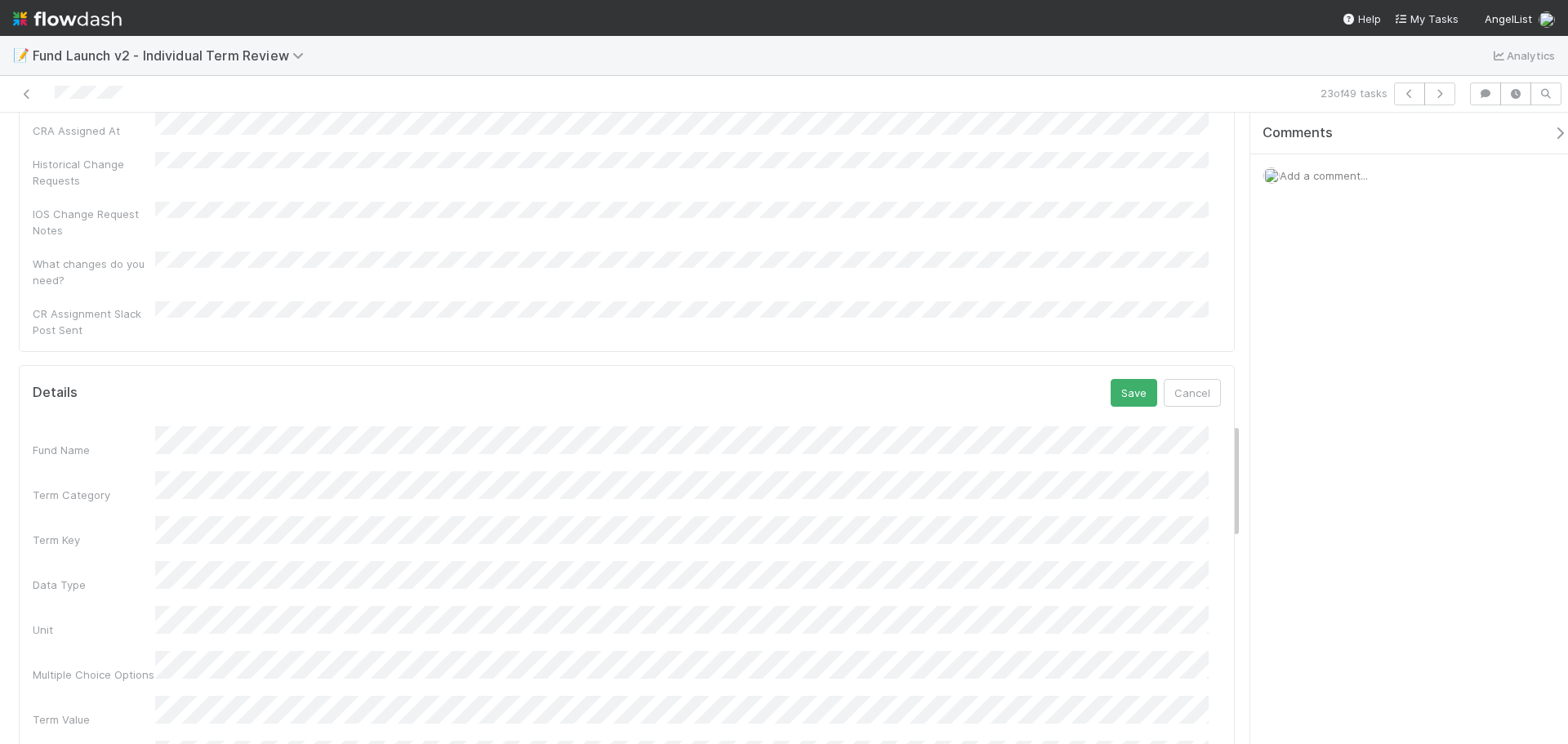
scroll to position [1690, 0]
click at [1132, 568] on button "Save" at bounding box center [1134, 581] width 46 height 28
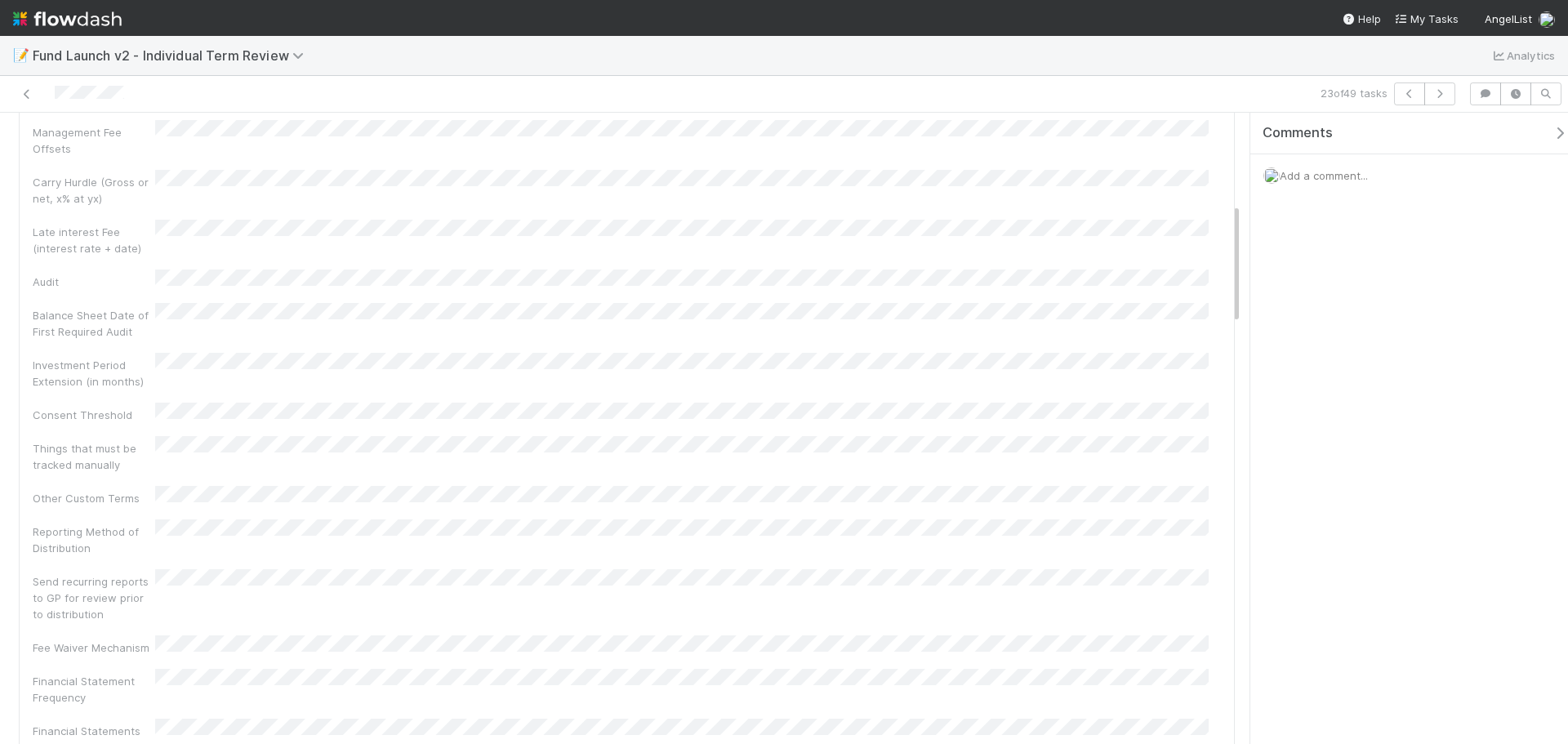
scroll to position [0, 0]
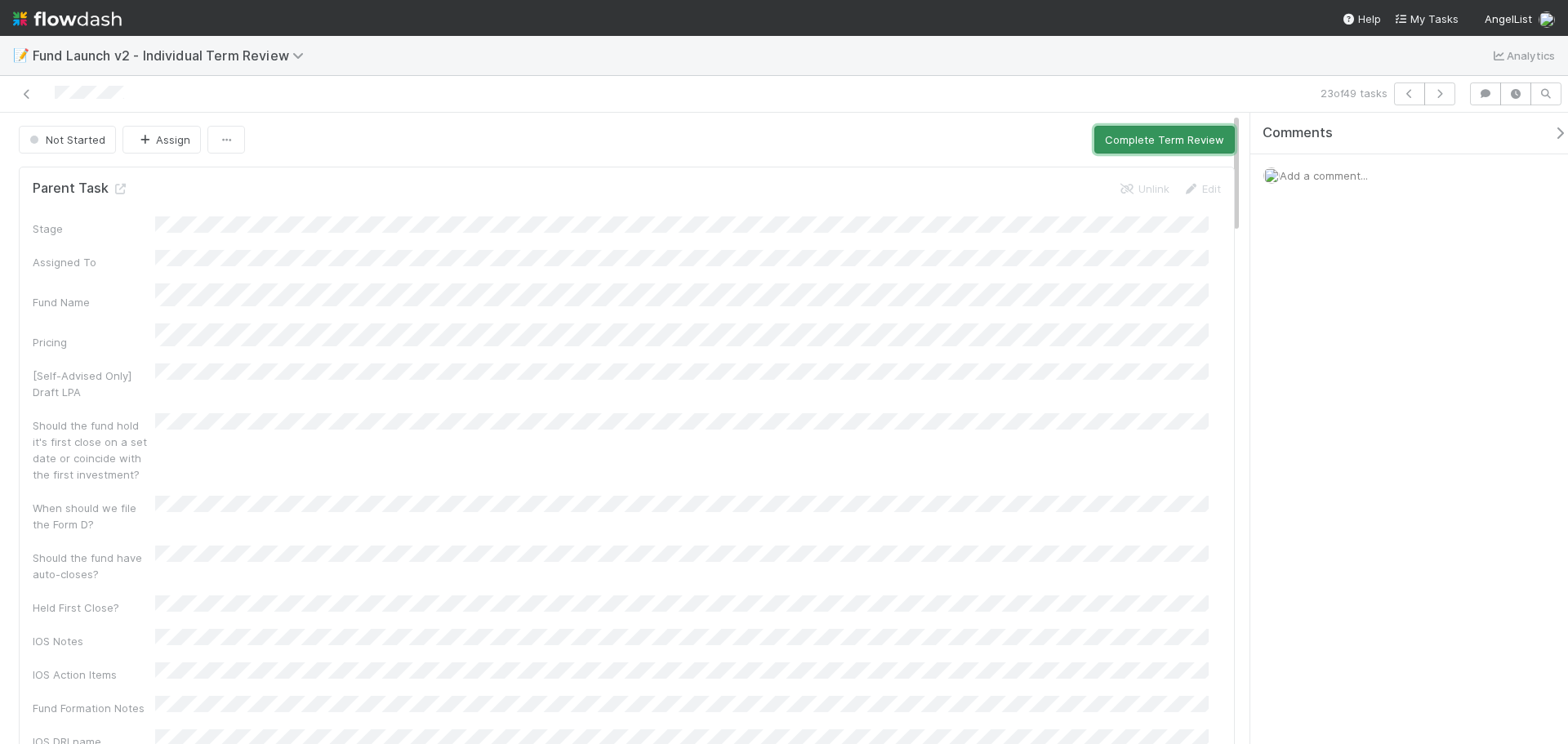
click at [1161, 131] on button "Complete Term Review" at bounding box center [1163, 139] width 140 height 28
click at [1128, 138] on button "Complete Term Review" at bounding box center [1163, 139] width 140 height 28
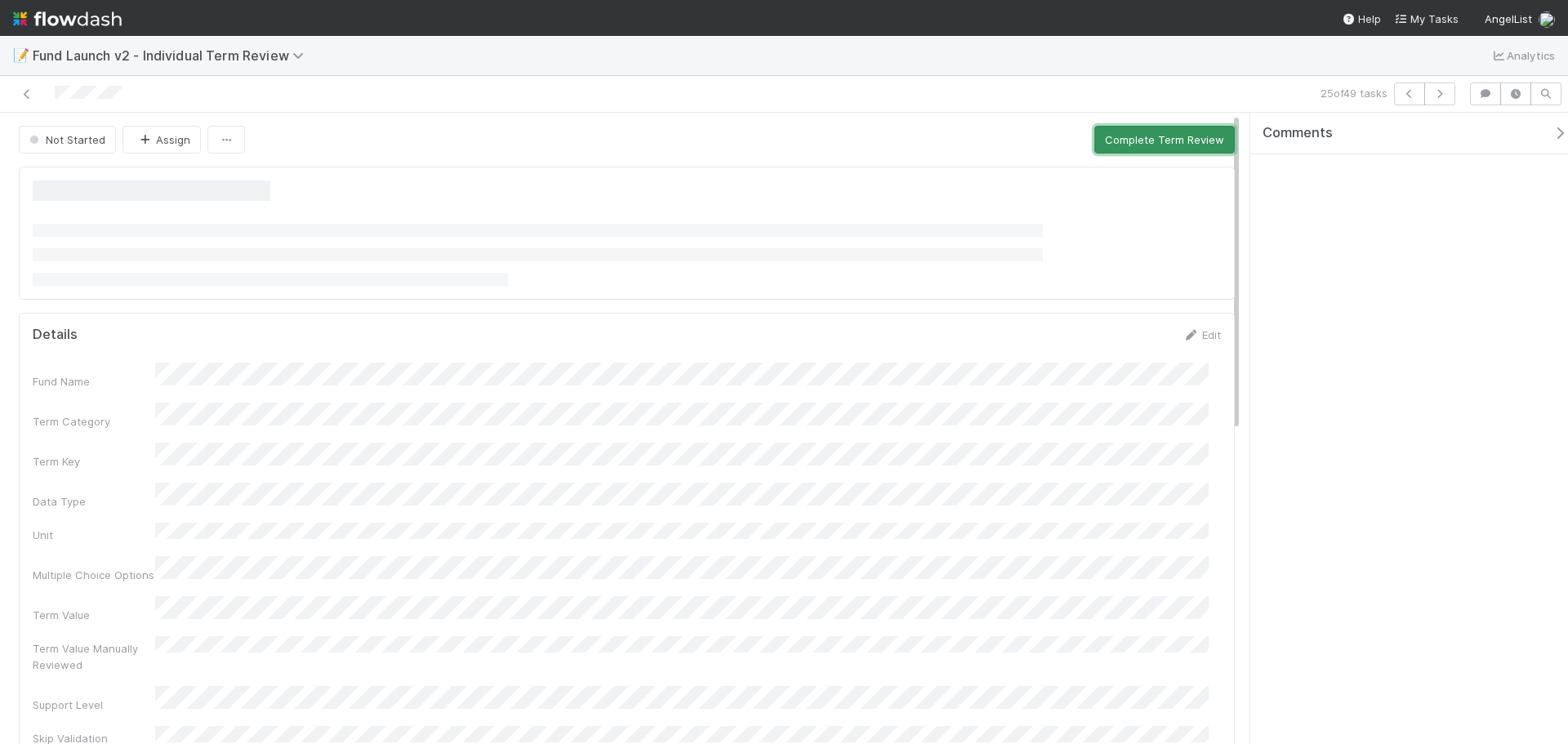
click at [1094, 140] on button "Complete Term Review" at bounding box center [1163, 139] width 140 height 28
click at [1196, 148] on button "Complete Term Review" at bounding box center [1163, 139] width 140 height 28
click at [1110, 142] on button "Complete Term Review" at bounding box center [1163, 139] width 140 height 28
click at [1190, 135] on button "Complete Term Review" at bounding box center [1163, 139] width 140 height 28
click at [1216, 138] on button "Complete Term Review" at bounding box center [1163, 139] width 140 height 28
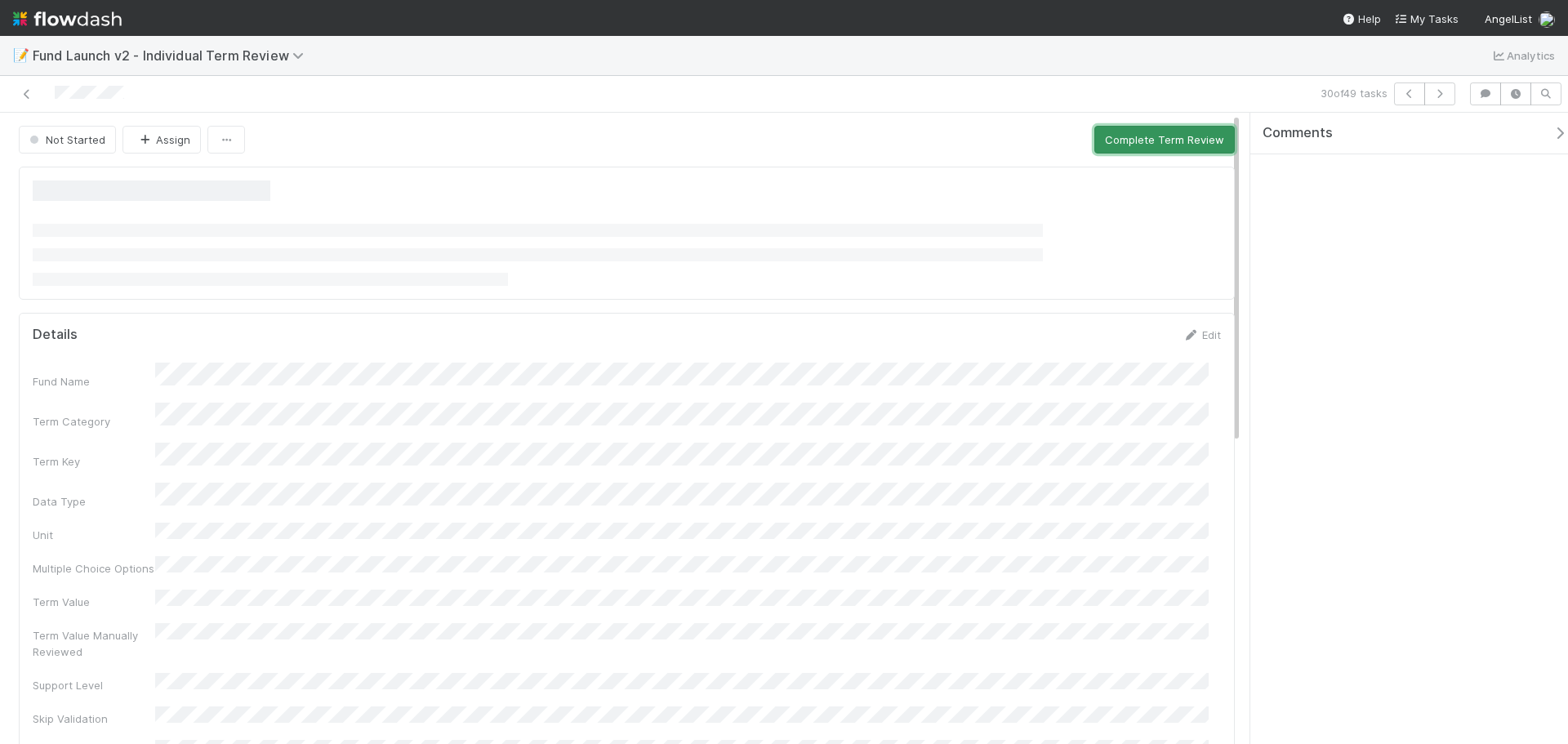
click at [1209, 148] on button "Complete Term Review" at bounding box center [1163, 139] width 140 height 28
click at [1148, 142] on button "Complete Term Review" at bounding box center [1163, 139] width 140 height 28
click at [1147, 136] on button "Complete Term Review" at bounding box center [1163, 139] width 140 height 28
click at [1151, 139] on button "Complete Term Review" at bounding box center [1163, 139] width 140 height 28
click at [1148, 139] on button "Complete Term Review" at bounding box center [1163, 139] width 140 height 28
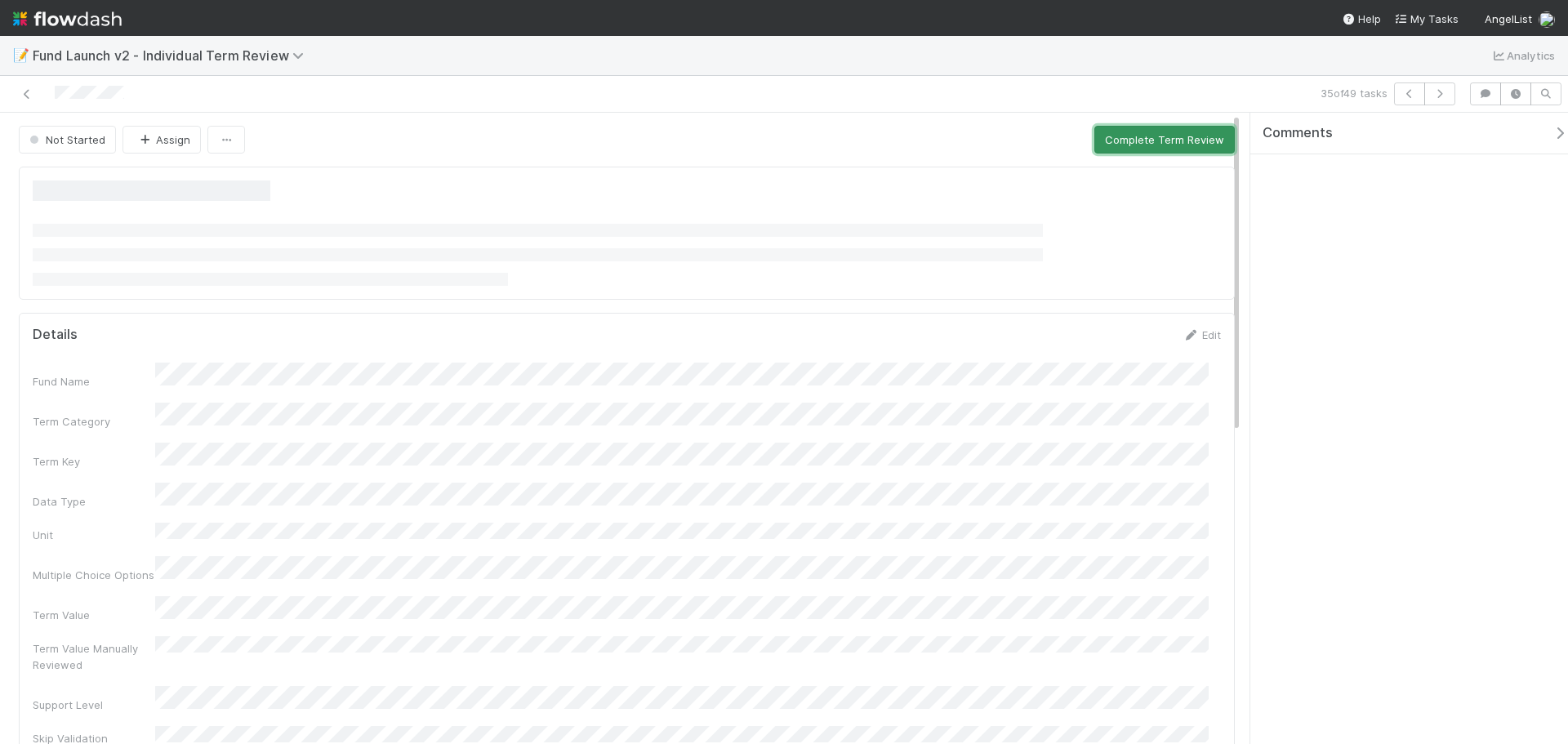
click at [1188, 136] on button "Complete Term Review" at bounding box center [1163, 139] width 140 height 28
click at [1202, 132] on button "Complete Term Review" at bounding box center [1163, 139] width 140 height 28
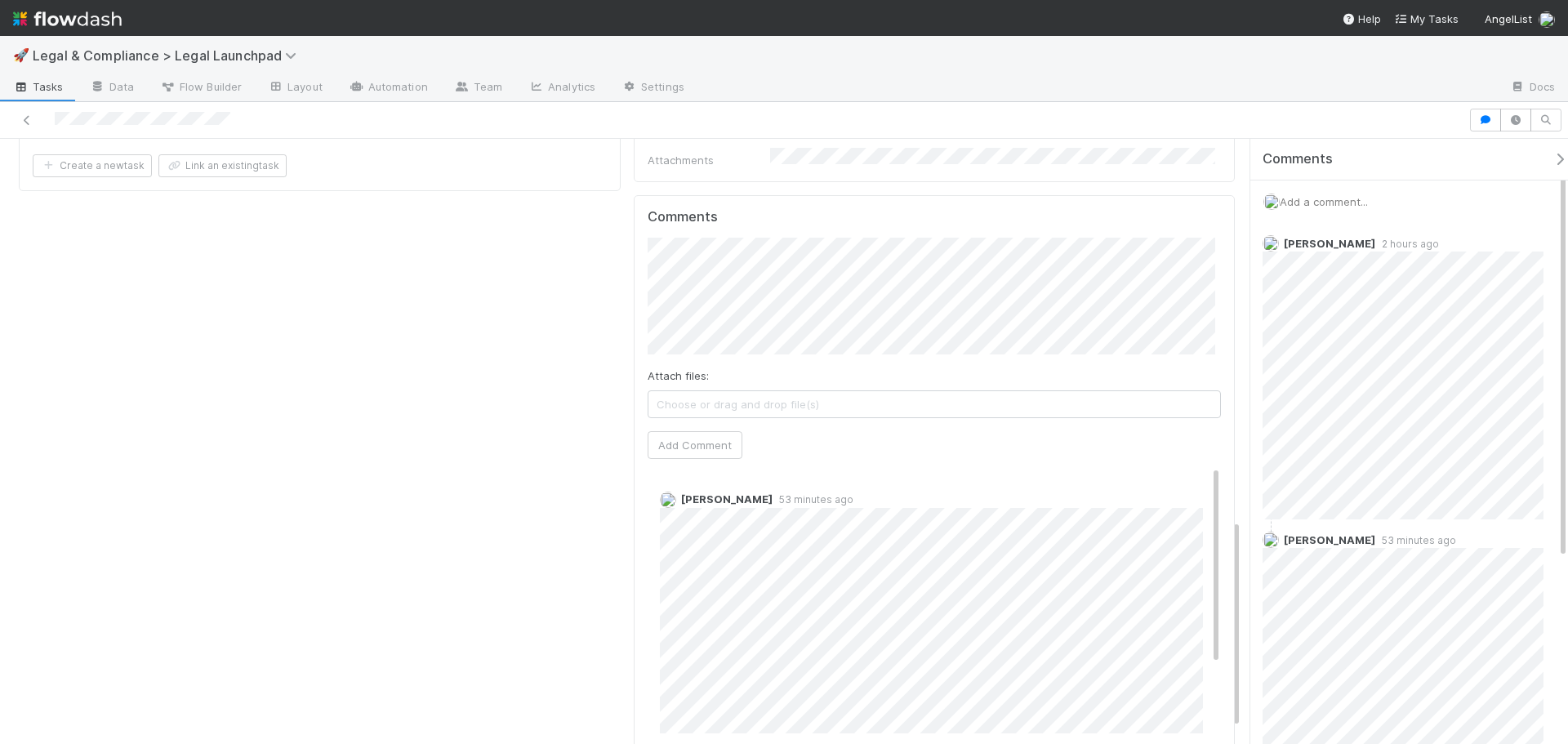
scroll to position [1062, 0]
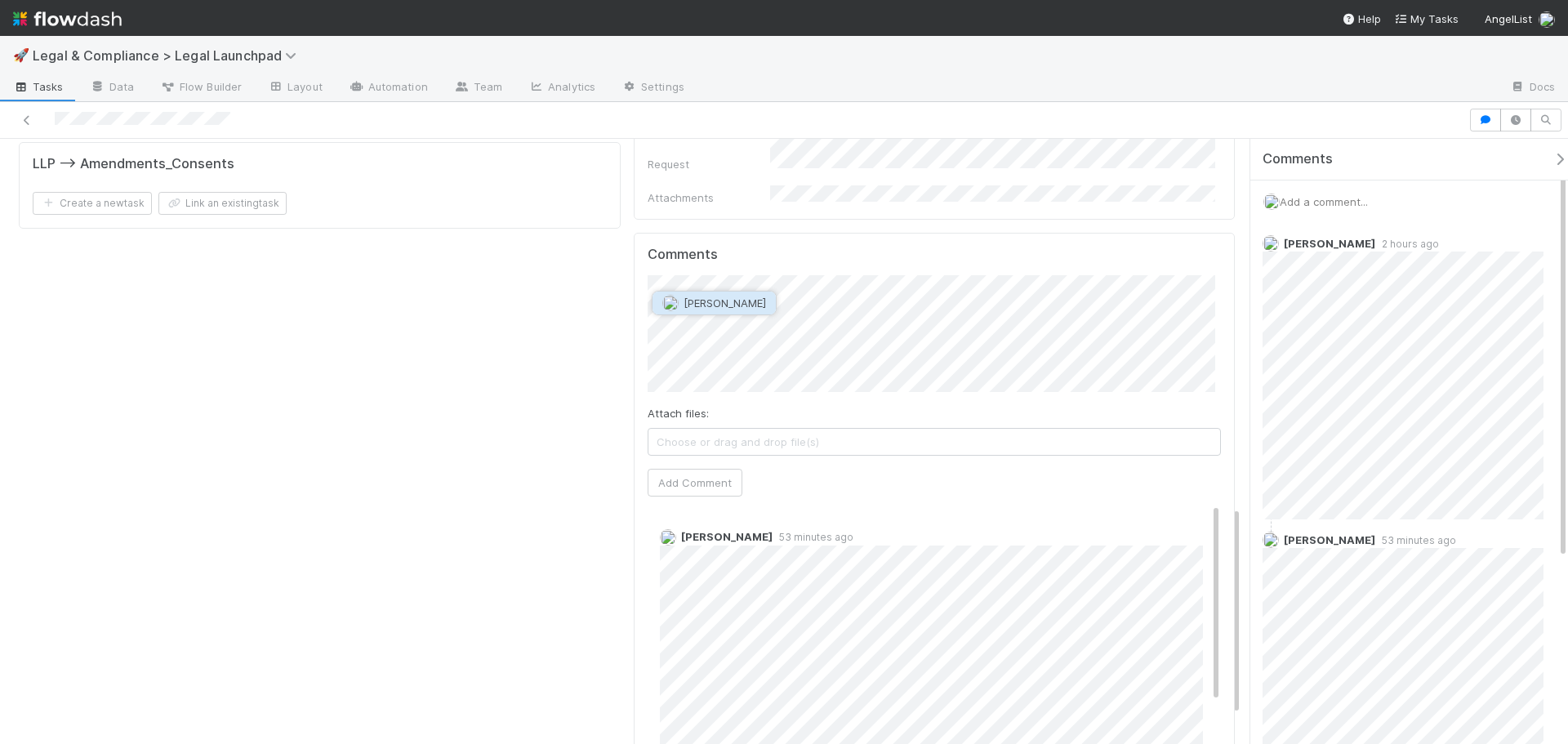
click at [735, 305] on span "Vish Khamamkar" at bounding box center [724, 303] width 83 height 13
click at [685, 469] on button "Add Comment" at bounding box center [694, 483] width 95 height 28
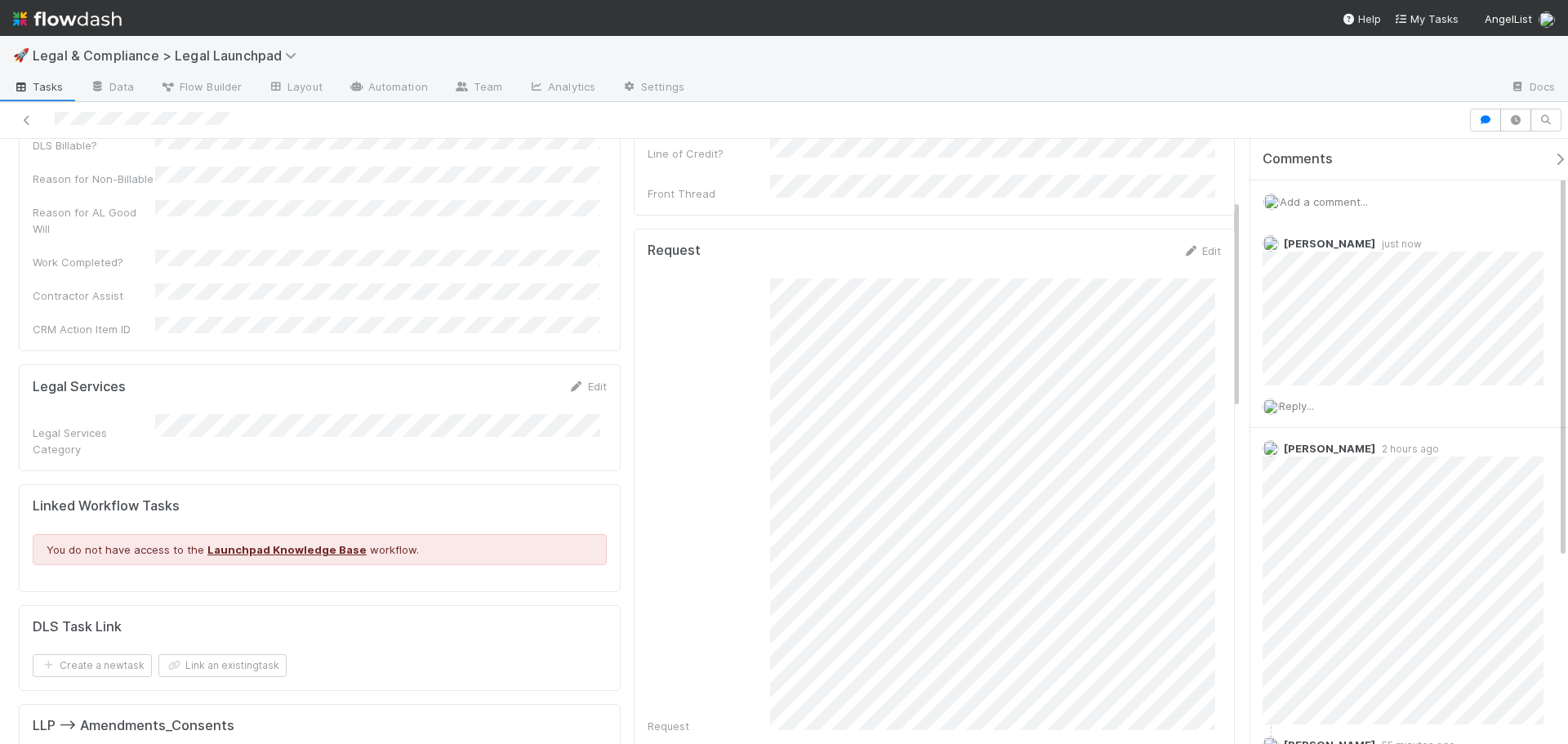
scroll to position [0, 0]
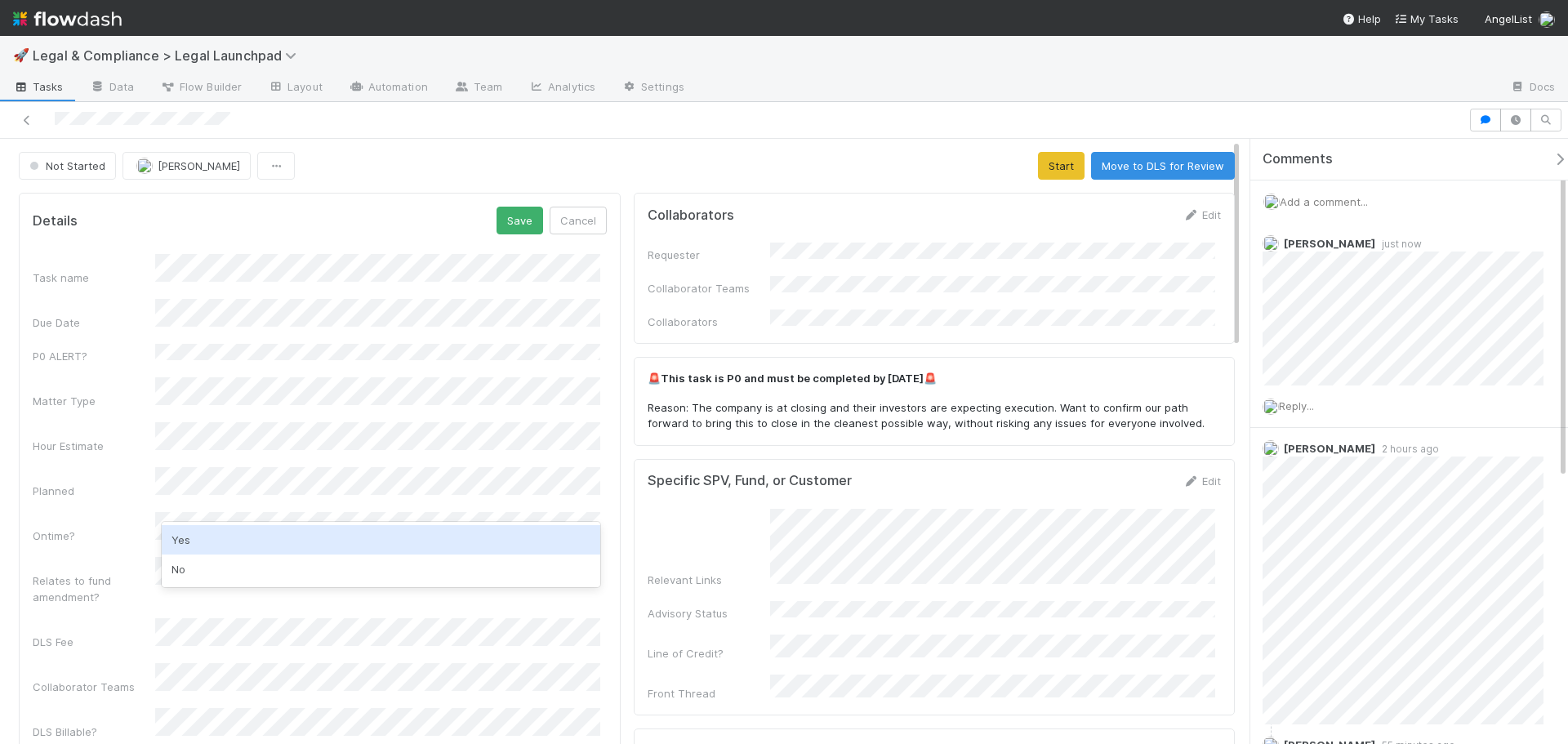
click at [251, 535] on div "Yes" at bounding box center [381, 540] width 438 height 30
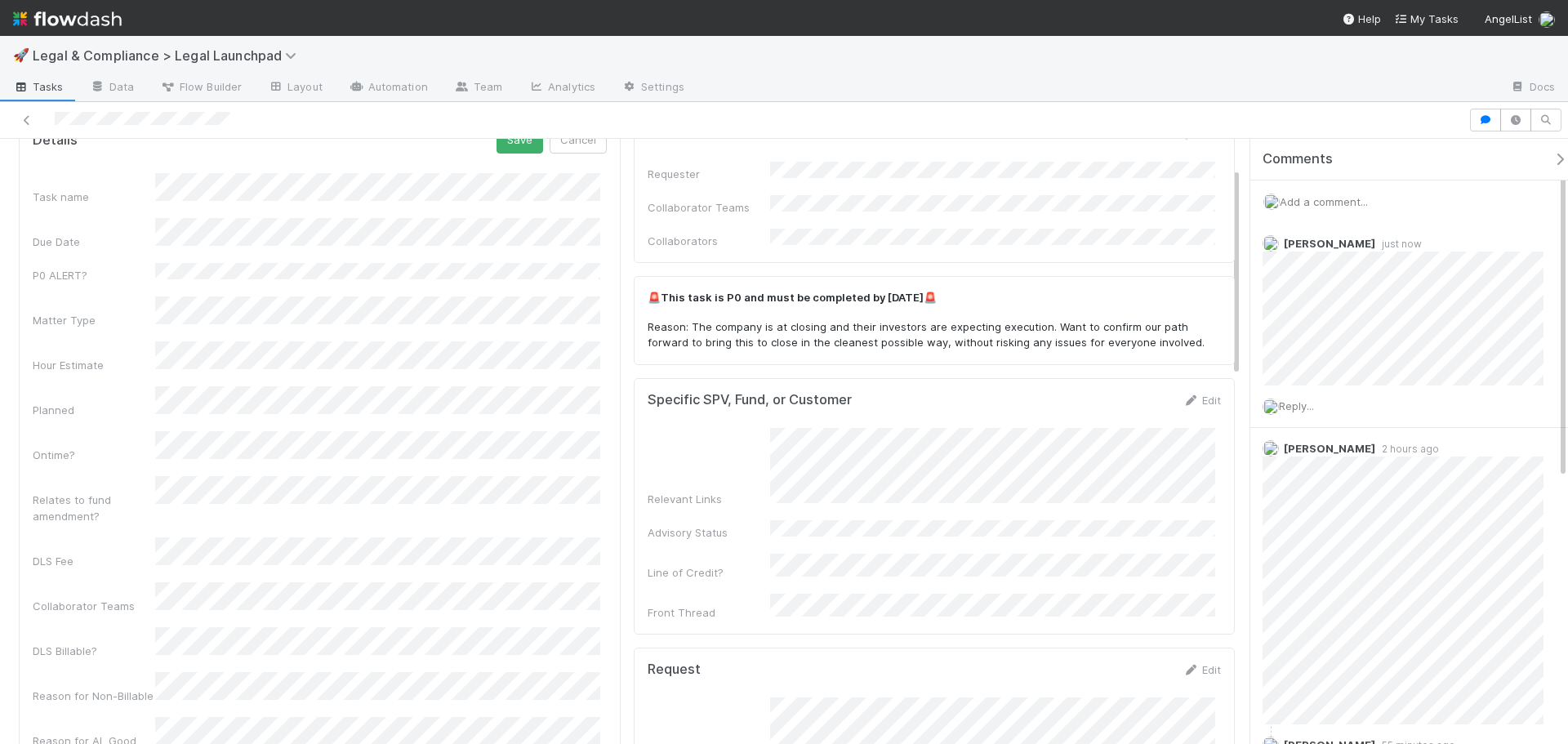
scroll to position [82, 0]
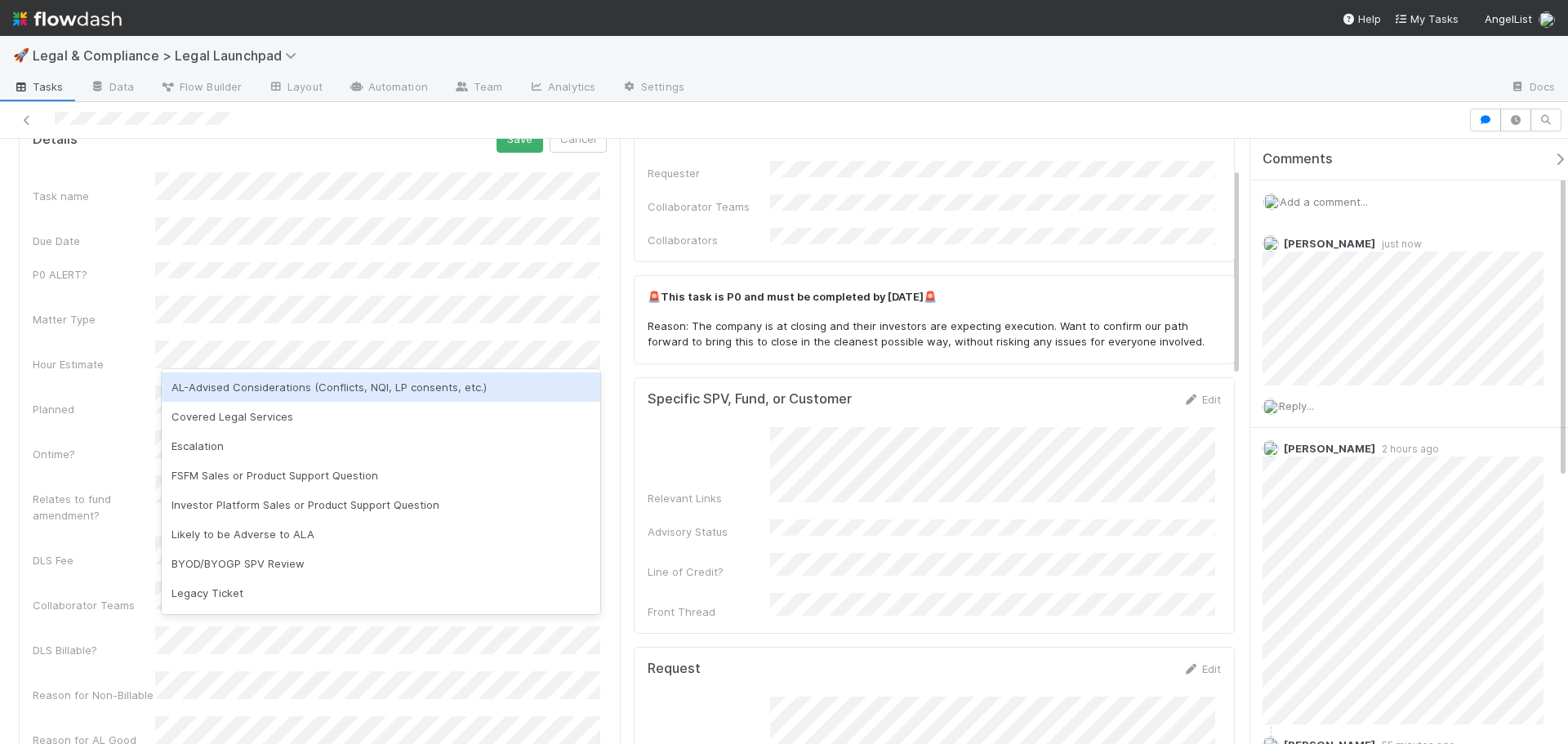
click at [288, 384] on div "AL-Advised Considerations (Conflicts, NQI, LP consents, etc.)" at bounding box center [381, 387] width 438 height 30
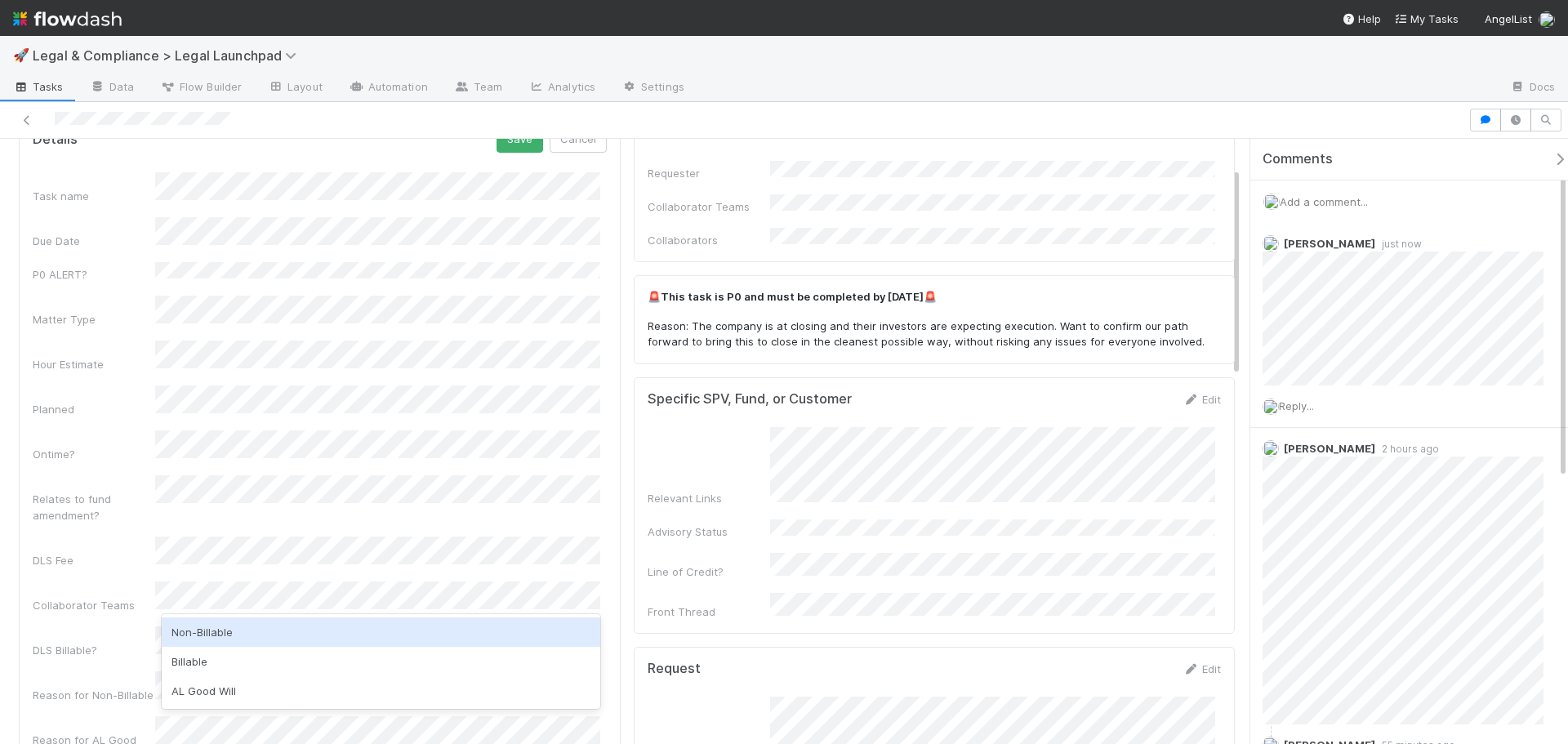
click at [256, 638] on div "Non-Billable" at bounding box center [381, 633] width 438 height 30
click at [79, 597] on div "Collaborator Teams" at bounding box center [94, 606] width 123 height 17
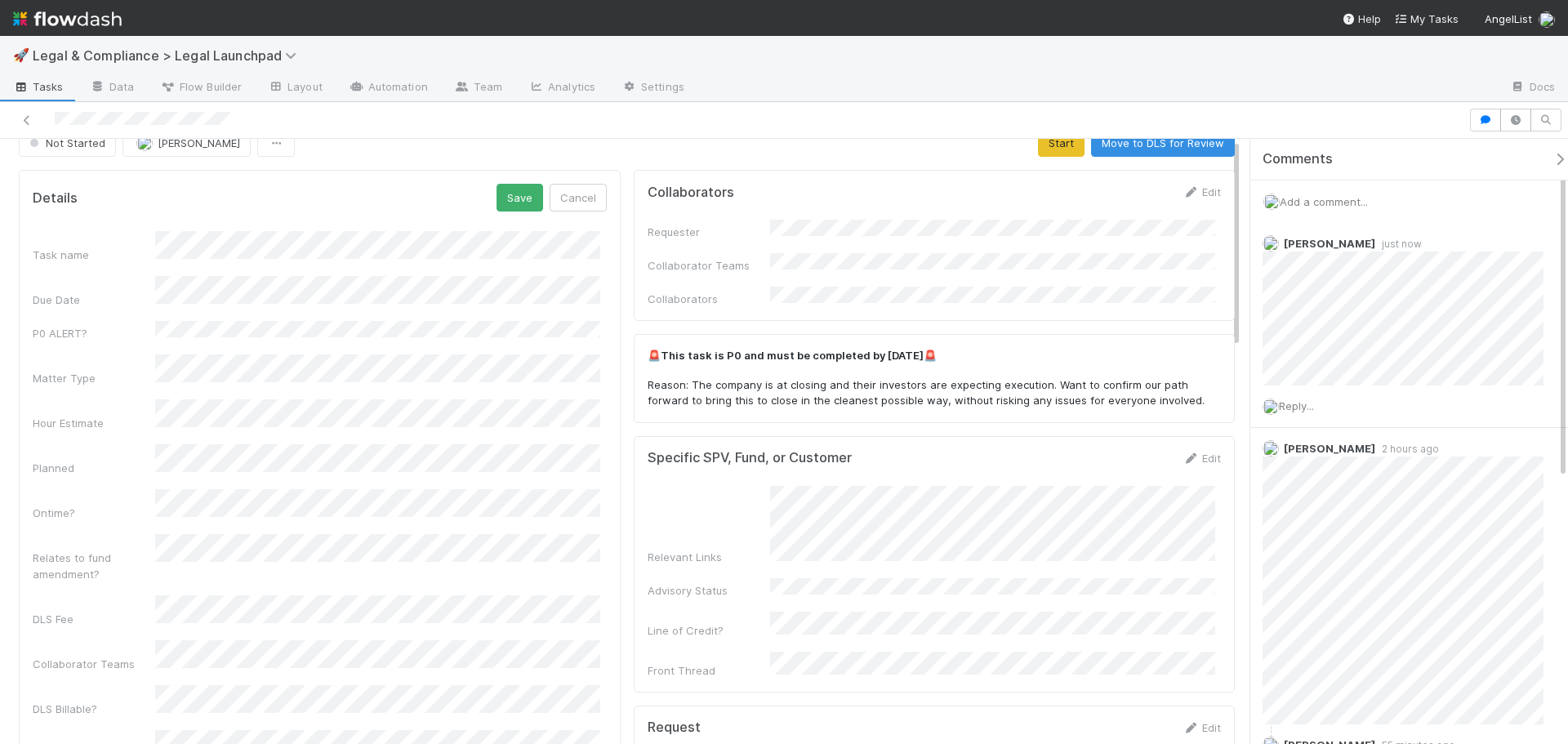
scroll to position [0, 0]
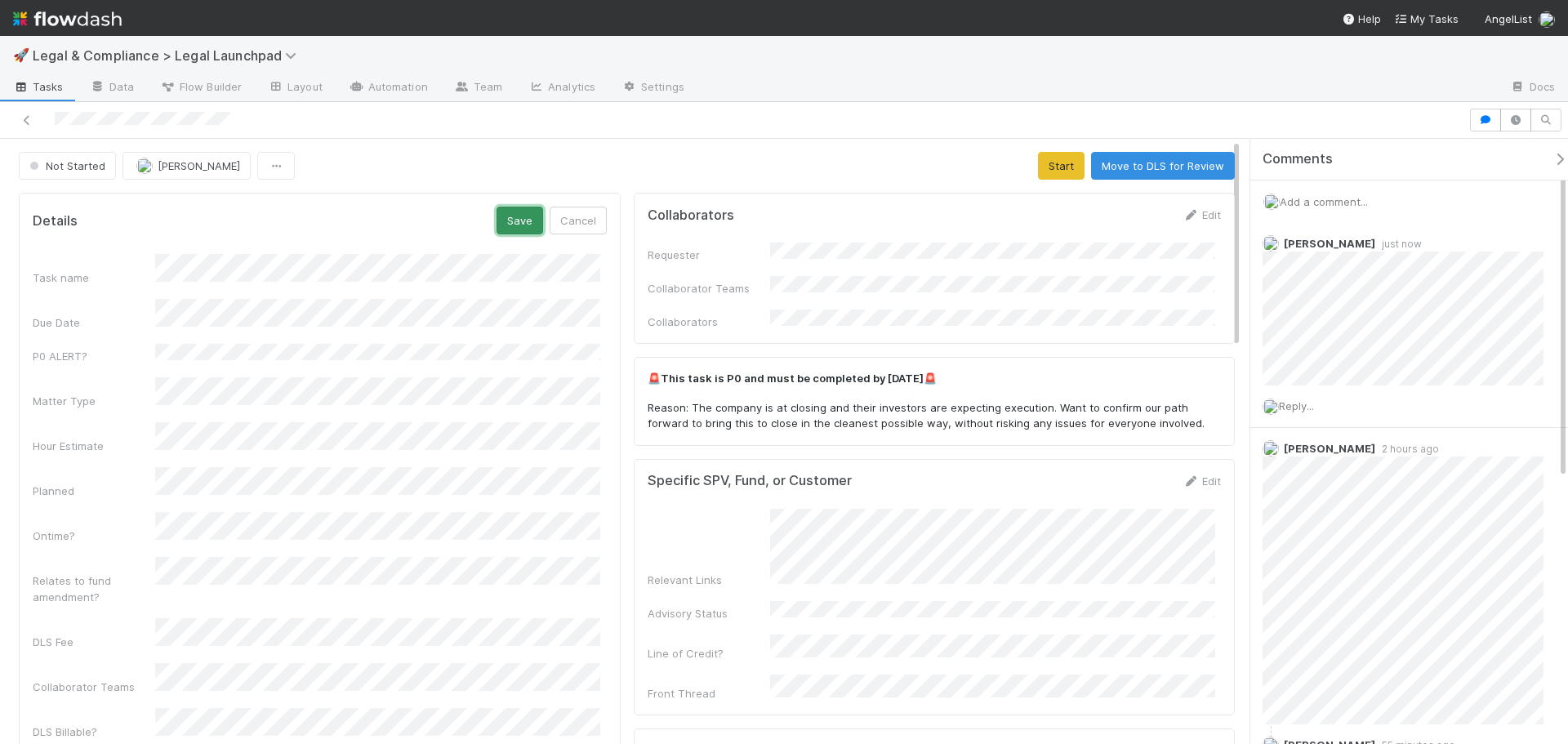
click at [512, 224] on button "Save" at bounding box center [520, 221] width 46 height 28
click at [1043, 176] on button "Start" at bounding box center [1061, 166] width 46 height 28
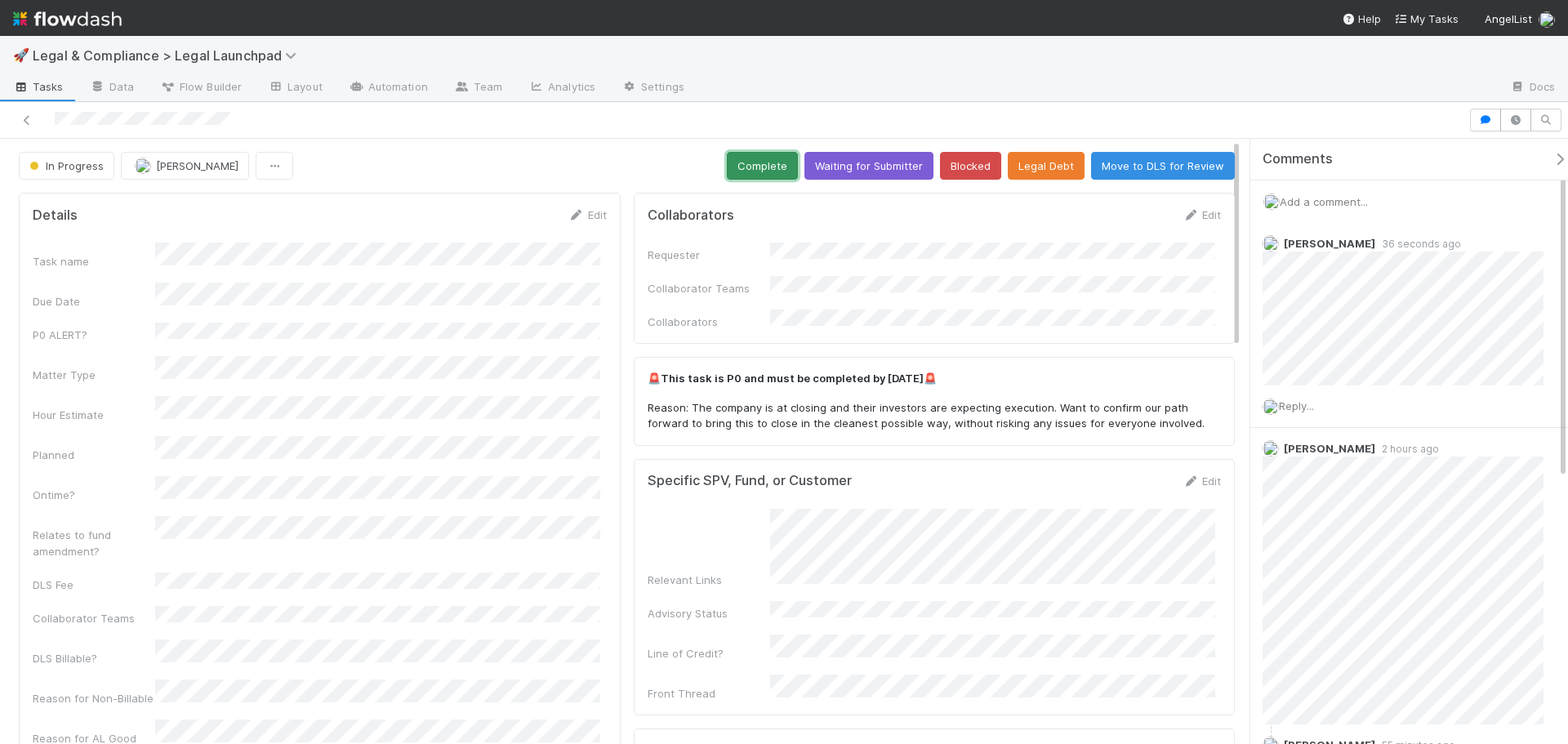
click at [763, 157] on button "Complete" at bounding box center [762, 166] width 71 height 28
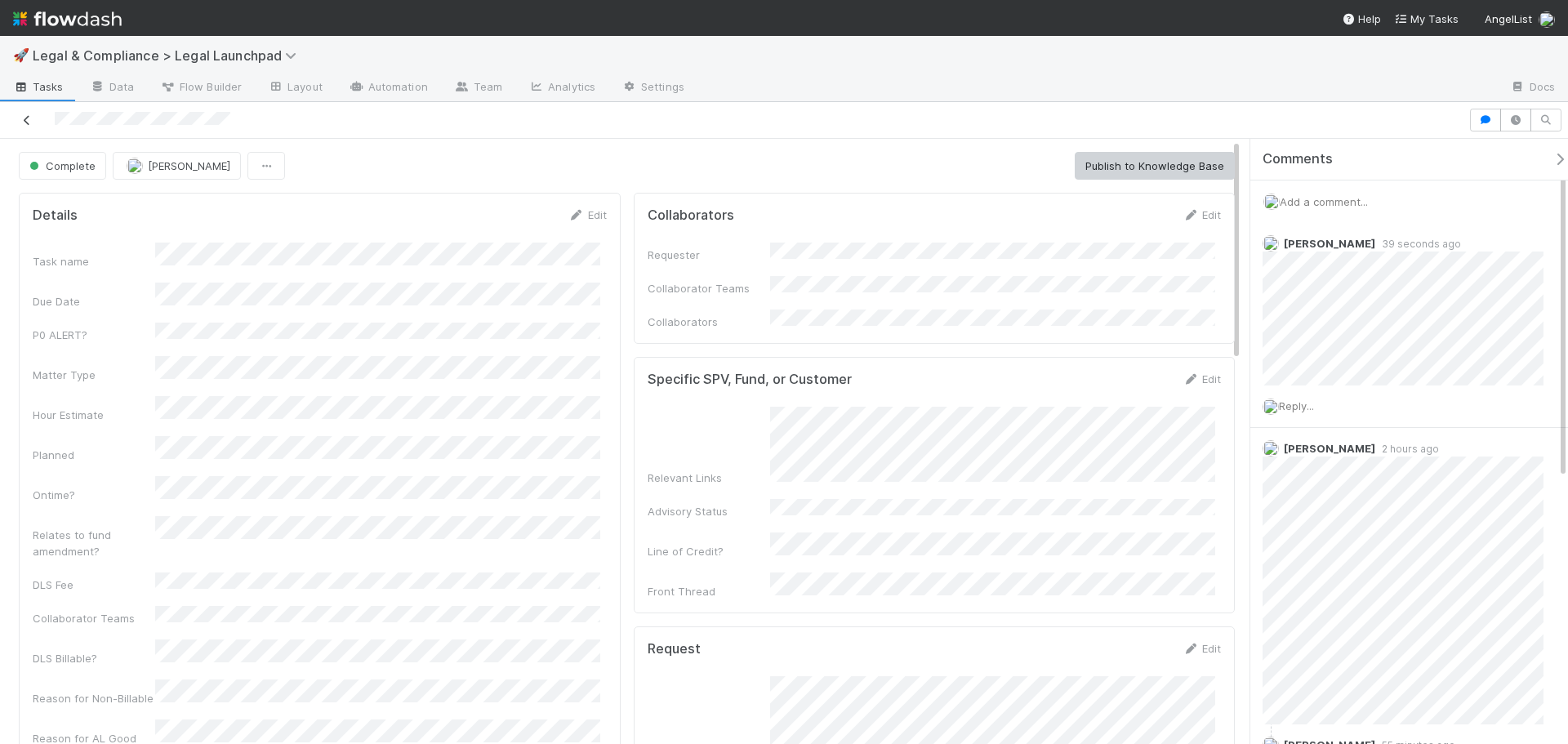
click at [31, 115] on icon at bounding box center [27, 120] width 17 height 10
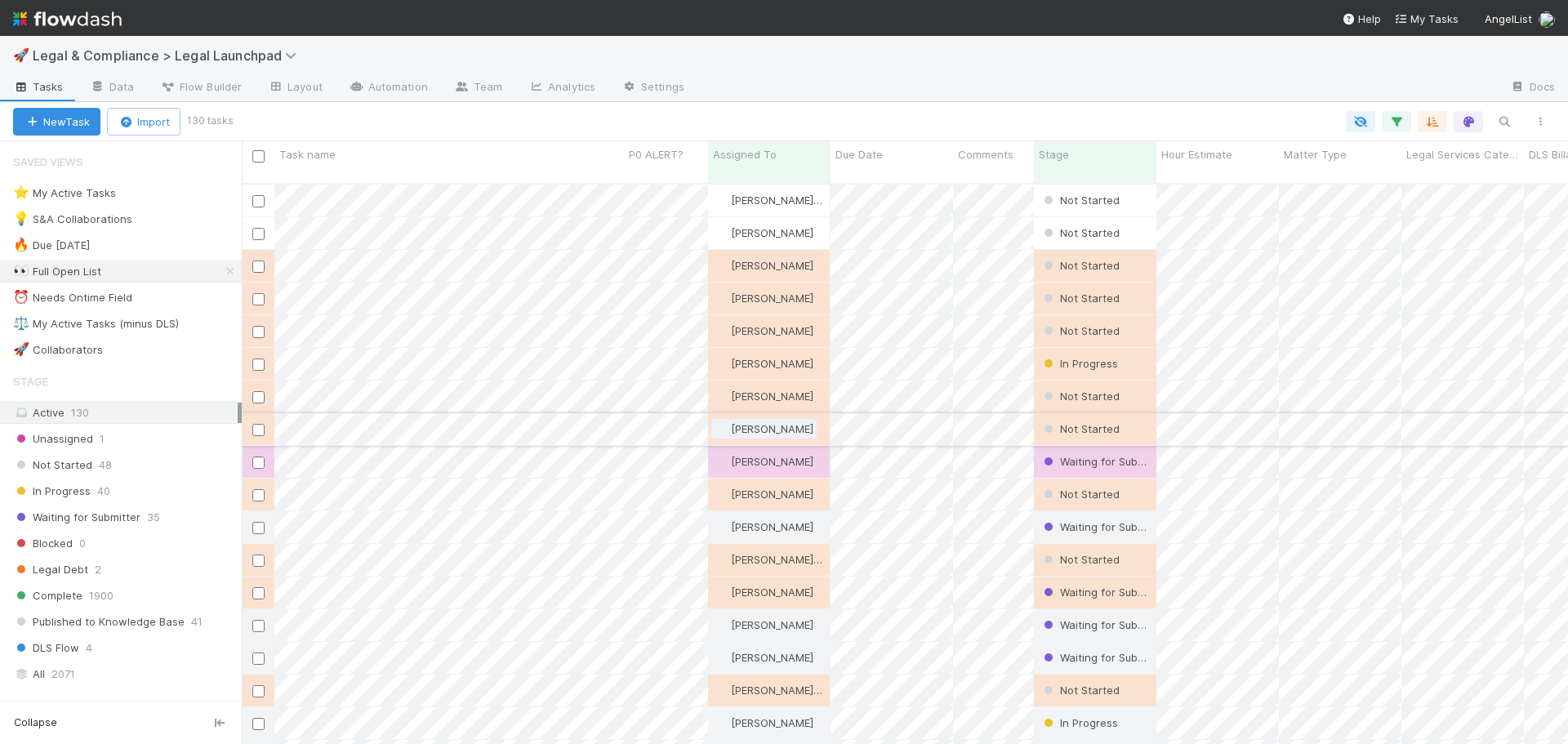
scroll to position [562, 1314]
click at [132, 322] on div "⚖️ My Active Tasks (minus DLS)" at bounding box center [96, 324] width 166 height 20
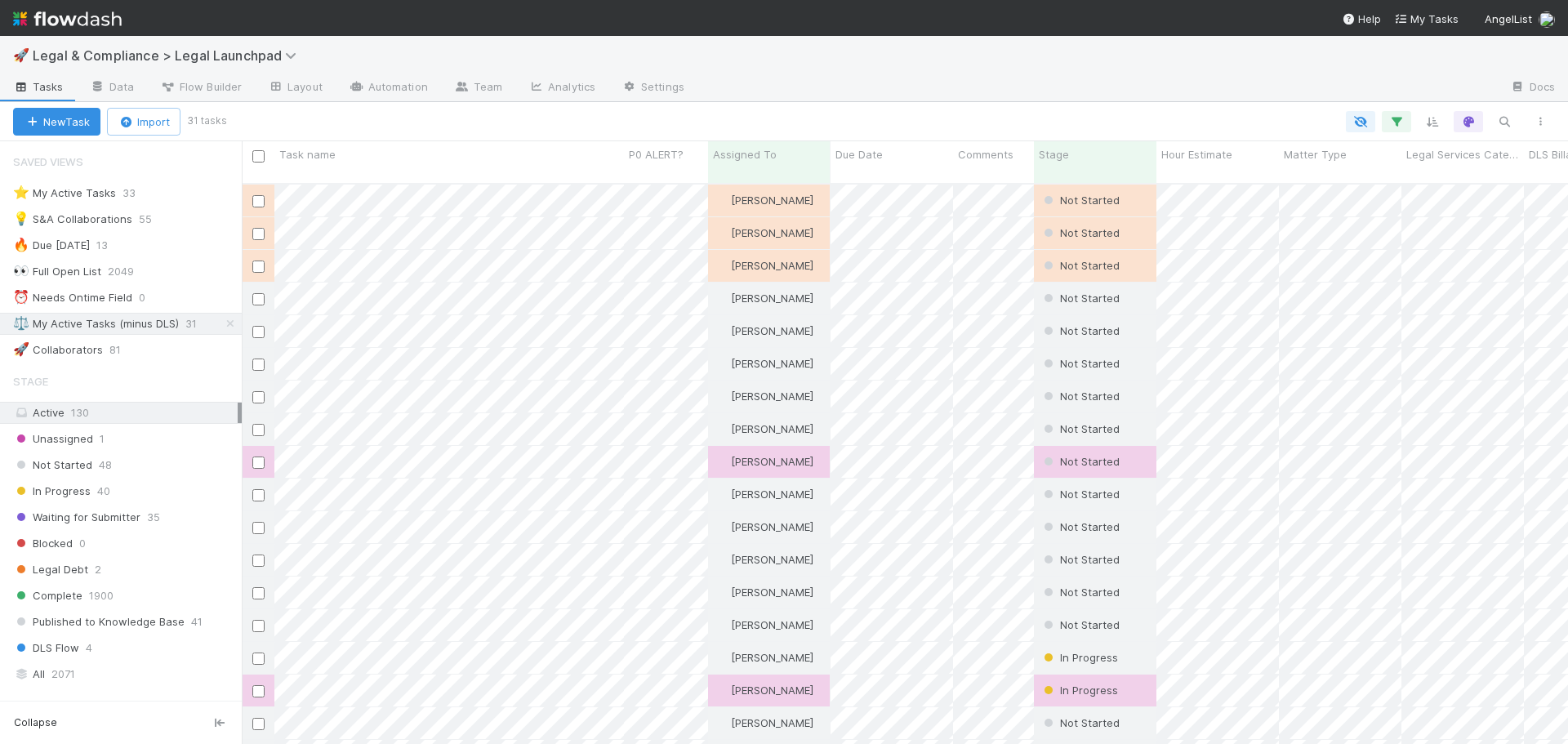
scroll to position [562, 1314]
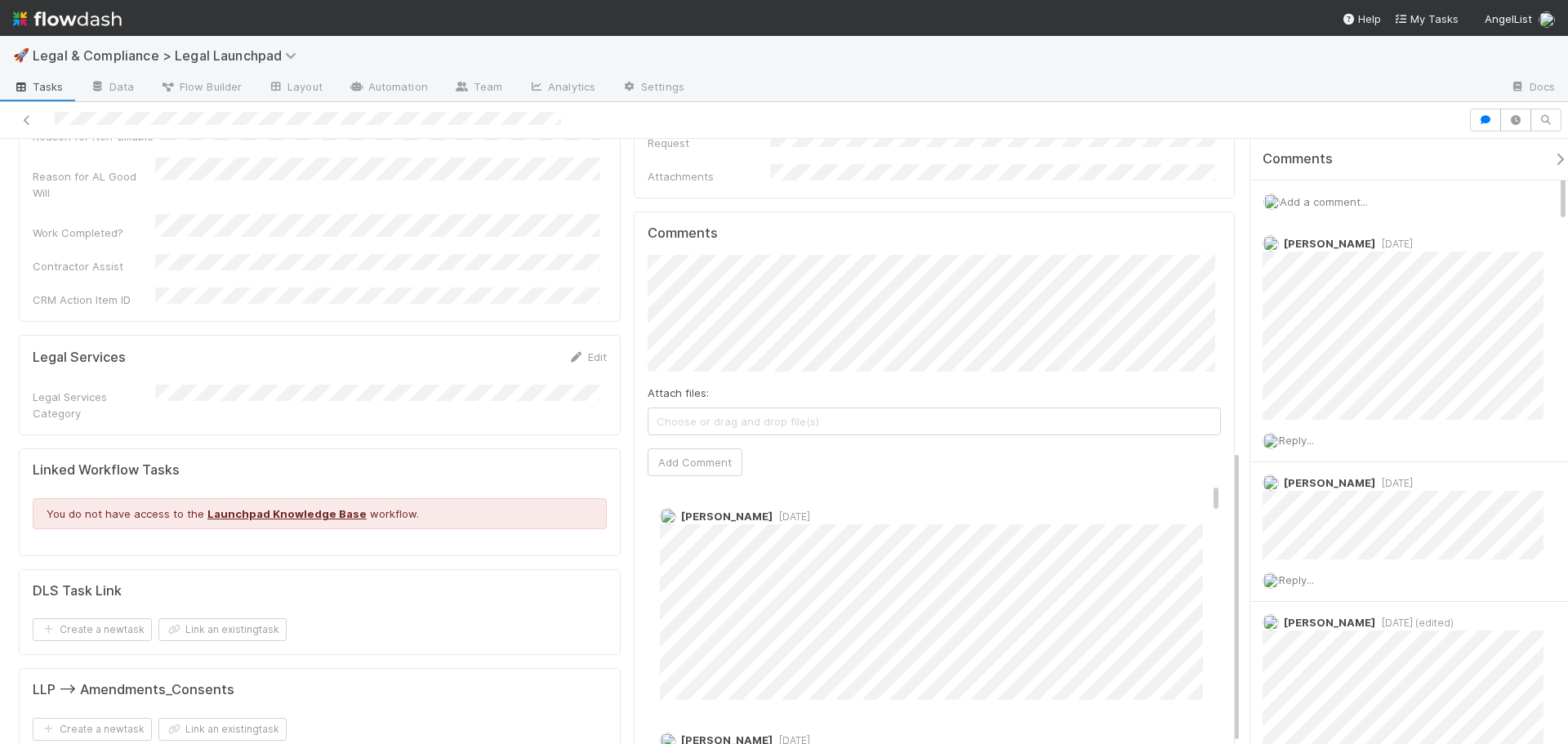
scroll to position [640, 0]
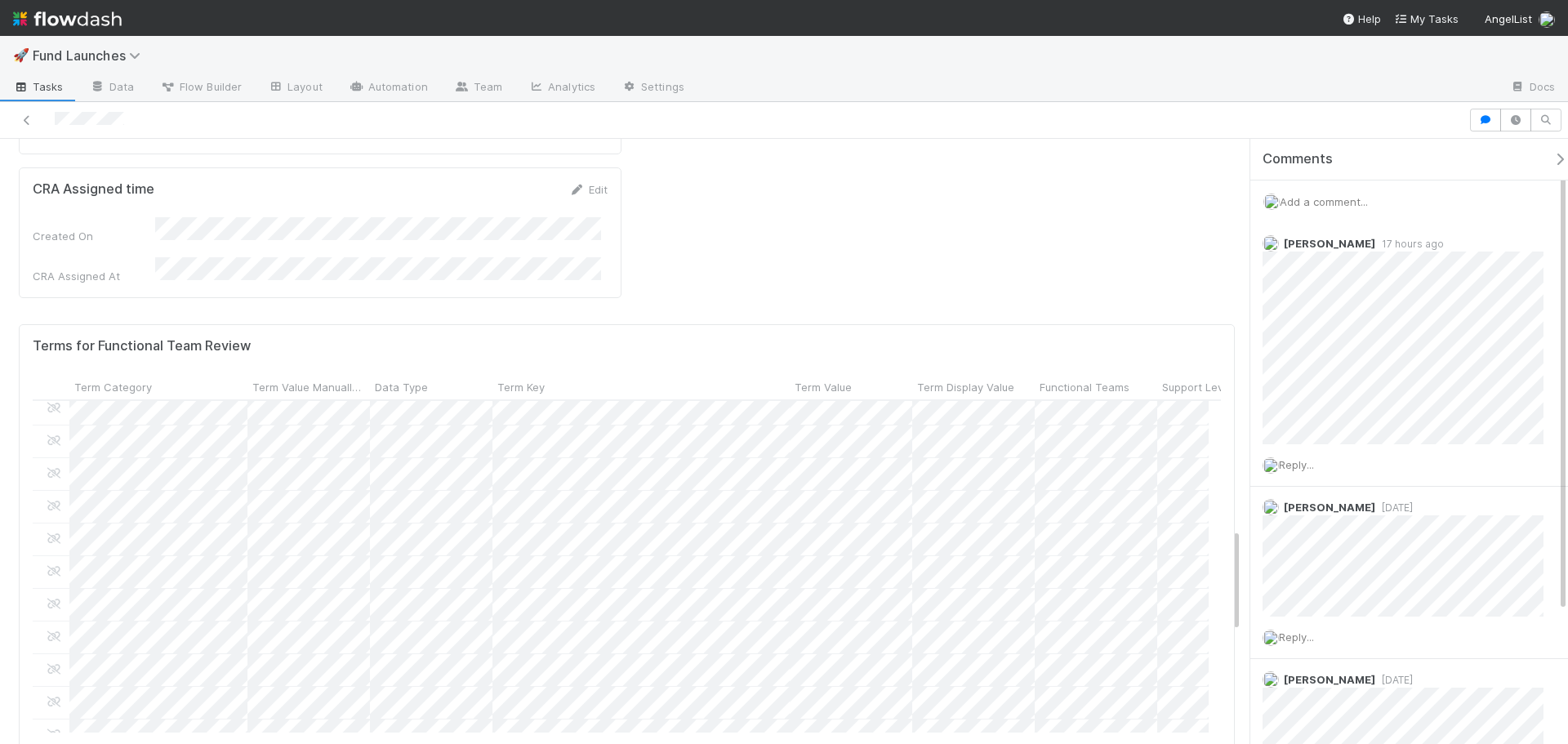
scroll to position [1118, 0]
click at [941, 506] on div at bounding box center [784, 372] width 1568 height 744
click at [921, 507] on div at bounding box center [627, 568] width 1188 height 333
click at [931, 558] on div at bounding box center [784, 372] width 1568 height 744
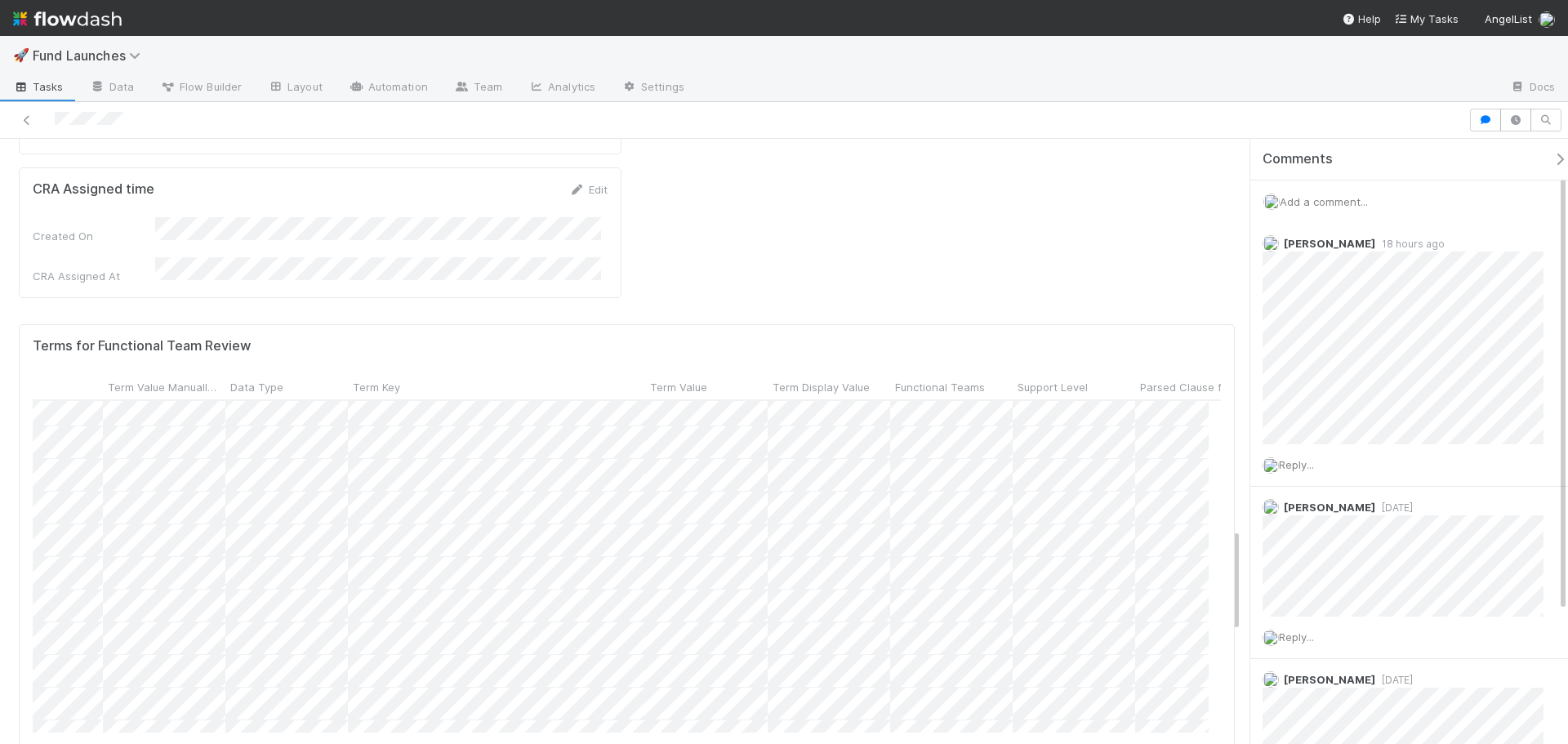
scroll to position [1118, 88]
click at [836, 519] on div at bounding box center [784, 372] width 1568 height 744
click at [769, 525] on div at bounding box center [784, 372] width 1568 height 744
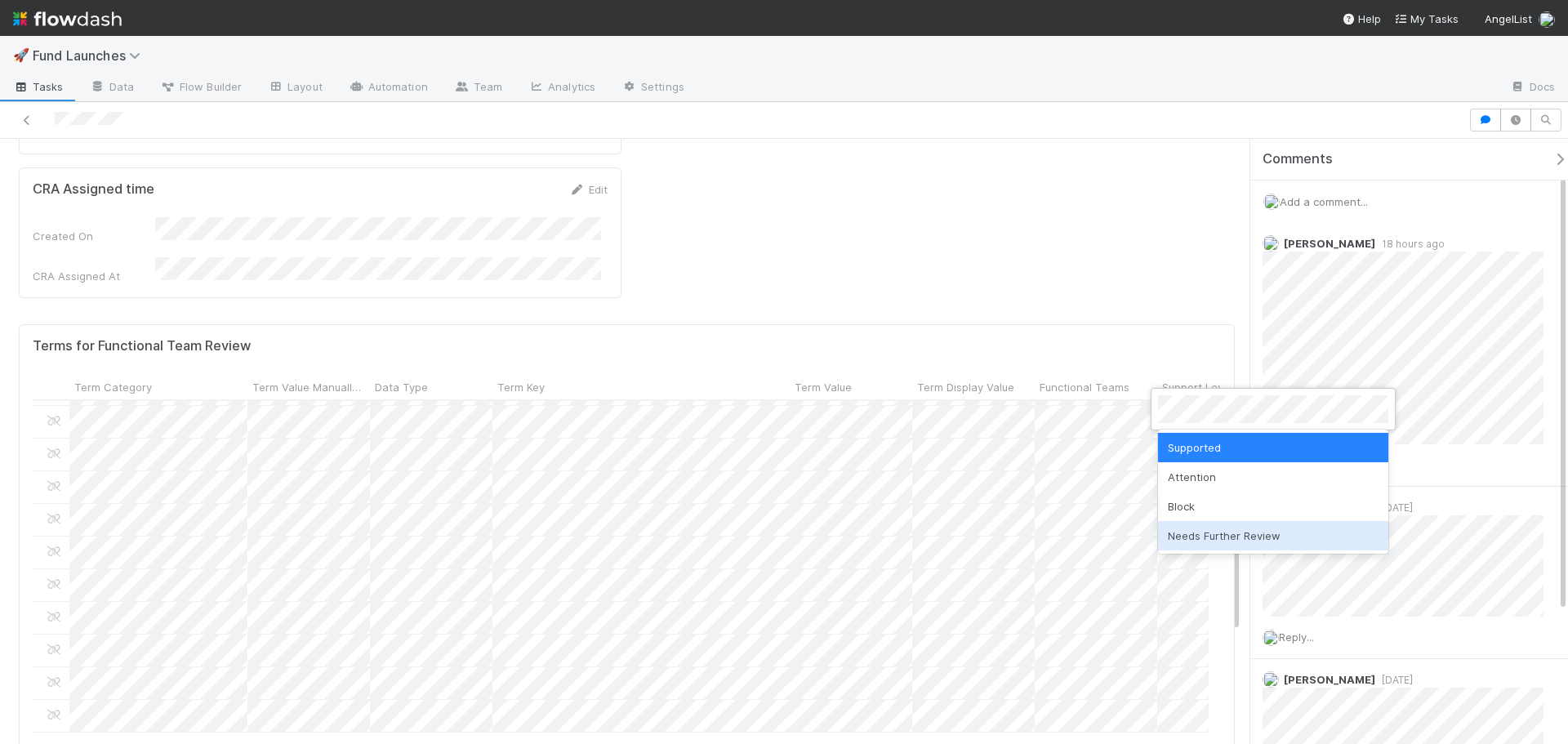
click at [1191, 527] on div "Needs Further Review" at bounding box center [1273, 536] width 230 height 30
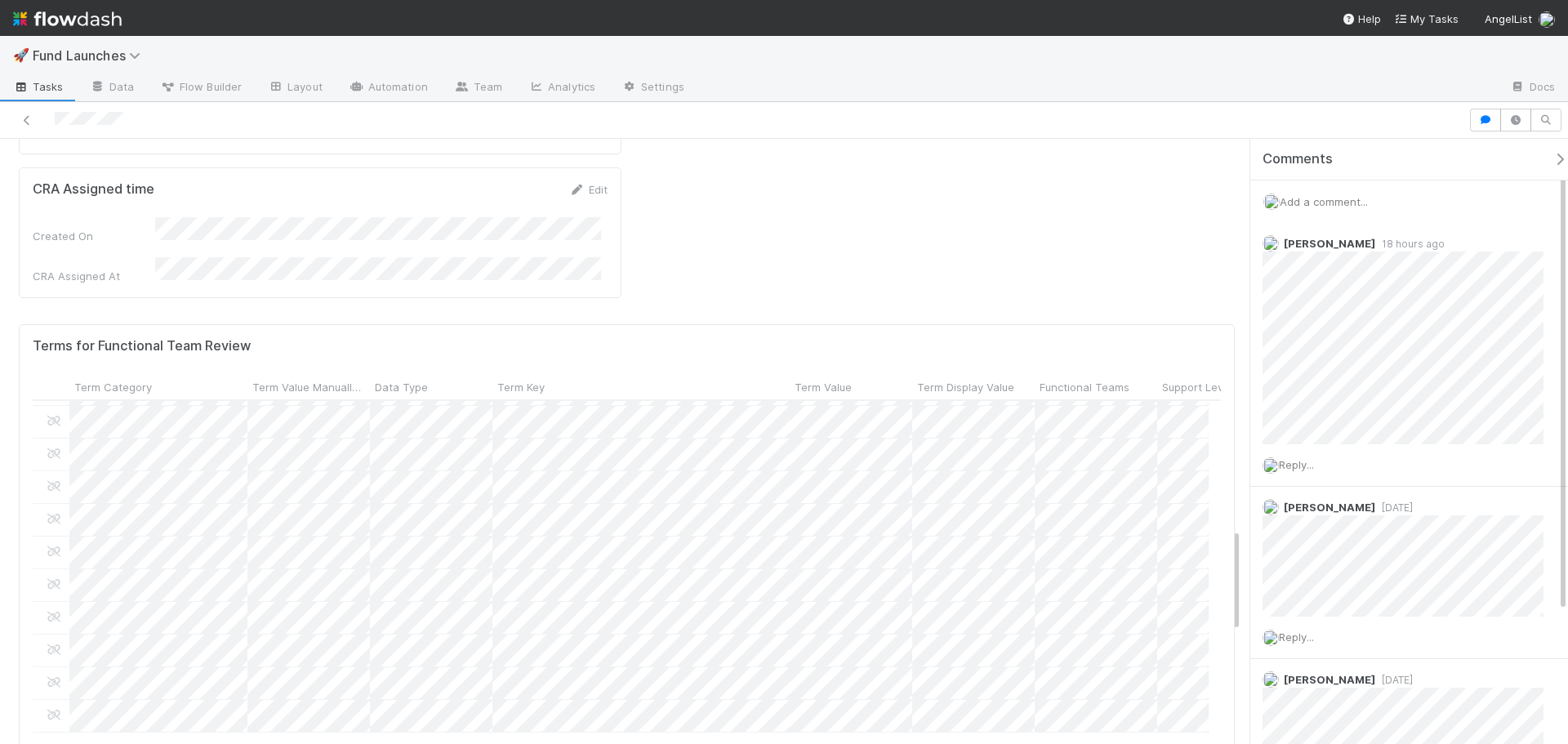
click at [1010, 743] on div "Create a new task Link an existing task" at bounding box center [627, 757] width 1188 height 23
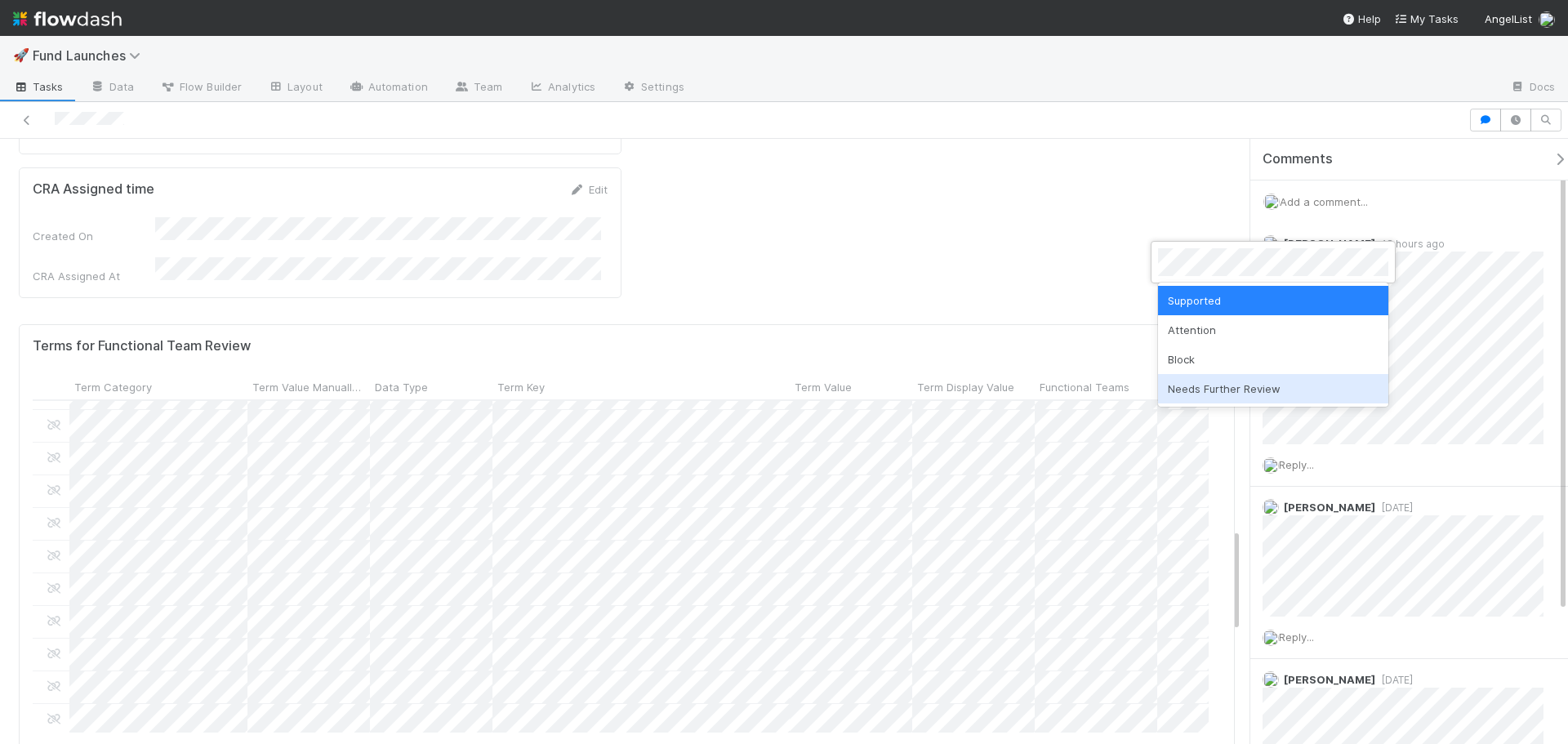
click at [1202, 382] on div "Needs Further Review" at bounding box center [1273, 389] width 230 height 30
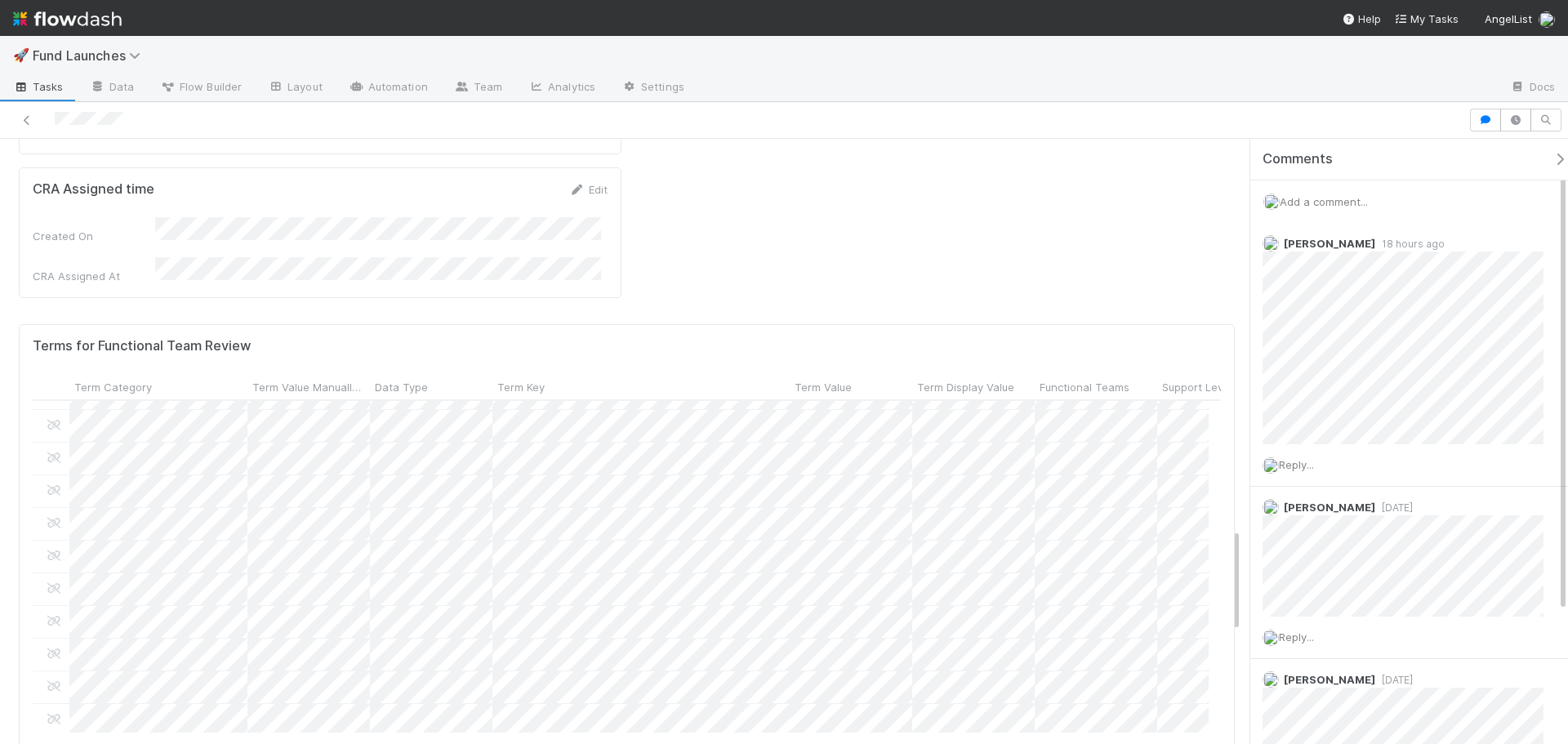
click at [770, 545] on div "Terms for Functional Team Review Term Category Term Value Manually Reviewed Dat…" at bounding box center [627, 554] width 1216 height 459
click at [926, 597] on div at bounding box center [784, 372] width 1568 height 744
click at [949, 584] on div at bounding box center [784, 372] width 1568 height 744
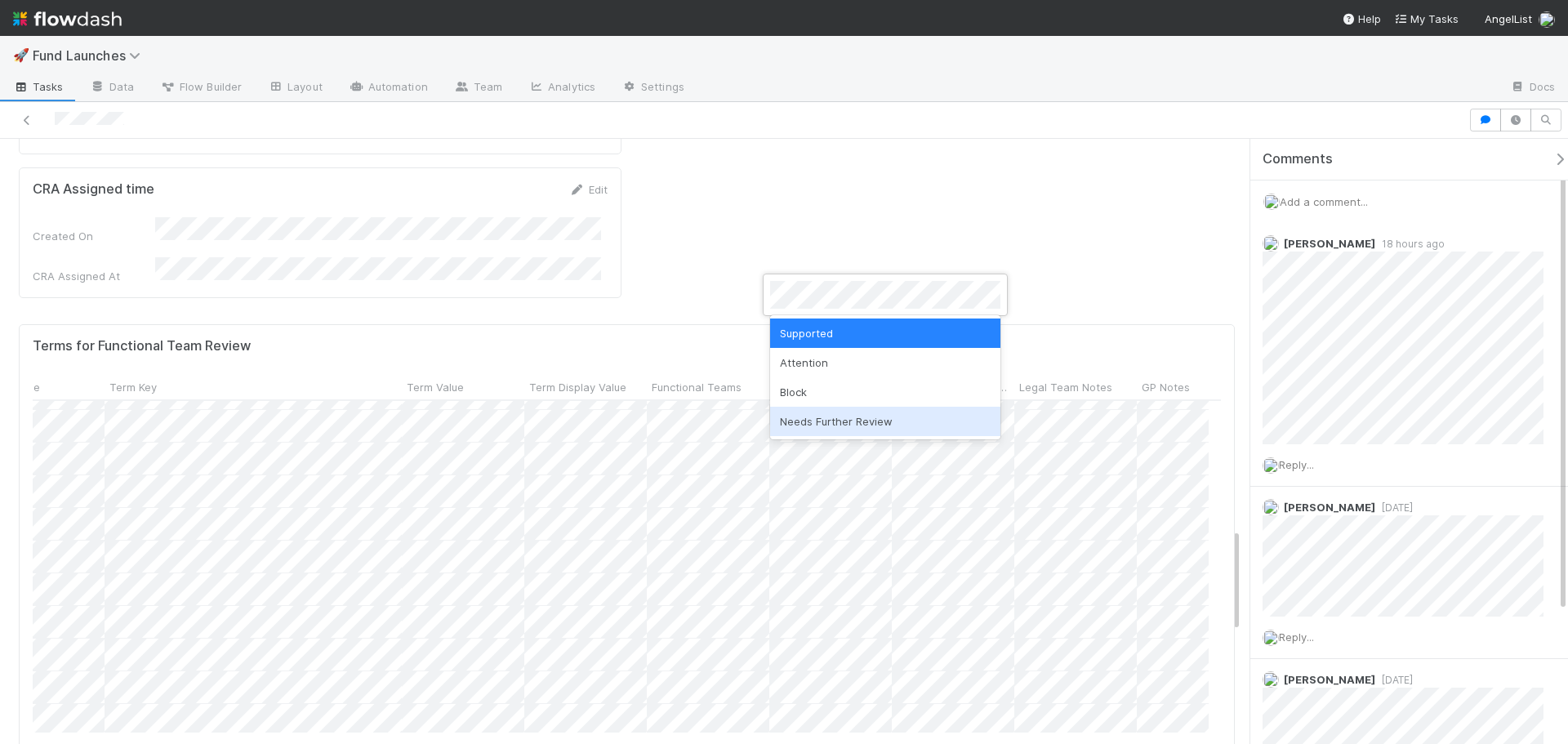
click at [839, 423] on div "Needs Further Review" at bounding box center [885, 422] width 230 height 30
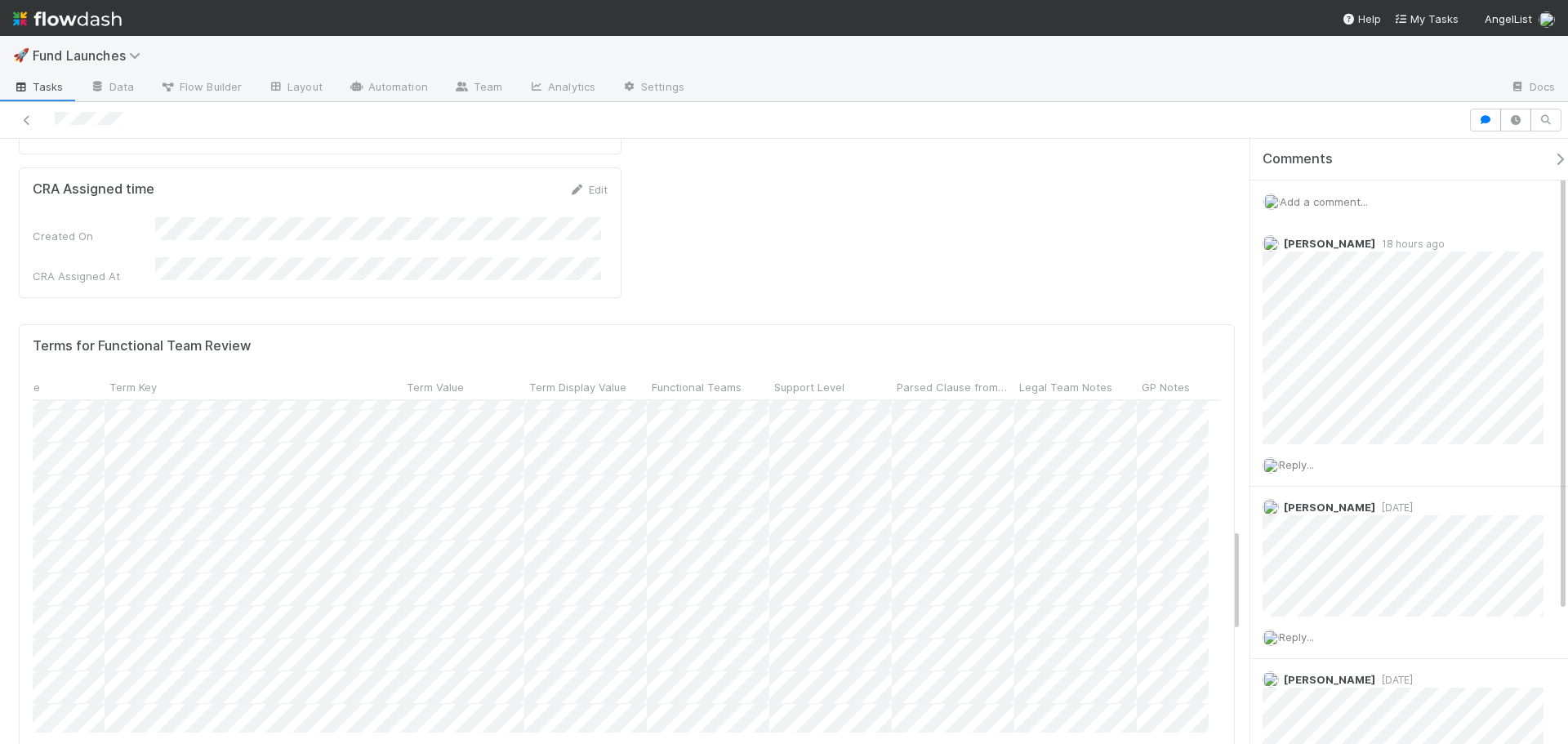
click at [815, 743] on div "Create a new task Link an existing task" at bounding box center [627, 757] width 1188 height 23
click at [908, 577] on div at bounding box center [784, 372] width 1568 height 744
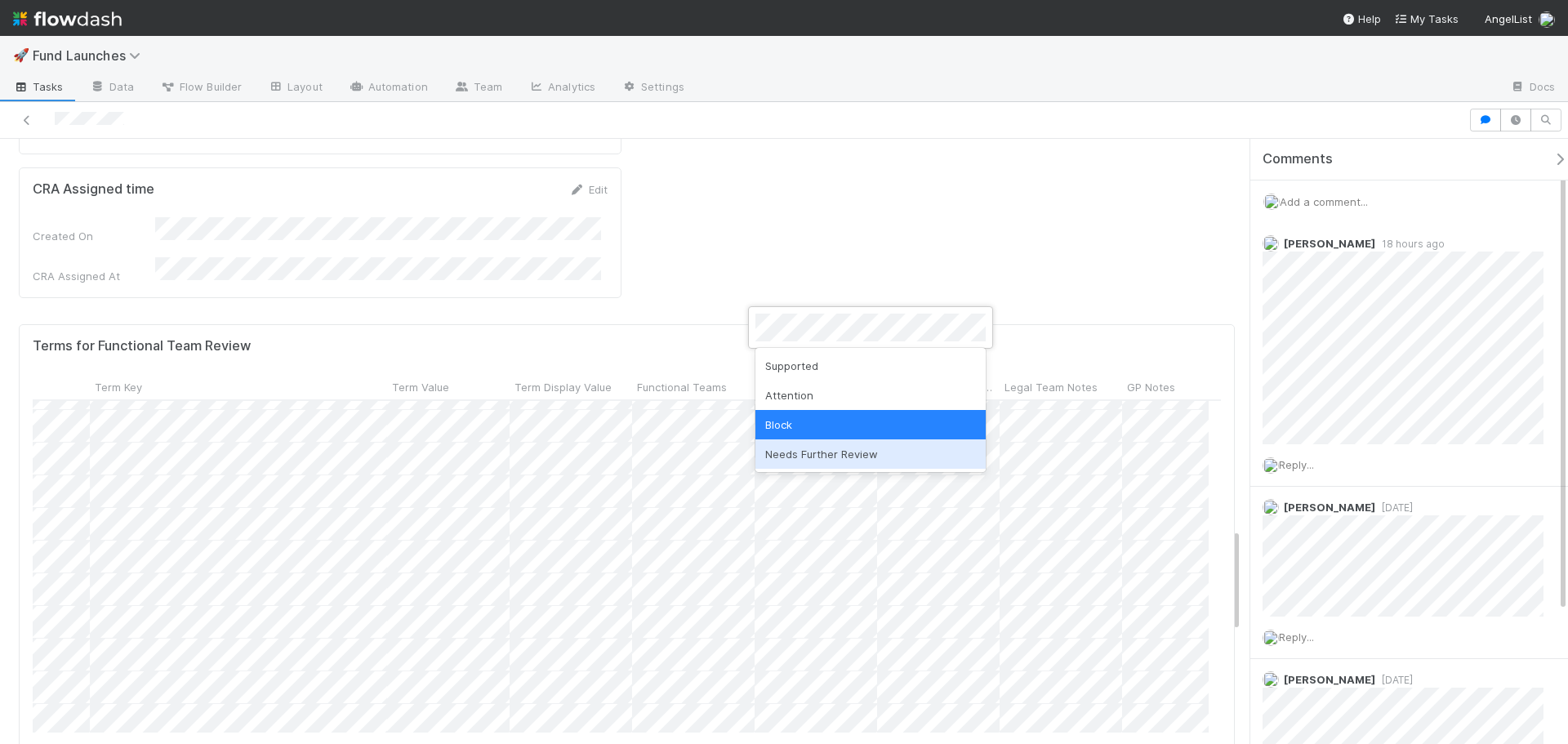
click at [810, 442] on div "Needs Further Review" at bounding box center [870, 454] width 230 height 30
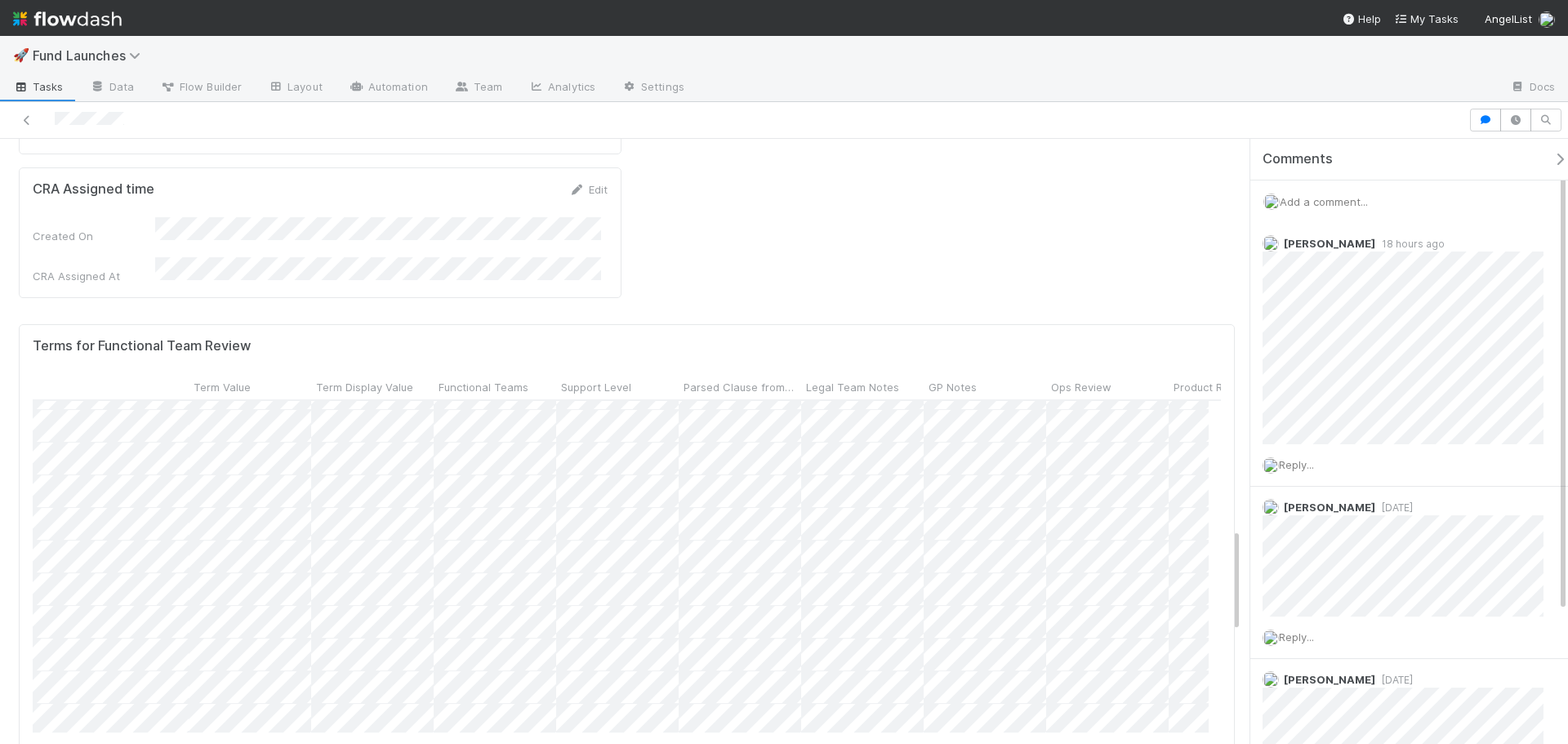
scroll to position [0, 601]
click at [903, 551] on div at bounding box center [784, 372] width 1568 height 744
click at [805, 563] on div at bounding box center [784, 372] width 1568 height 744
click at [842, 530] on div at bounding box center [784, 372] width 1568 height 744
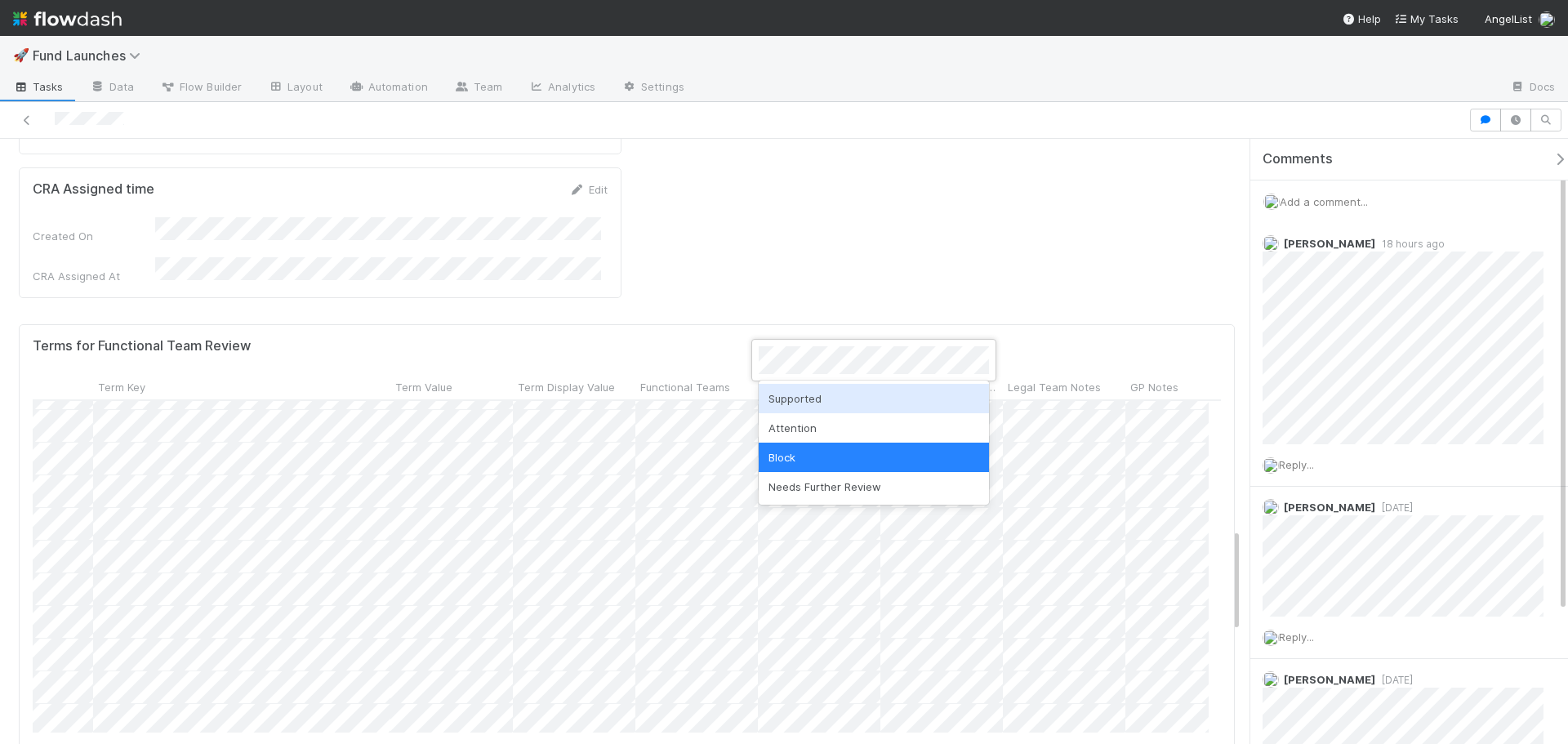
click at [810, 403] on div "Supported" at bounding box center [874, 398] width 230 height 30
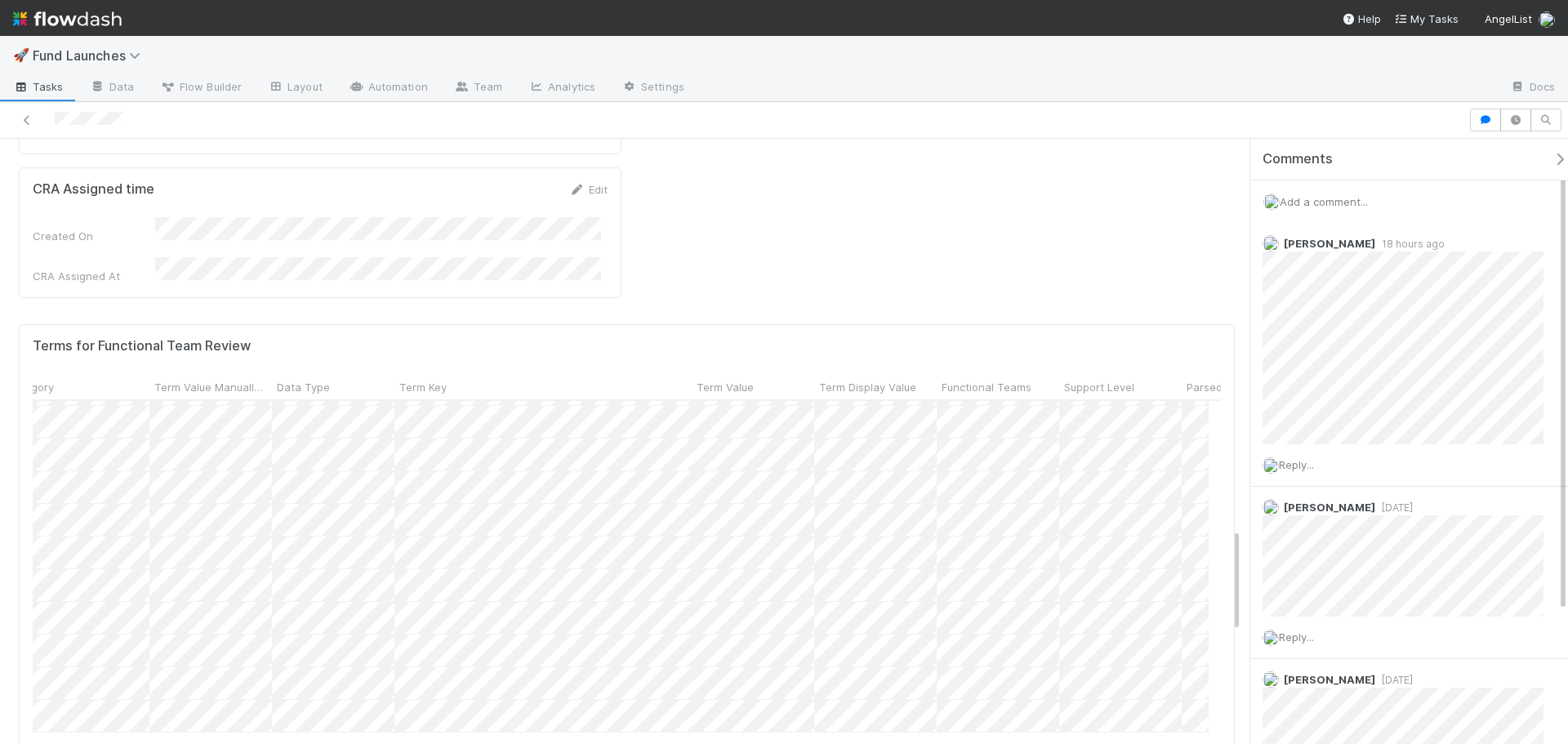
scroll to position [1282, 135]
click at [862, 568] on div at bounding box center [784, 372] width 1568 height 744
click at [876, 549] on div at bounding box center [784, 372] width 1568 height 744
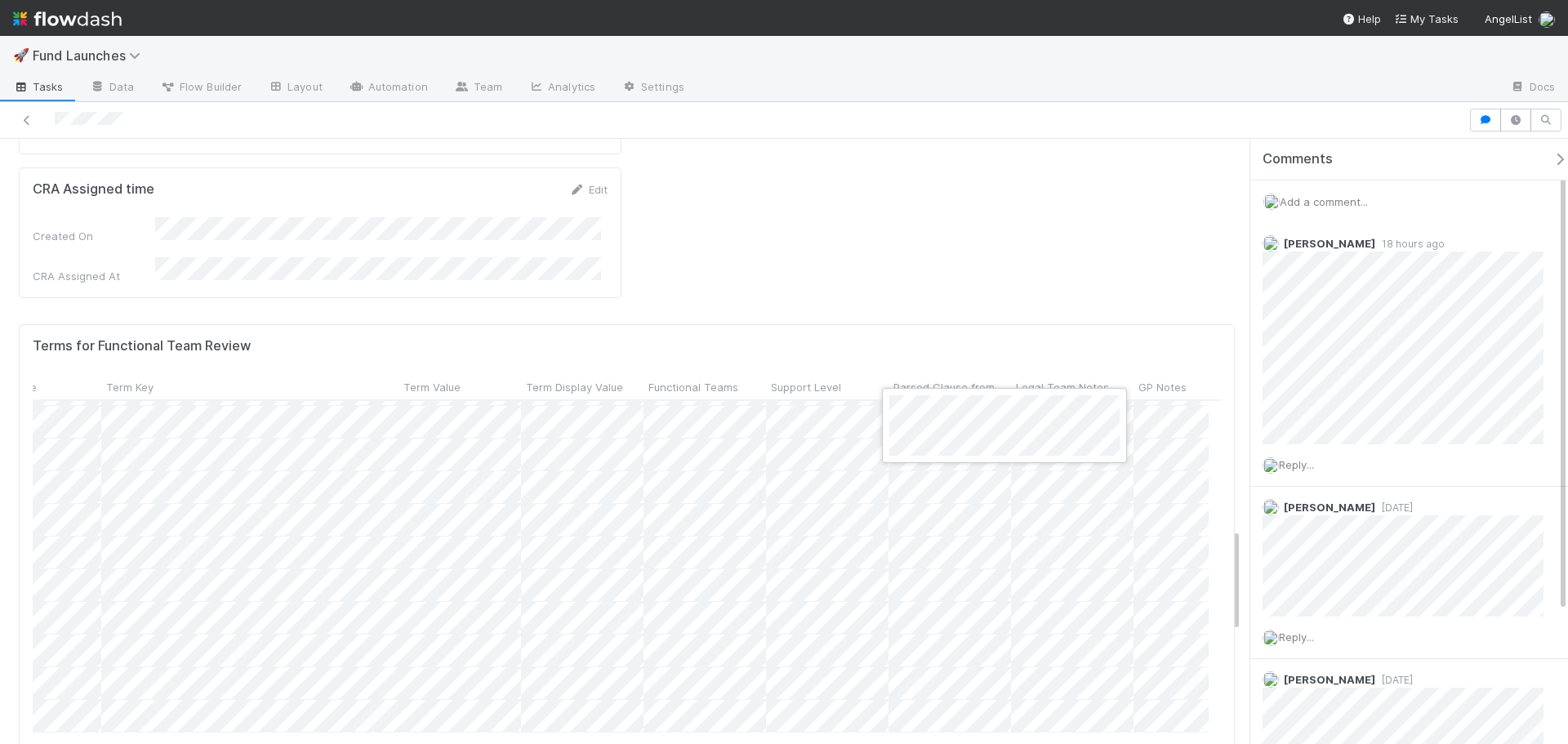
click at [550, 572] on div at bounding box center [784, 372] width 1568 height 744
click at [303, 376] on div at bounding box center [784, 372] width 1568 height 744
click at [874, 548] on div at bounding box center [784, 372] width 1568 height 744
click at [868, 548] on div at bounding box center [784, 372] width 1568 height 744
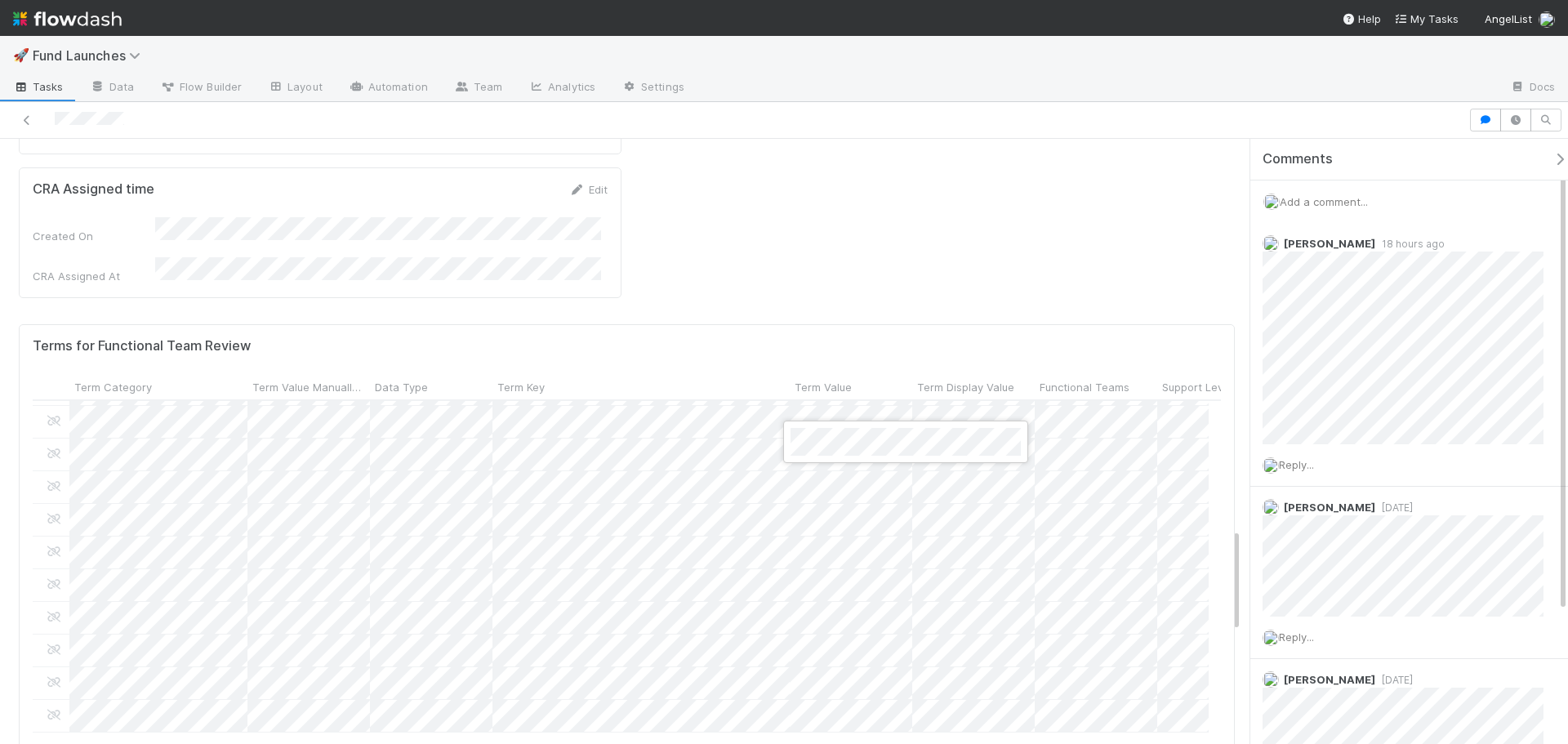
click at [837, 527] on div at bounding box center [784, 372] width 1568 height 744
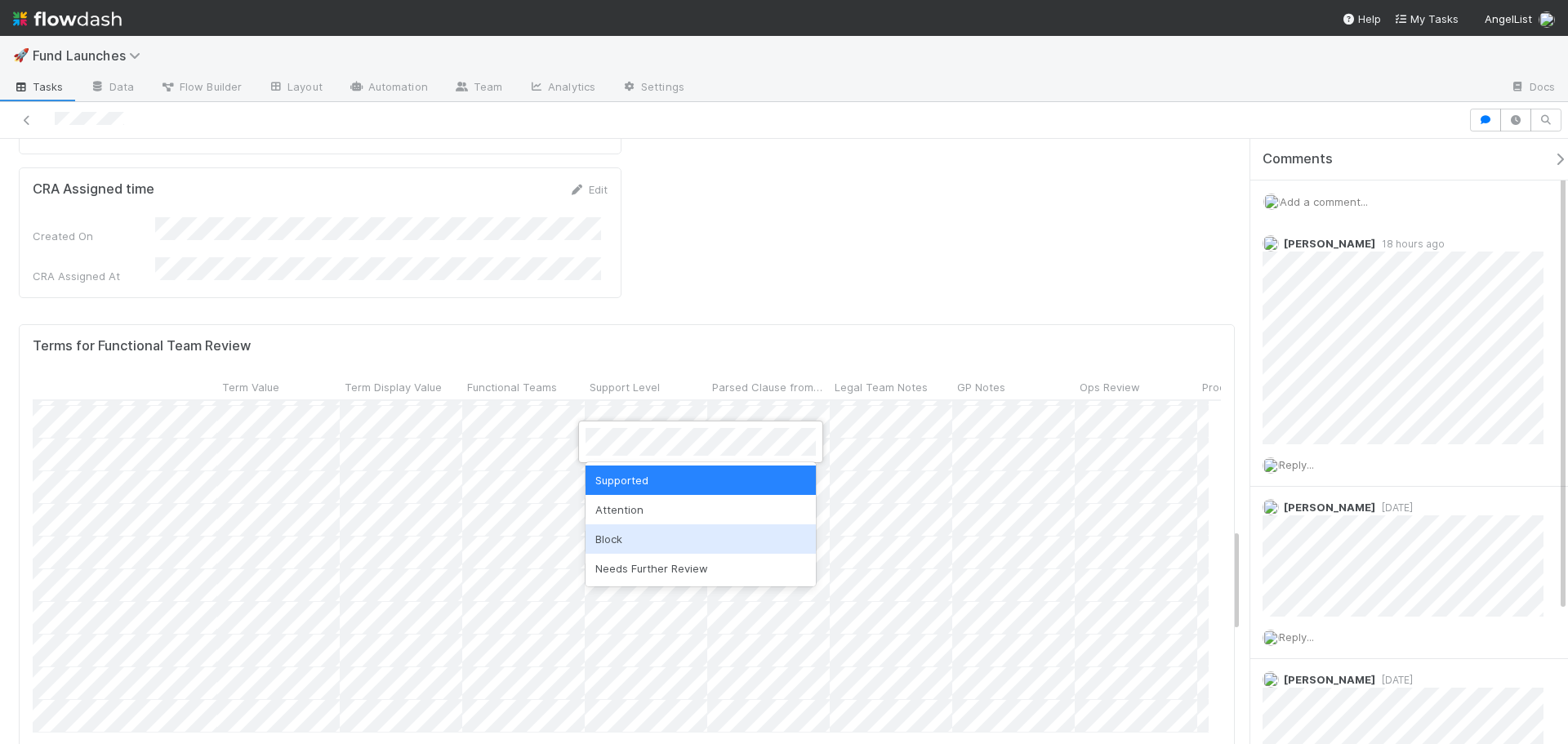
click at [634, 529] on div "Block" at bounding box center [701, 540] width 230 height 30
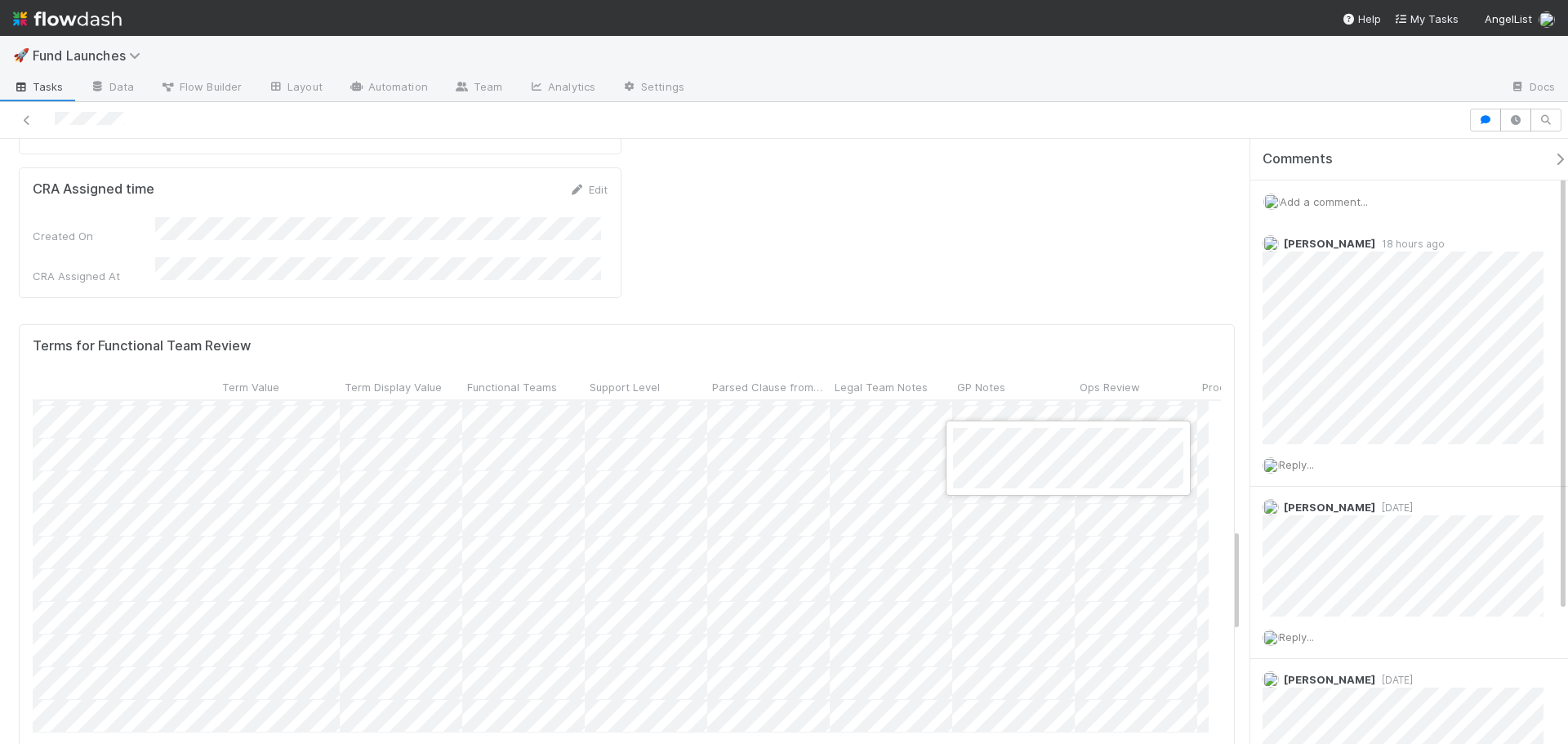
click at [1004, 545] on div at bounding box center [784, 372] width 1568 height 744
click at [967, 513] on div at bounding box center [784, 372] width 1568 height 744
click at [841, 575] on div at bounding box center [784, 372] width 1568 height 744
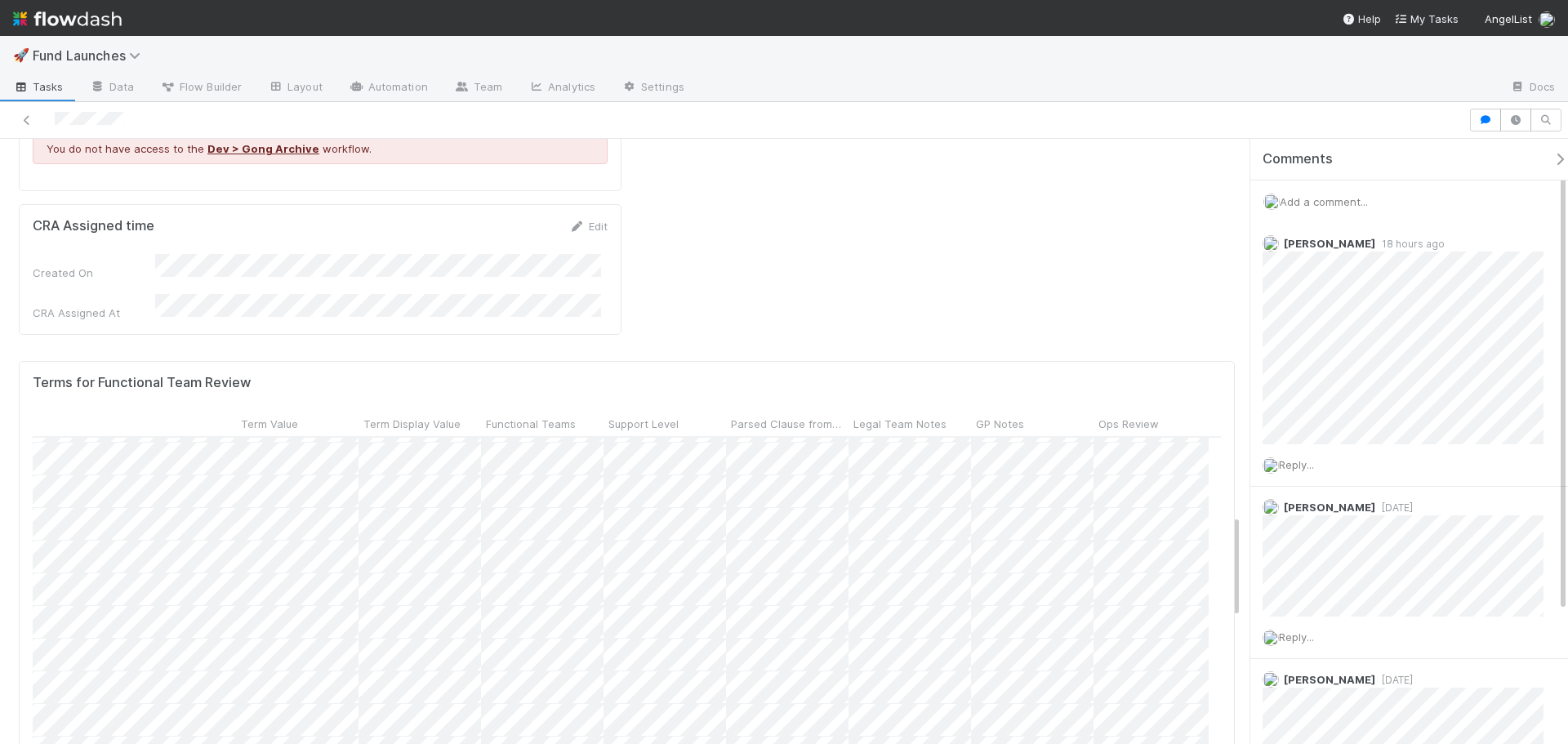
scroll to position [2206, 0]
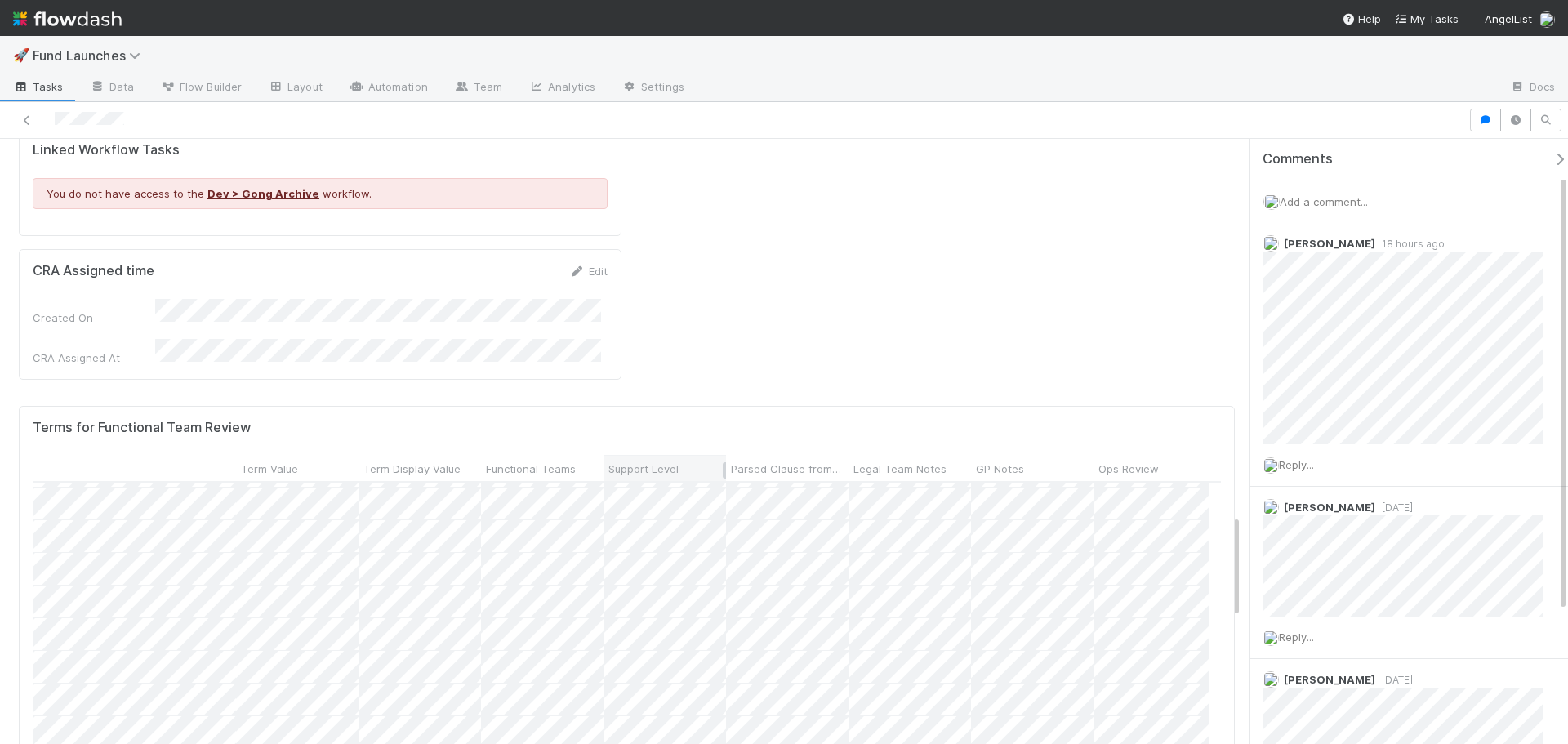
click at [647, 461] on span "Support Level" at bounding box center [643, 469] width 71 height 17
click at [664, 268] on div "Sort First → Last" at bounding box center [702, 274] width 187 height 24
click at [1089, 565] on div at bounding box center [784, 372] width 1568 height 744
click at [1040, 591] on div at bounding box center [784, 372] width 1568 height 744
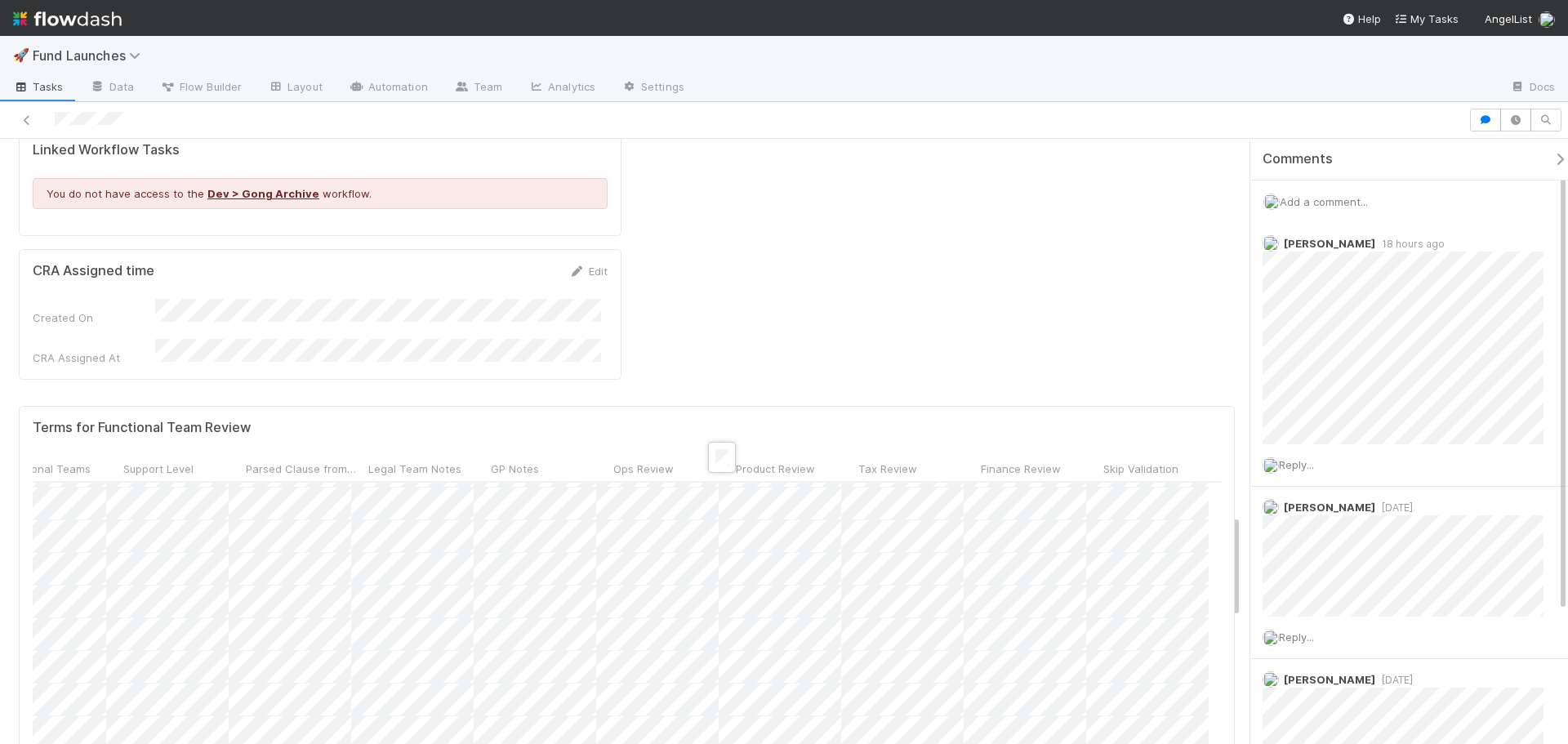
click at [598, 461] on div at bounding box center [784, 372] width 1568 height 744
click at [967, 464] on div at bounding box center [784, 372] width 1568 height 744
click at [908, 553] on div at bounding box center [784, 372] width 1568 height 744
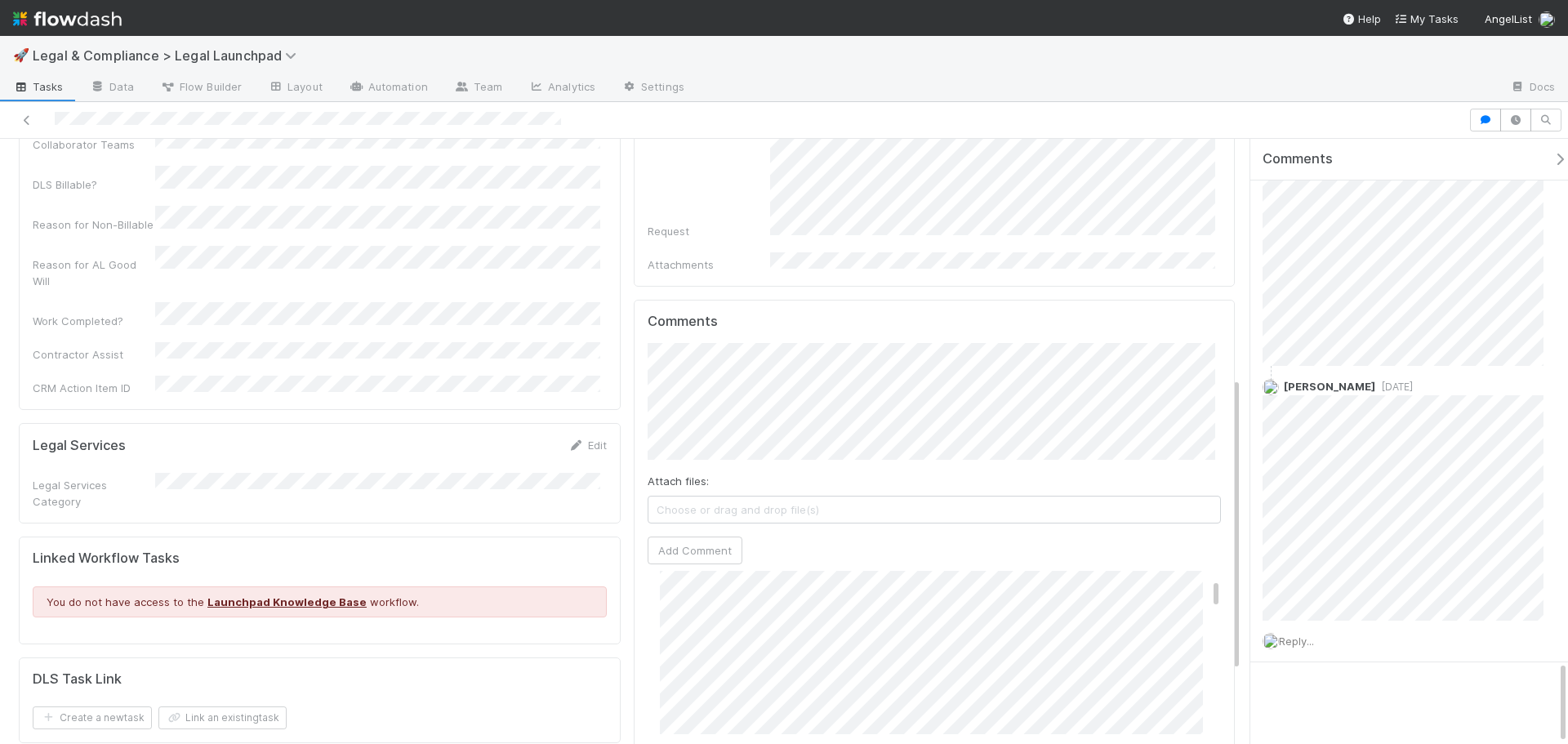
scroll to position [82, 0]
click at [1521, 125] on button "button" at bounding box center [1515, 120] width 31 height 23
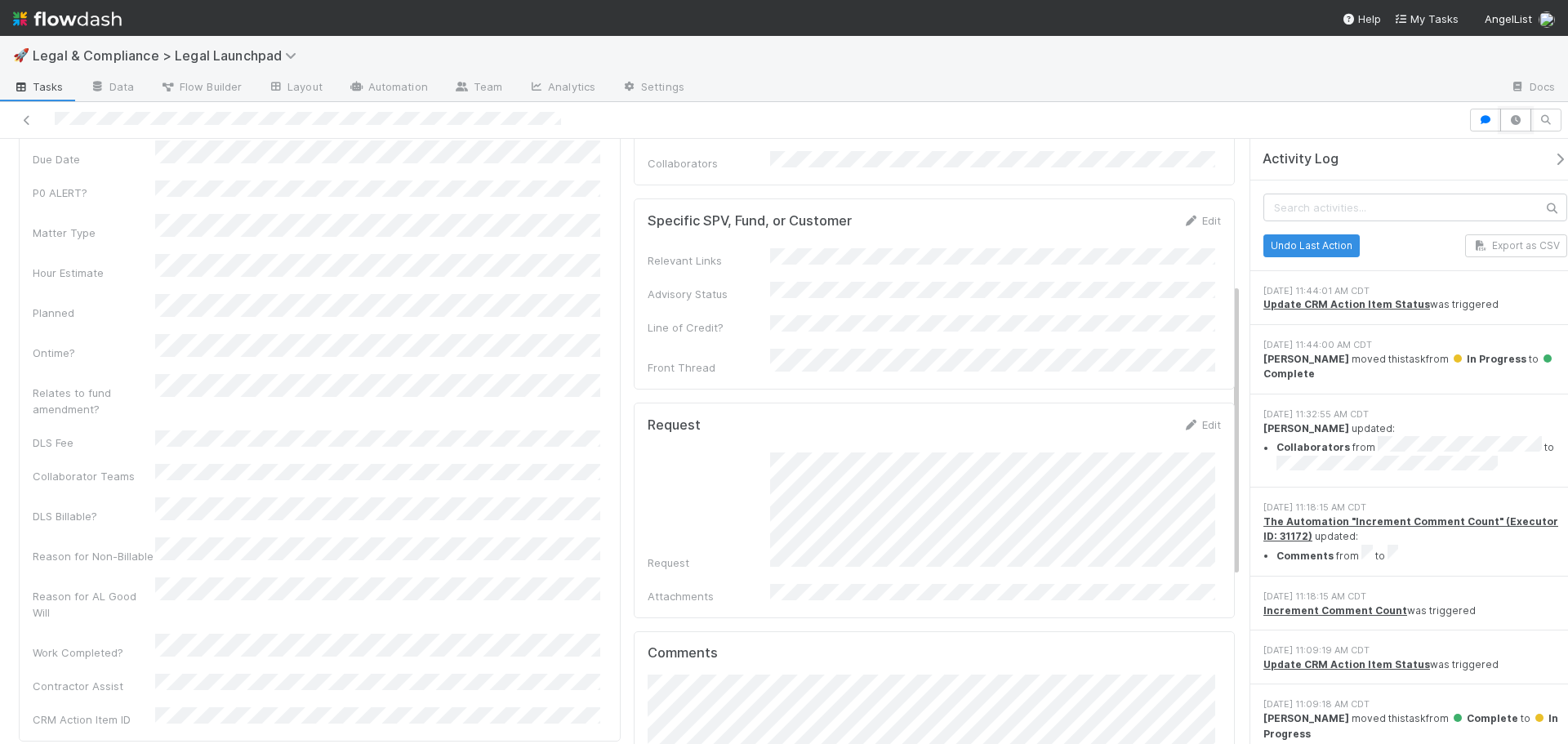
scroll to position [0, 0]
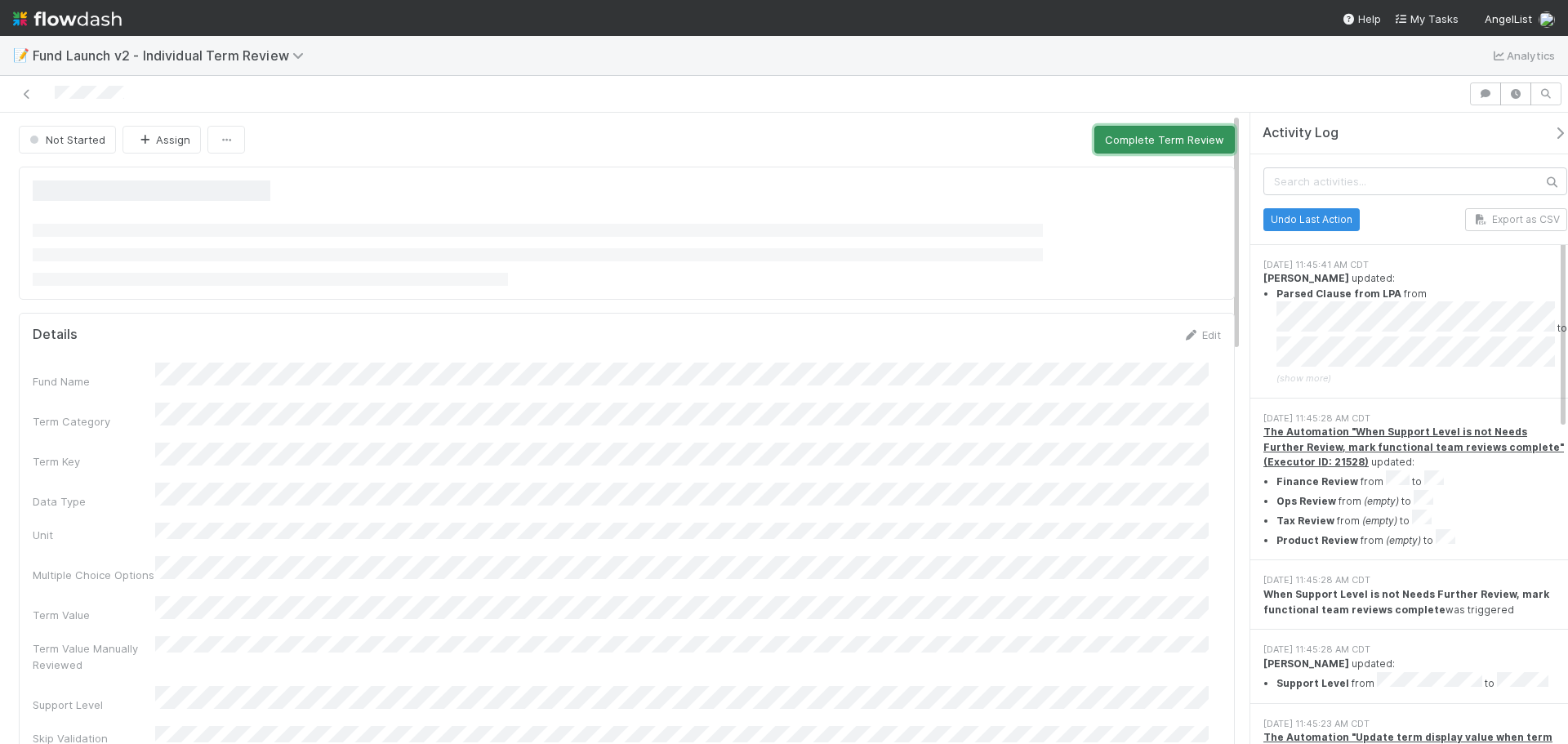
click at [1195, 139] on button "Complete Term Review" at bounding box center [1163, 139] width 140 height 28
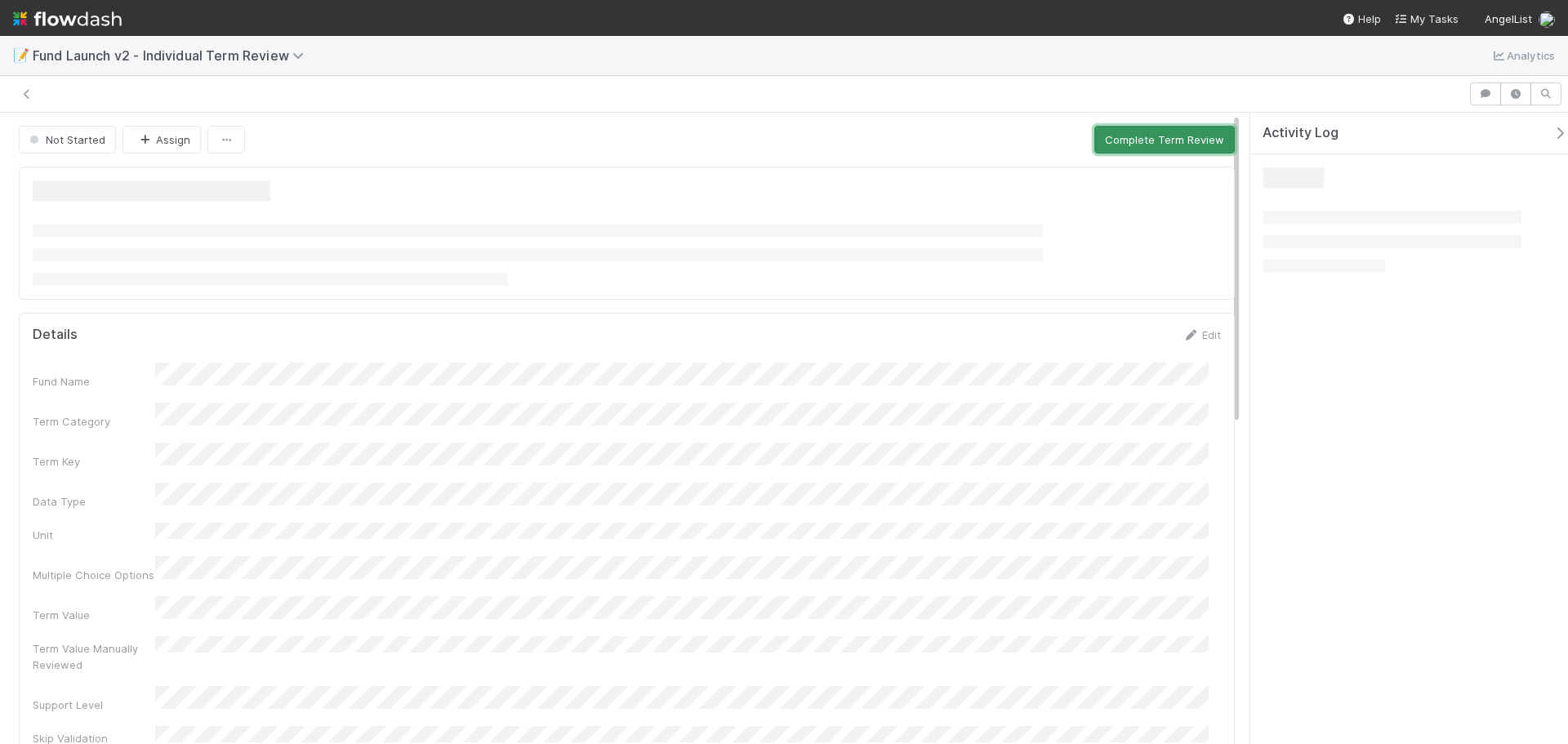
click at [1118, 135] on button "Complete Term Review" at bounding box center [1163, 139] width 140 height 28
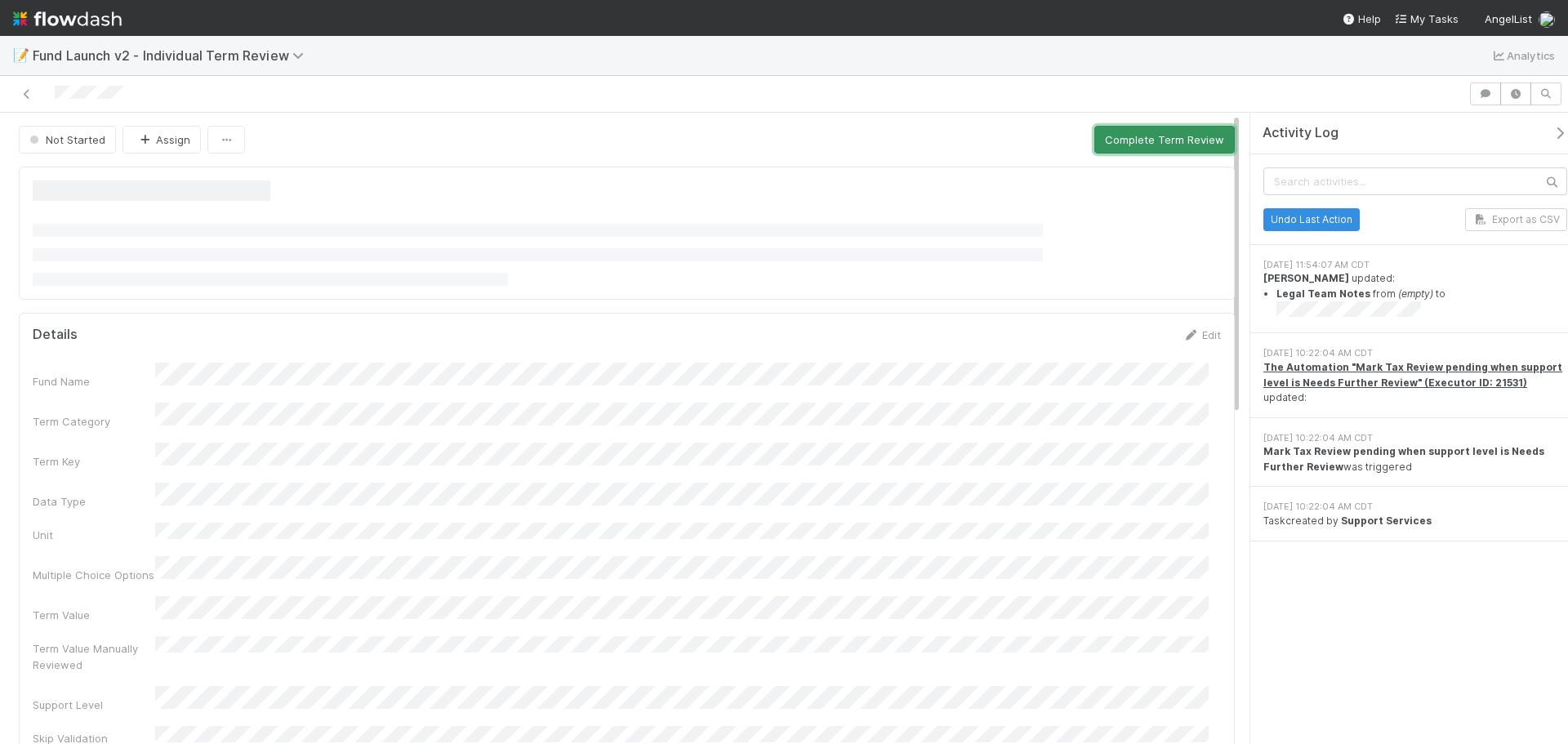
click at [1118, 135] on button "Complete Term Review" at bounding box center [1163, 139] width 140 height 28
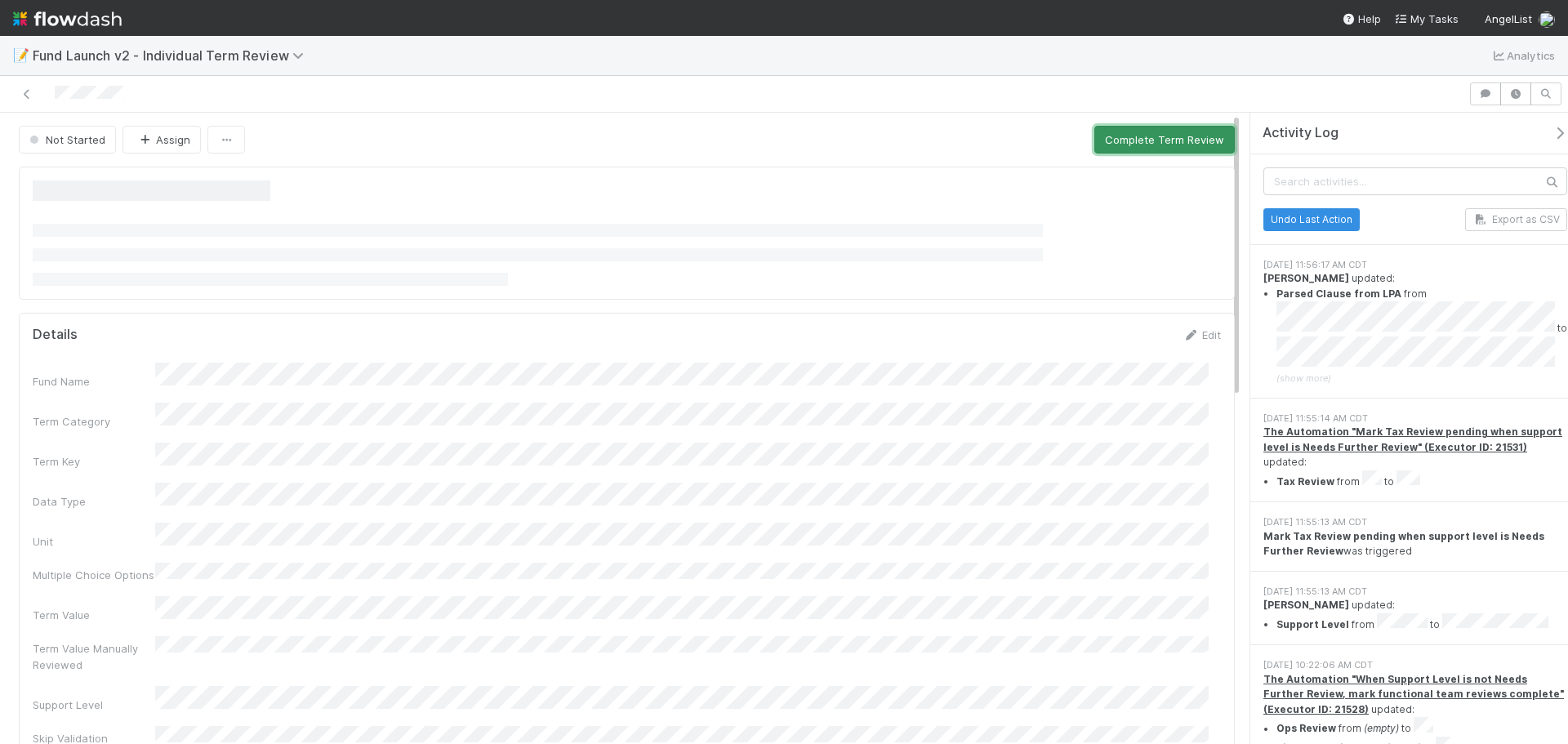
drag, startPoint x: 1192, startPoint y: 135, endPoint x: 1062, endPoint y: 46, distance: 157.5
click at [1191, 135] on button "Complete Term Review" at bounding box center [1163, 139] width 140 height 28
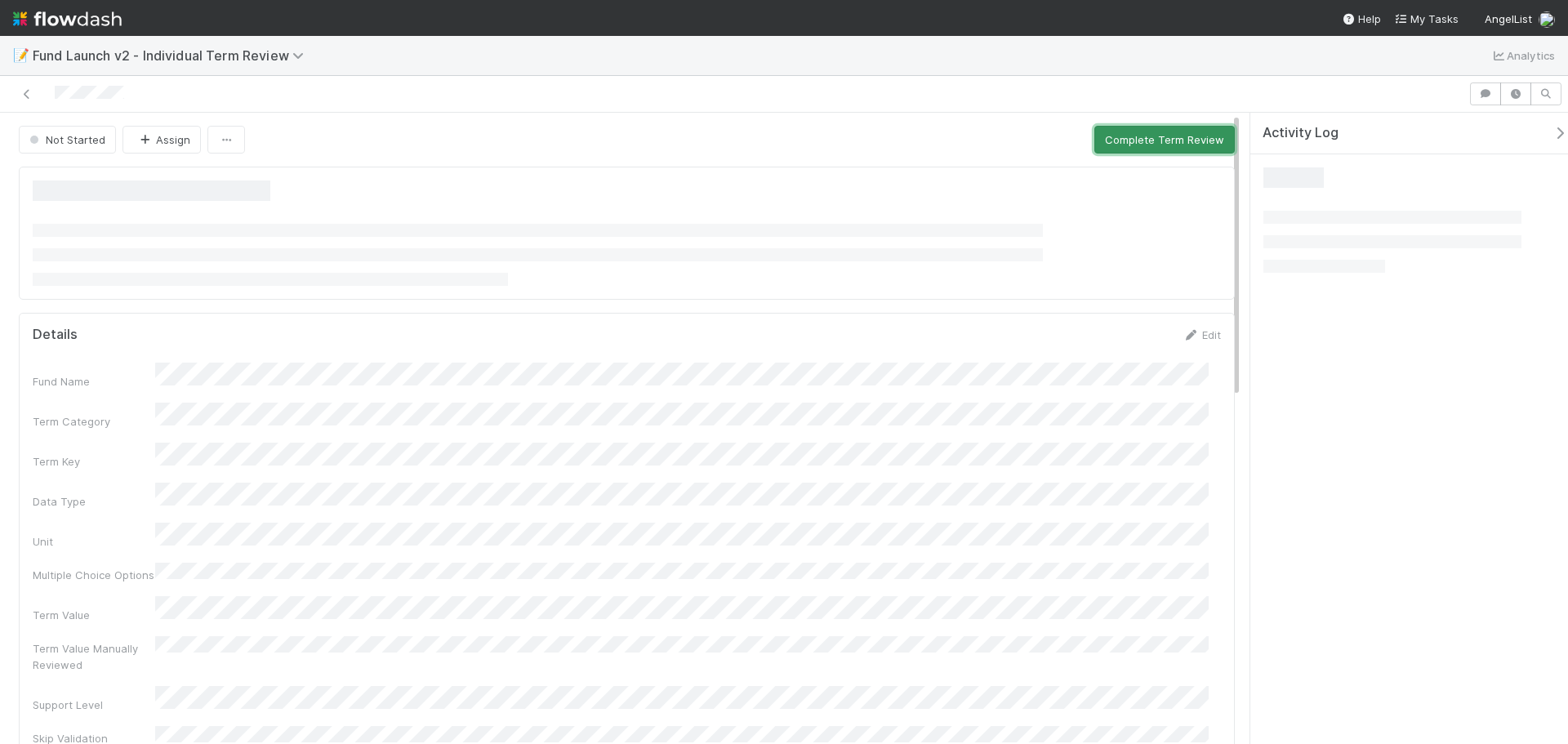
click at [1175, 137] on button "Complete Term Review" at bounding box center [1163, 139] width 140 height 28
click at [1114, 138] on button "Complete Term Review" at bounding box center [1163, 139] width 140 height 28
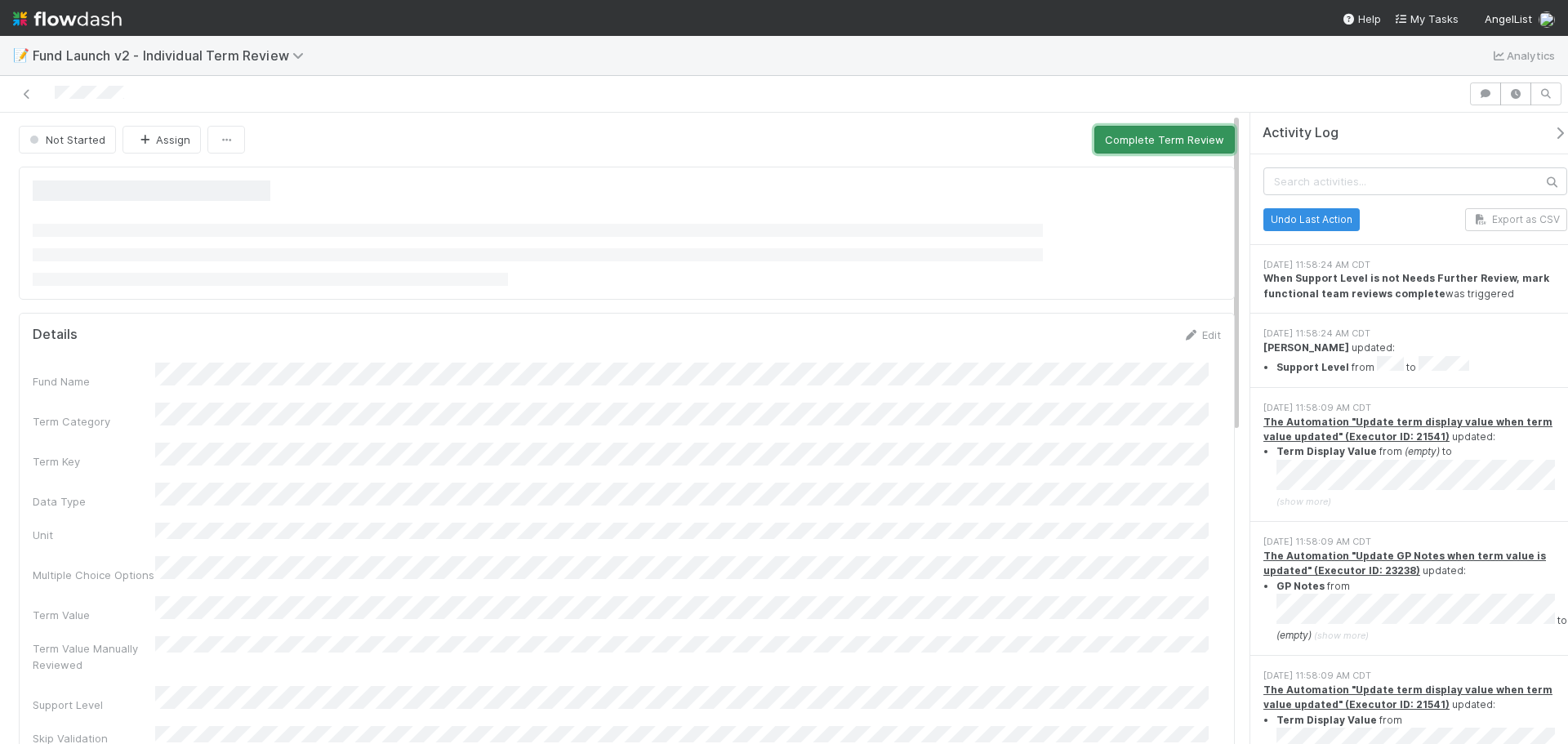
click at [1181, 132] on button "Complete Term Review" at bounding box center [1163, 139] width 140 height 28
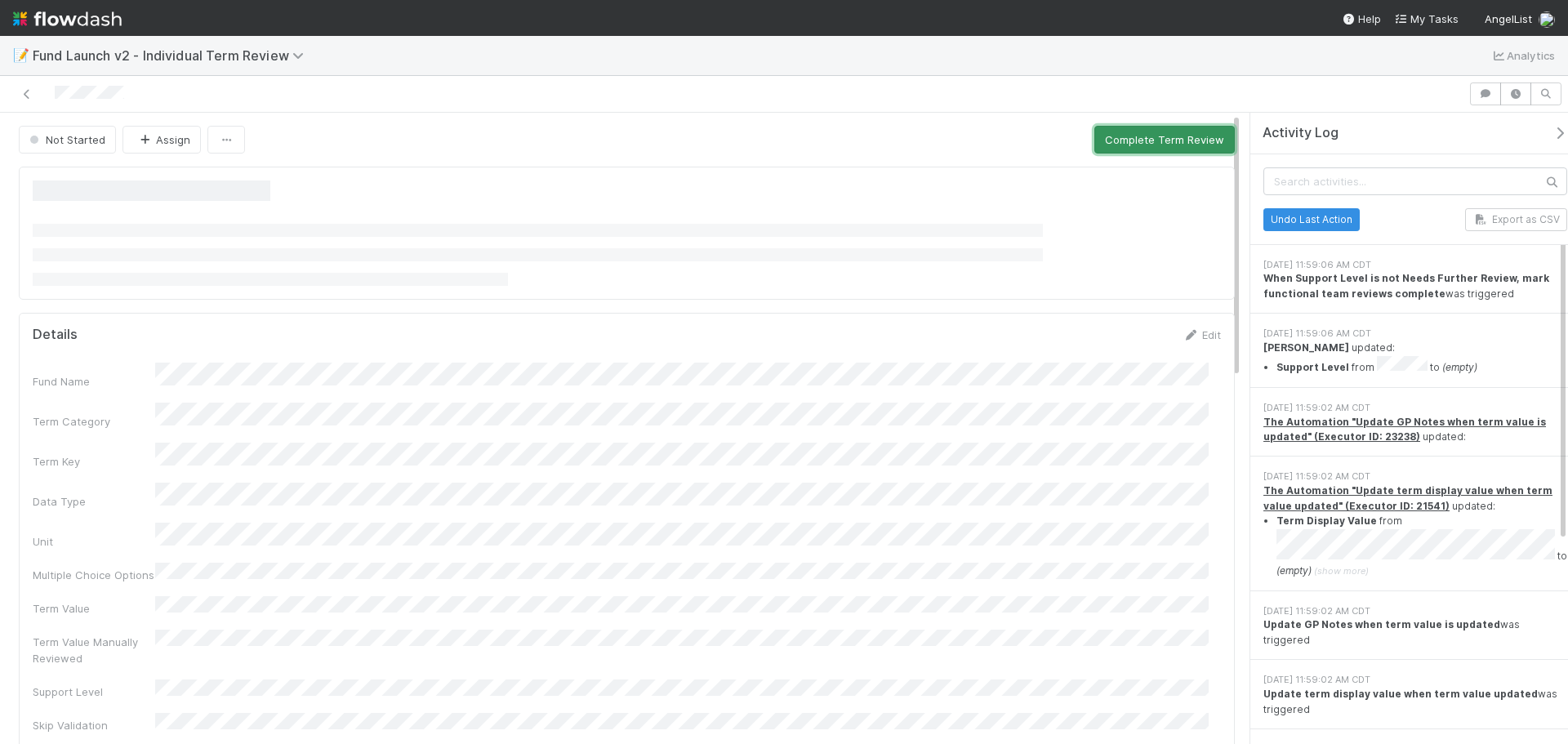
click at [1195, 134] on button "Complete Term Review" at bounding box center [1163, 139] width 140 height 28
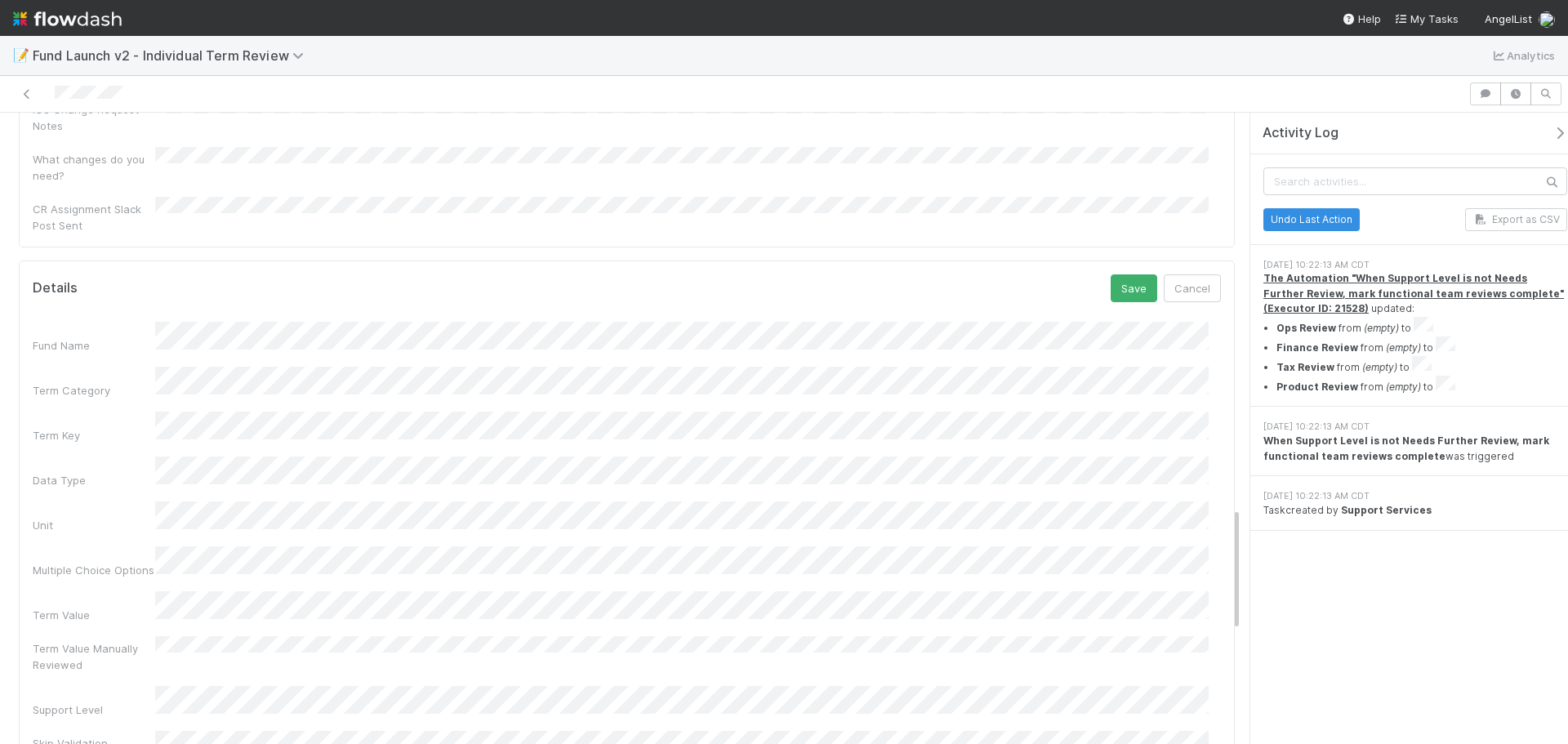
scroll to position [1995, 0]
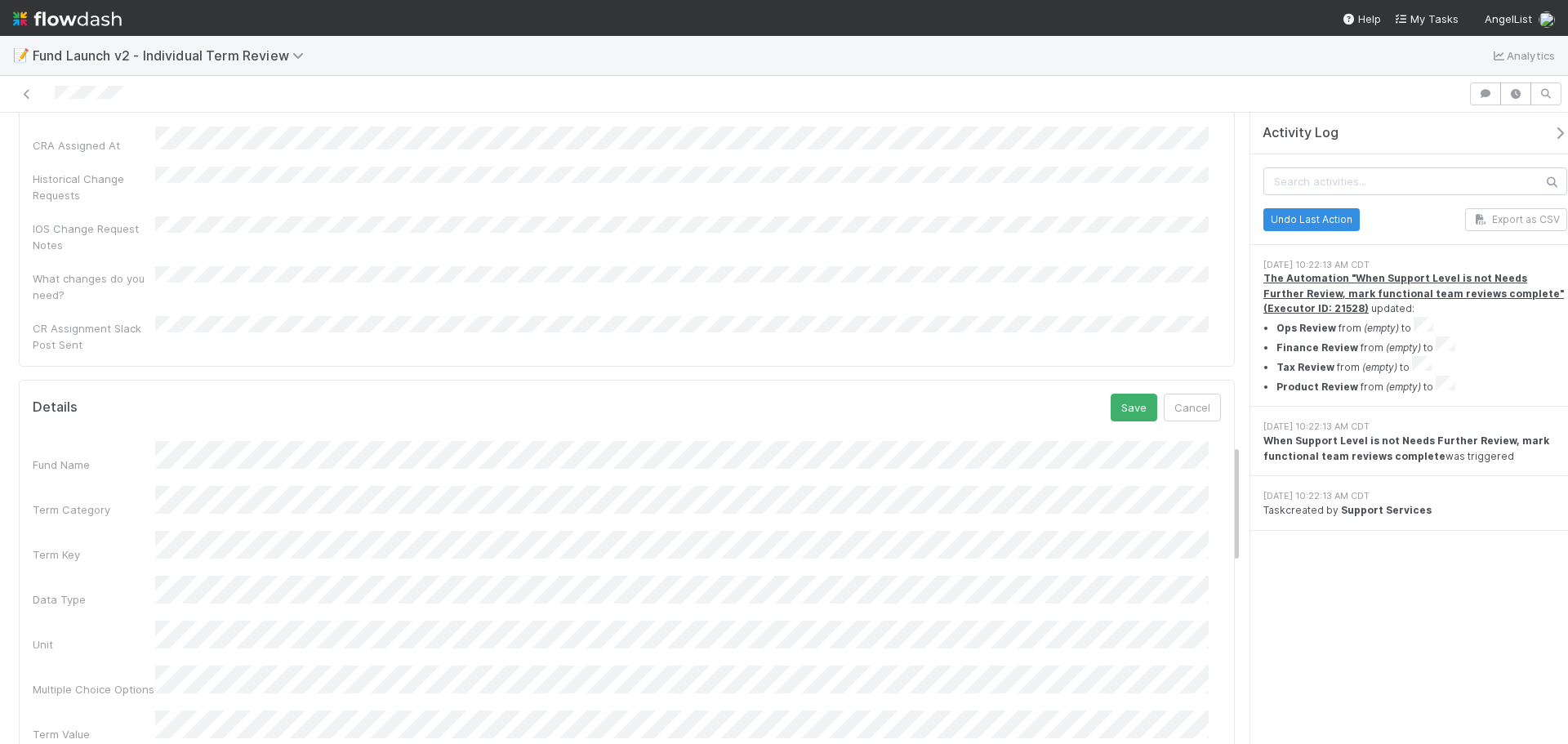
scroll to position [1750, 0]
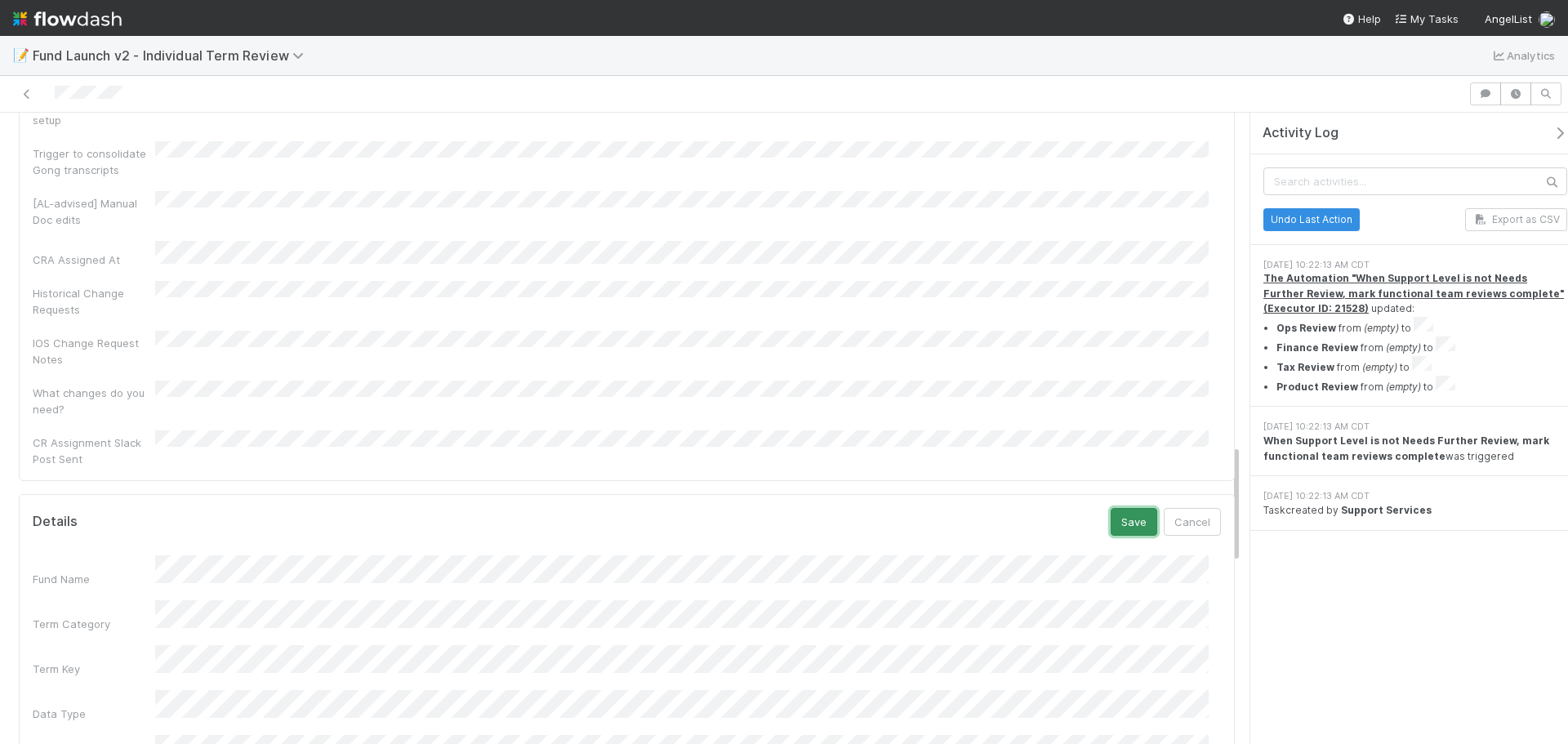
click at [1122, 508] on button "Save" at bounding box center [1134, 522] width 46 height 28
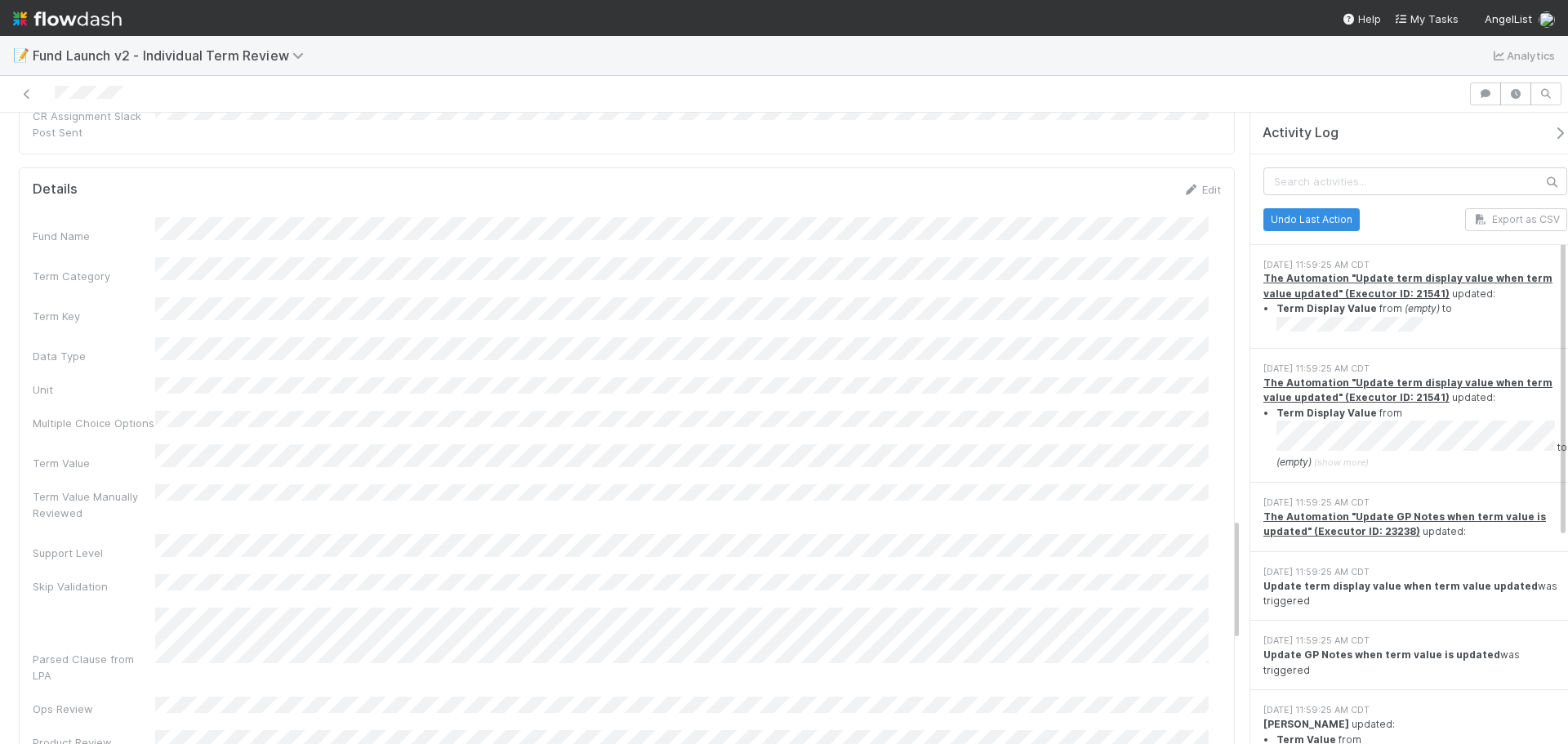
scroll to position [2101, 0]
click at [93, 647] on div "Parsed Clause from LPA" at bounding box center [627, 687] width 1188 height 81
click at [1136, 320] on button "Save" at bounding box center [1134, 334] width 46 height 28
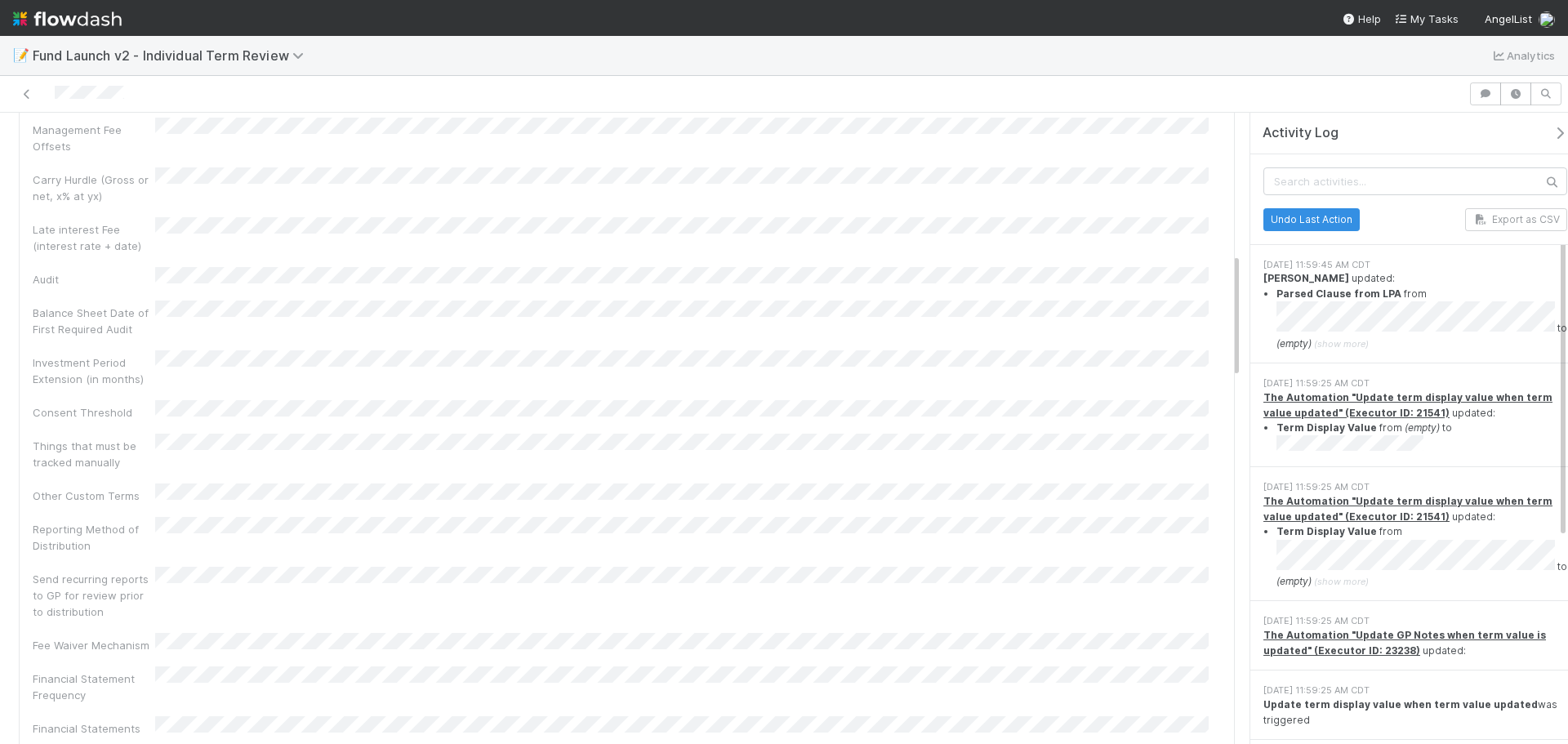
scroll to position [0, 0]
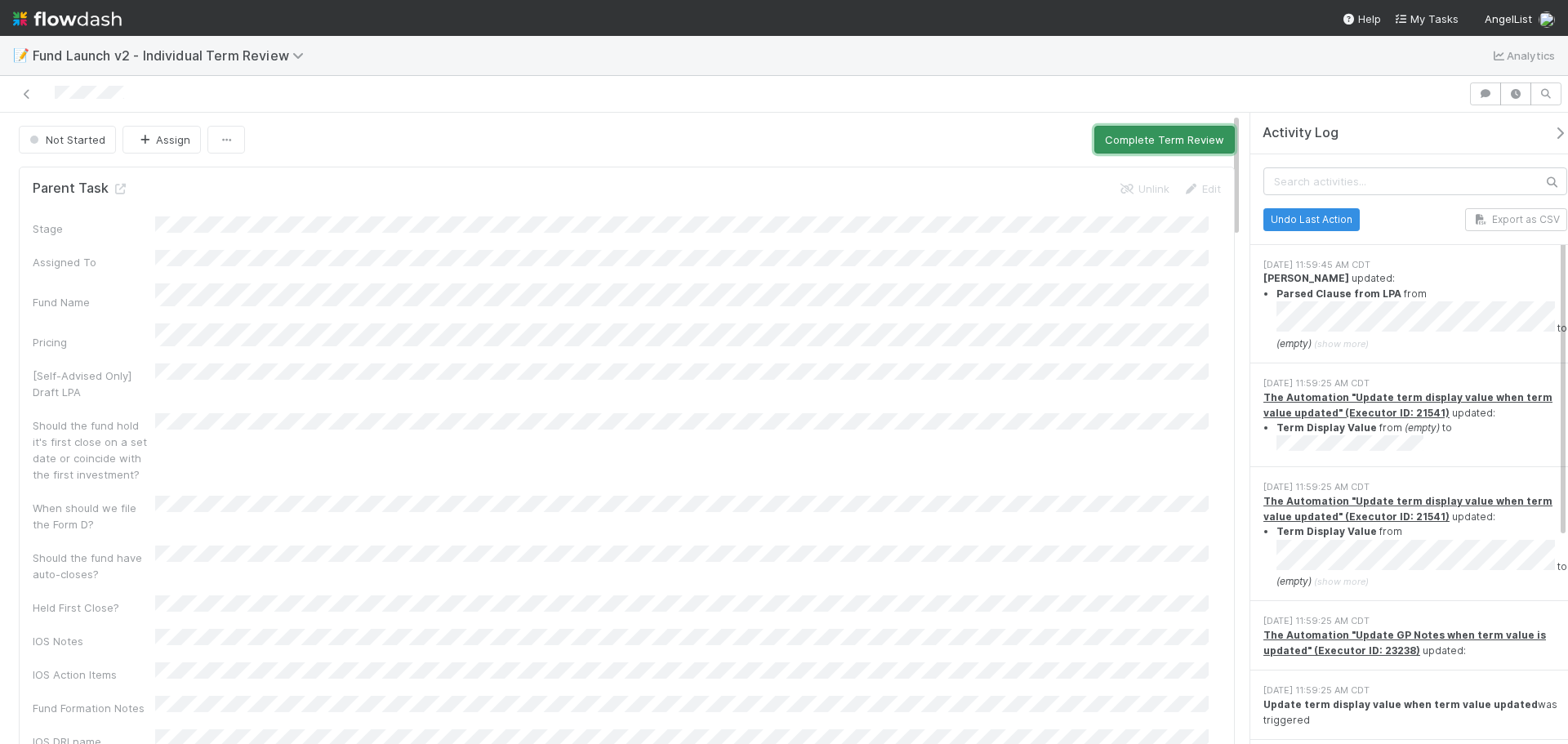
click at [1107, 142] on button "Complete Term Review" at bounding box center [1163, 139] width 140 height 28
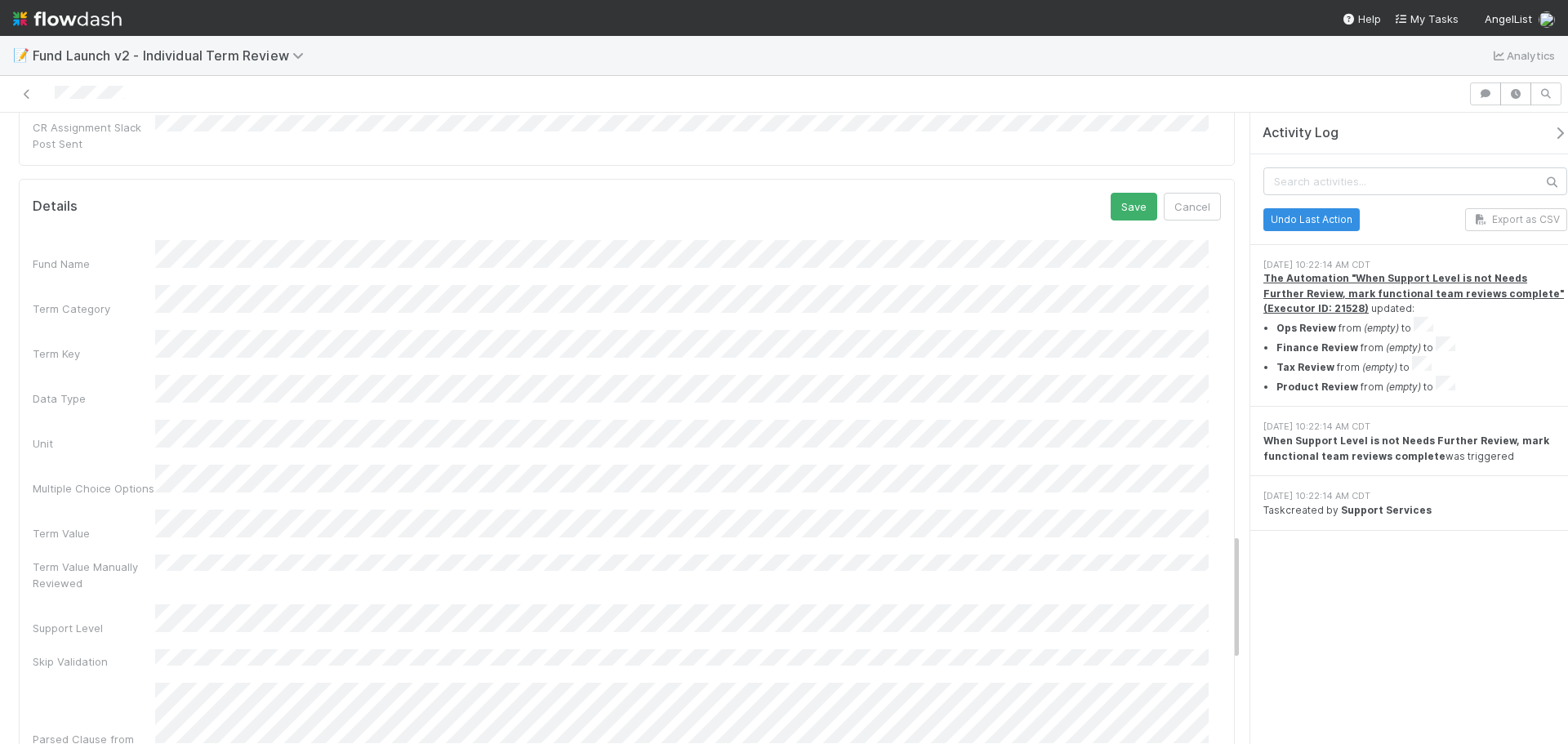
scroll to position [2090, 0]
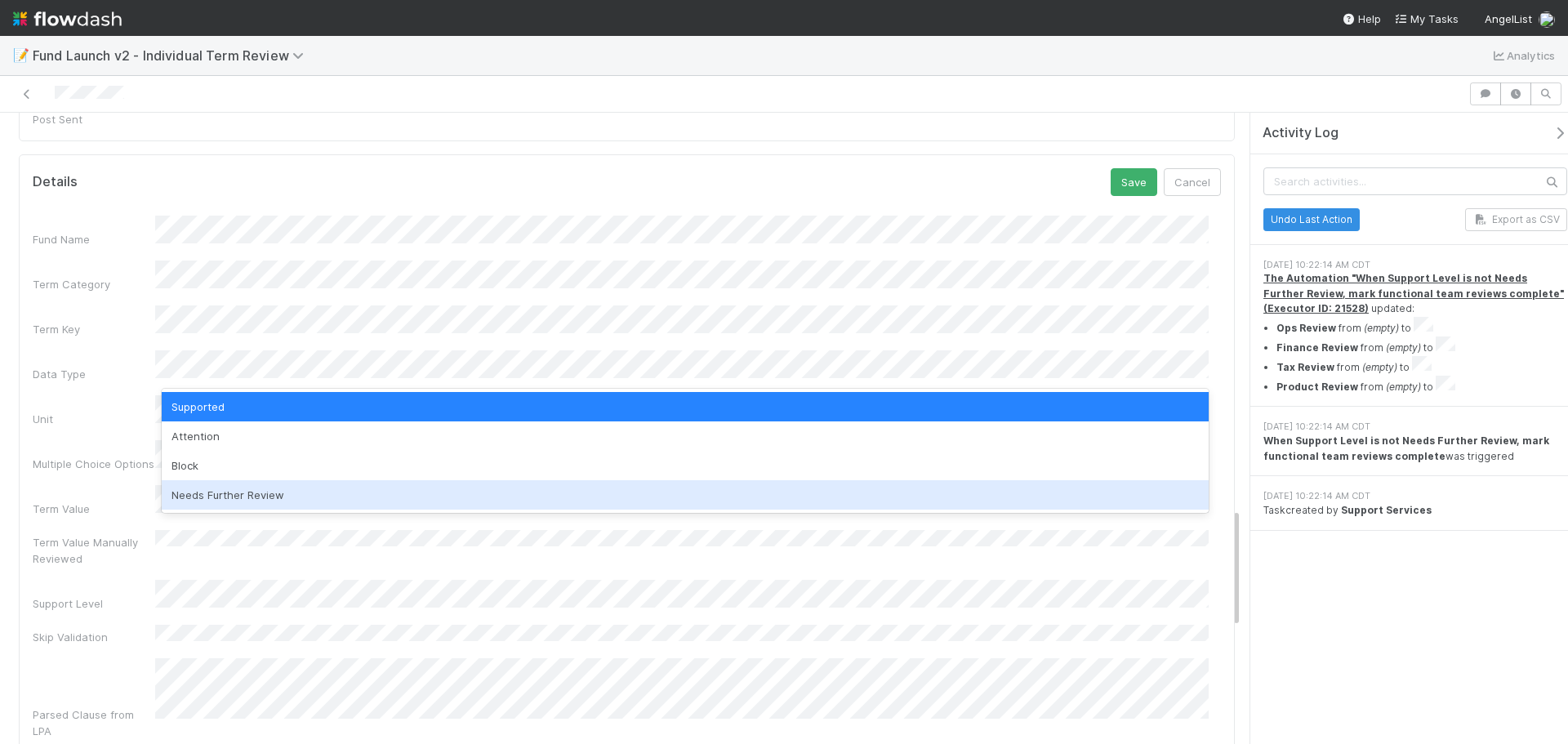
click at [356, 494] on div "Needs Further Review" at bounding box center [684, 495] width 1046 height 30
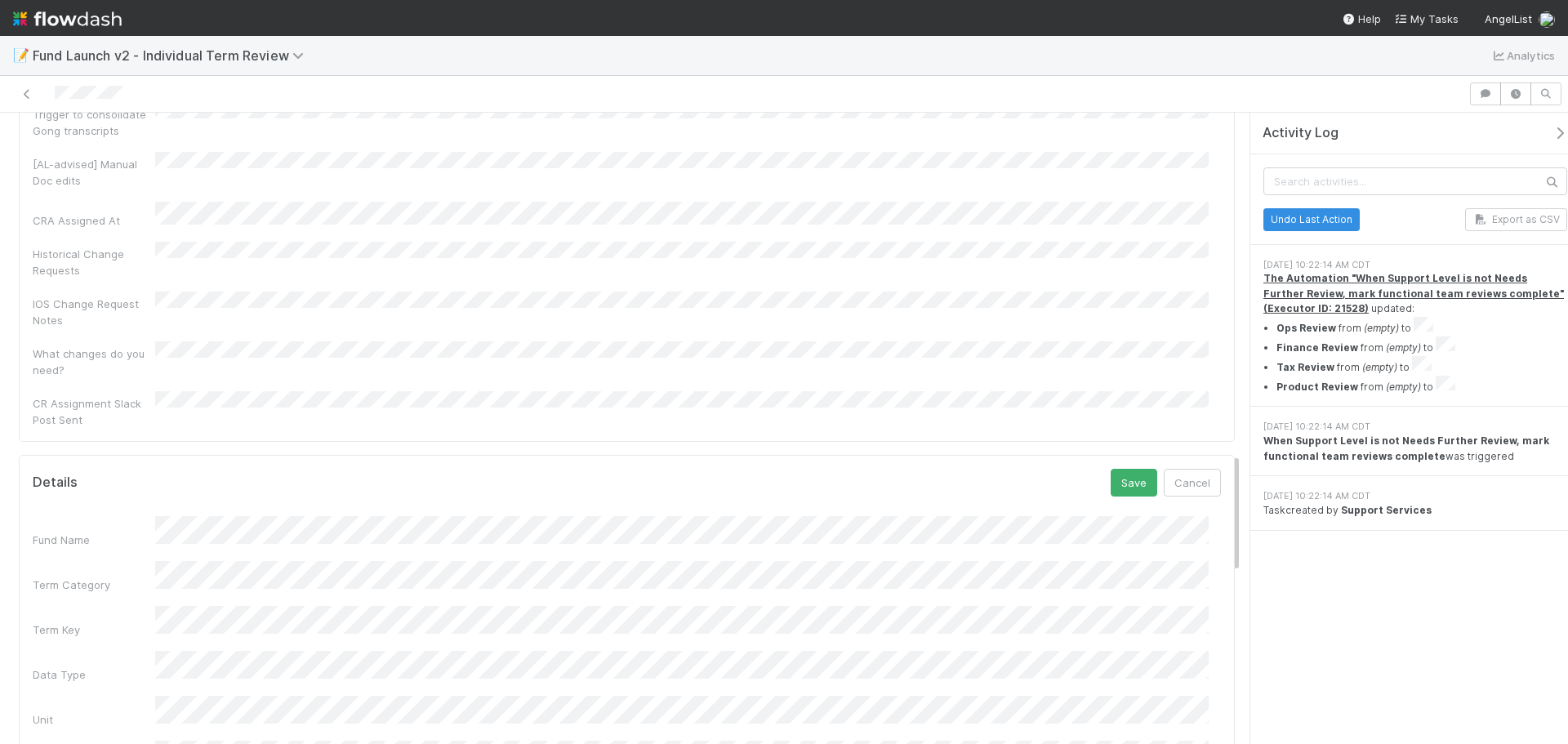
scroll to position [1763, 0]
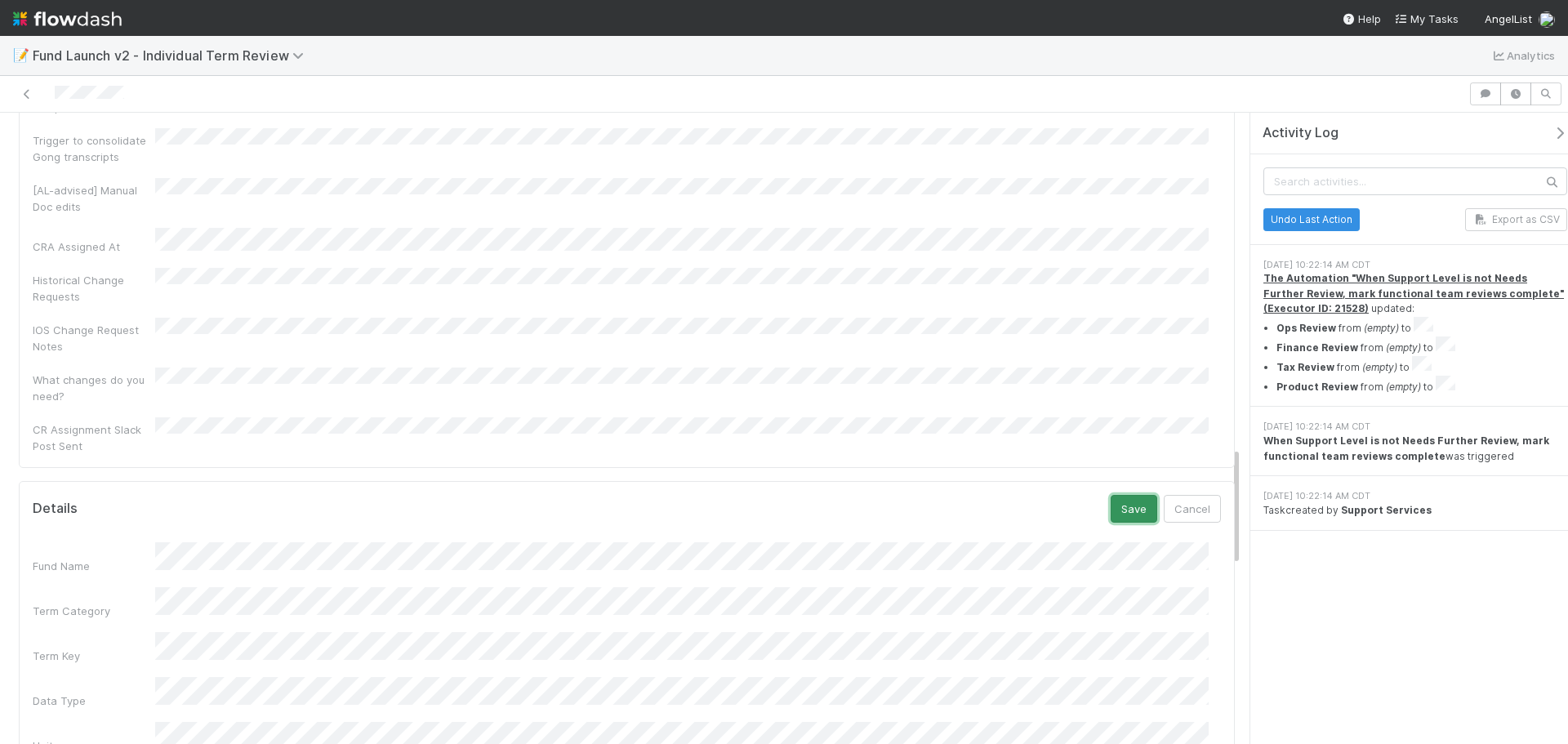
click at [1110, 495] on button "Save" at bounding box center [1134, 509] width 46 height 28
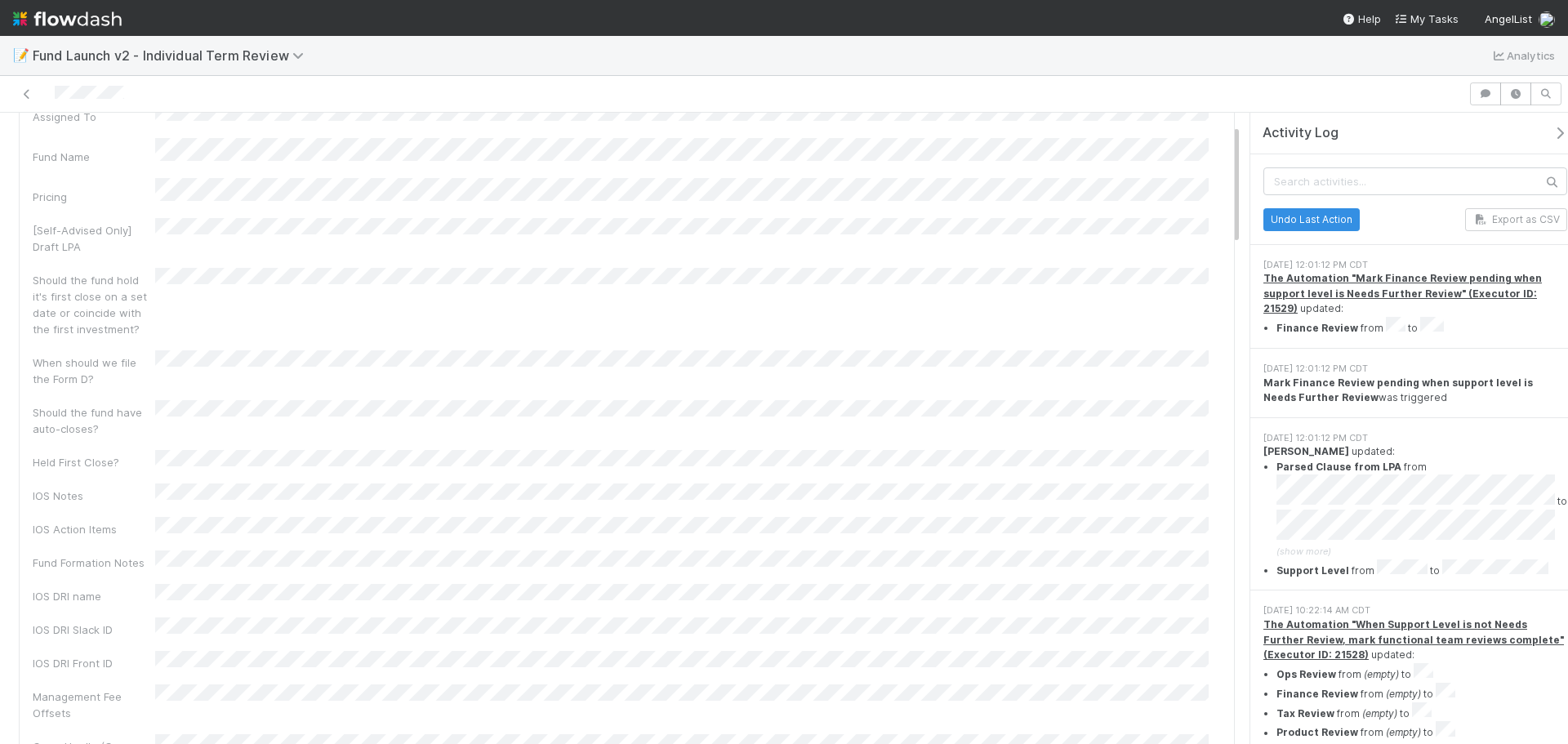
scroll to position [0, 0]
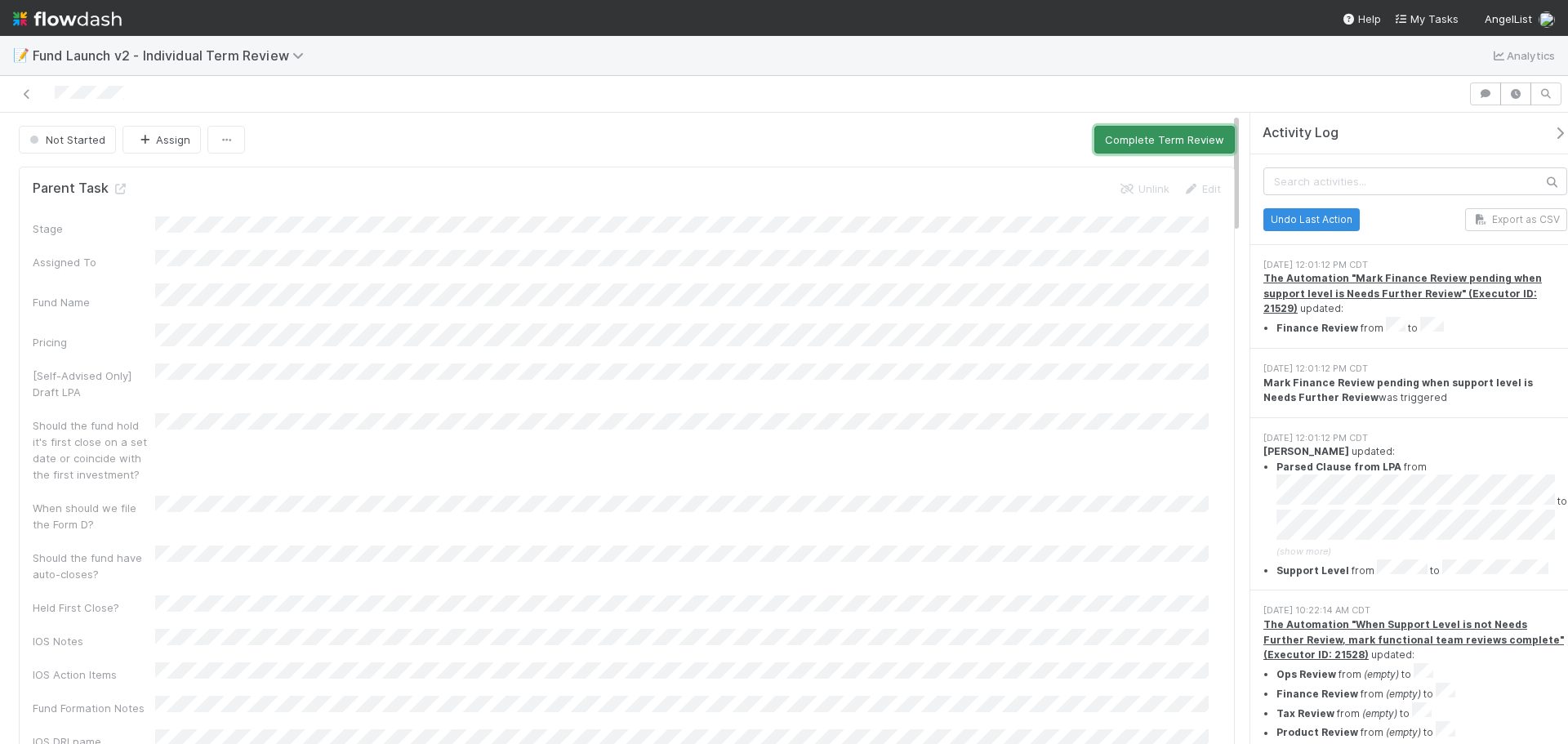
click at [1161, 137] on button "Complete Term Review" at bounding box center [1163, 139] width 140 height 28
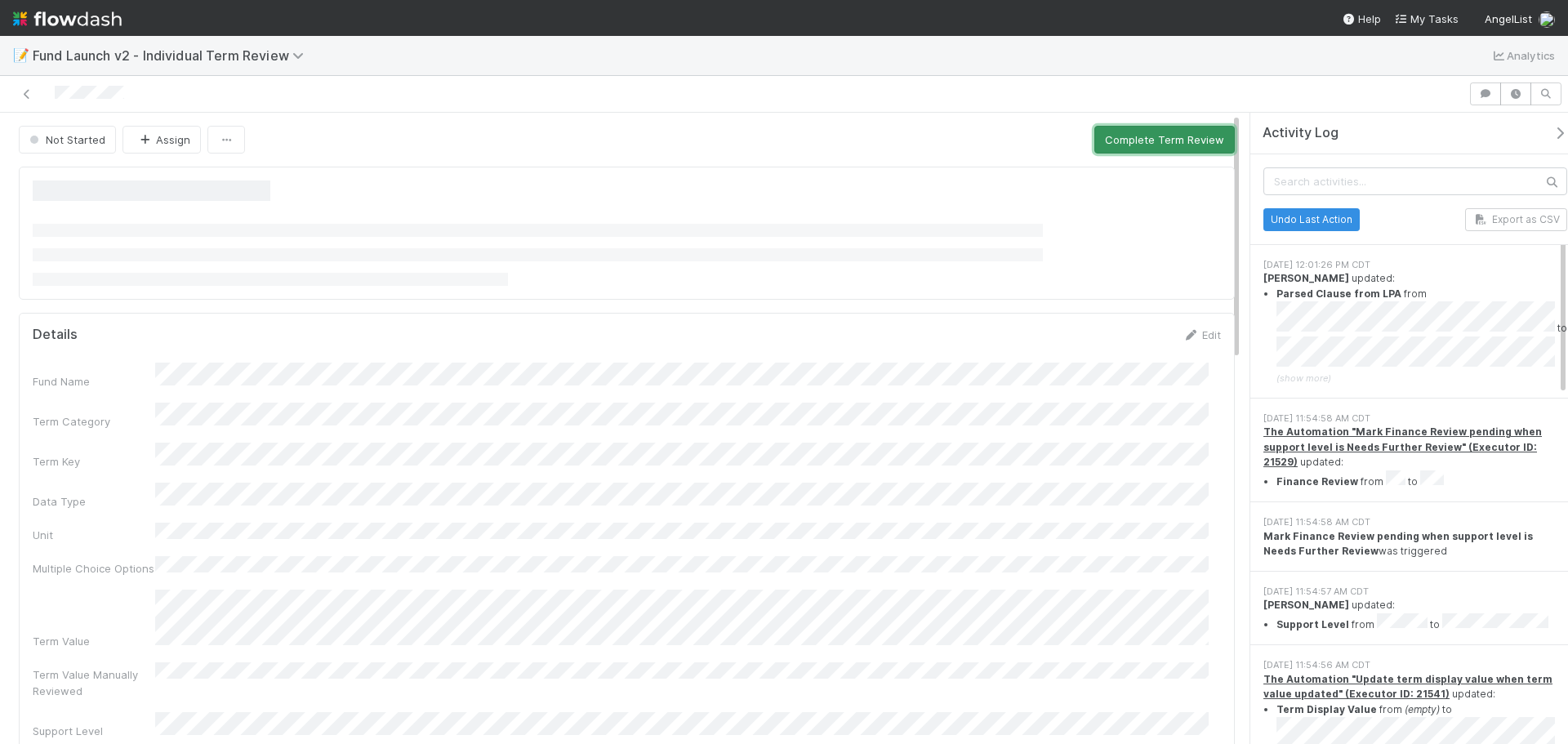
click at [1198, 137] on button "Complete Term Review" at bounding box center [1163, 139] width 140 height 28
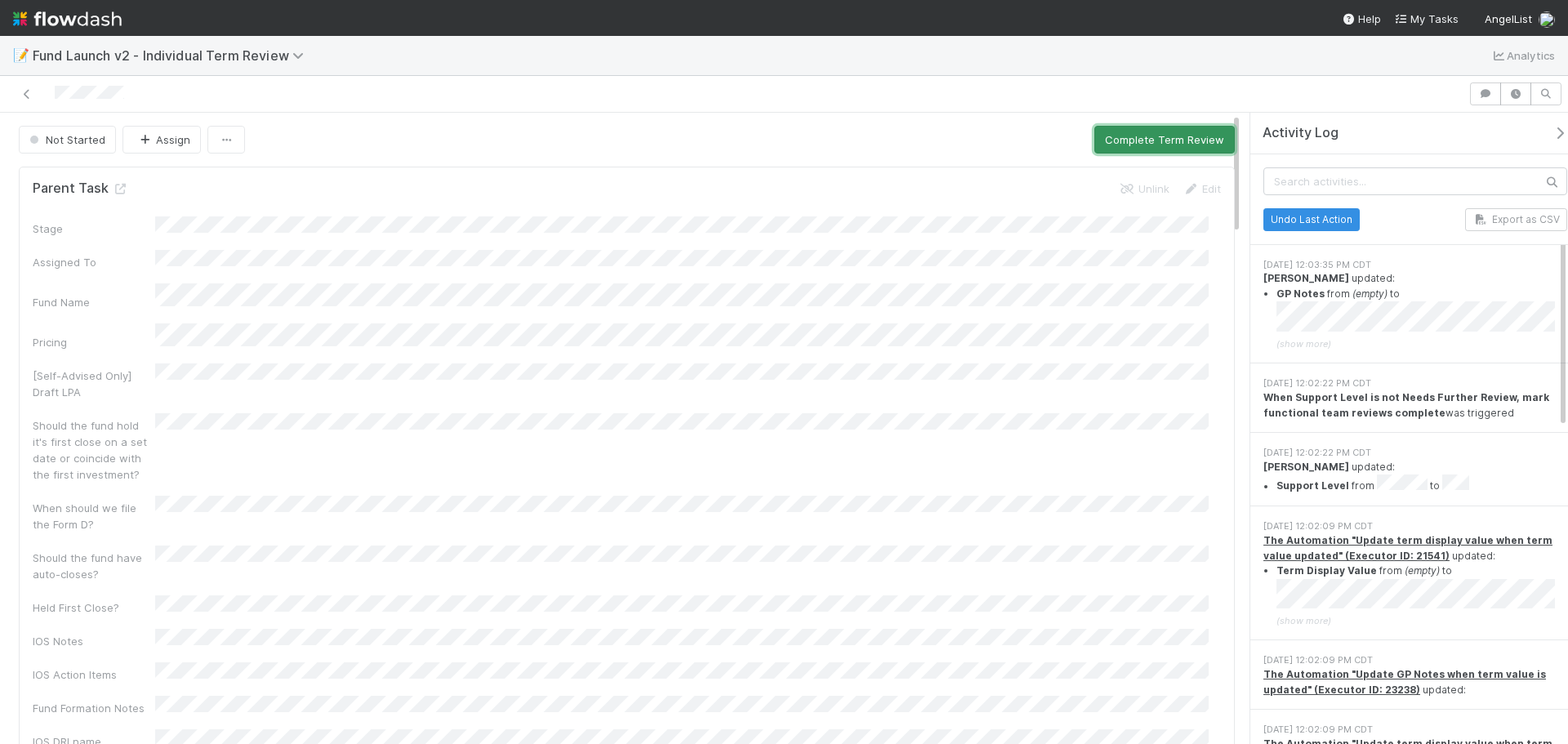
click at [1160, 137] on button "Complete Term Review" at bounding box center [1163, 139] width 140 height 28
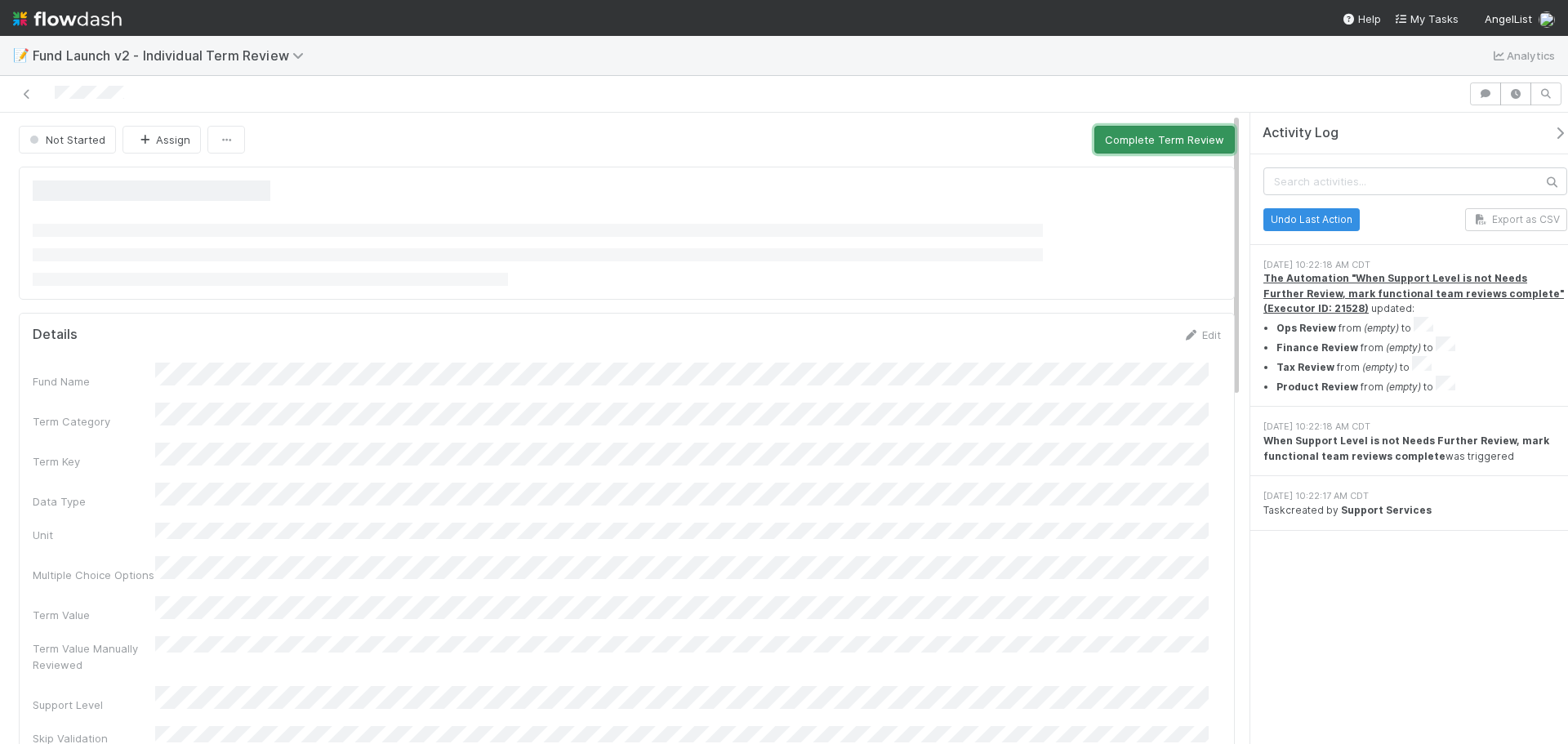
click at [1123, 132] on button "Complete Term Review" at bounding box center [1163, 139] width 140 height 28
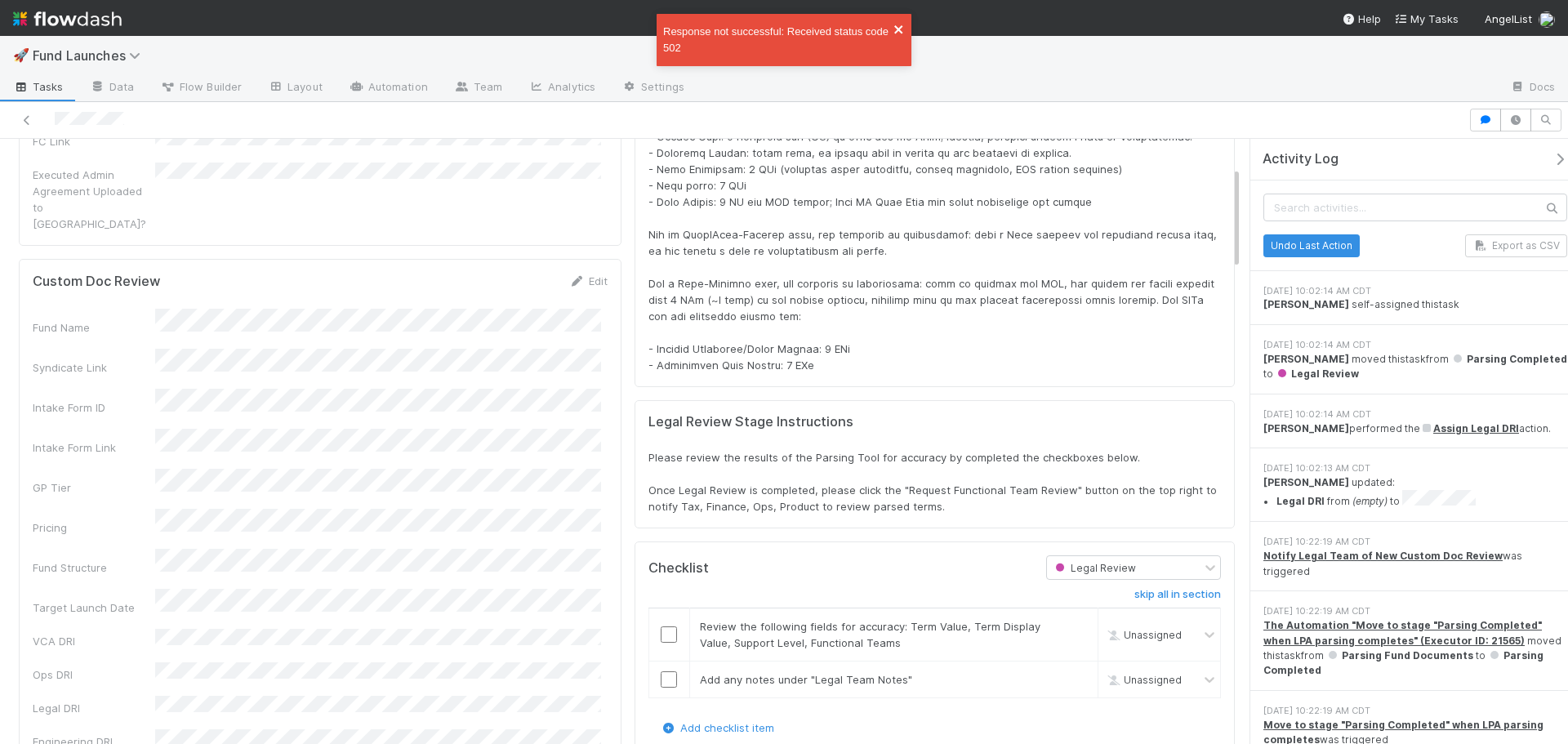
click at [901, 31] on icon "close" at bounding box center [899, 30] width 11 height 13
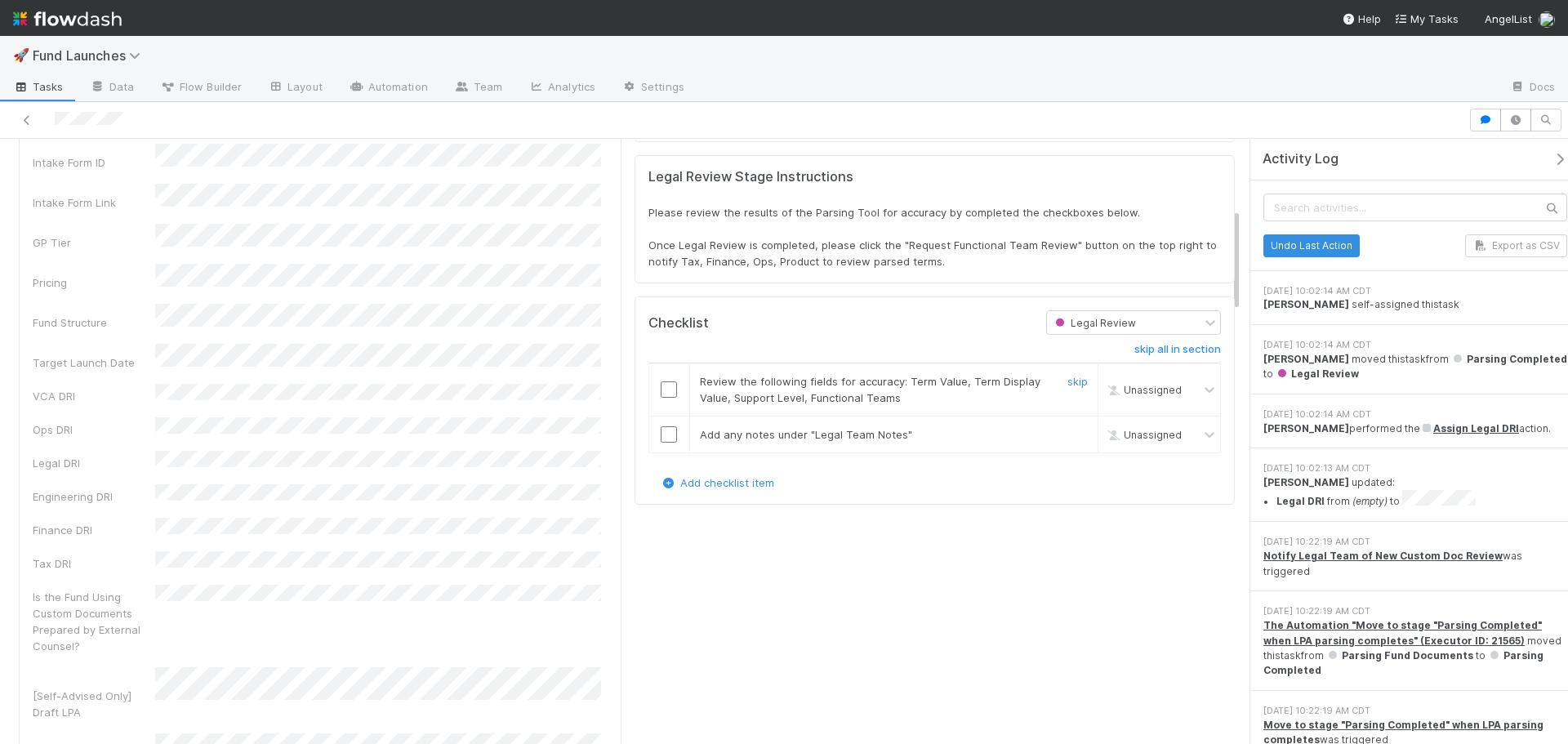
click at [660, 392] on input "checkbox" at bounding box center [668, 390] width 17 height 17
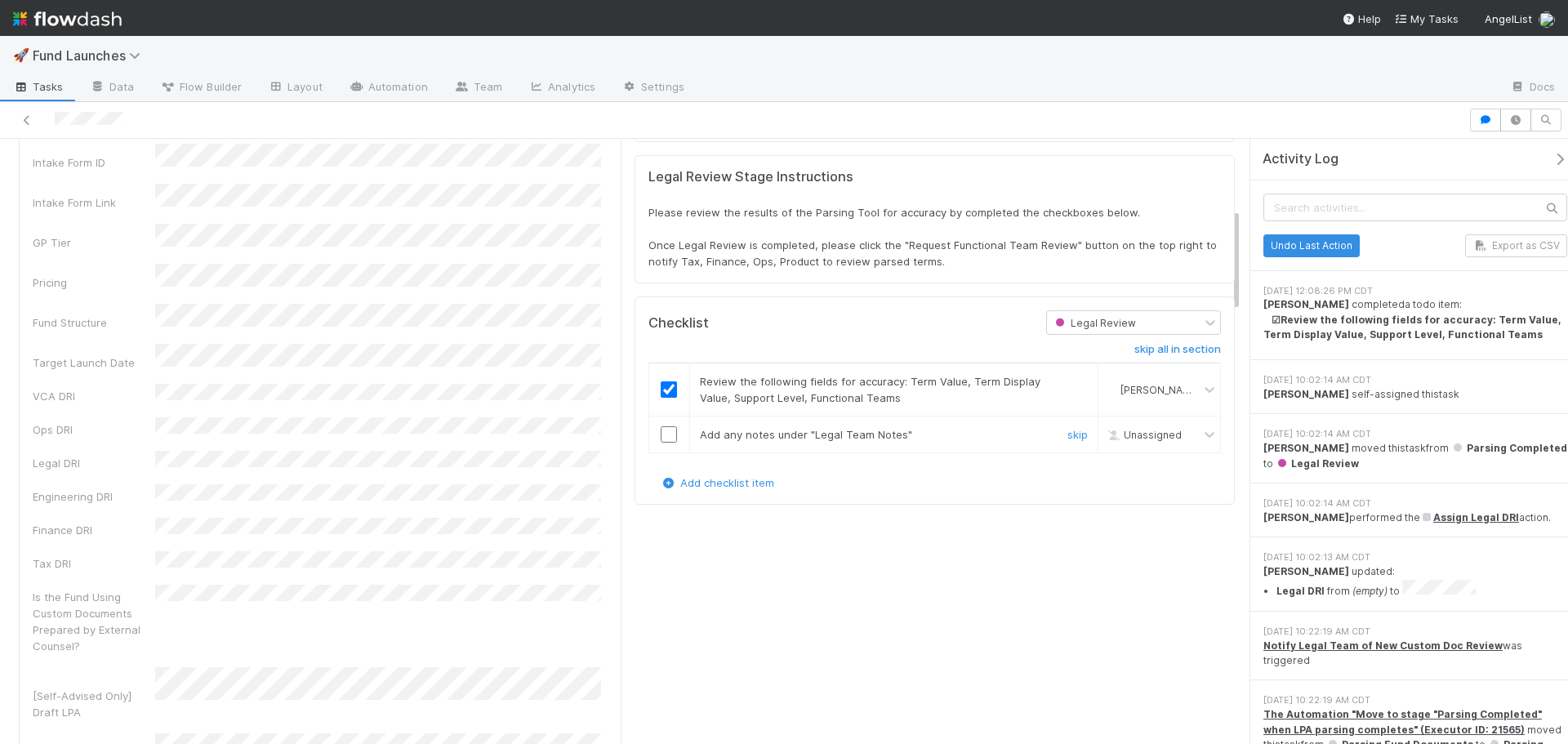
click at [663, 436] on input "checkbox" at bounding box center [668, 435] width 17 height 17
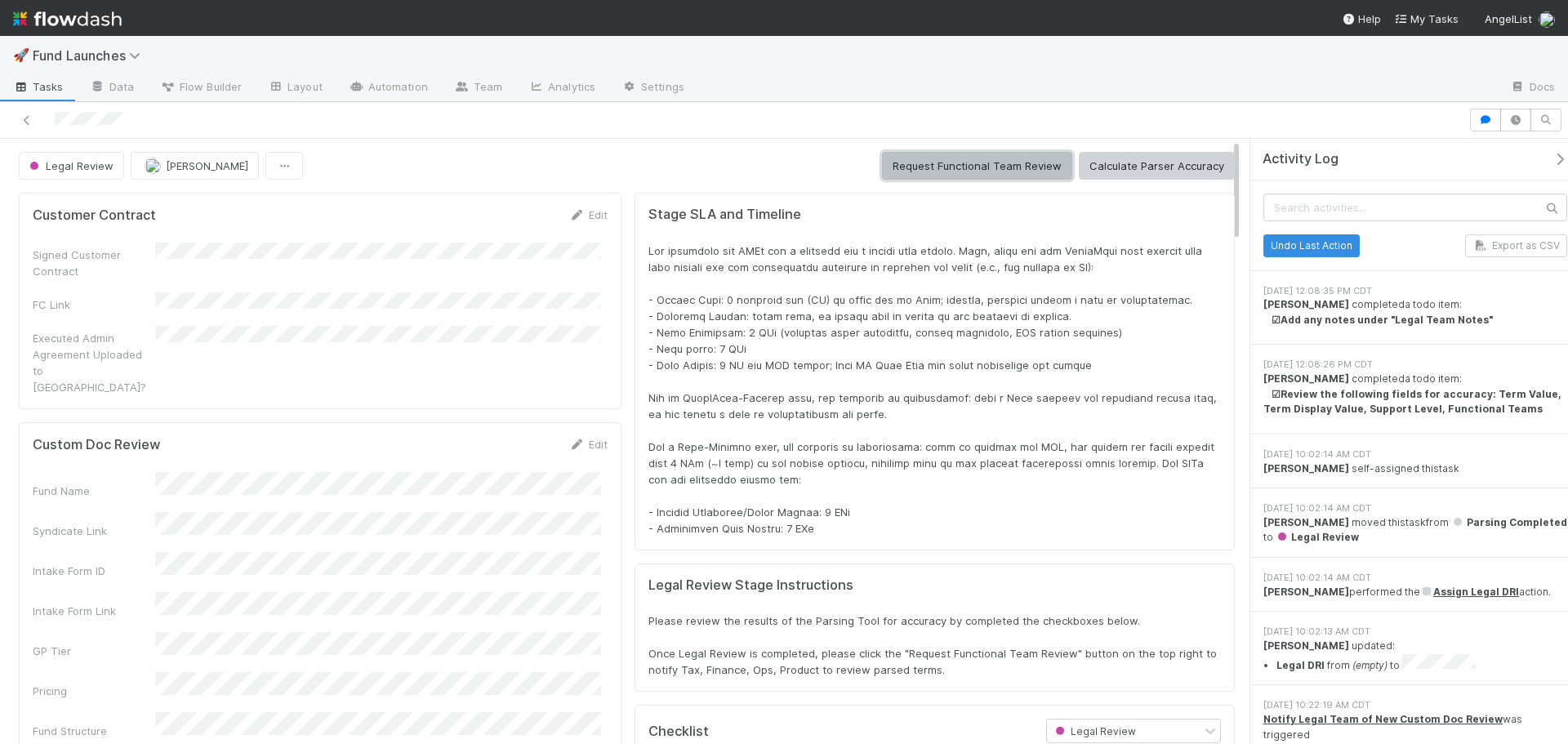
click at [940, 166] on button "Request Functional Team Review" at bounding box center [977, 166] width 190 height 28
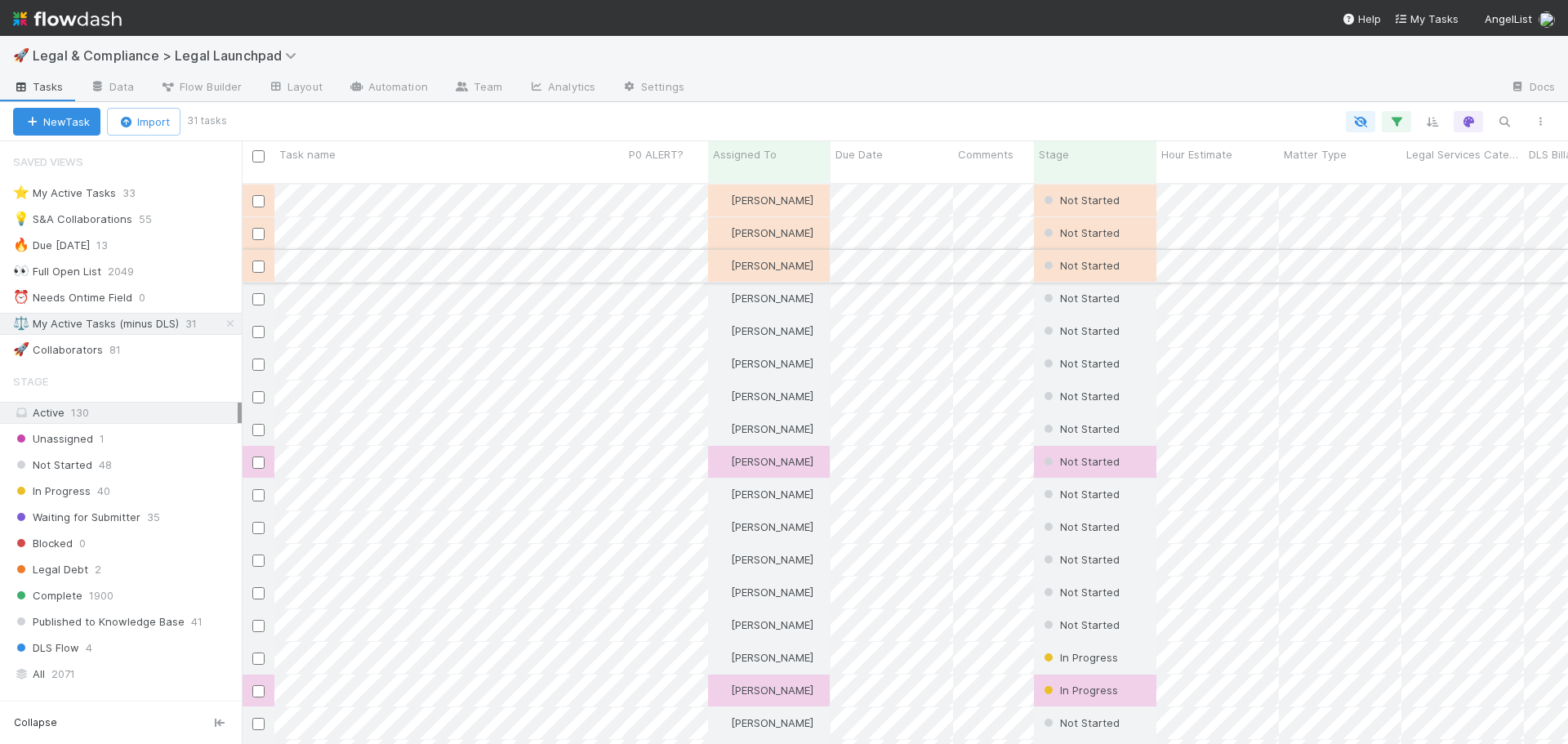
scroll to position [562, 1314]
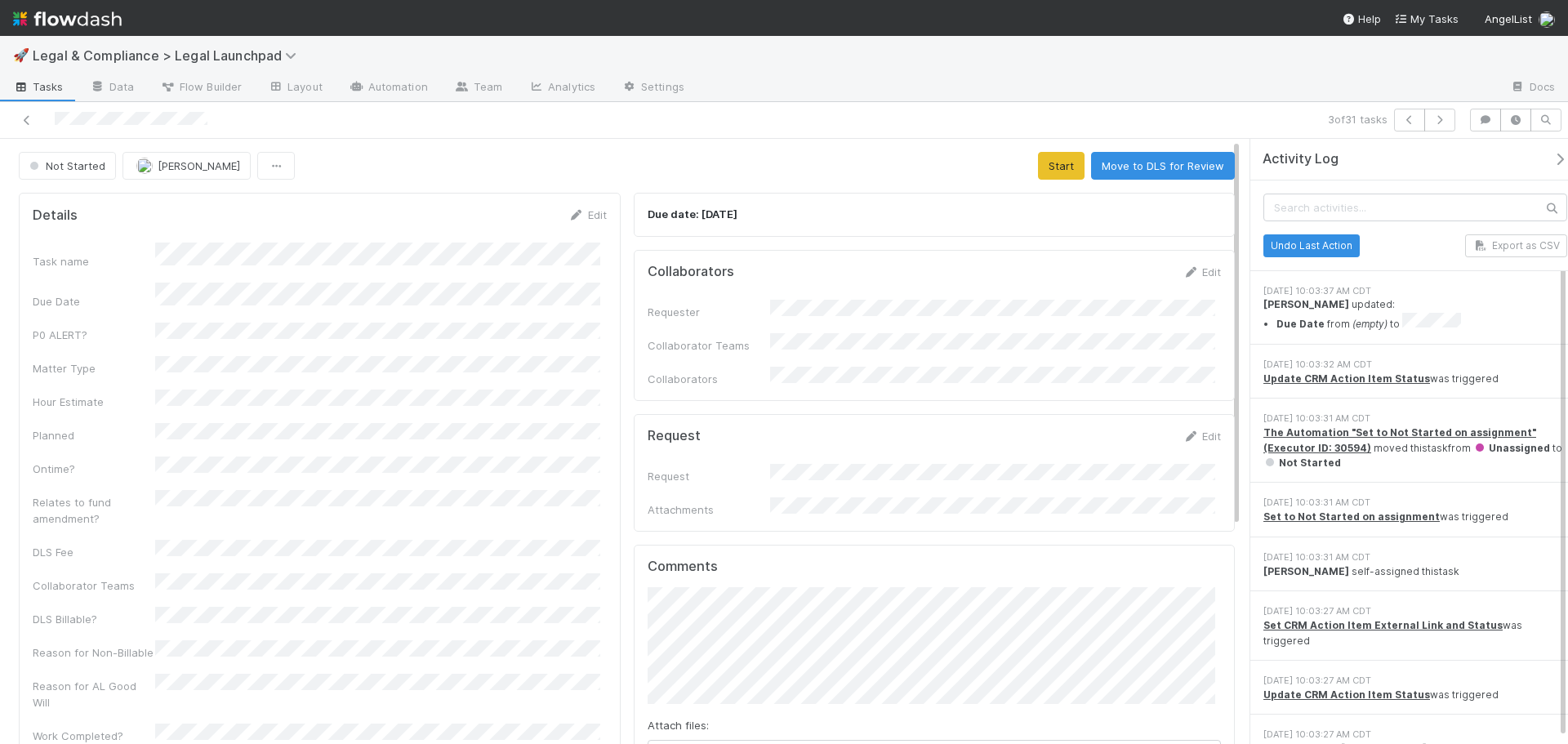
click at [814, 479] on div "Request Attachments" at bounding box center [934, 491] width 574 height 54
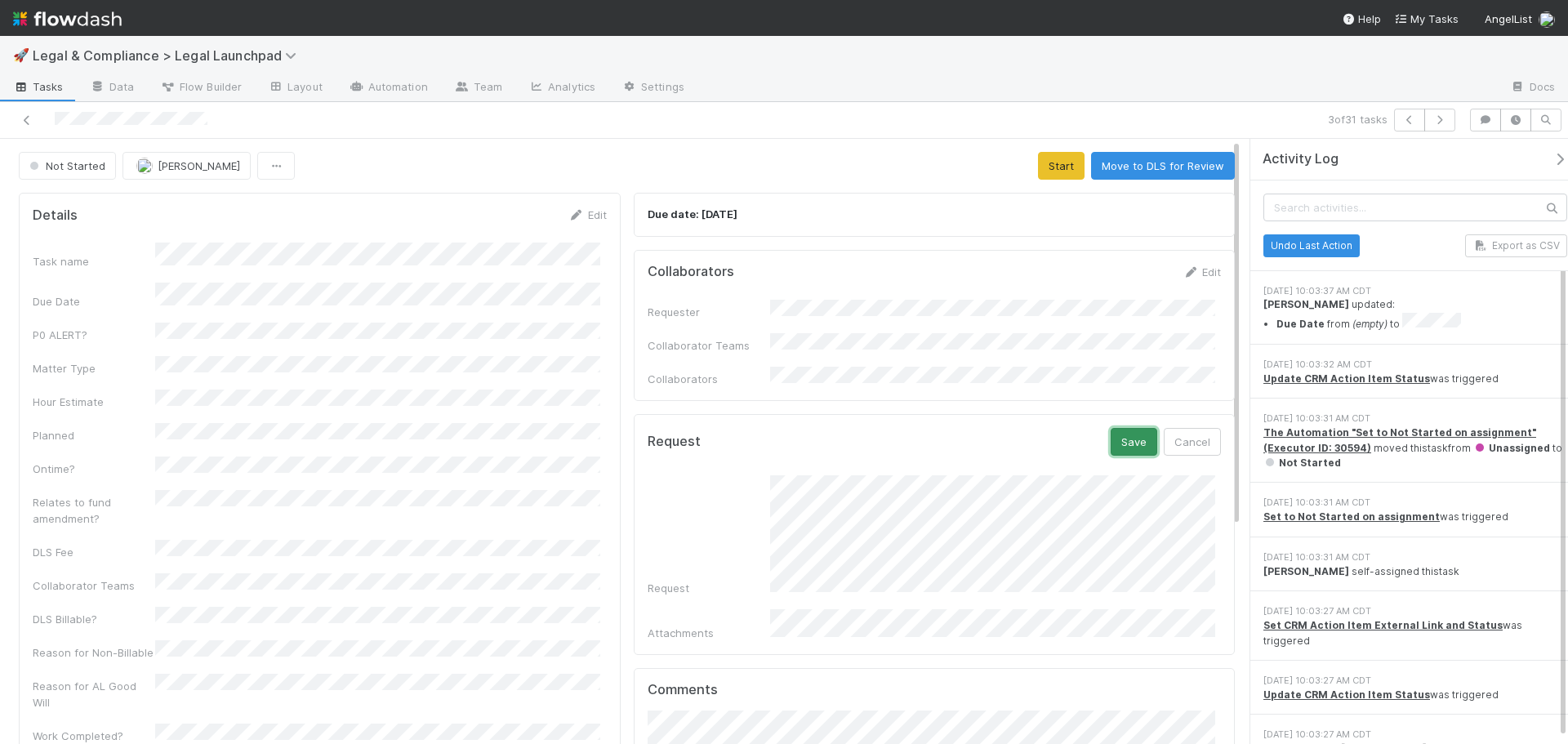
click at [1110, 428] on button "Save" at bounding box center [1134, 442] width 46 height 28
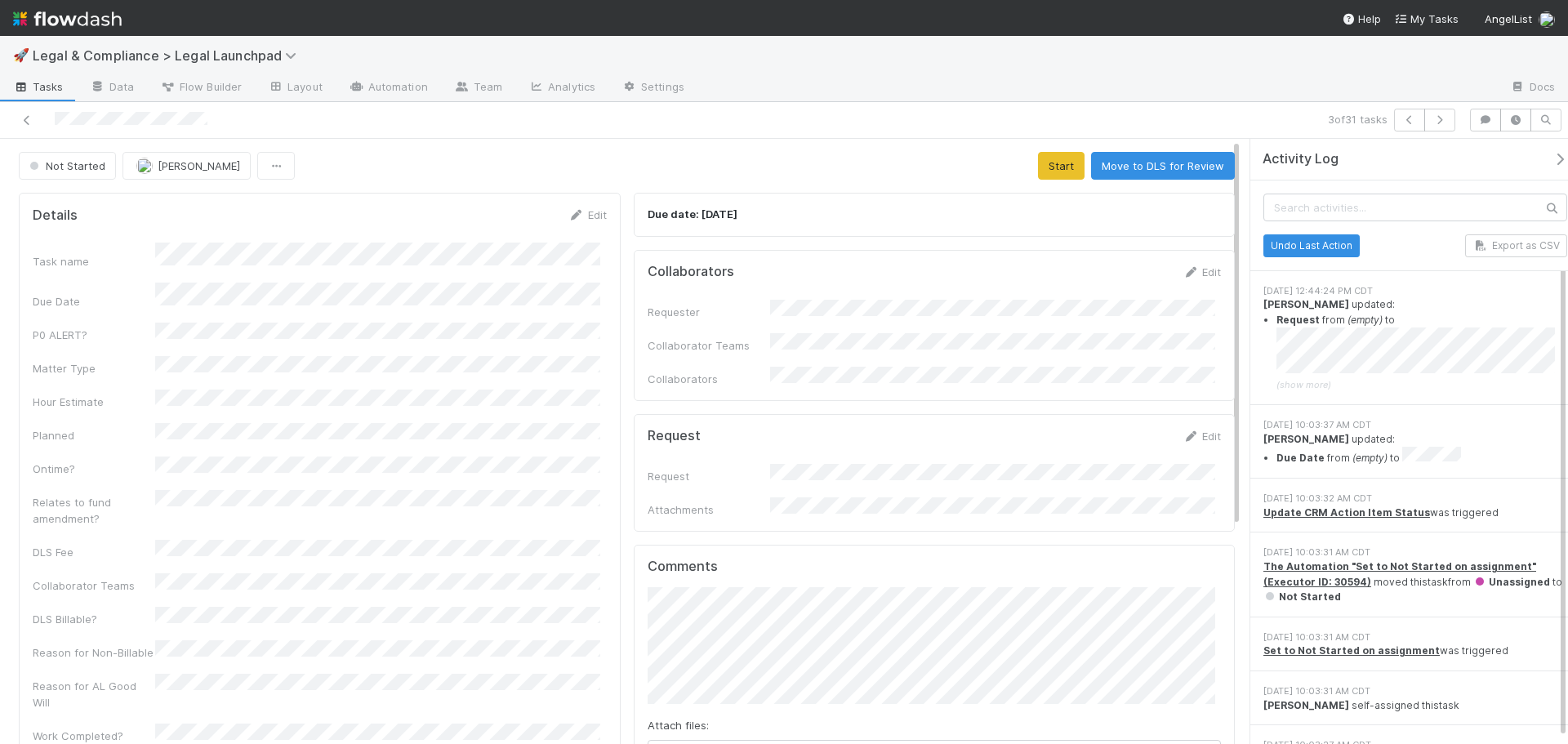
click at [337, 362] on div "Task name Due Date P0 ALERT? Matter Type Hour Estimate Planned Ontime? Relates …" at bounding box center [319, 527] width 574 height 568
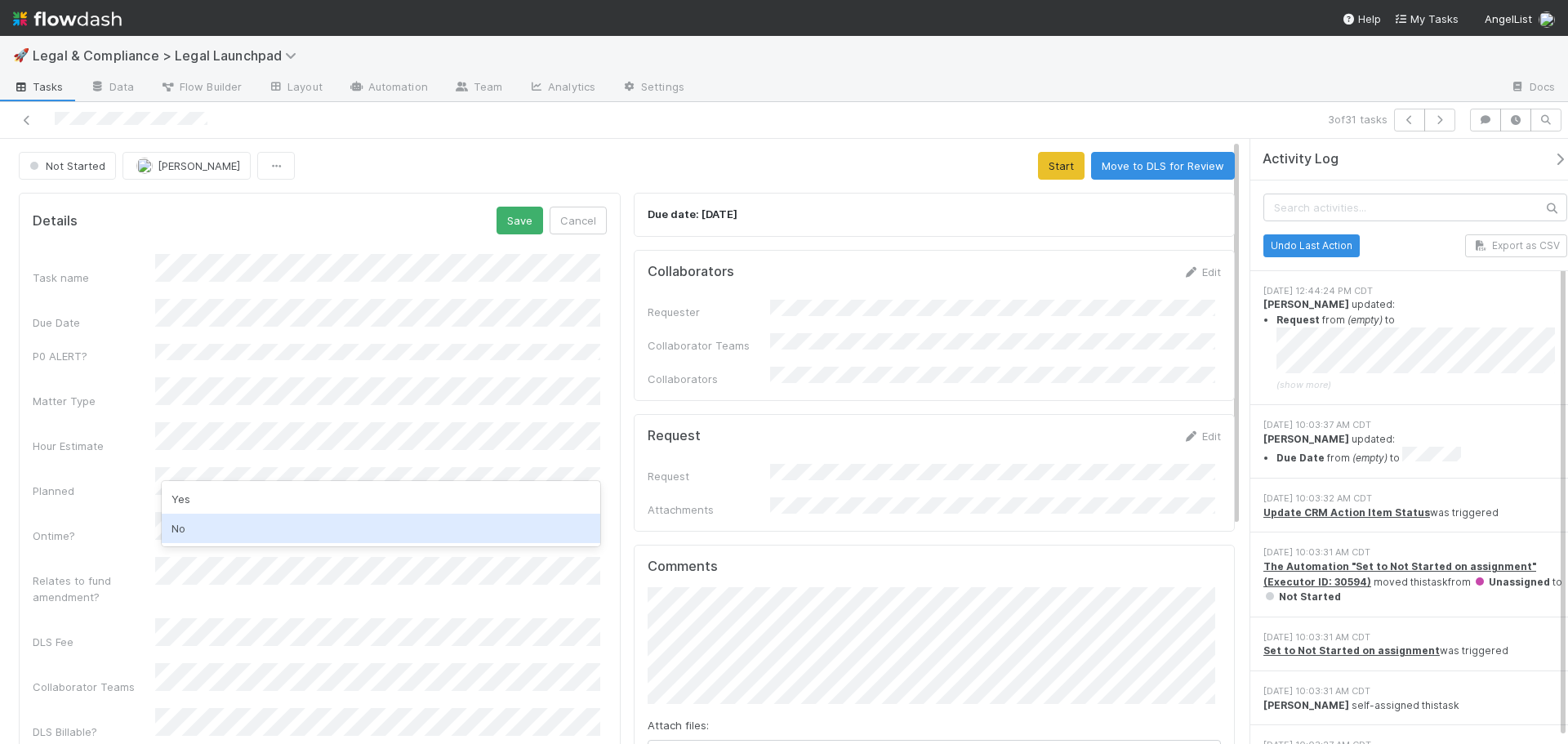
click at [237, 536] on div "No" at bounding box center [381, 529] width 438 height 30
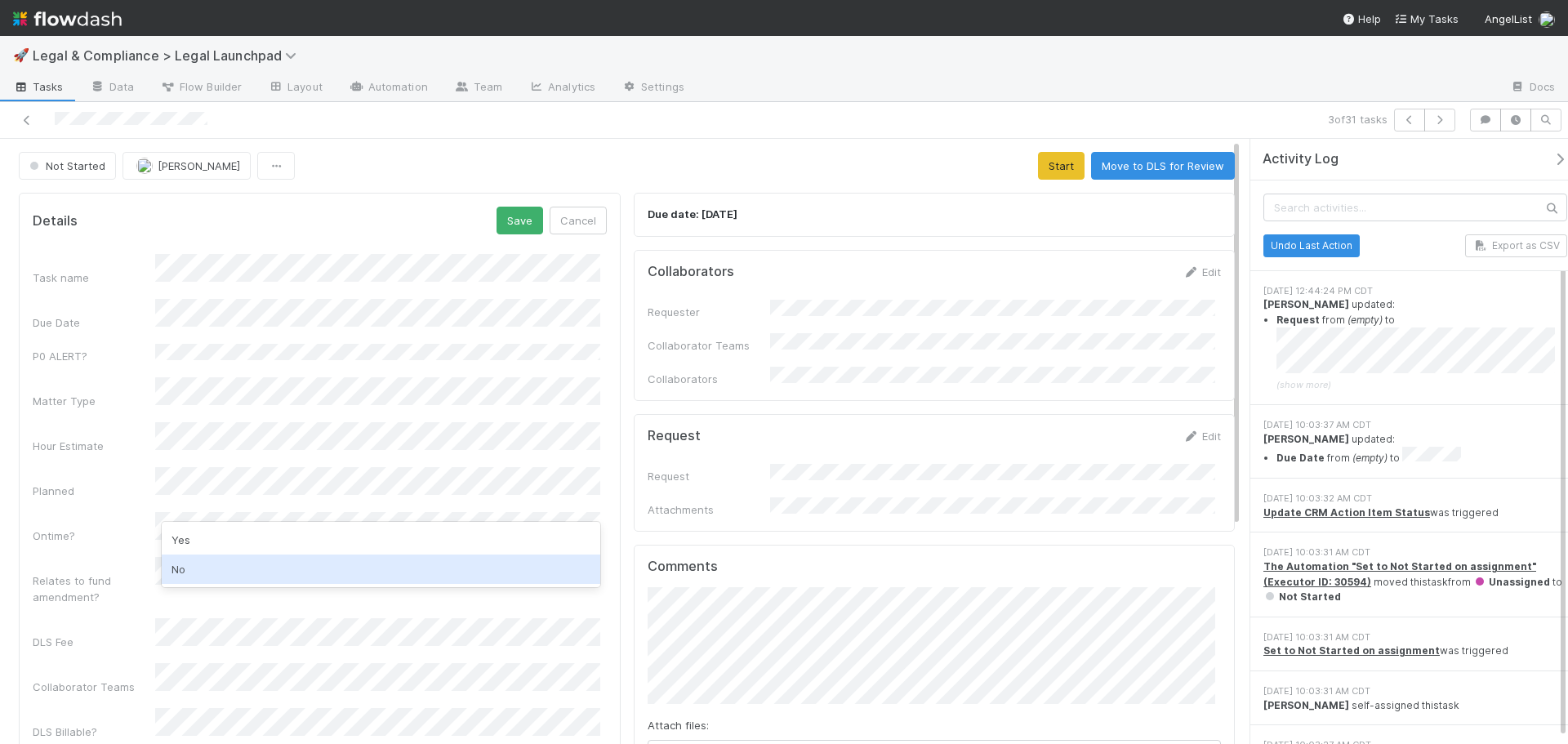
click at [220, 560] on div "No" at bounding box center [381, 569] width 438 height 30
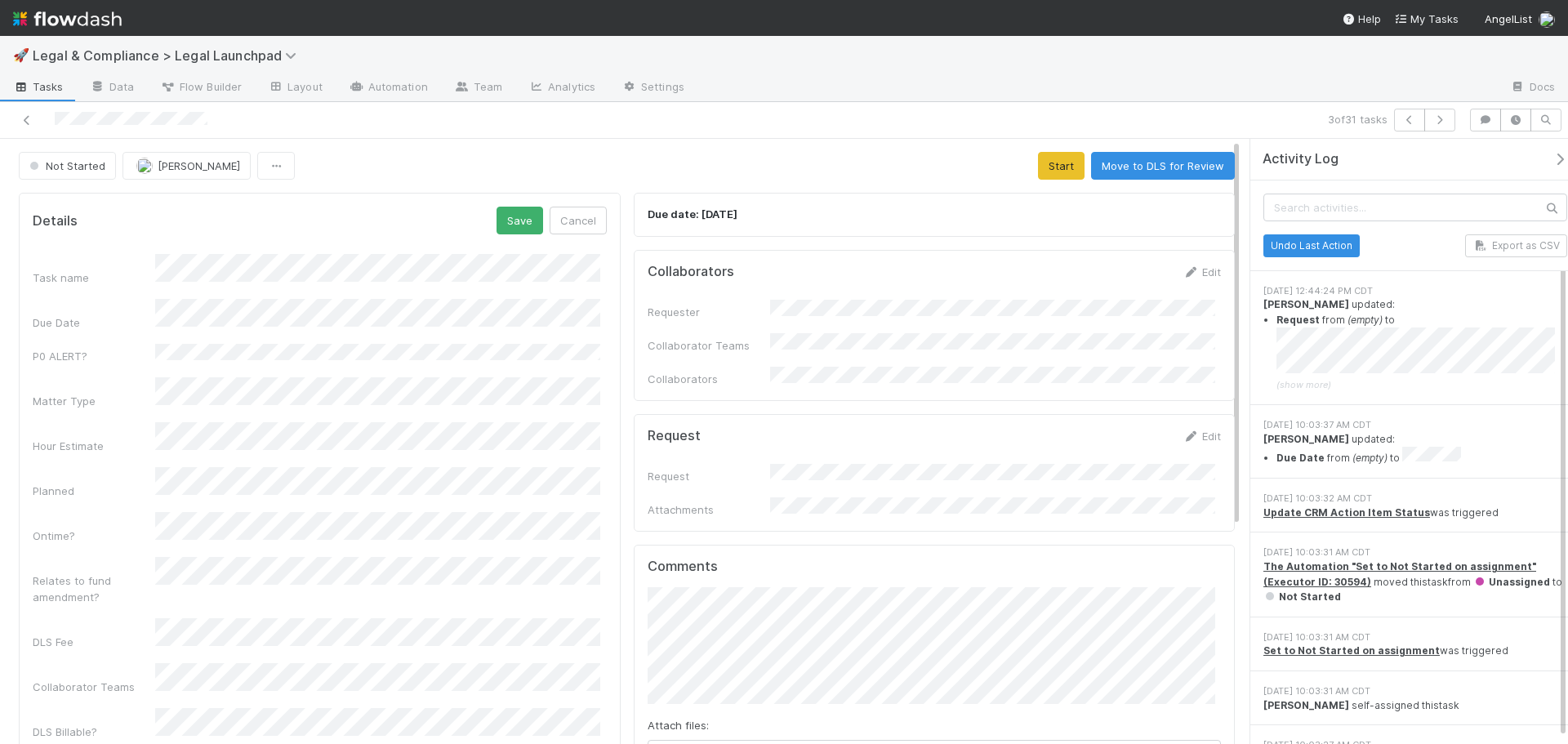
click at [115, 516] on div "Task name Due Date P0 ALERT? Matter Type Hour Estimate Planned Ontime? Relates …" at bounding box center [319, 612] width 574 height 715
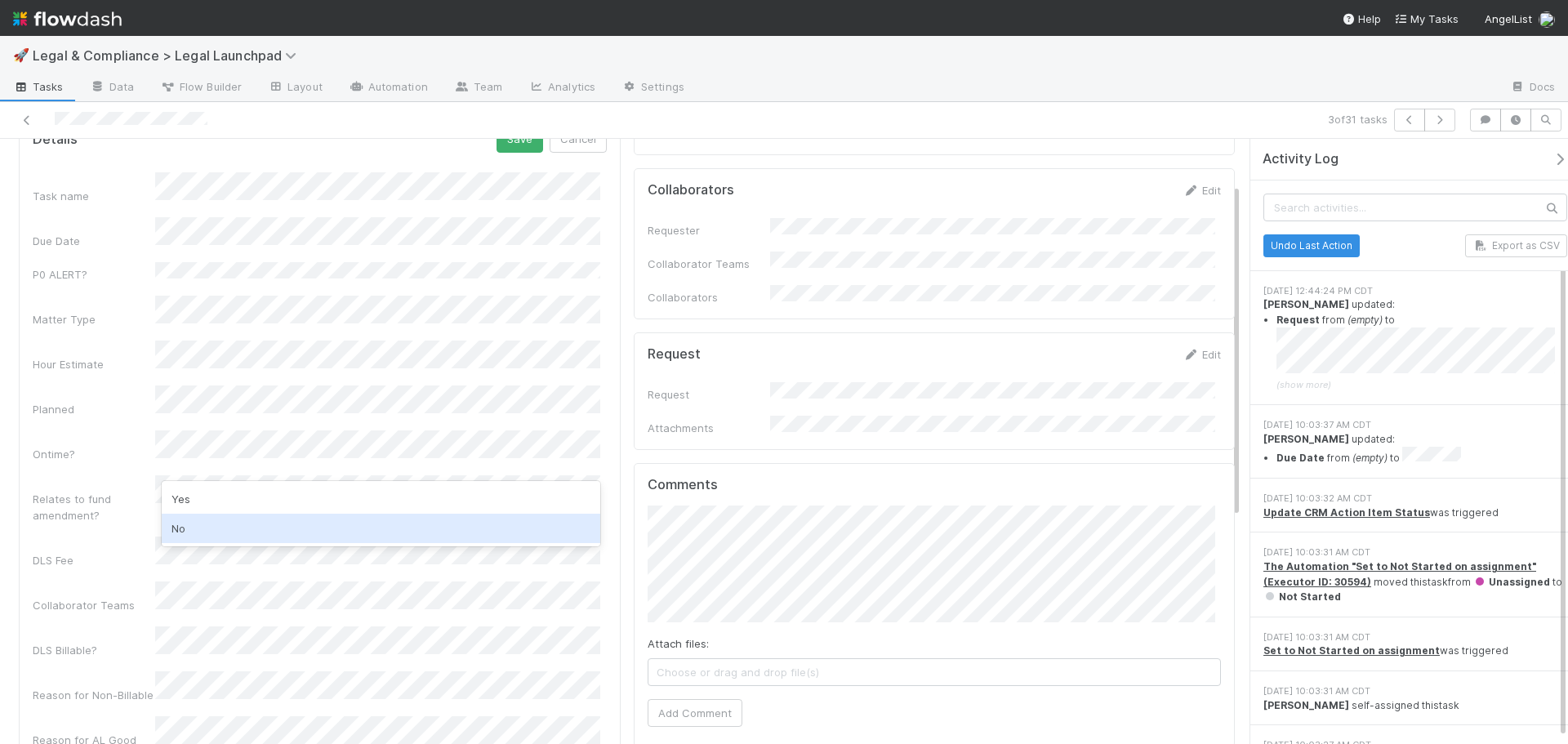
click at [231, 526] on div "No" at bounding box center [381, 529] width 438 height 30
click at [112, 491] on div "Relates to fund amendment?" at bounding box center [94, 507] width 123 height 33
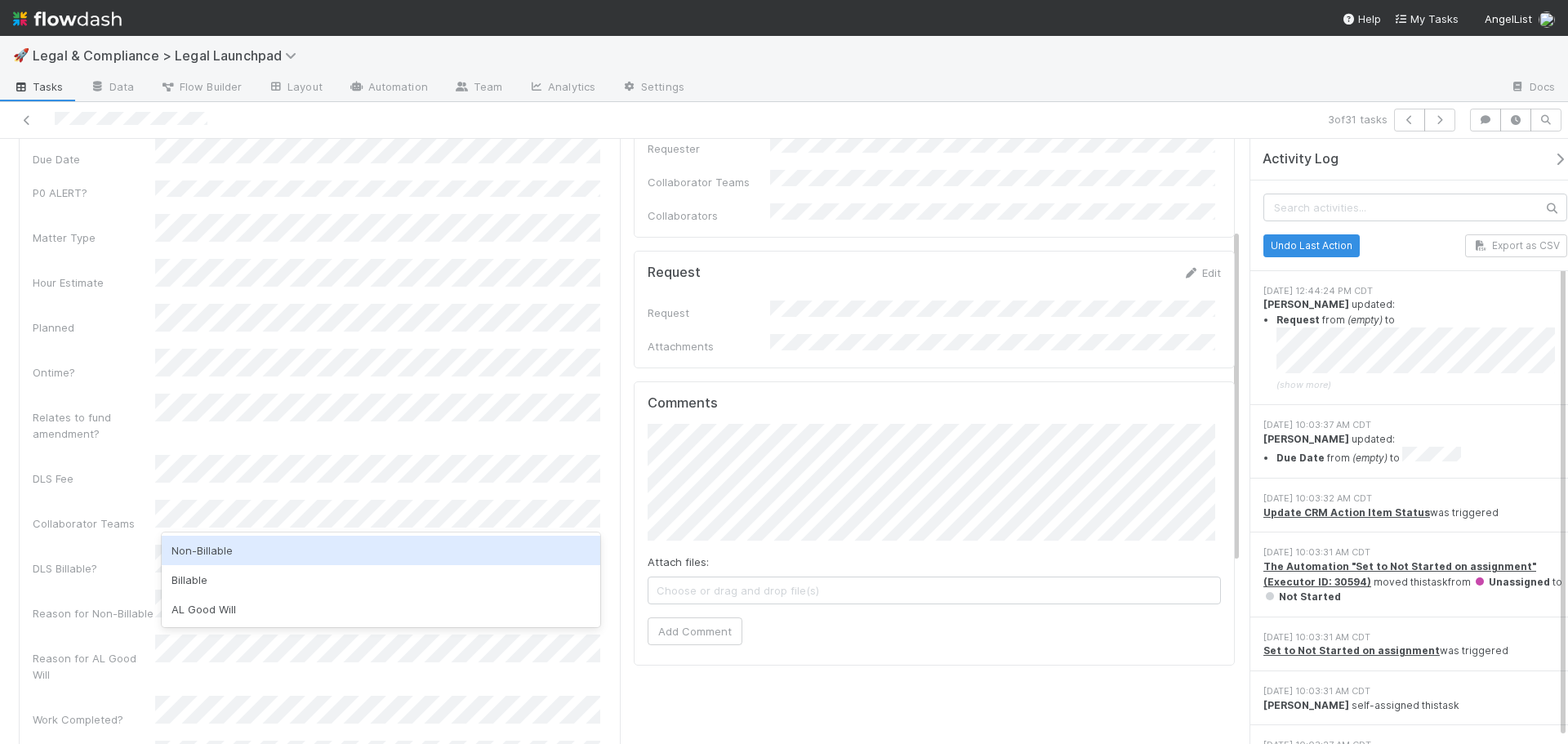
click at [248, 559] on div "Non-Billable" at bounding box center [381, 551] width 438 height 30
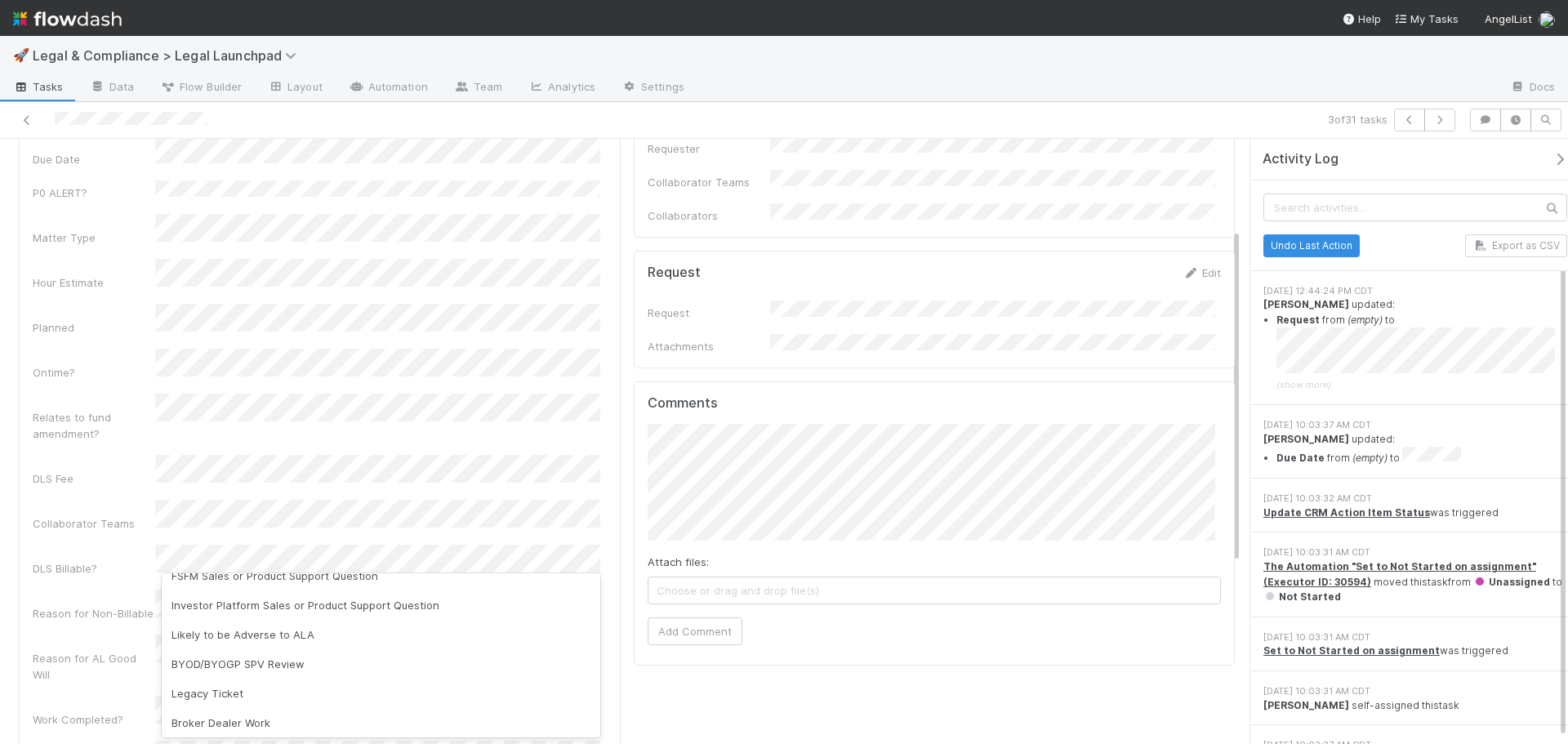
scroll to position [137, 0]
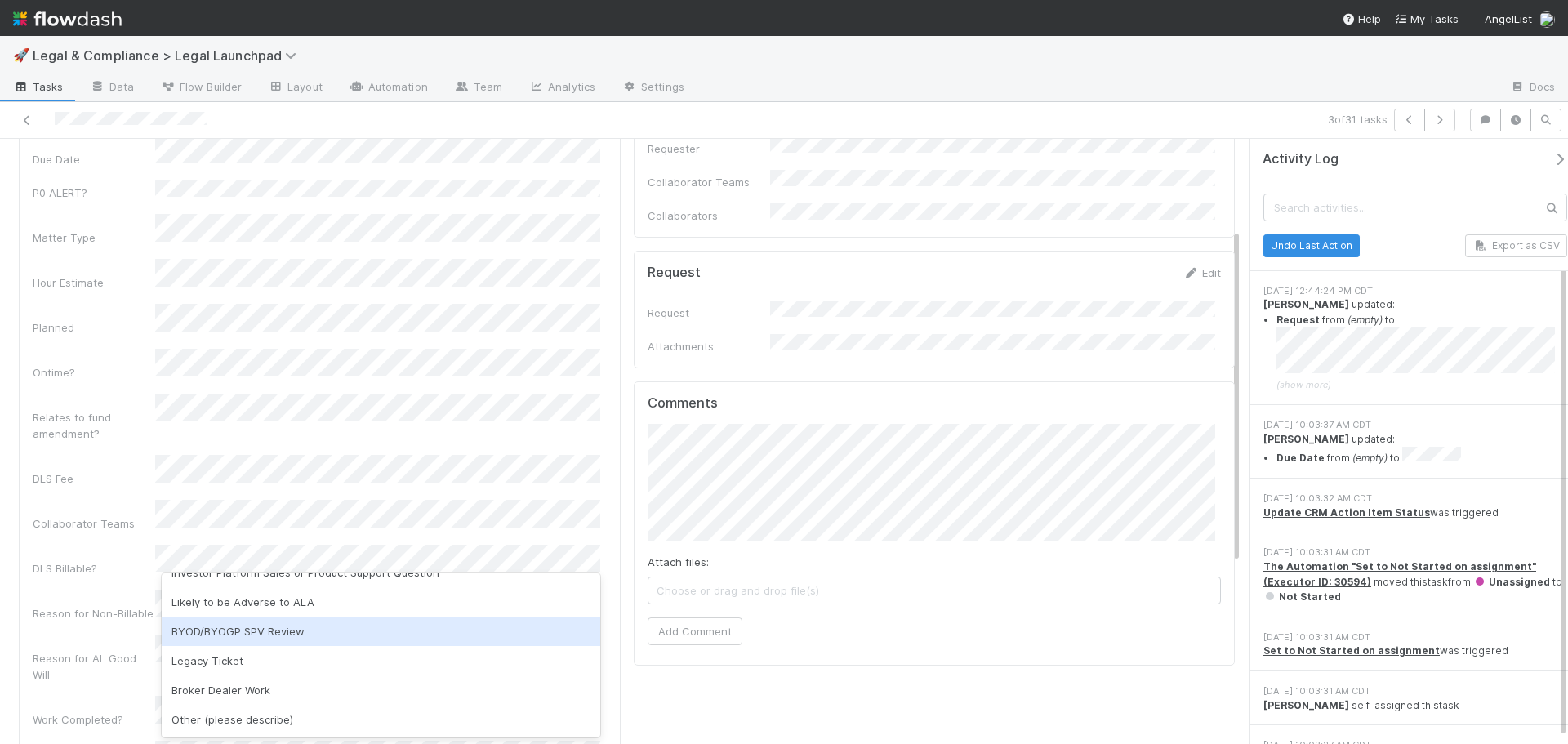
click at [386, 635] on div "BYOD/BYOGP SPV Review" at bounding box center [381, 632] width 438 height 30
click at [70, 580] on div "Task name Due Date P0 ALERT? Matter Type Hour Estimate Planned Ontime? Relates …" at bounding box center [319, 449] width 574 height 715
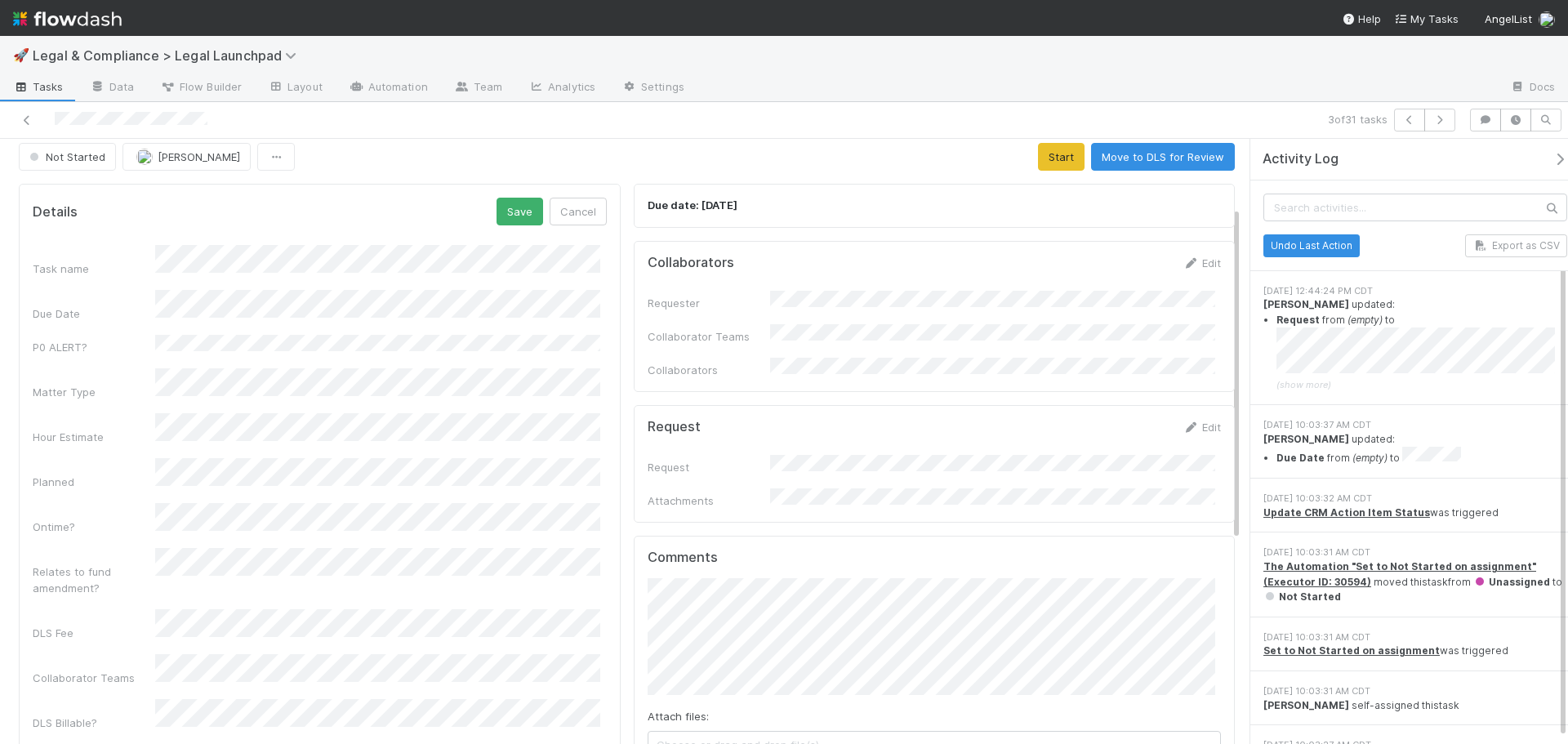
scroll to position [0, 0]
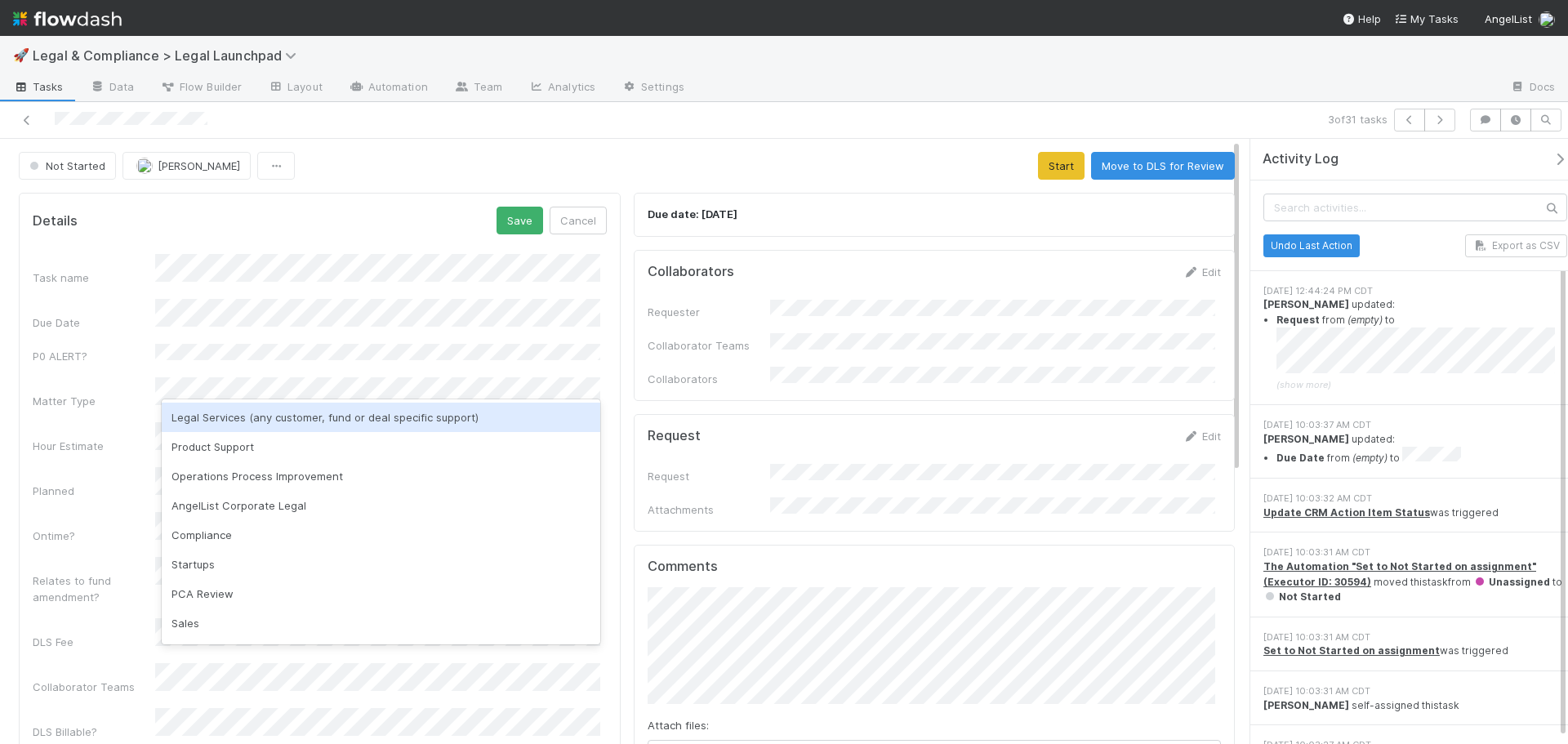
click at [278, 412] on div "Legal Services (any customer, fund or deal specific support)" at bounding box center [381, 418] width 438 height 30
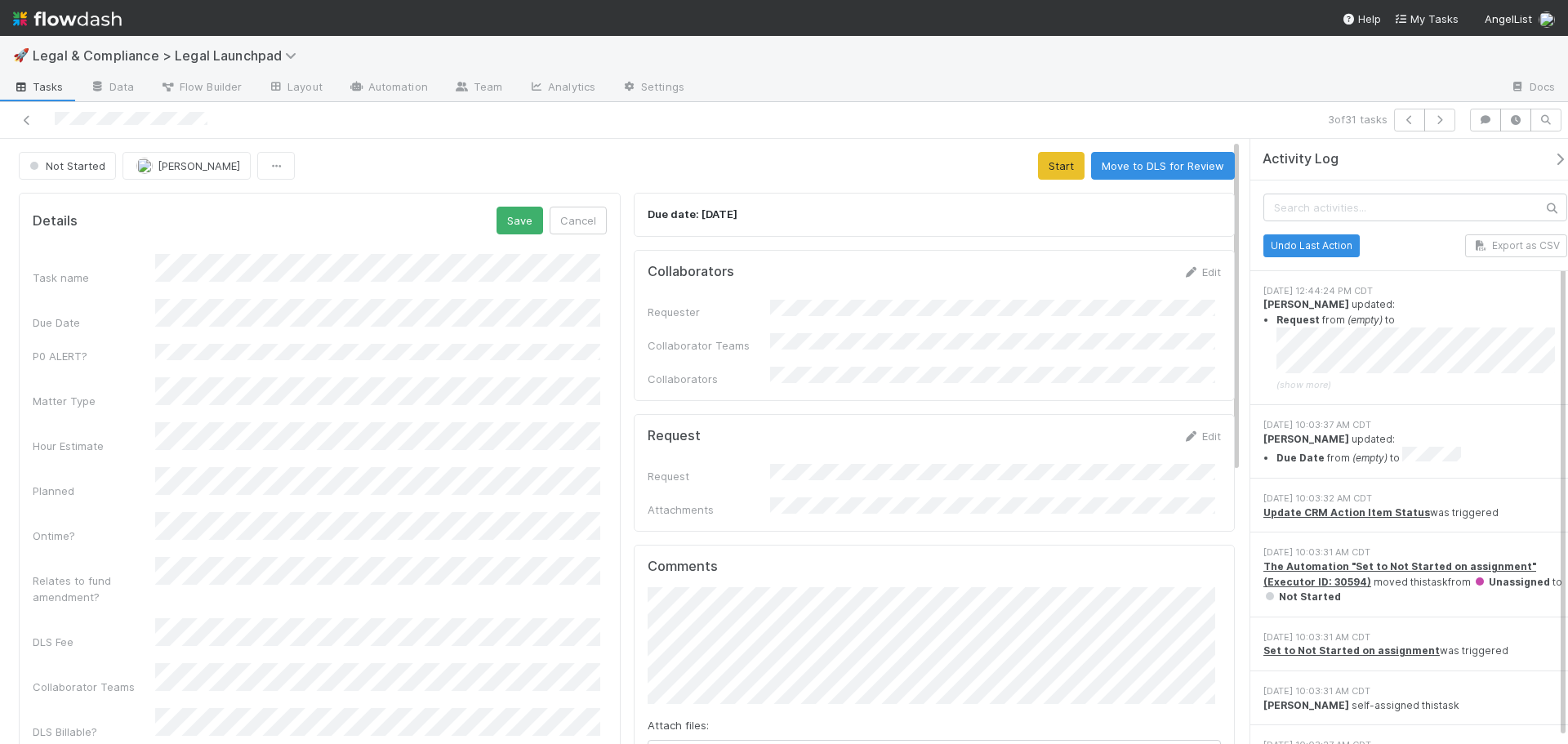
click at [90, 393] on div "Matter Type" at bounding box center [94, 401] width 123 height 17
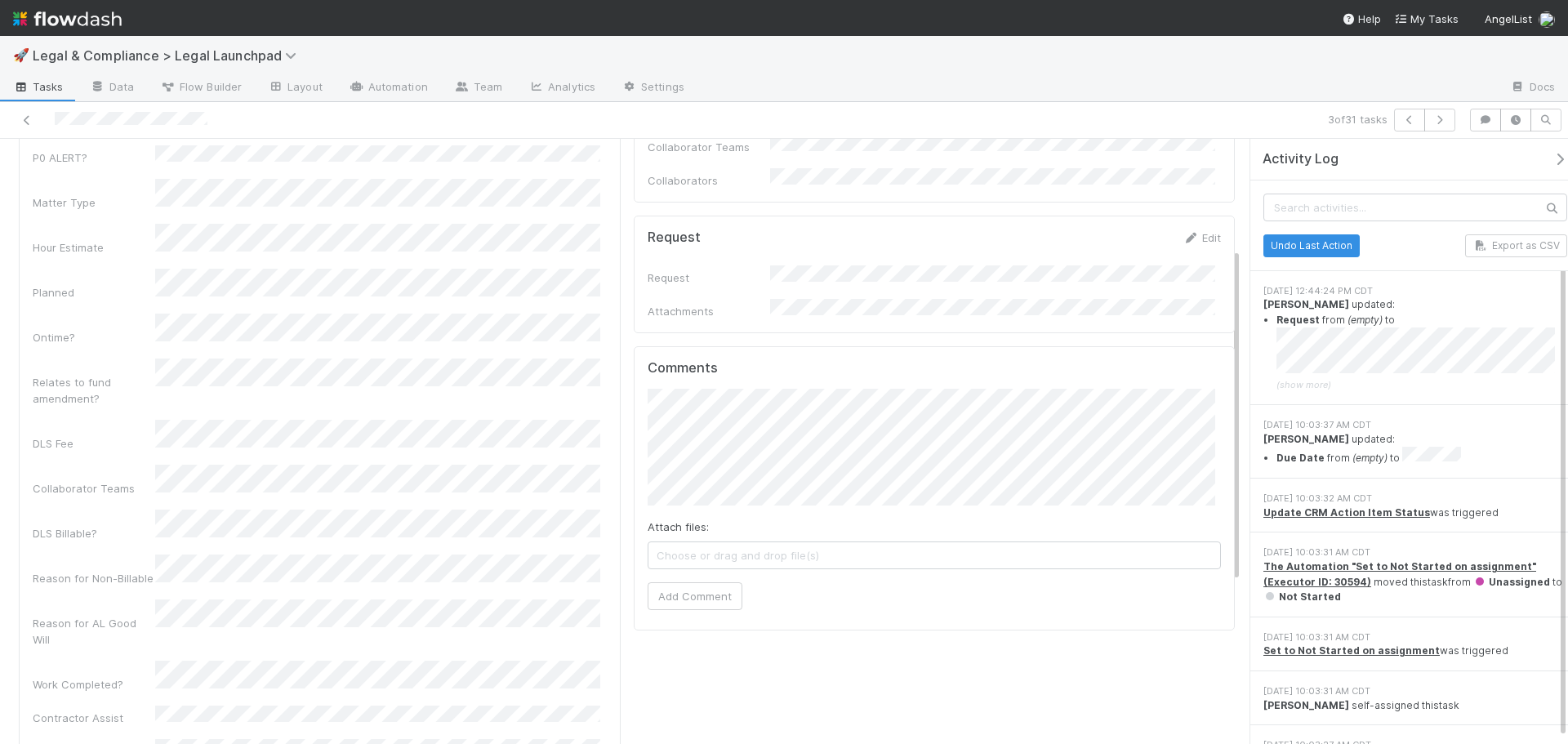
scroll to position [1, 0]
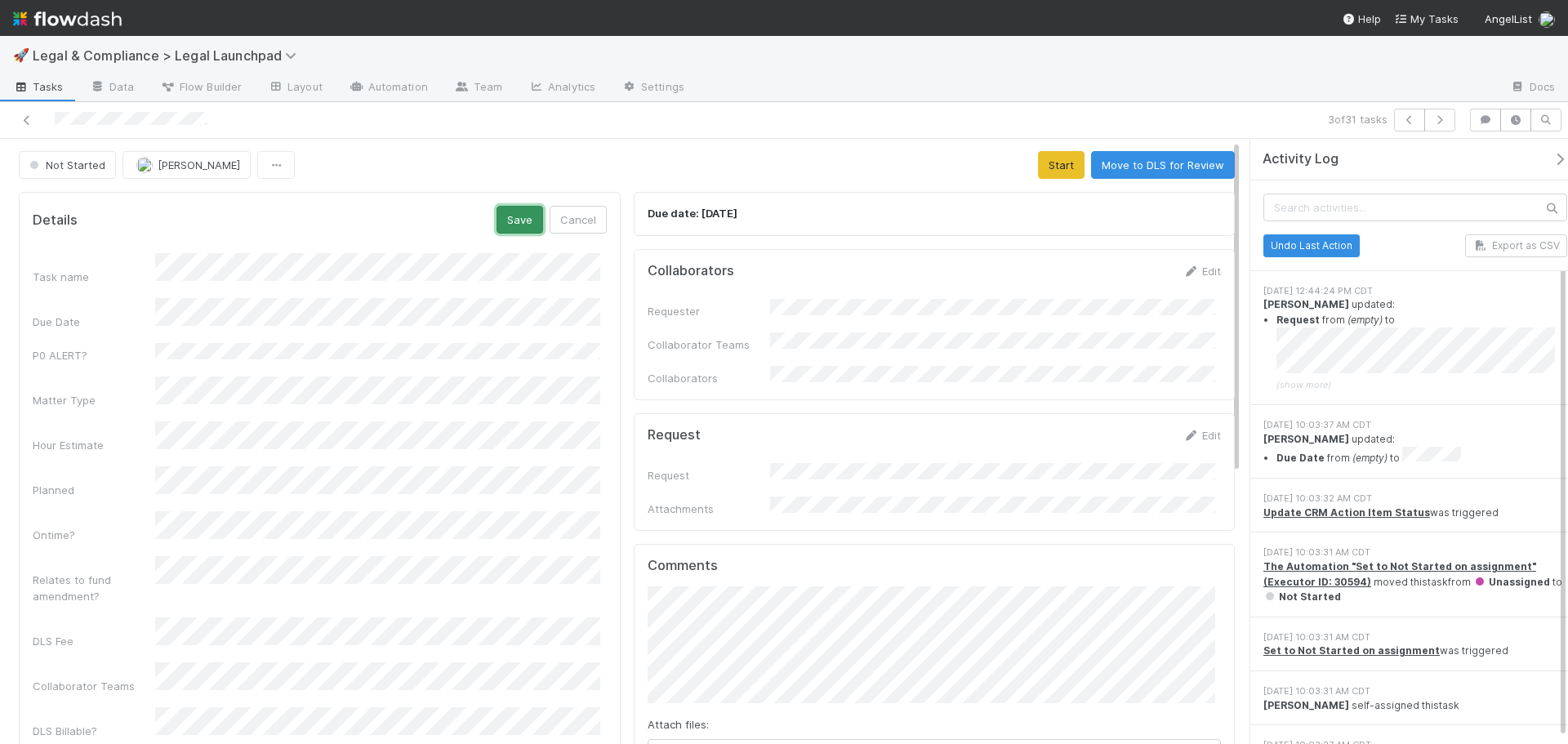
click at [514, 221] on button "Save" at bounding box center [520, 220] width 46 height 28
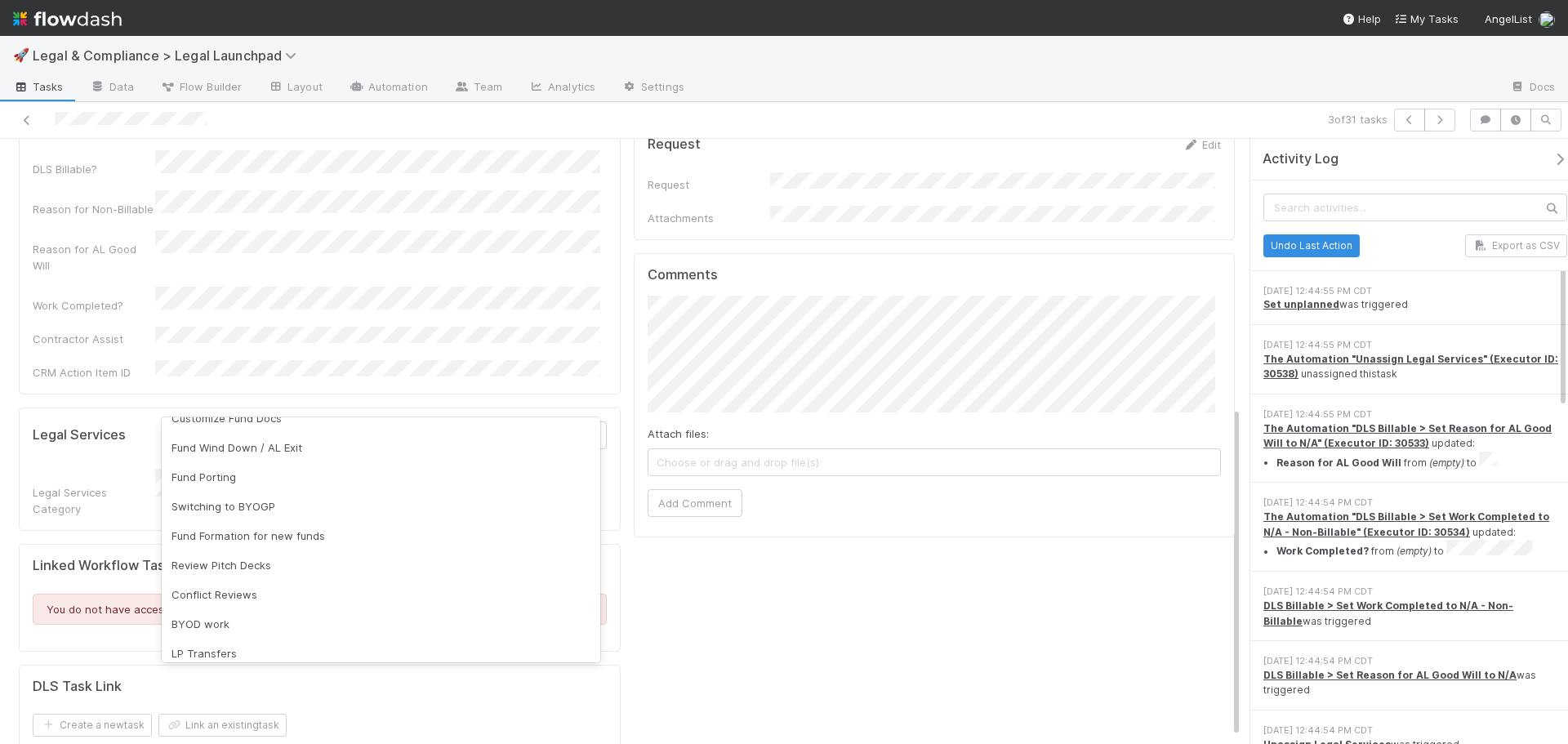
scroll to position [349, 0]
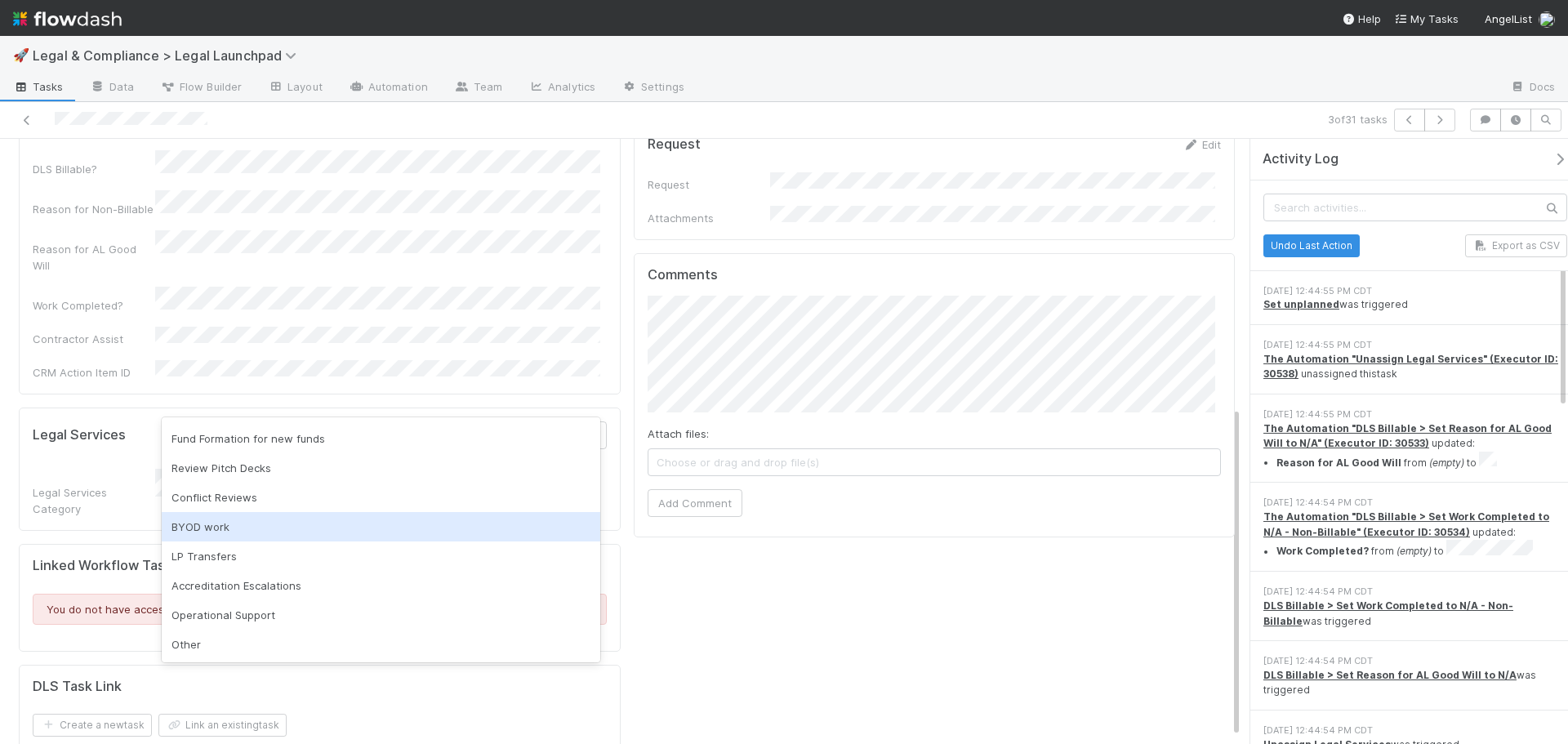
click at [322, 524] on div "BYOD work" at bounding box center [381, 527] width 438 height 30
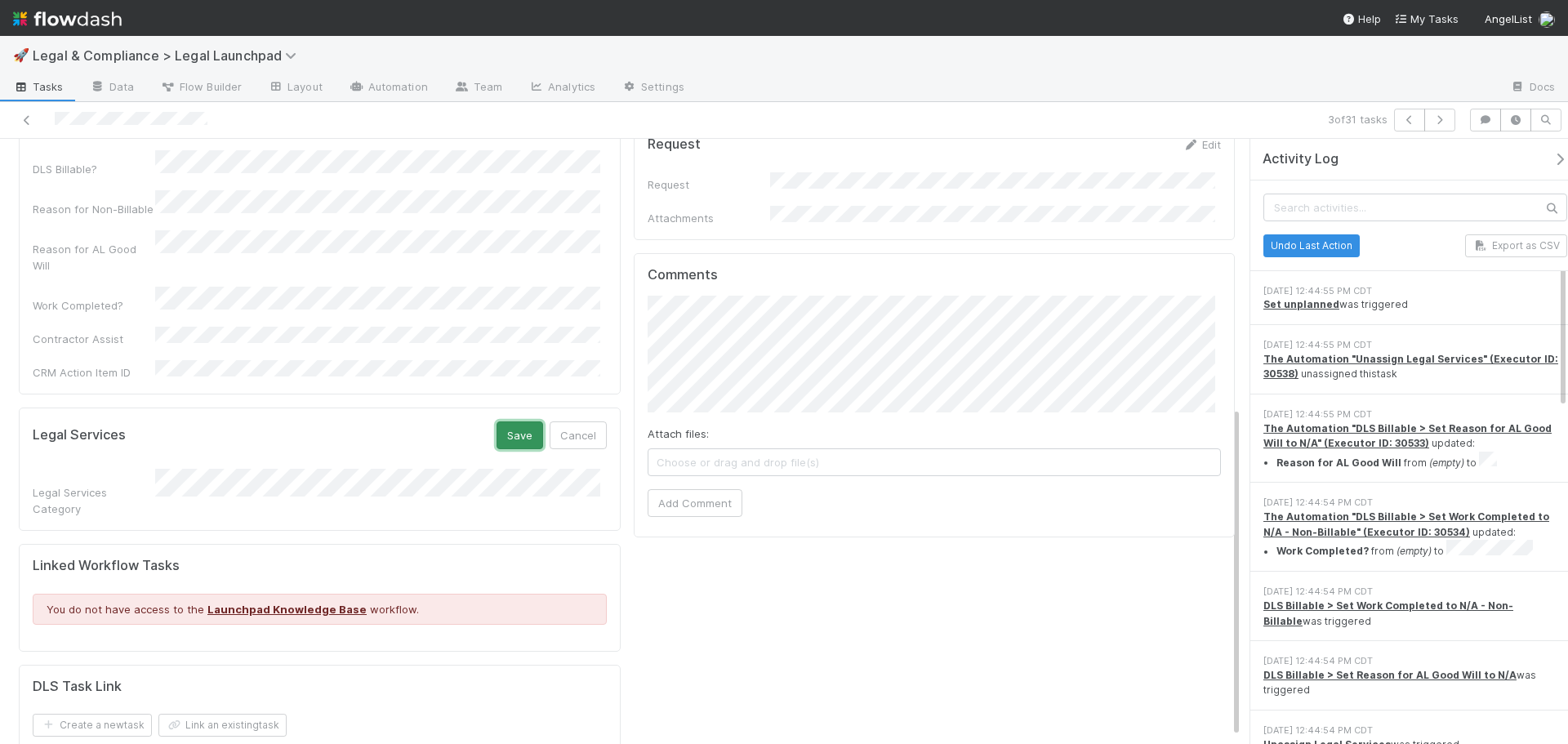
click at [506, 422] on button "Save" at bounding box center [520, 436] width 46 height 28
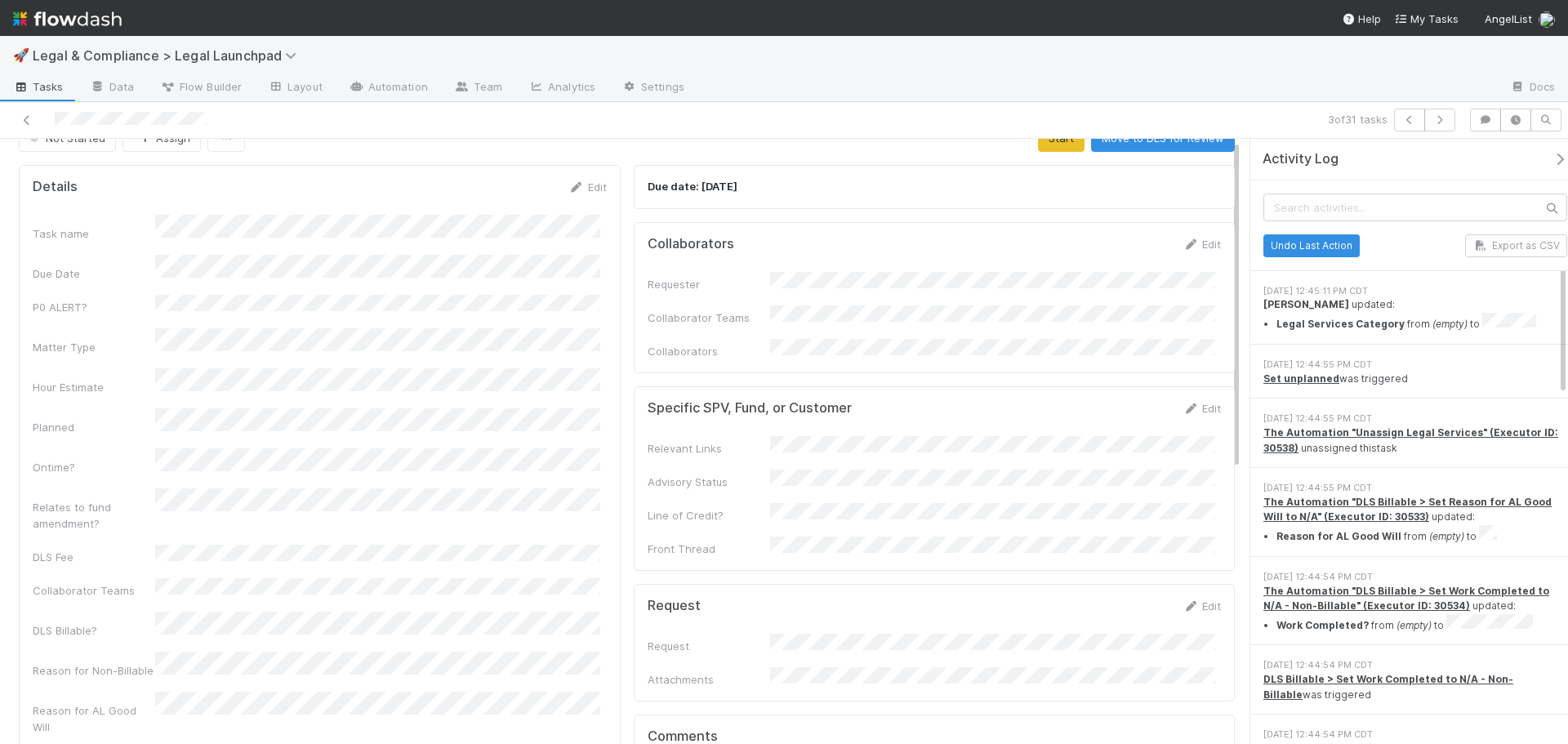
scroll to position [0, 0]
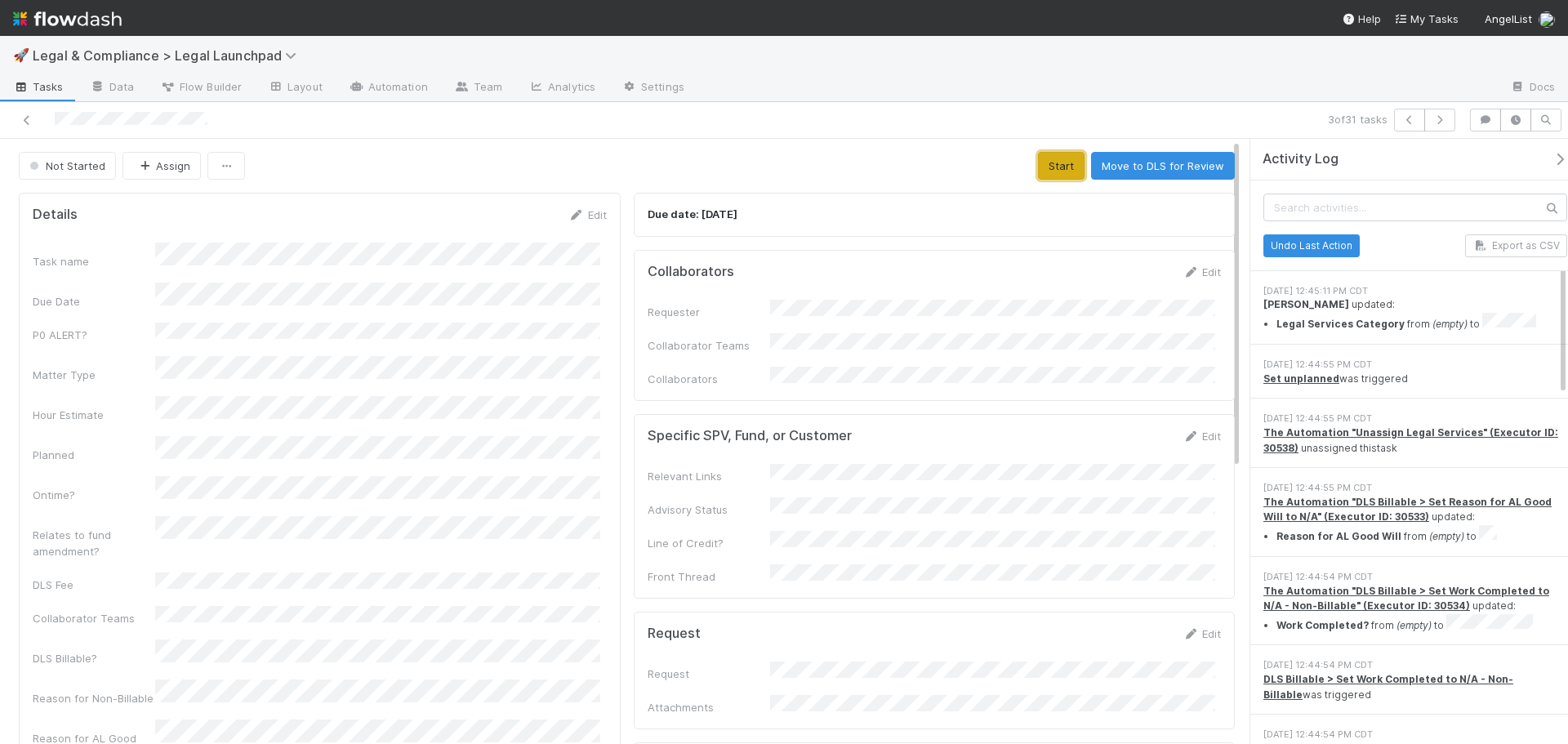
click at [1053, 169] on button "Start" at bounding box center [1061, 166] width 46 height 28
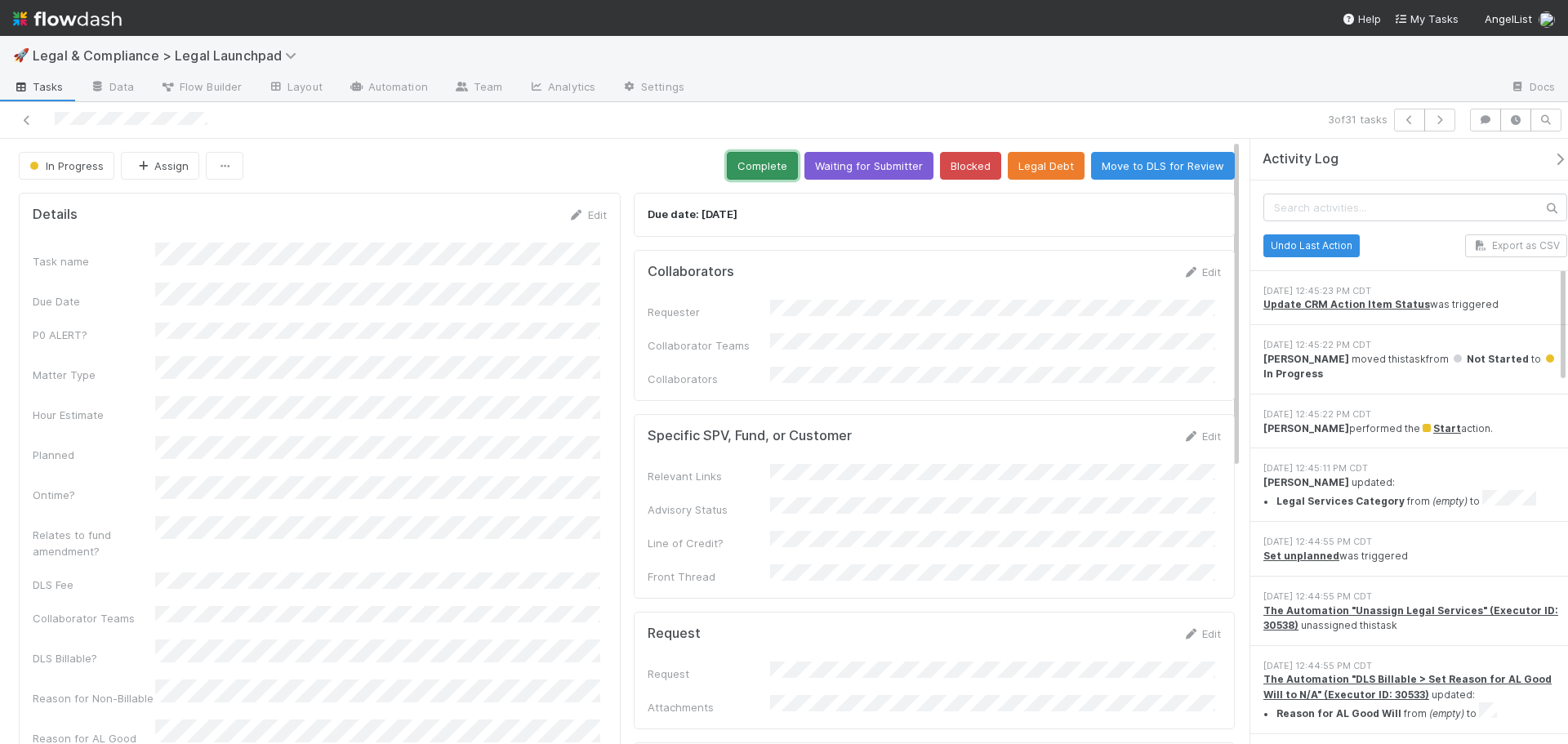
click at [735, 162] on button "Complete" at bounding box center [762, 166] width 71 height 28
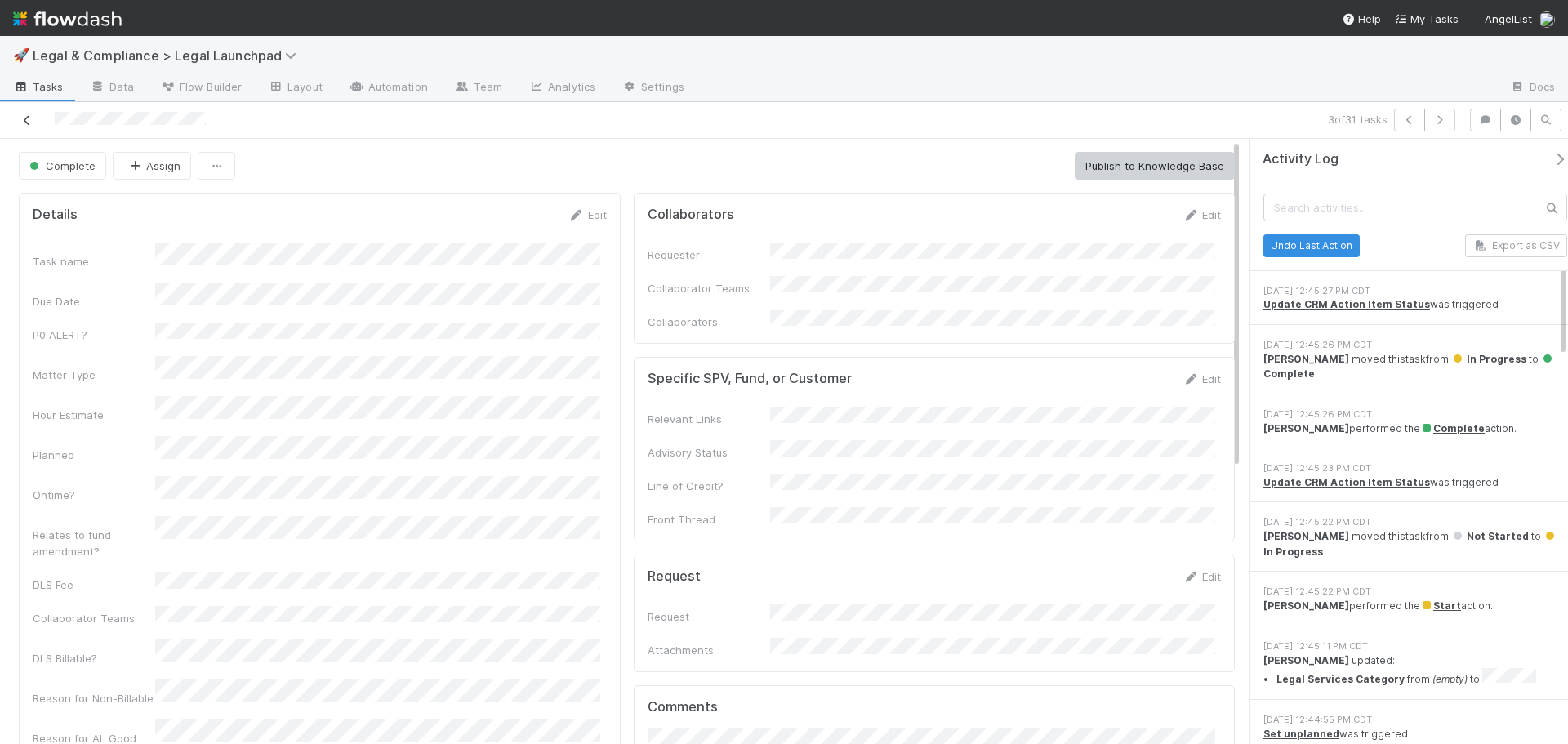
click at [26, 121] on icon at bounding box center [27, 120] width 17 height 10
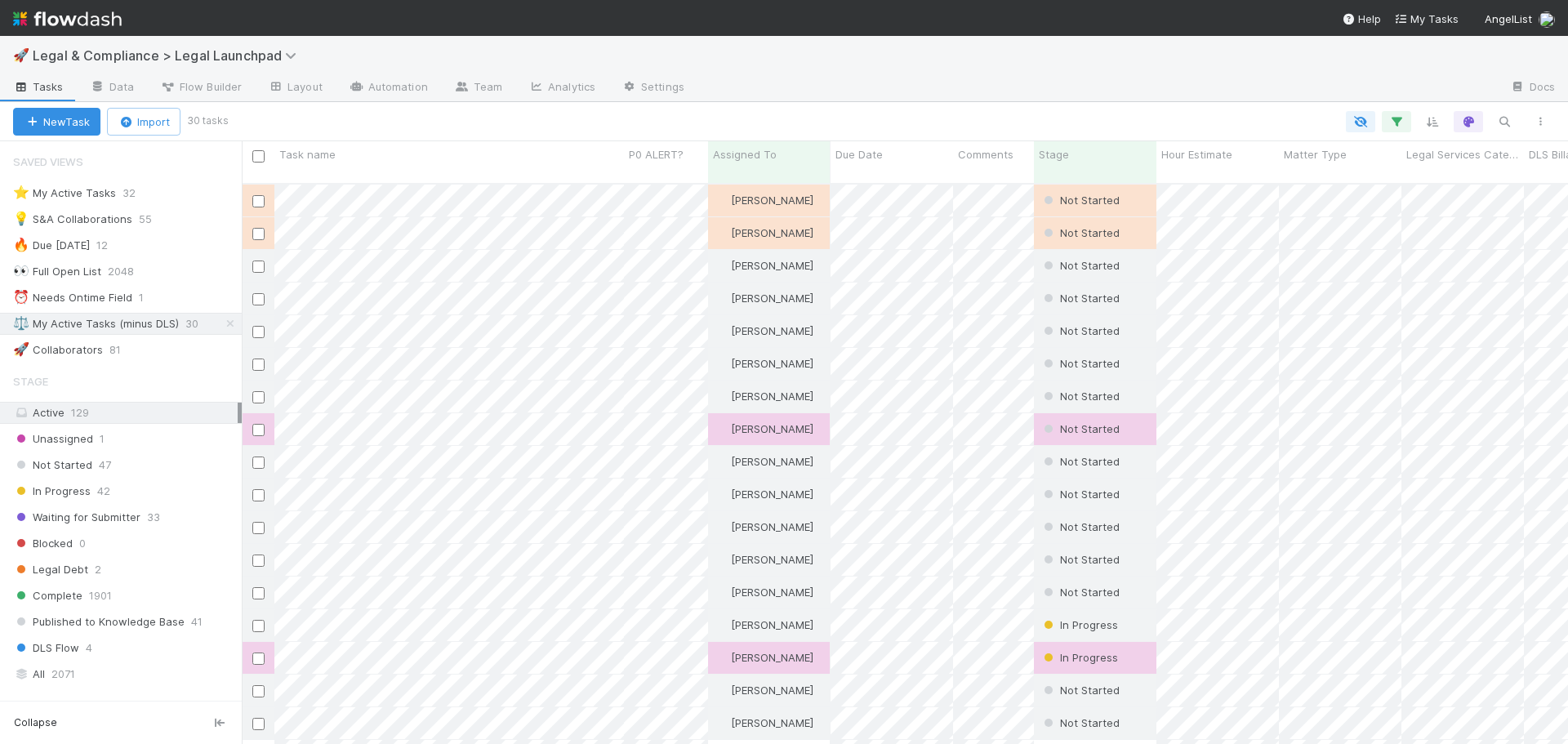
scroll to position [562, 1314]
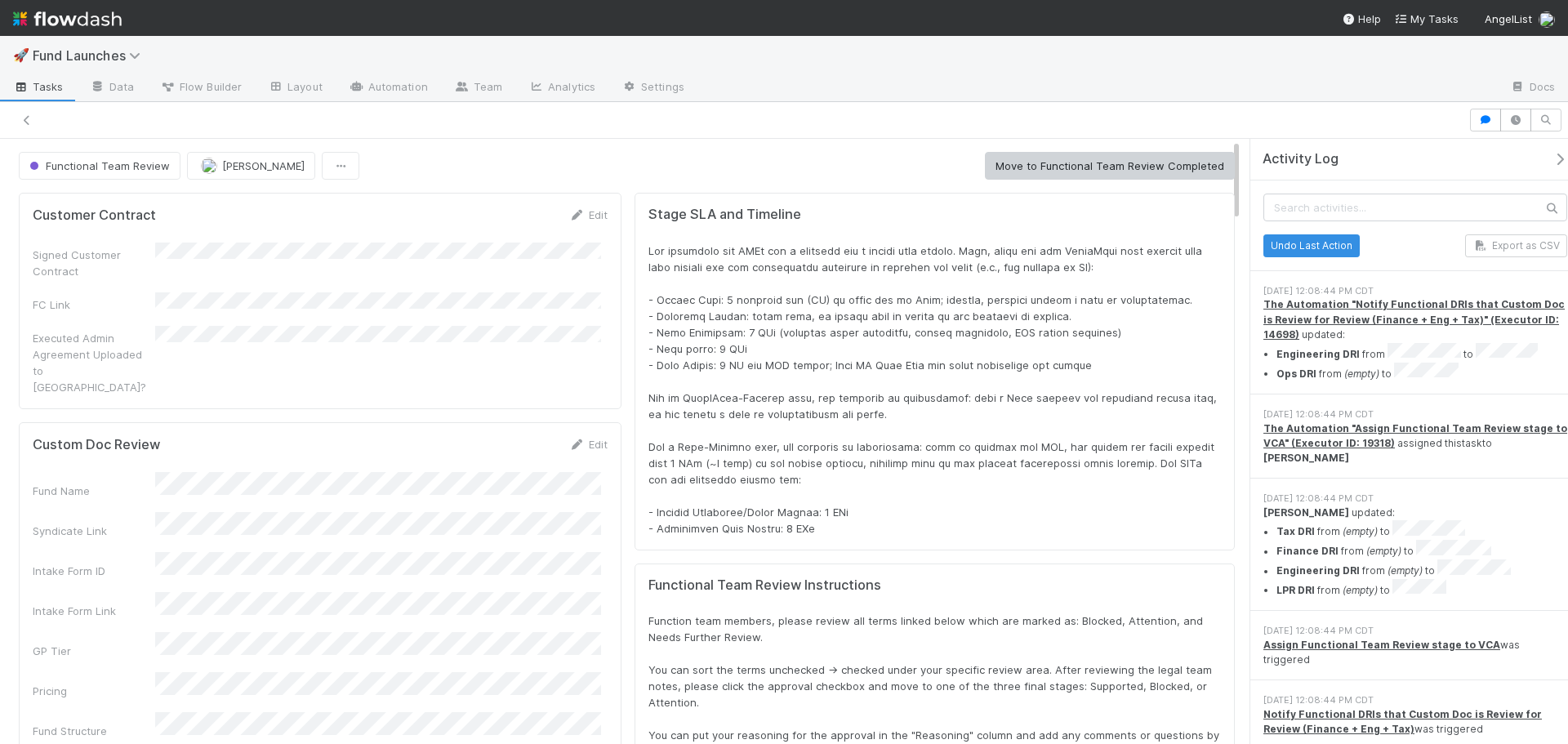
scroll to position [320, 1163]
click at [24, 118] on icon at bounding box center [27, 120] width 17 height 10
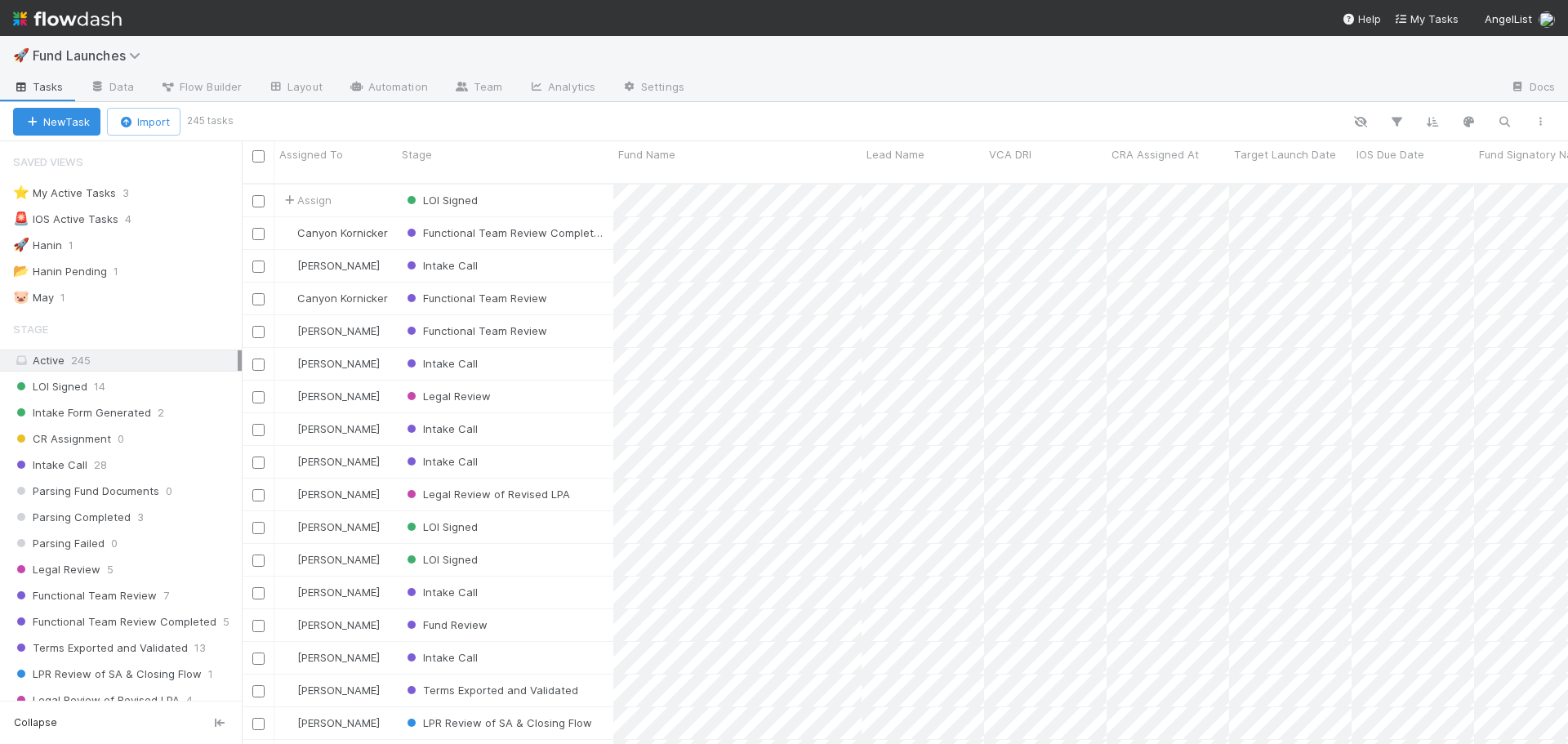
scroll to position [562, 1314]
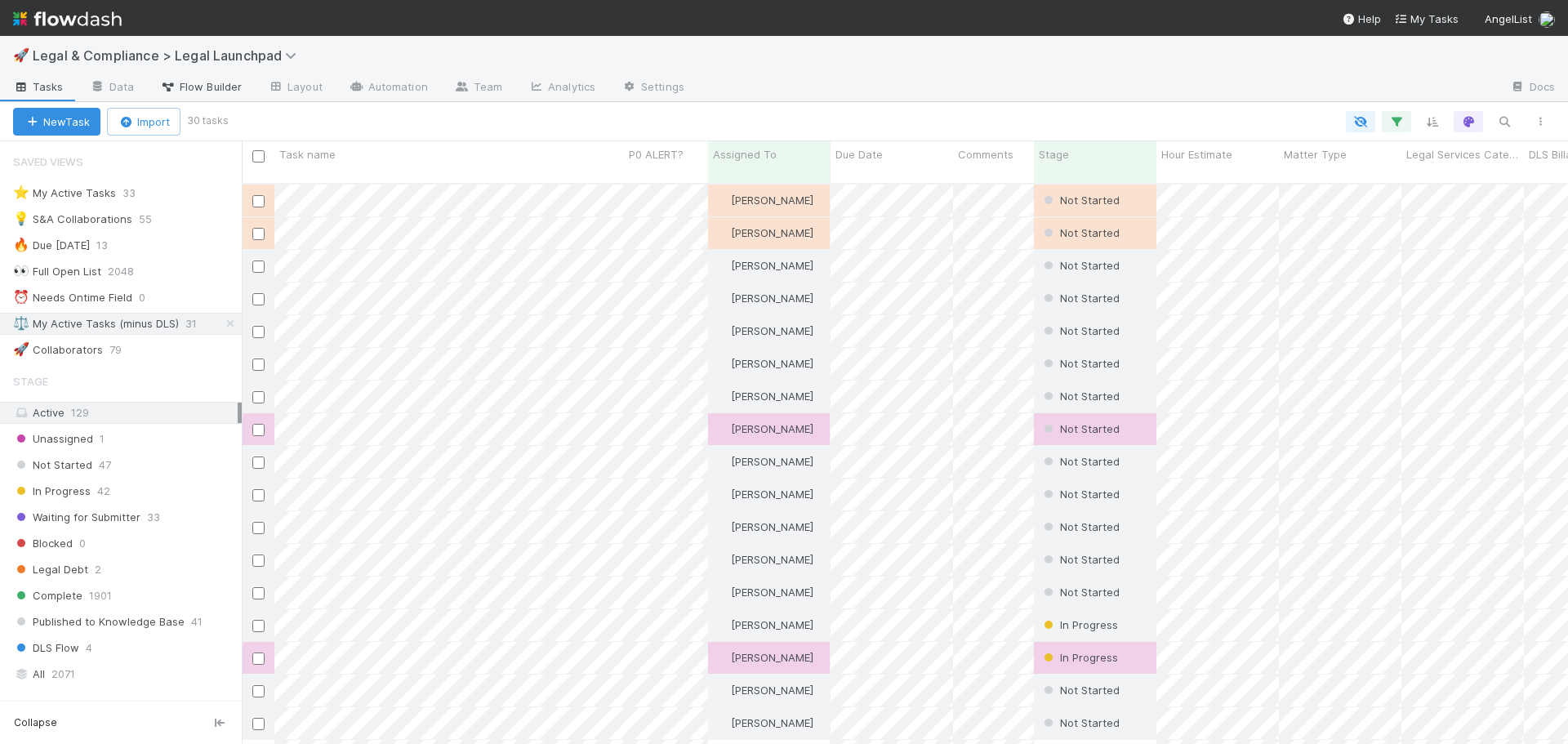
scroll to position [562, 1314]
click at [98, 329] on div "⚖️ My Active Tasks (minus DLS)" at bounding box center [96, 324] width 166 height 20
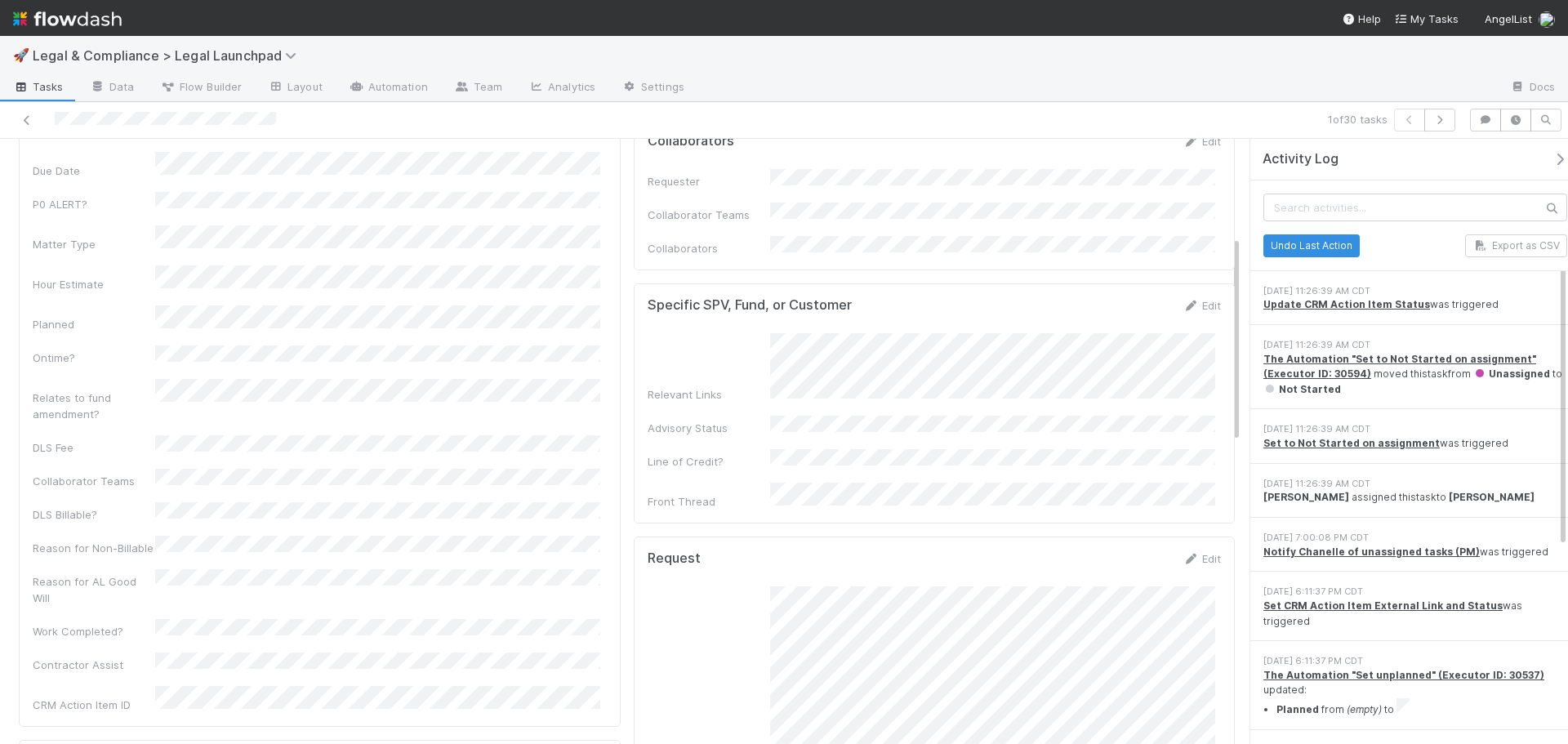
scroll to position [327, 0]
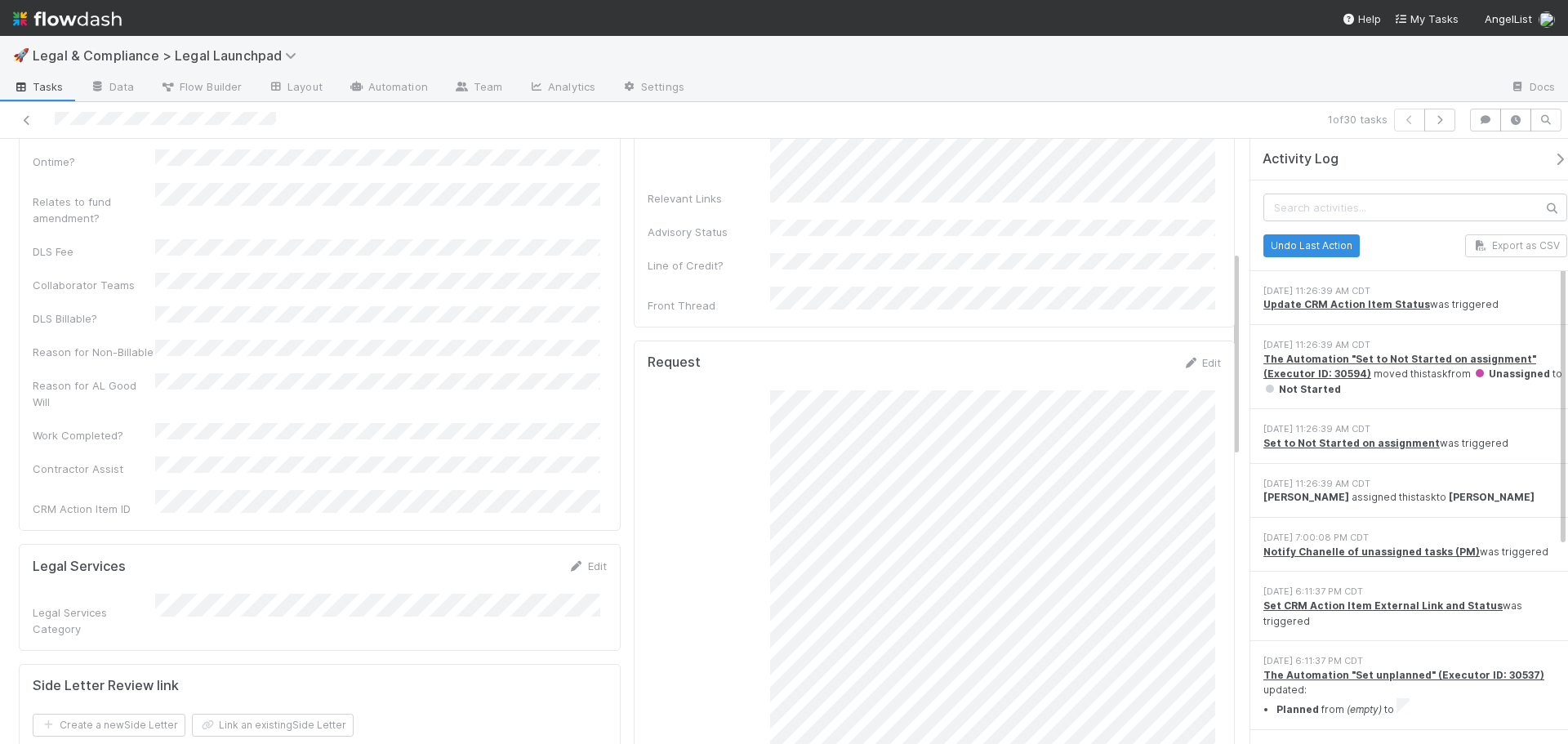
click at [29, 111] on div at bounding box center [371, 120] width 731 height 23
click at [27, 119] on icon at bounding box center [27, 120] width 17 height 10
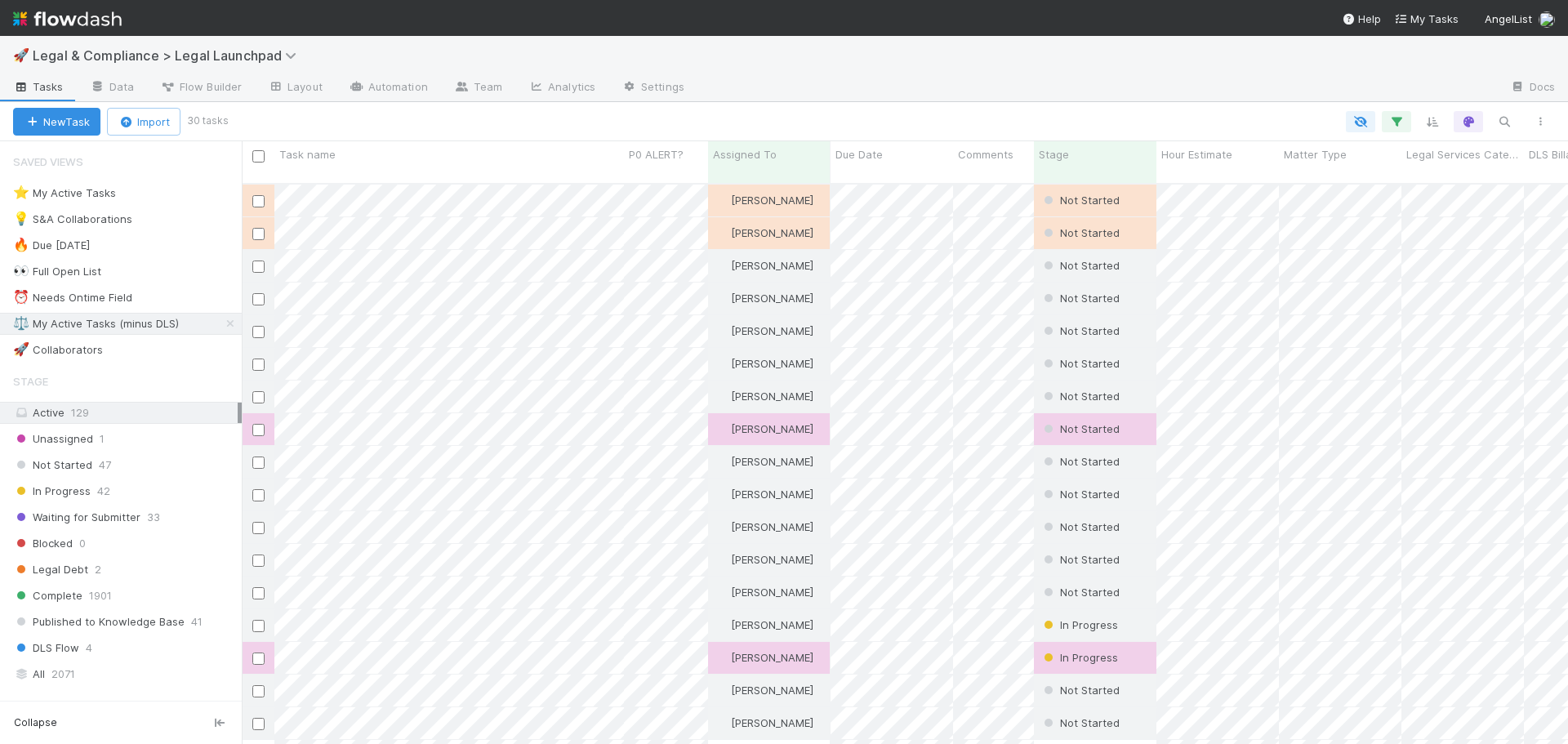
scroll to position [562, 1314]
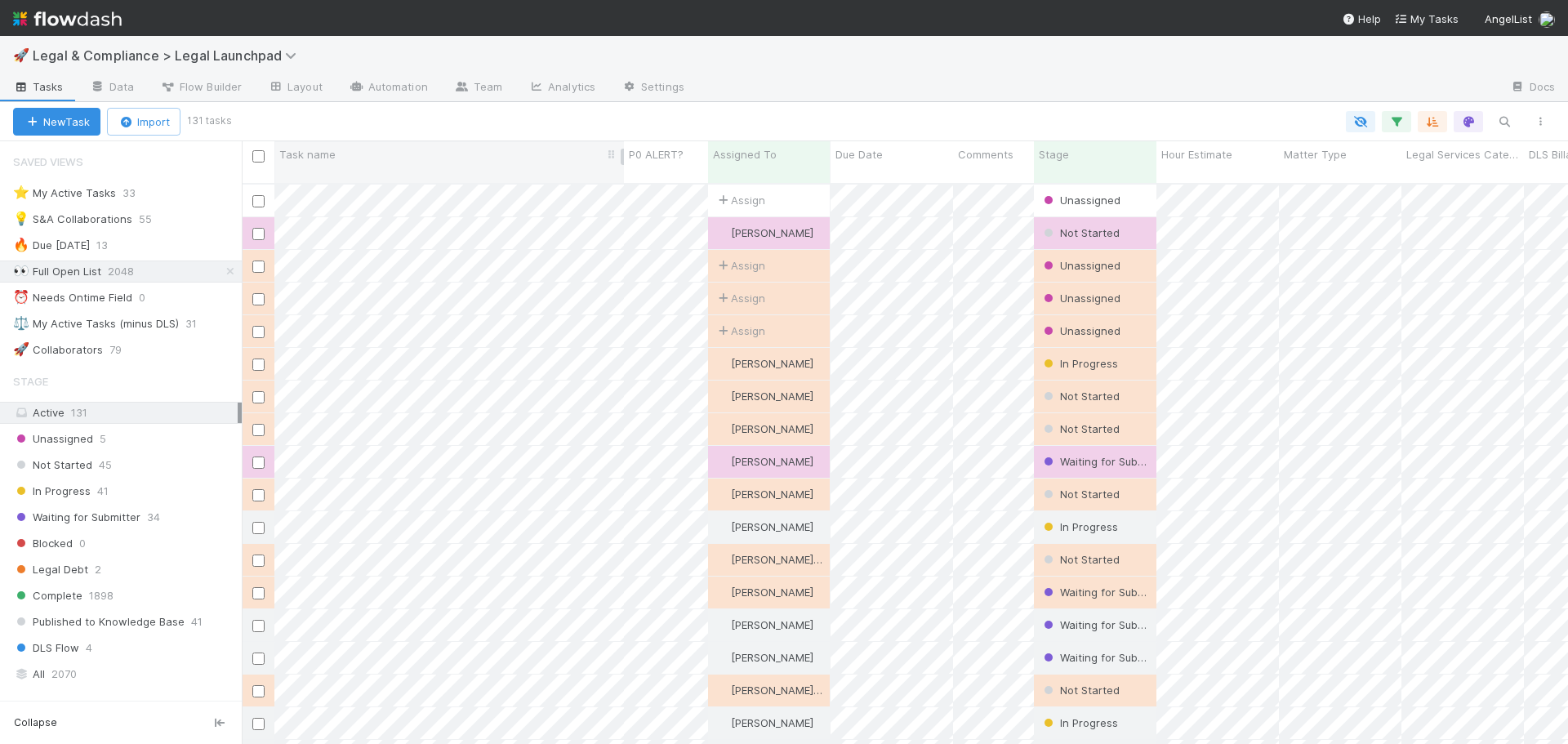
scroll to position [562, 1314]
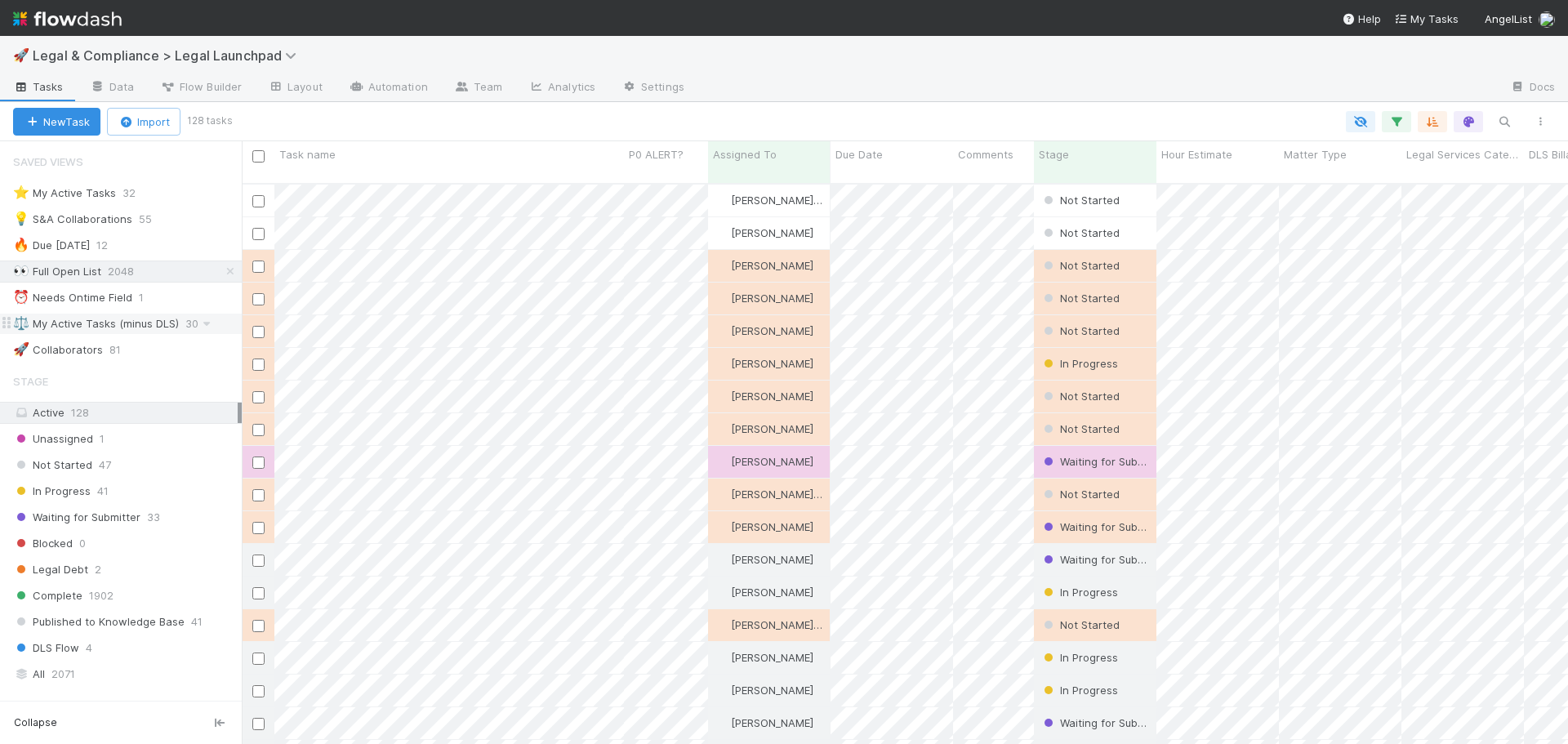
click at [175, 318] on div "⚖️ My Active Tasks (minus DLS)" at bounding box center [96, 324] width 166 height 20
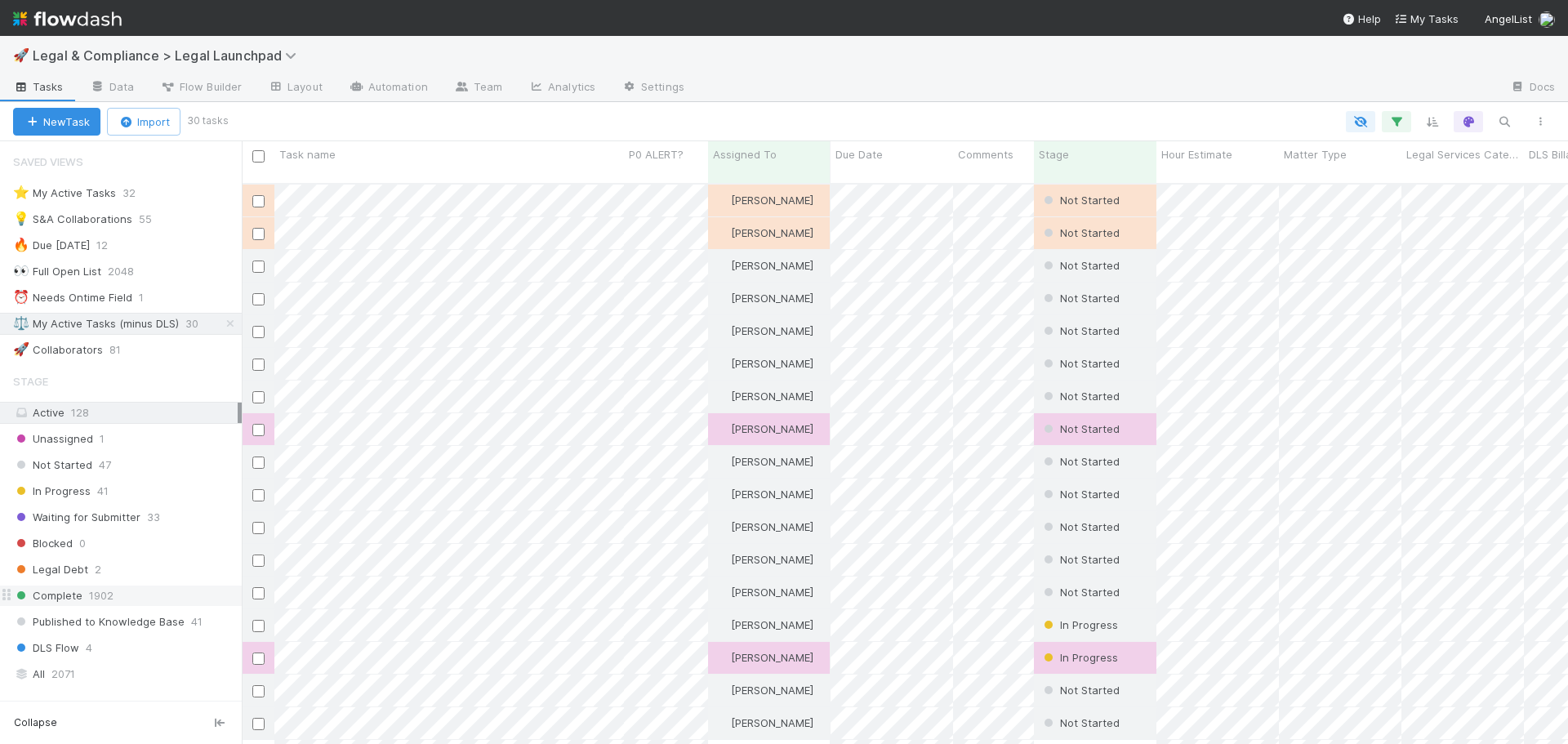
scroll to position [562, 1314]
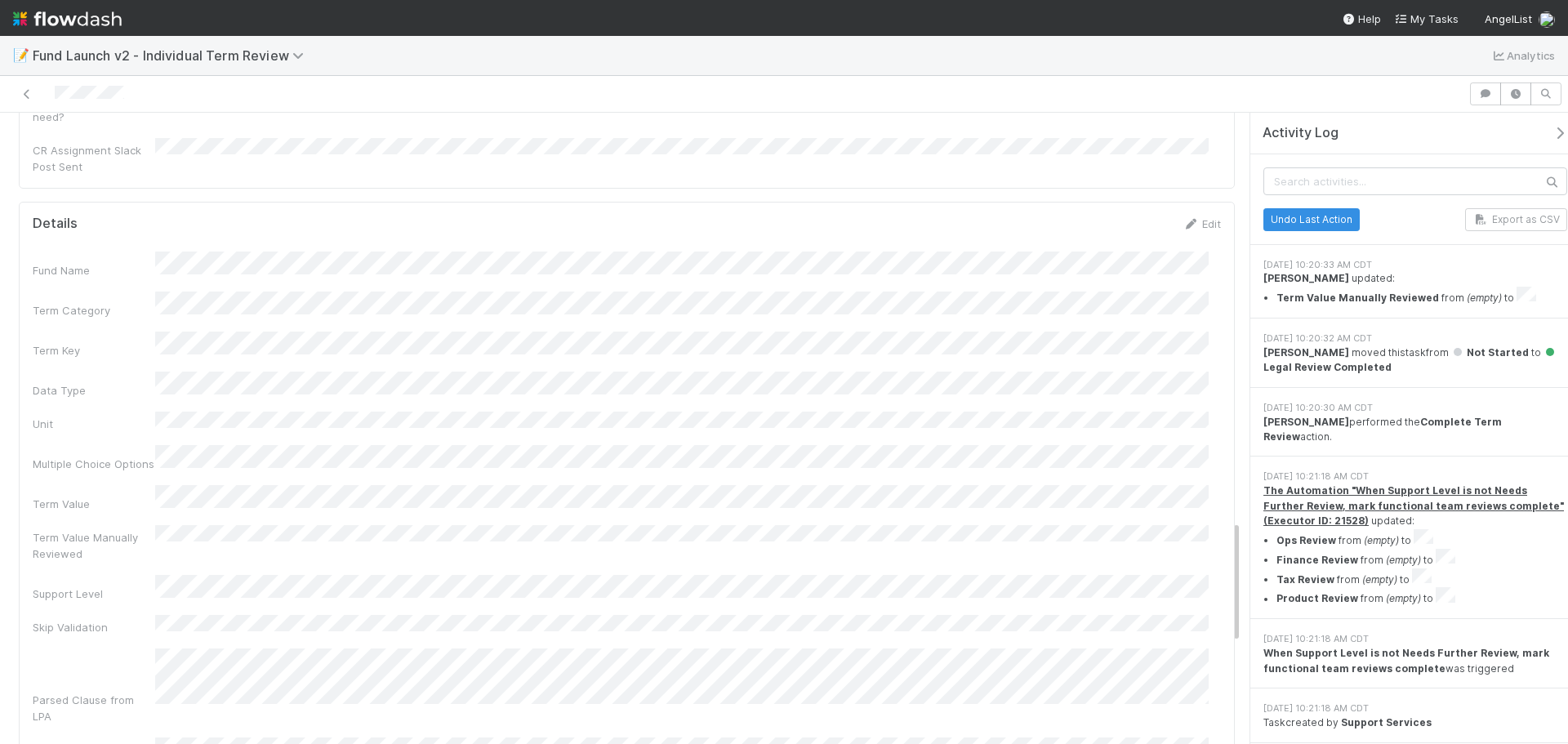
scroll to position [2124, 0]
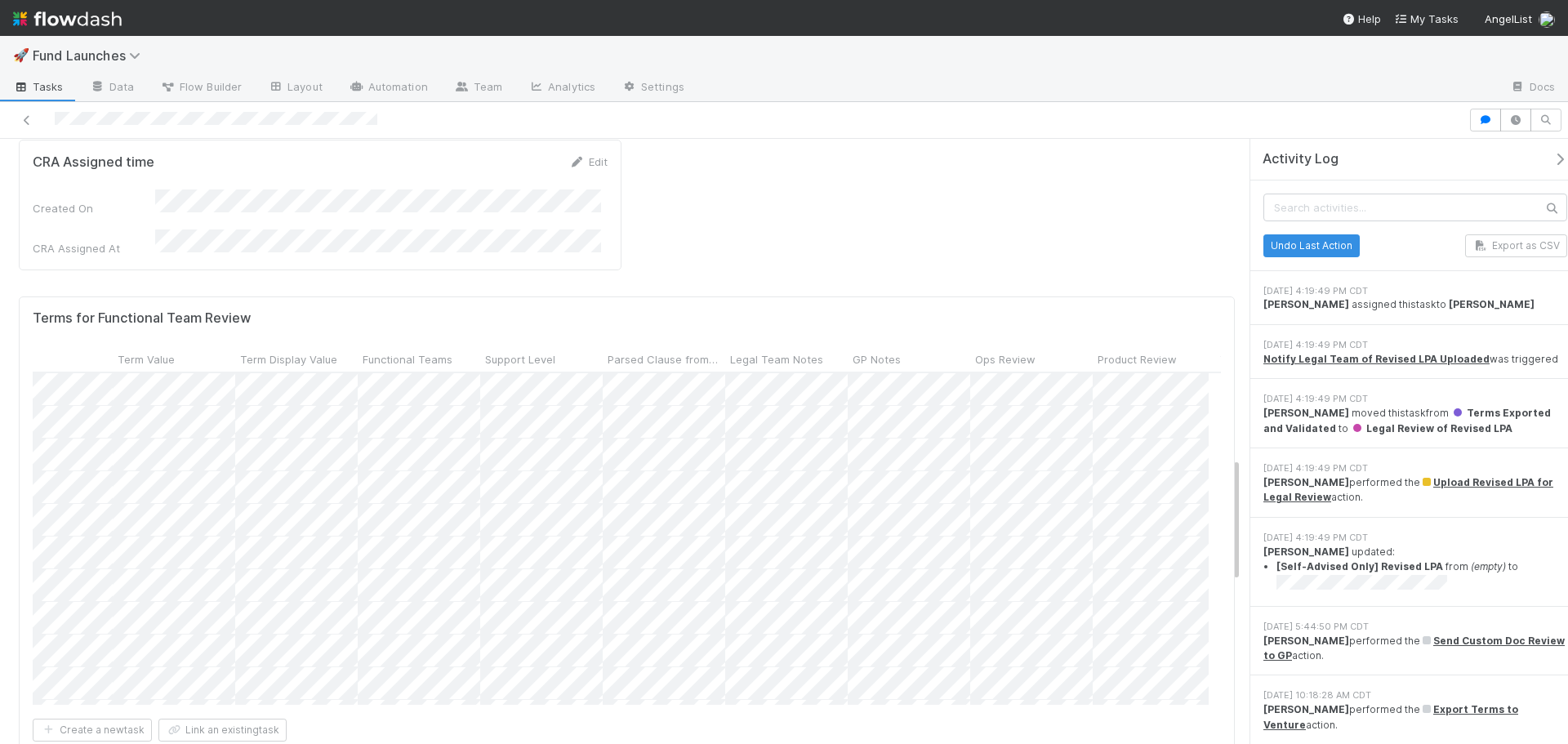
scroll to position [0, 677]
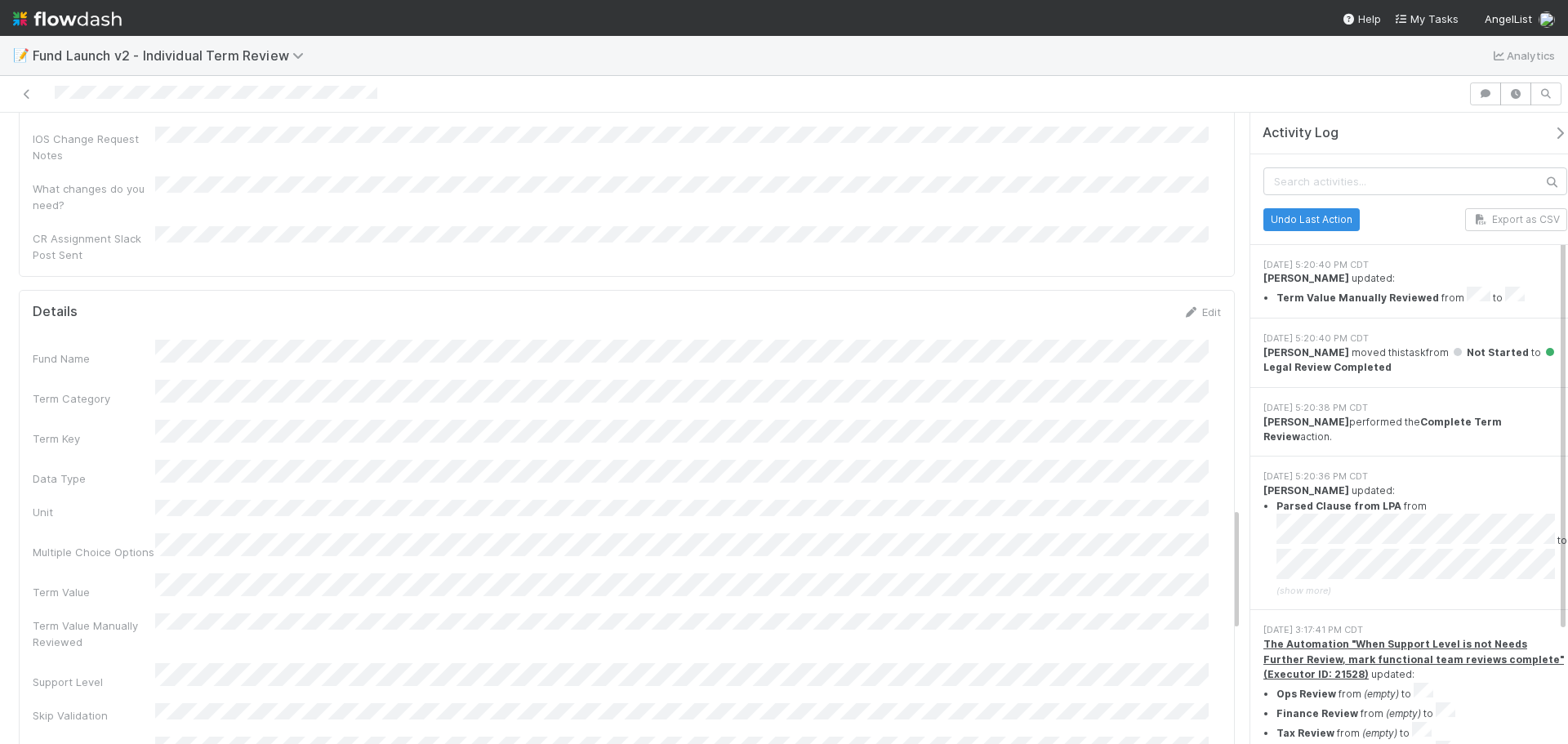
scroll to position [2018, 0]
drag, startPoint x: 33, startPoint y: 443, endPoint x: 151, endPoint y: 446, distance: 118.0
click at [151, 686] on div "Parsed Clause from LPA" at bounding box center [94, 702] width 123 height 33
